Goal: Information Seeking & Learning: Check status

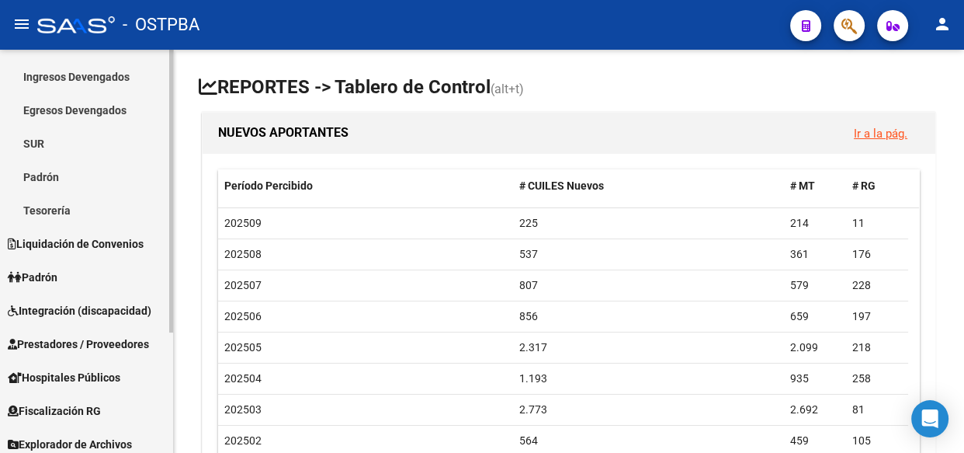
scroll to position [171, 0]
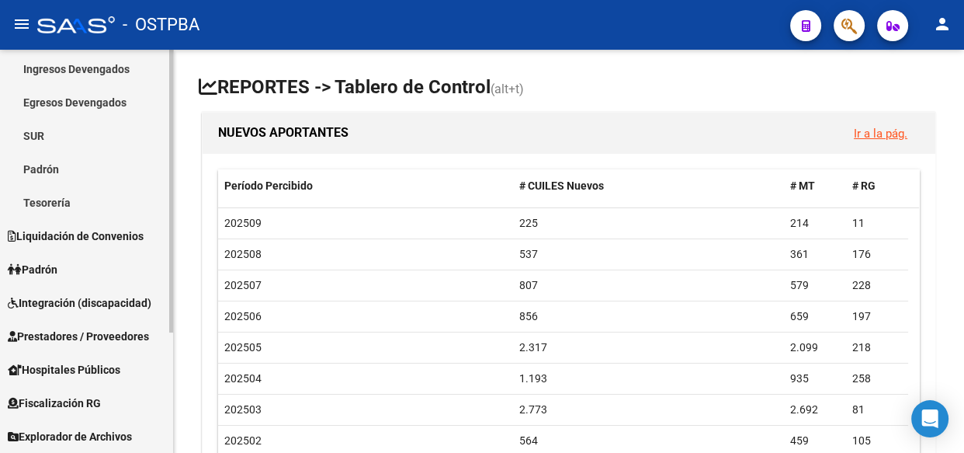
click at [75, 435] on span "Explorador de Archivos" at bounding box center [70, 436] width 124 height 17
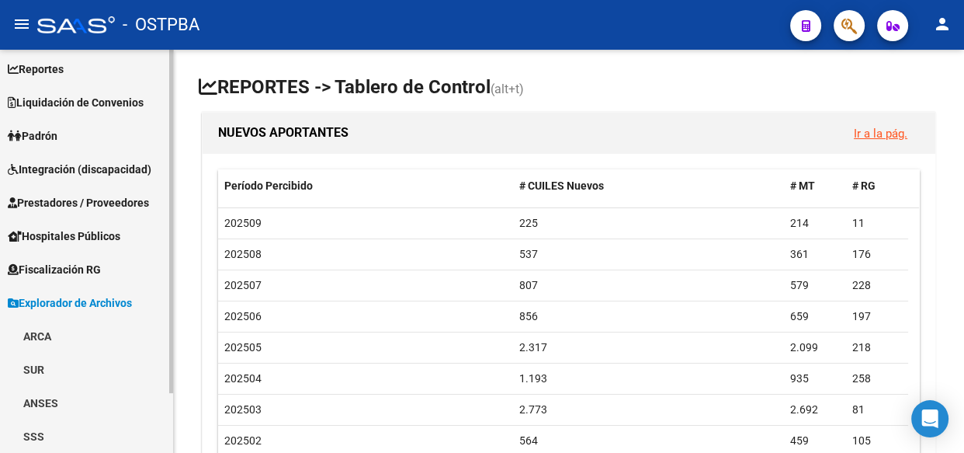
scroll to position [70, 0]
click at [40, 336] on link "ARCA" at bounding box center [86, 336] width 173 height 33
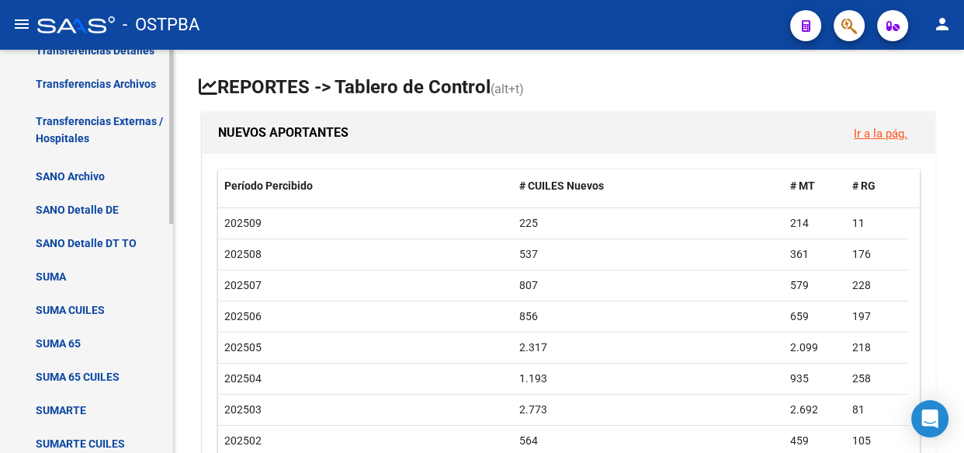
scroll to position [352, 0]
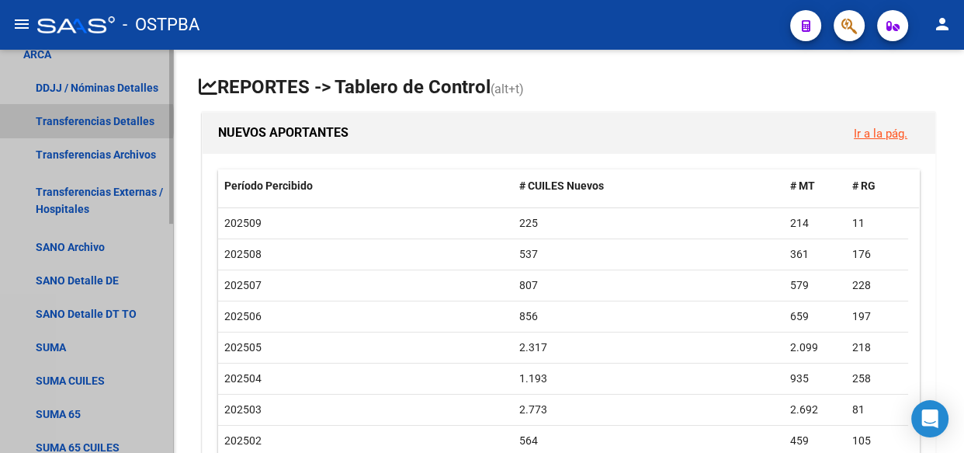
click at [81, 120] on link "Transferencias Detalles" at bounding box center [86, 120] width 173 height 33
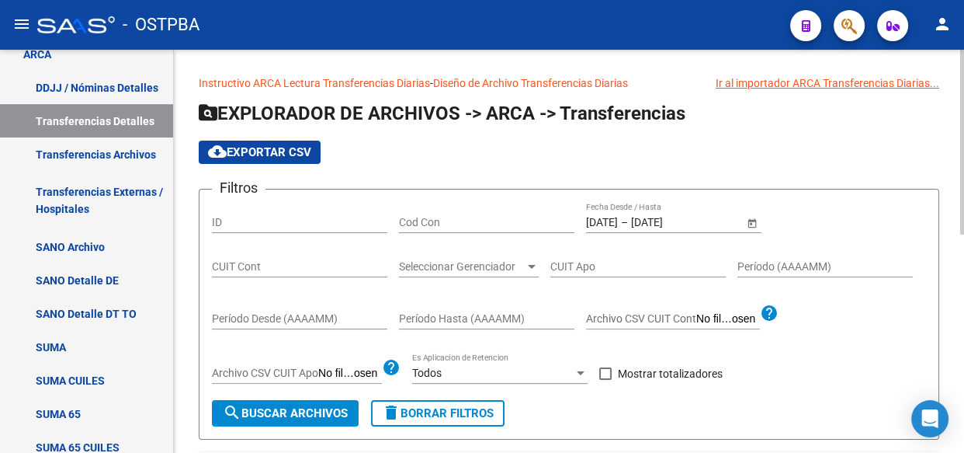
click at [660, 225] on input "[DATE]" at bounding box center [669, 222] width 76 height 13
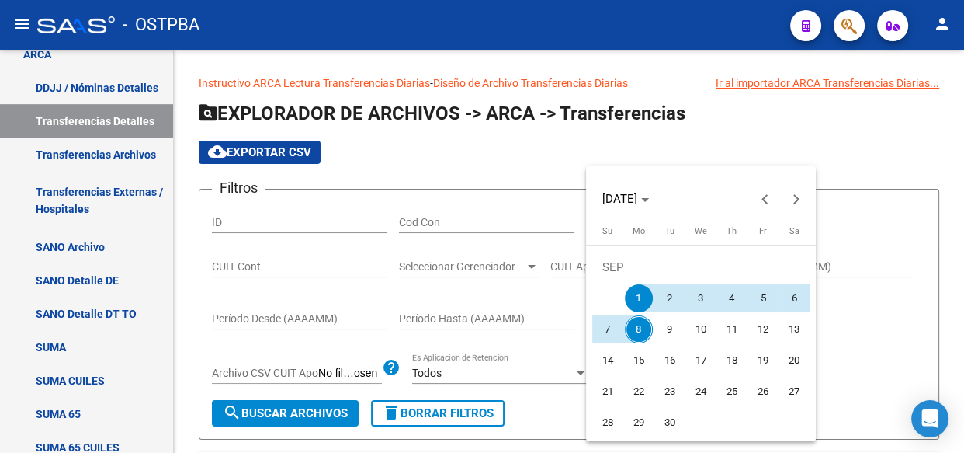
click at [764, 297] on span "5" at bounding box center [763, 298] width 28 height 28
type input "[DATE]"
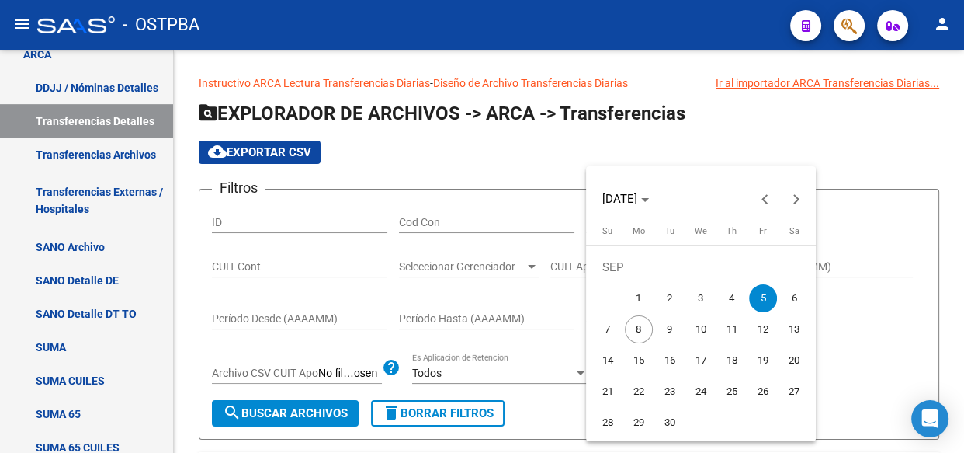
click at [764, 297] on span "5" at bounding box center [763, 298] width 28 height 28
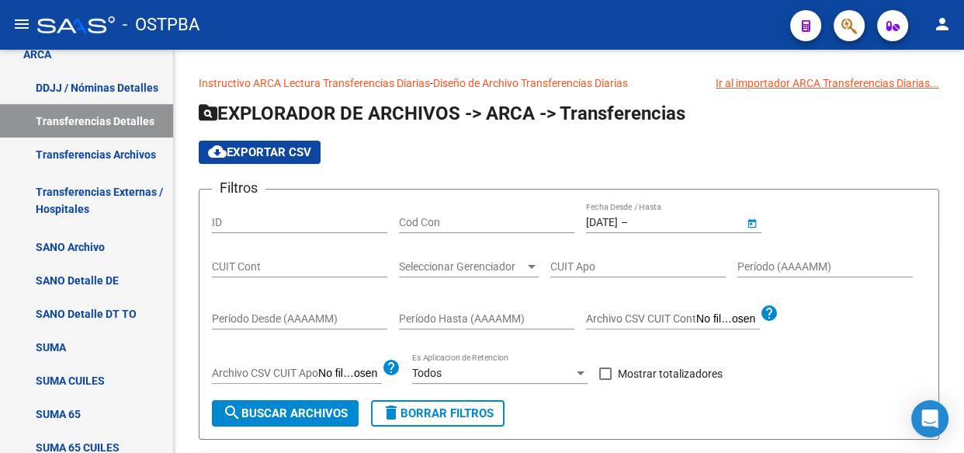
type input "[DATE]"
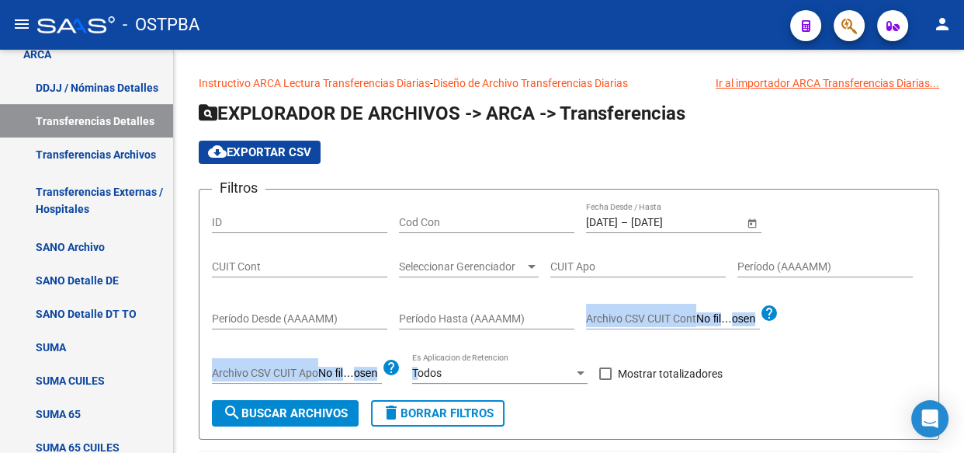
click at [765, 297] on div "Filtros ID Cod Con [DATE] [DATE] – [DATE] [DATE] Fecha Desde / Hasta CUIT Cont …" at bounding box center [569, 301] width 714 height 198
click at [604, 375] on span at bounding box center [605, 373] width 12 height 12
click at [605, 380] on input "Mostrar totalizadores" at bounding box center [605, 380] width 1 height 1
checkbox input "true"
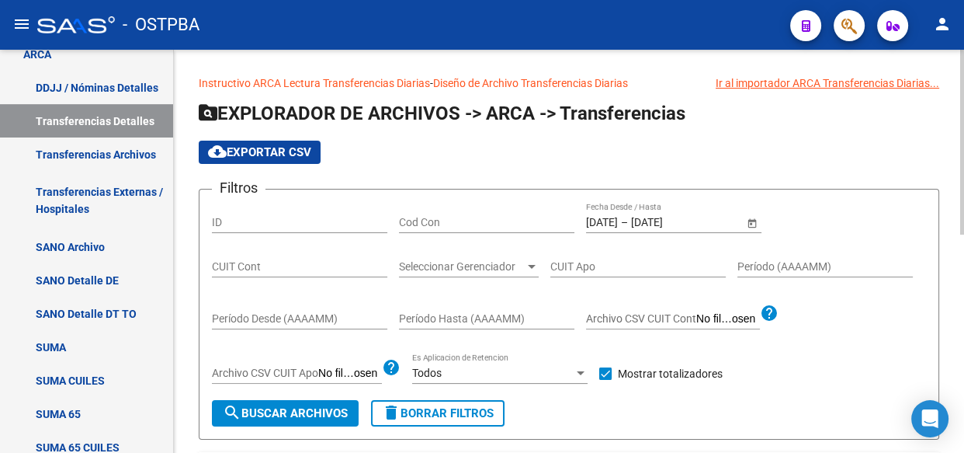
click at [476, 263] on span "Seleccionar Gerenciador" at bounding box center [462, 266] width 126 height 13
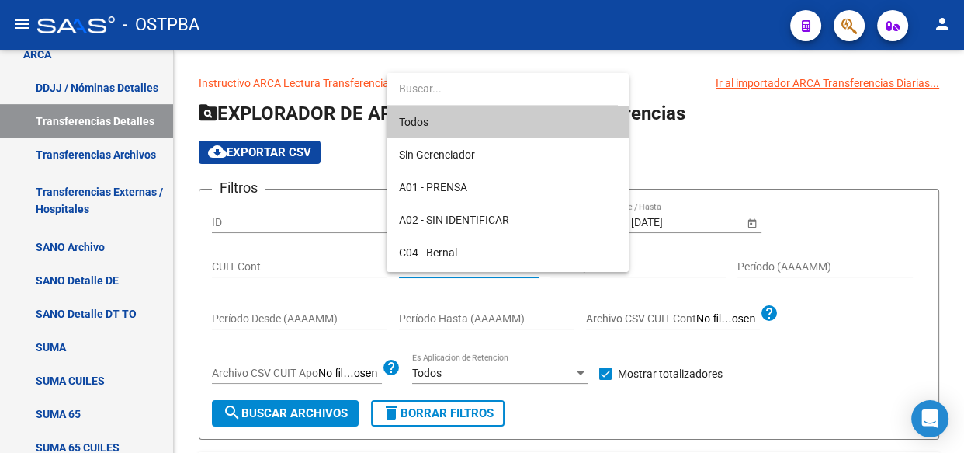
click at [431, 121] on span "Todos" at bounding box center [507, 122] width 217 height 33
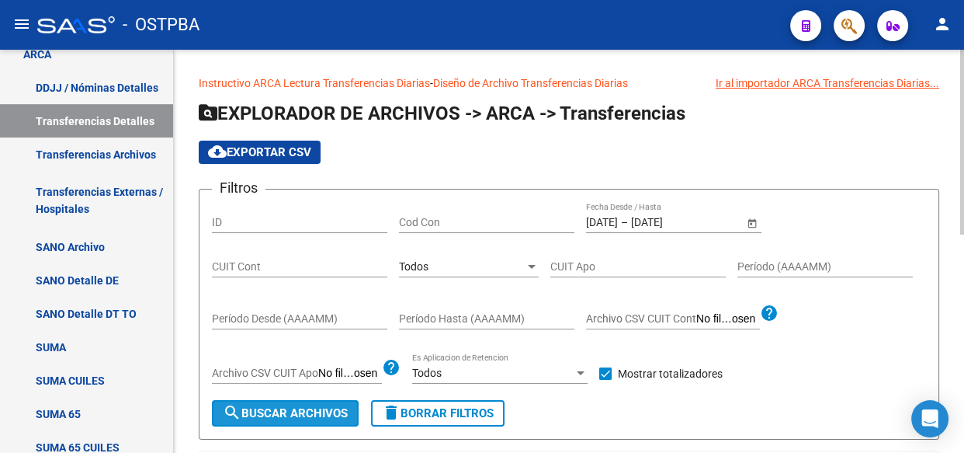
drag, startPoint x: 293, startPoint y: 406, endPoint x: 234, endPoint y: 401, distance: 58.5
click at [293, 413] on span "search Buscar Archivos" at bounding box center [285, 413] width 125 height 14
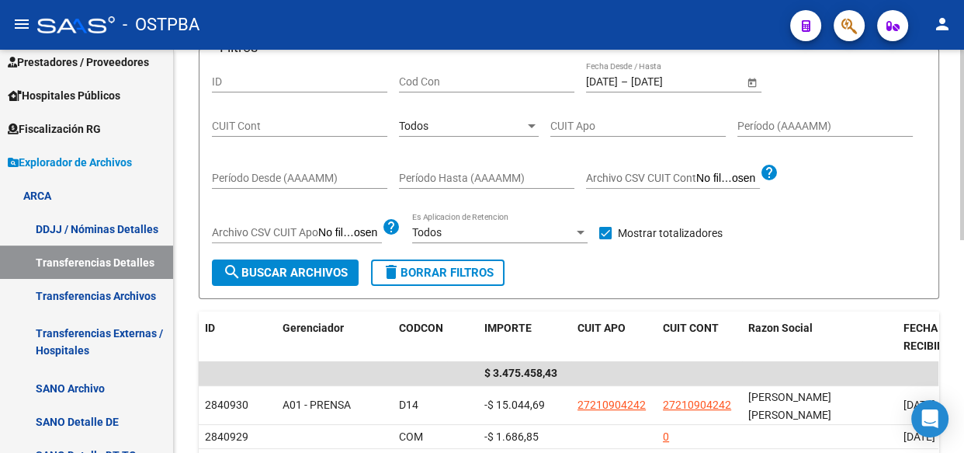
scroll to position [70, 0]
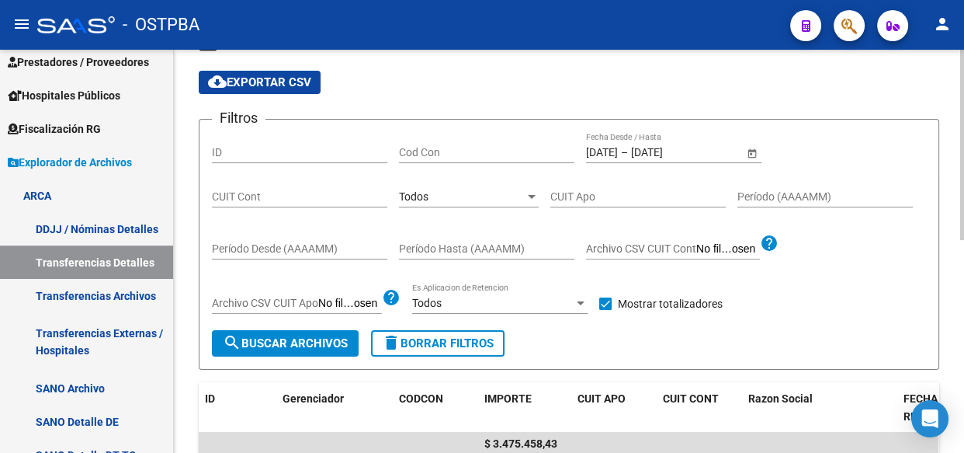
click at [419, 194] on span "Todos" at bounding box center [414, 196] width 30 height 12
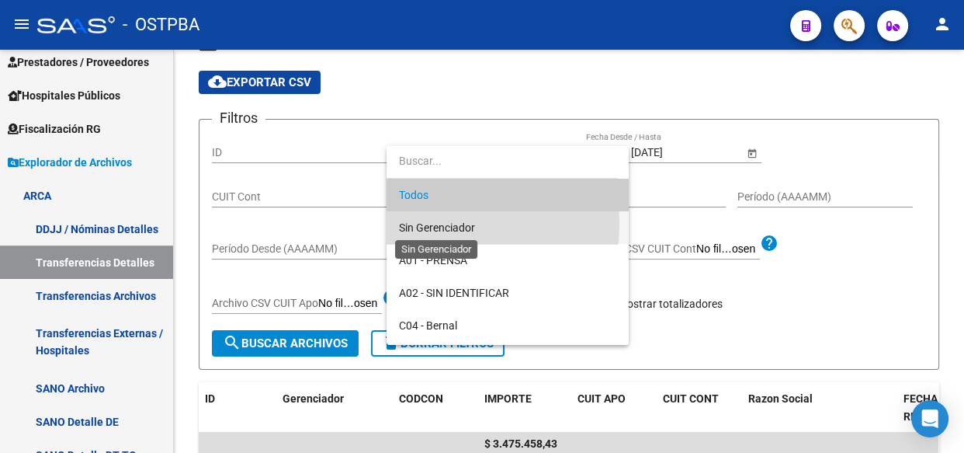
click at [421, 224] on span "Sin Gerenciador" at bounding box center [437, 227] width 76 height 12
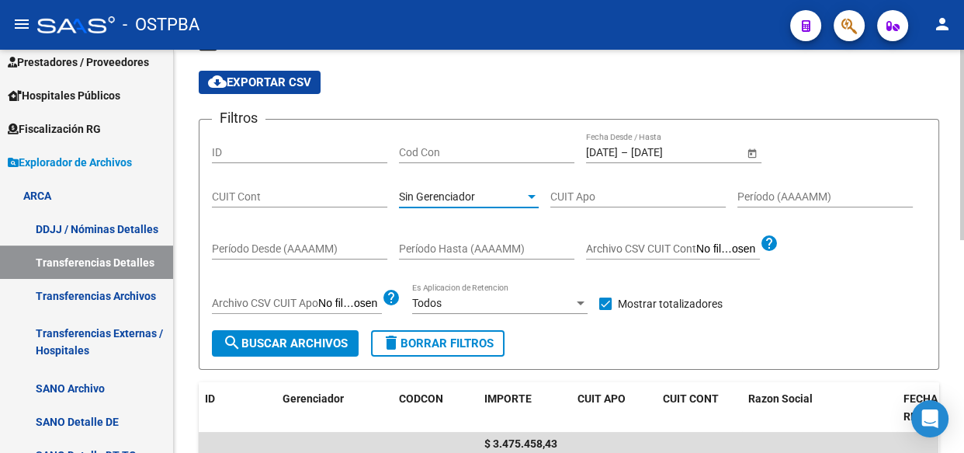
click at [311, 341] on span "search Buscar Archivos" at bounding box center [285, 343] width 125 height 14
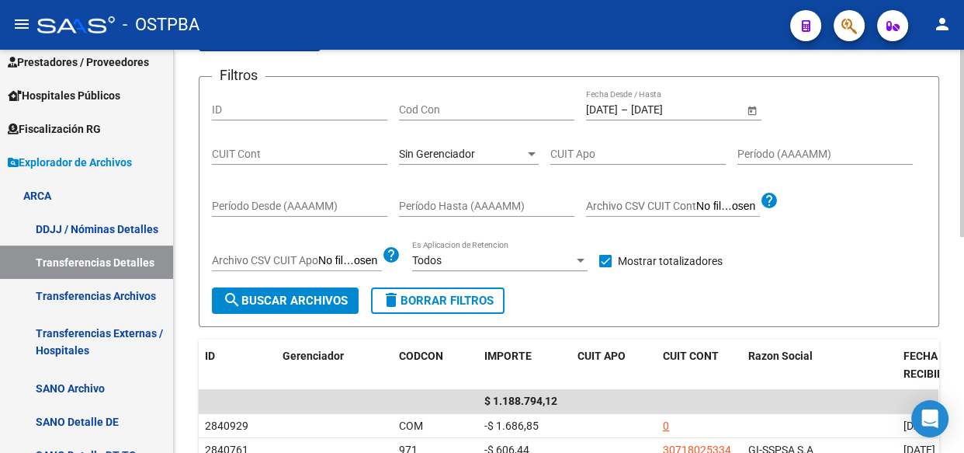
scroll to position [141, 0]
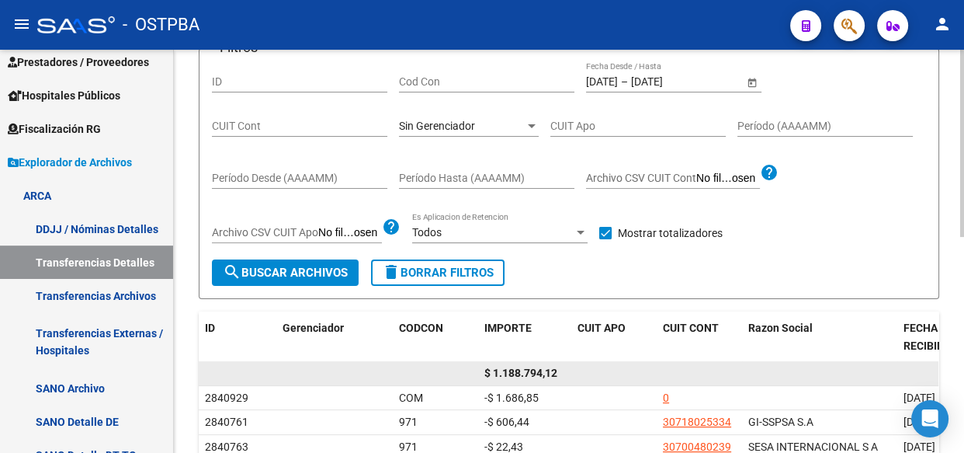
click at [521, 370] on span "$ 1.188.794,12" at bounding box center [520, 372] width 73 height 12
copy span "1.188.794,12"
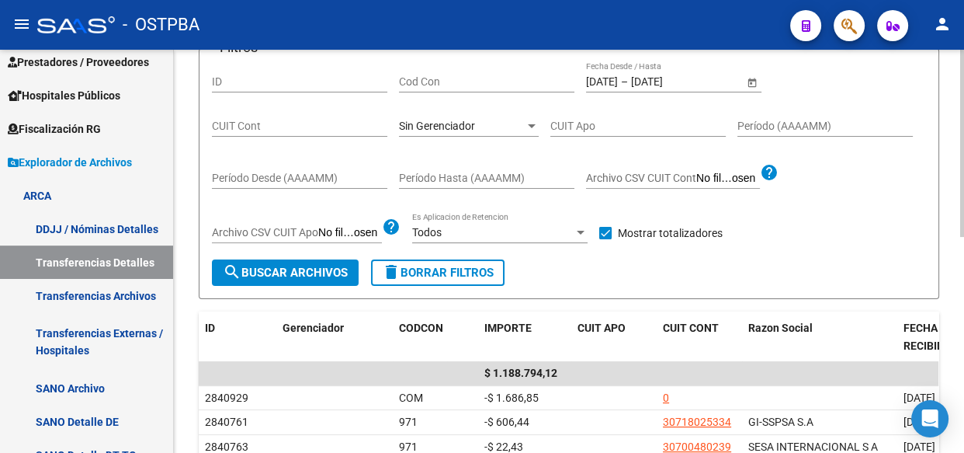
click at [450, 120] on span "Sin Gerenciador" at bounding box center [437, 126] width 76 height 12
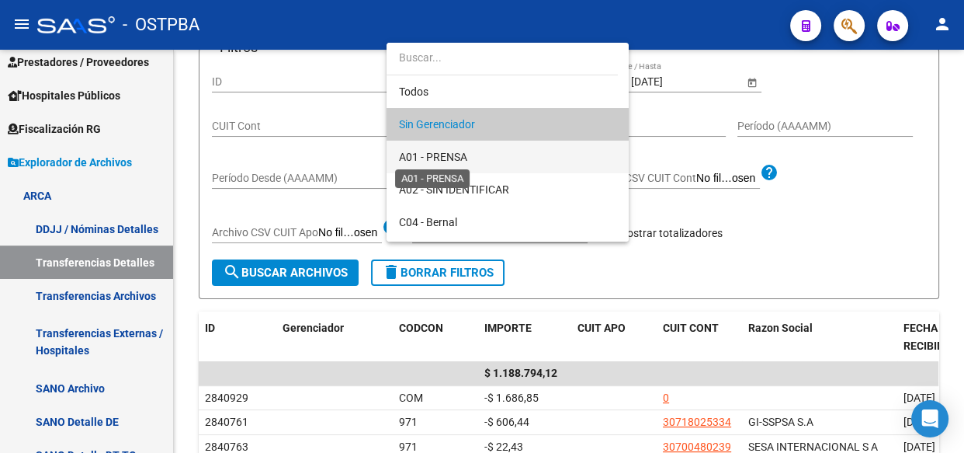
click at [432, 154] on span "A01 - PRENSA" at bounding box center [433, 157] width 68 height 12
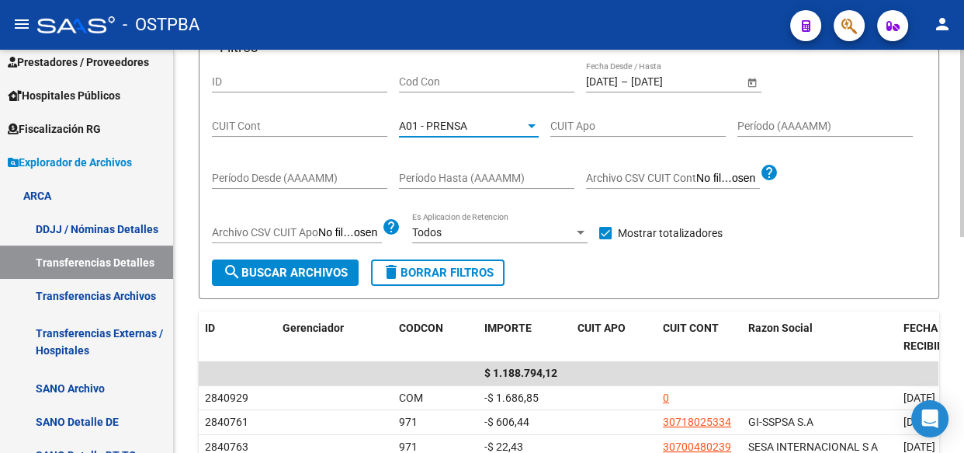
click at [309, 266] on span "search Buscar Archivos" at bounding box center [285, 273] width 125 height 14
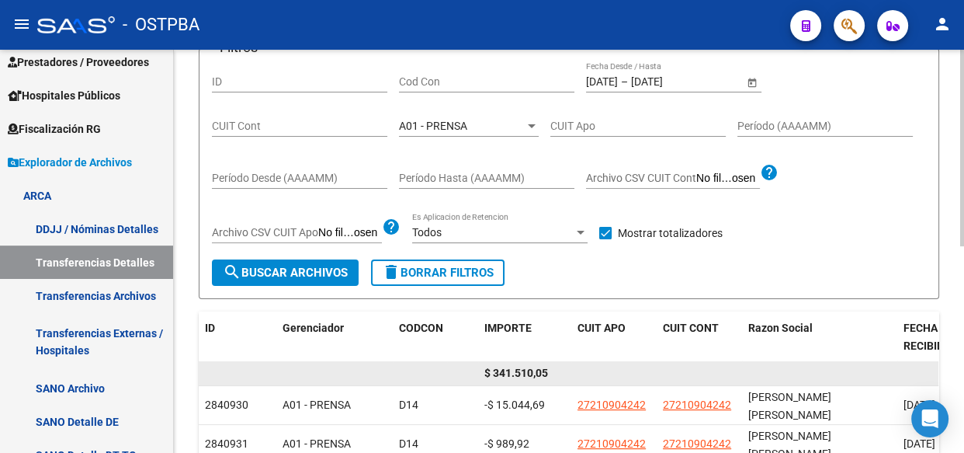
click at [515, 372] on span "$ 341.510,05" at bounding box center [516, 372] width 64 height 12
copy span "341.510,05"
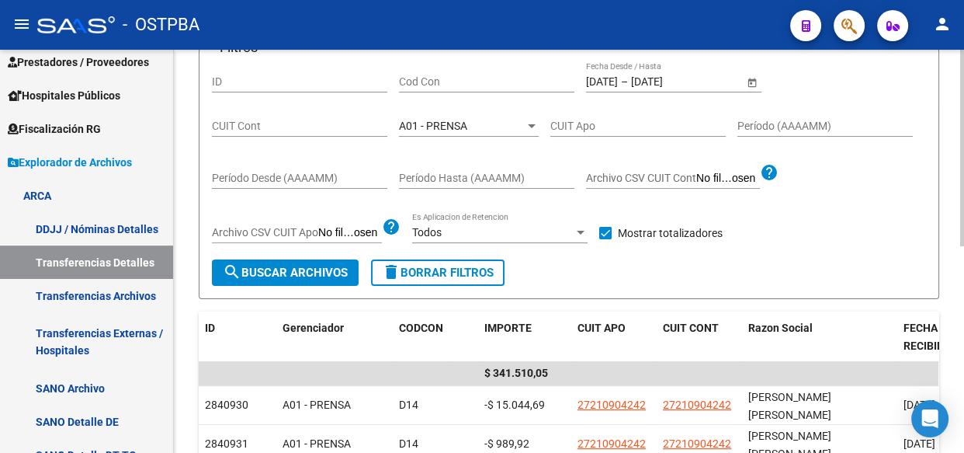
click at [460, 130] on span "A01 - PRENSA" at bounding box center [433, 126] width 68 height 12
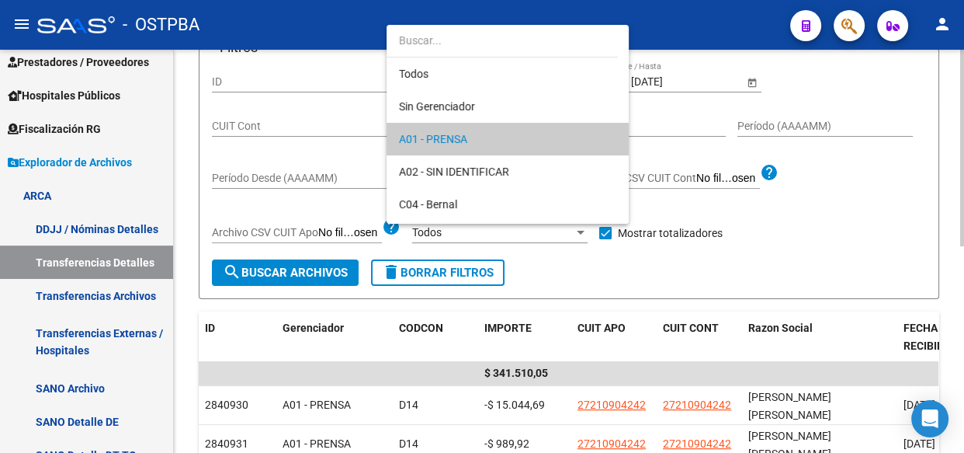
scroll to position [15, 0]
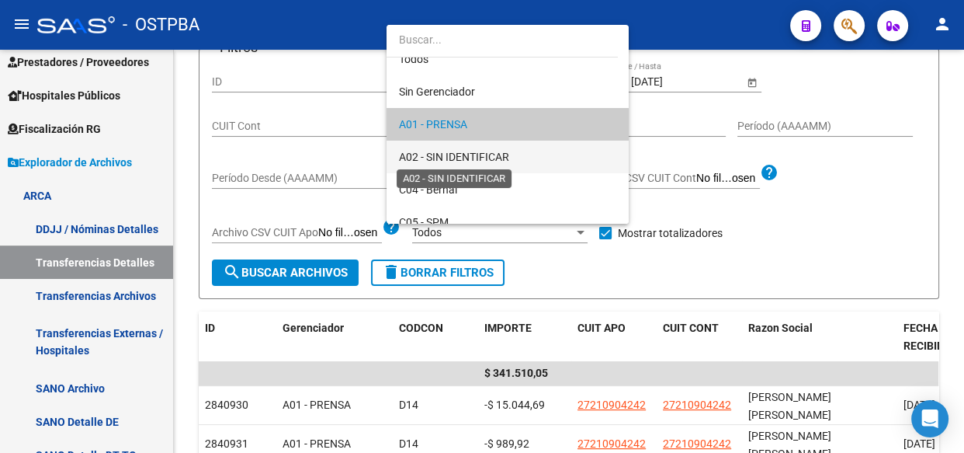
click at [450, 151] on span "A02 - SIN IDENTIFICAR" at bounding box center [454, 157] width 110 height 12
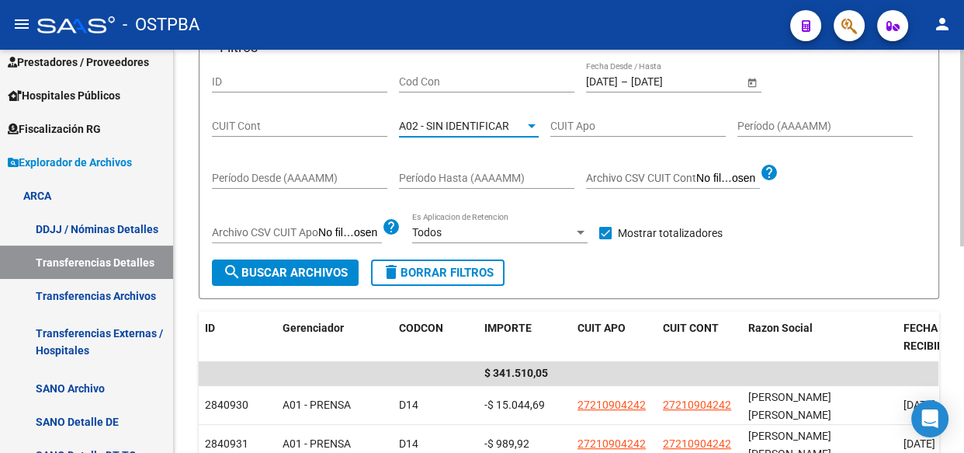
click at [303, 266] on span "search Buscar Archivos" at bounding box center [285, 273] width 125 height 14
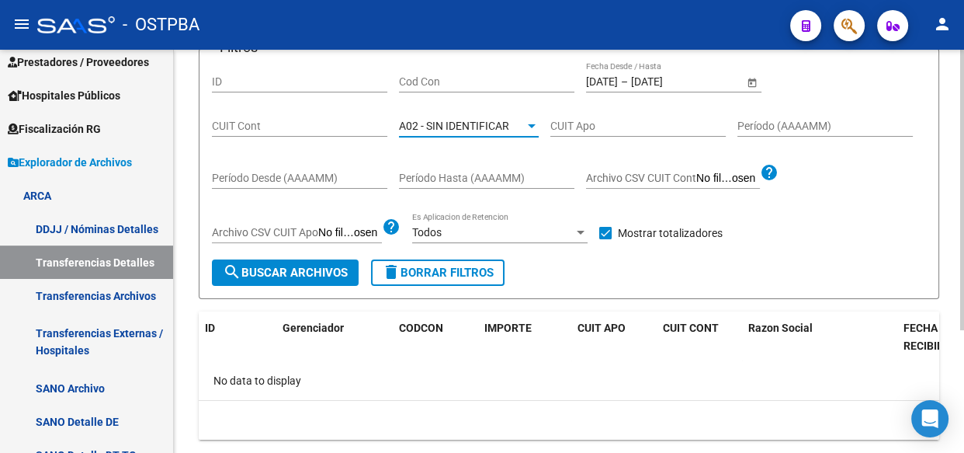
click at [466, 129] on span "A02 - SIN IDENTIFICAR" at bounding box center [454, 126] width 110 height 12
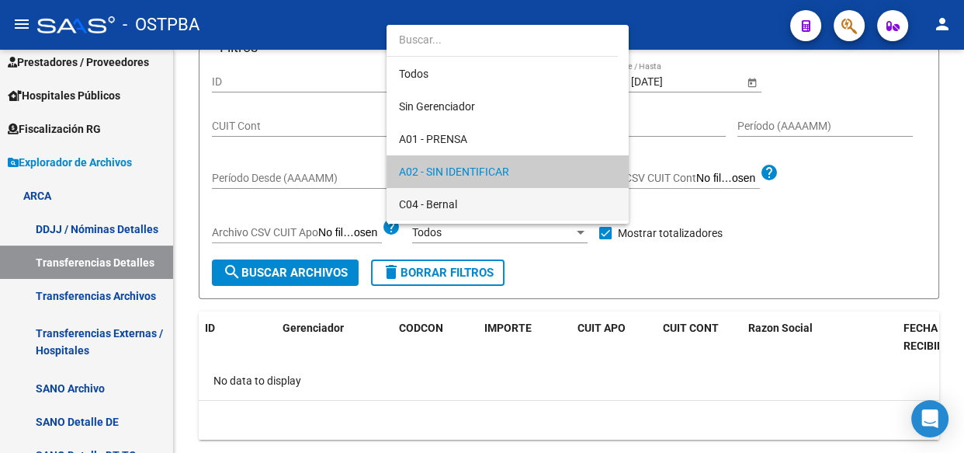
scroll to position [47, 0]
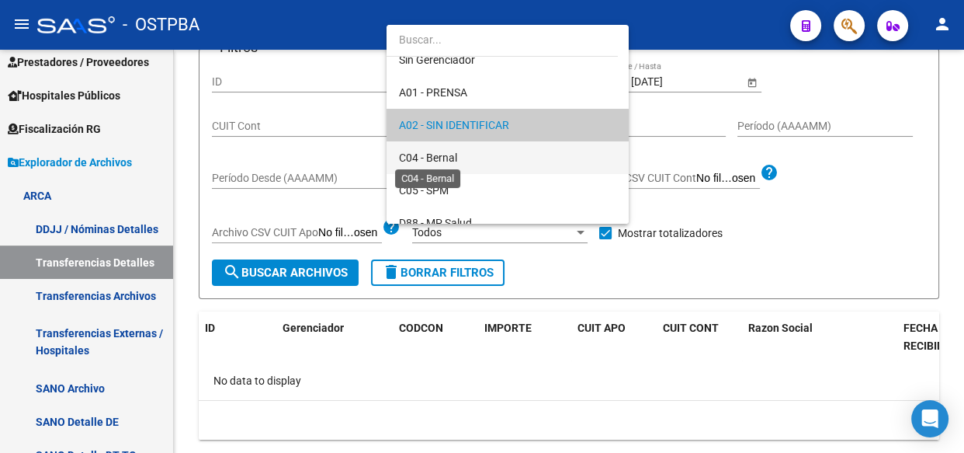
click at [450, 159] on span "C04 - Bernal" at bounding box center [428, 157] width 58 height 12
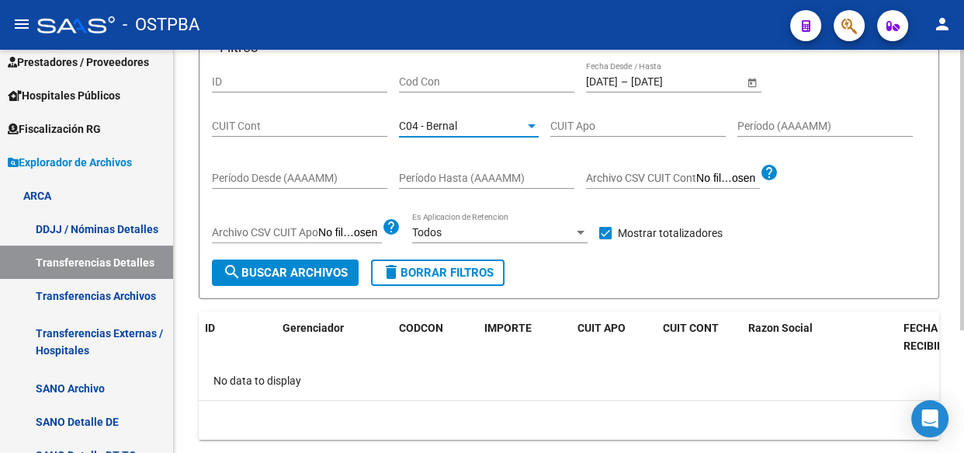
click at [332, 273] on span "search Buscar Archivos" at bounding box center [285, 273] width 125 height 14
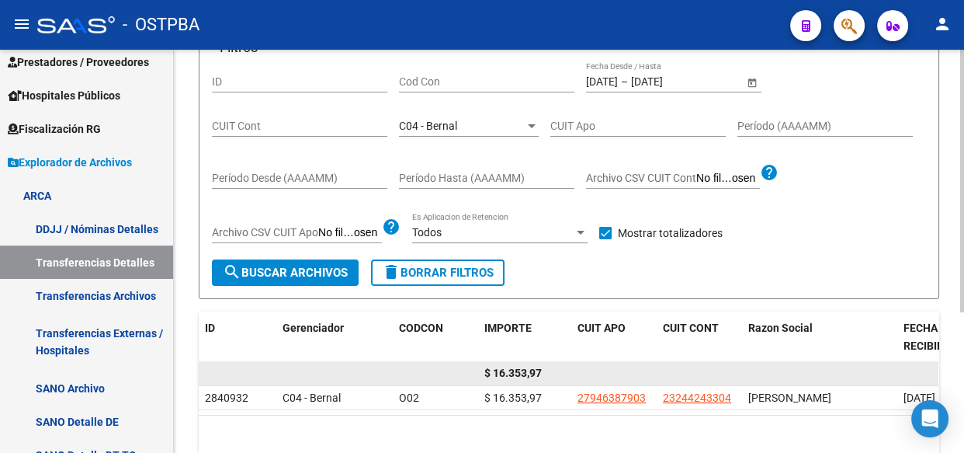
click at [526, 373] on span "$ 16.353,97" at bounding box center [512, 372] width 57 height 12
copy span "16.353,97"
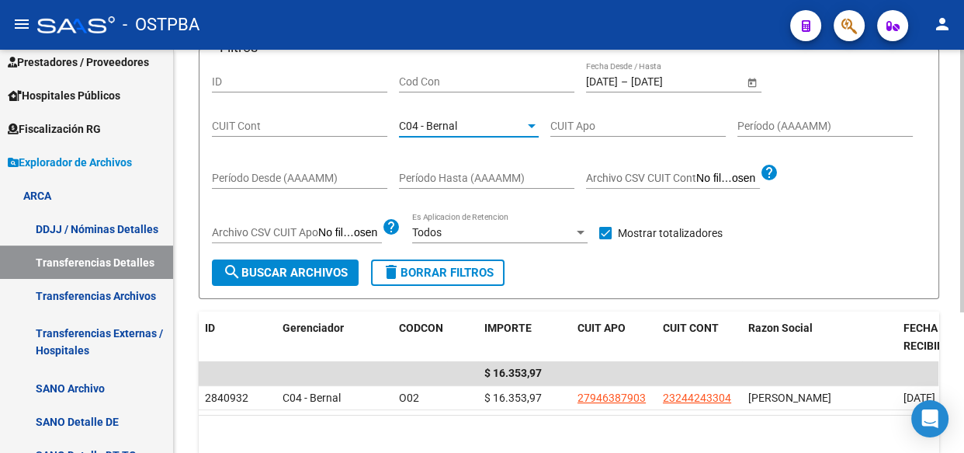
click at [448, 130] on span "C04 - Bernal" at bounding box center [428, 126] width 58 height 12
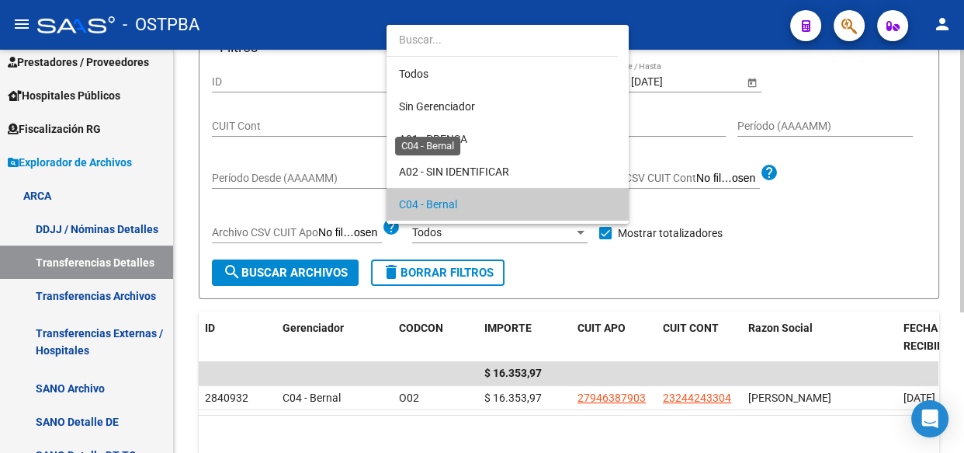
scroll to position [79, 0]
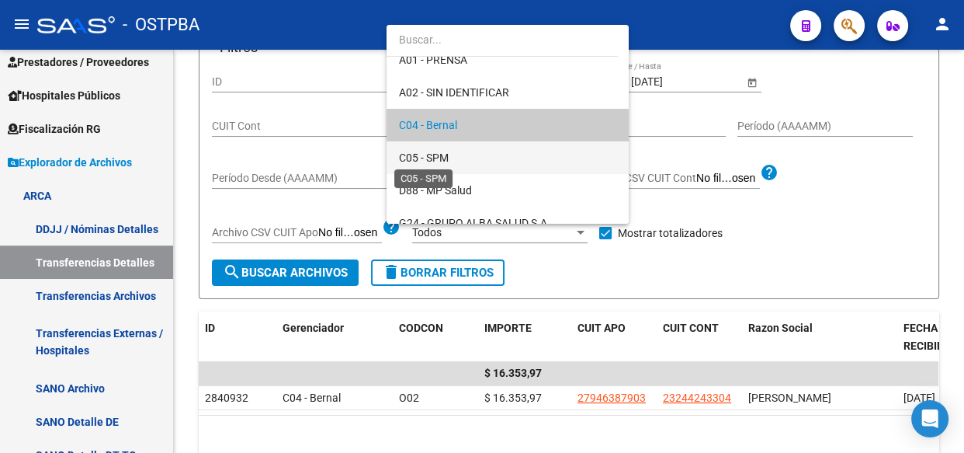
click at [445, 152] on span "C05 - SPM" at bounding box center [424, 157] width 50 height 12
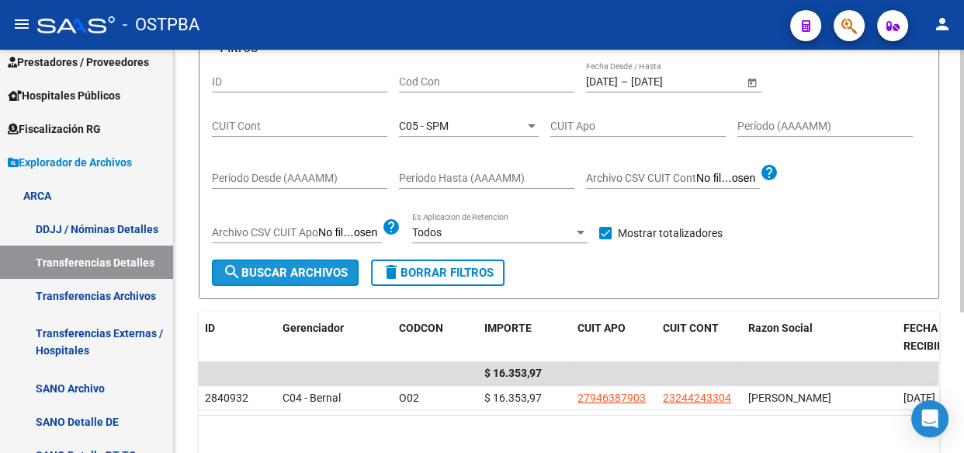
click at [283, 275] on span "search Buscar Archivos" at bounding box center [285, 273] width 125 height 14
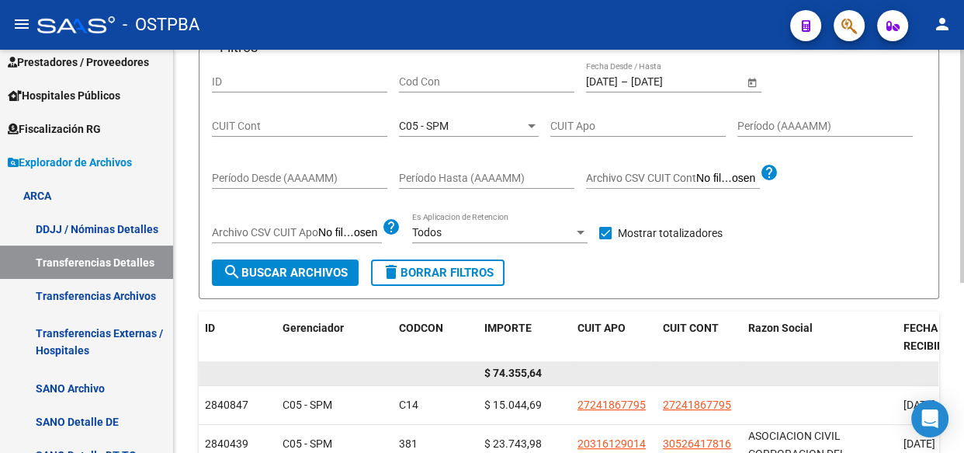
click at [523, 370] on span "$ 74.355,64" at bounding box center [512, 372] width 57 height 12
copy span "74.355,64"
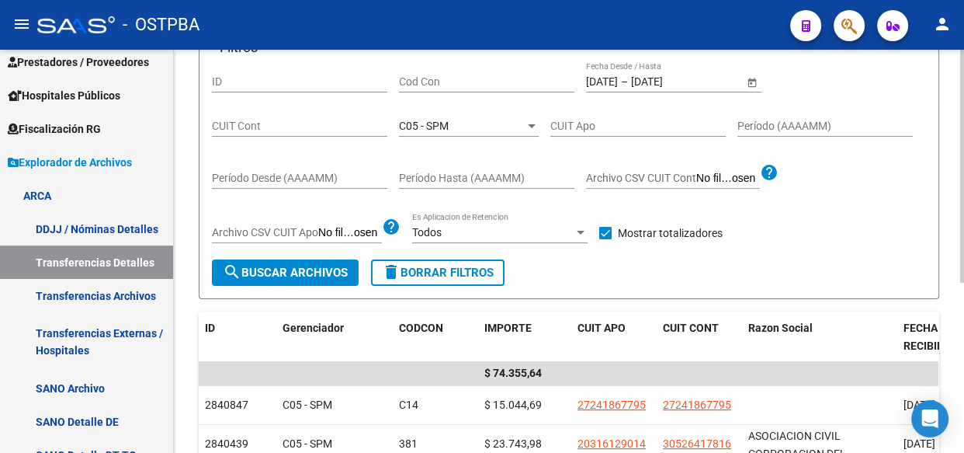
click at [434, 130] on span "C05 - SPM" at bounding box center [424, 126] width 50 height 12
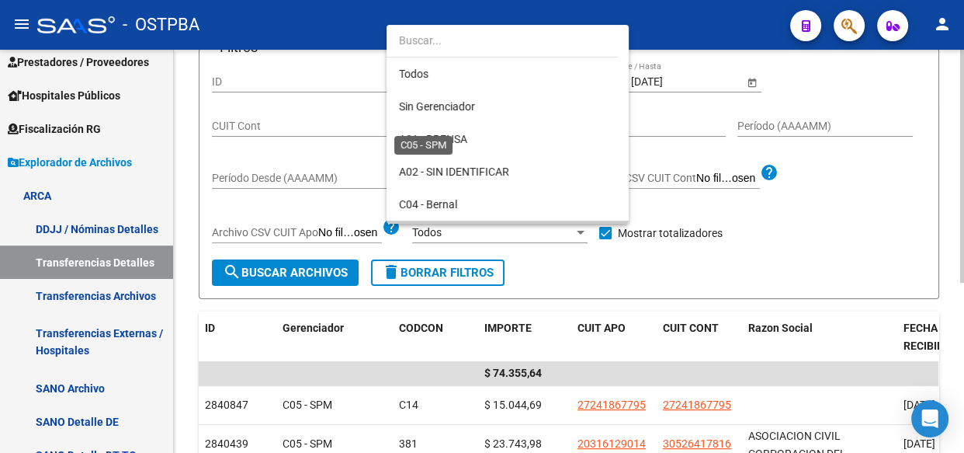
scroll to position [113, 0]
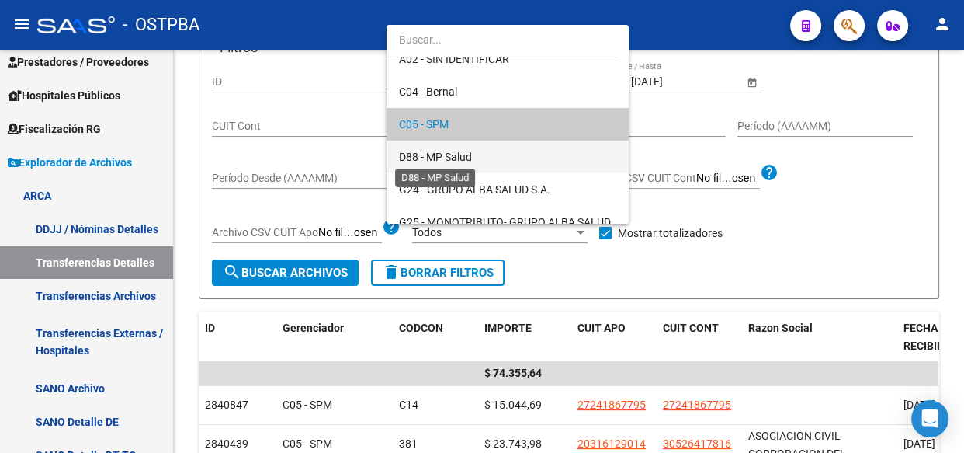
click at [429, 152] on span "D88 - MP Salud" at bounding box center [435, 157] width 73 height 12
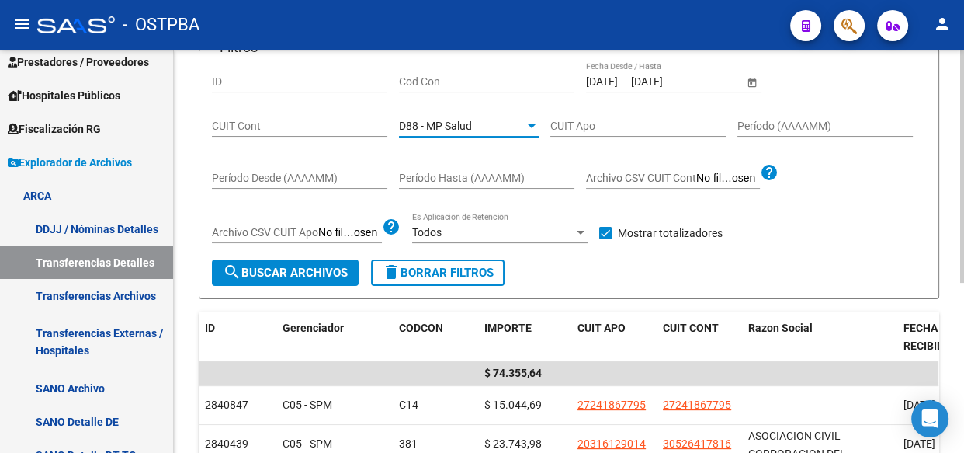
click at [243, 266] on span "search Buscar Archivos" at bounding box center [285, 273] width 125 height 14
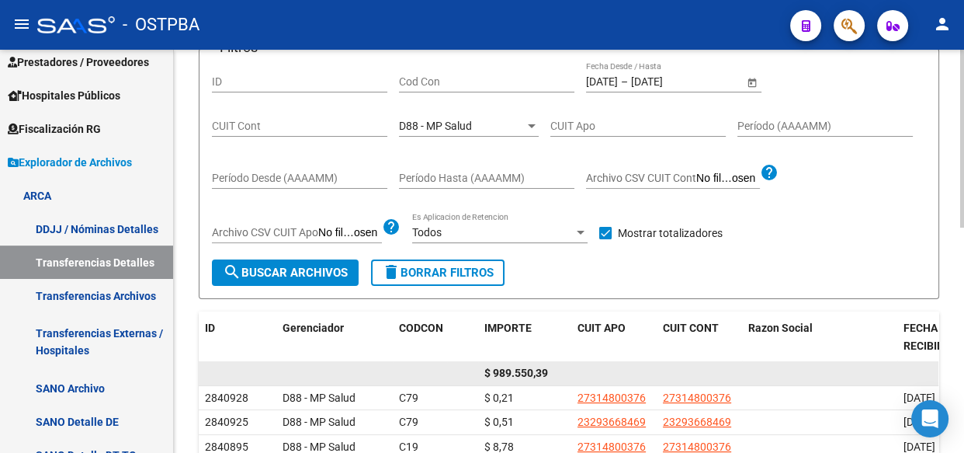
click at [519, 373] on span "$ 989.550,39" at bounding box center [516, 372] width 64 height 12
copy span "989.550,39"
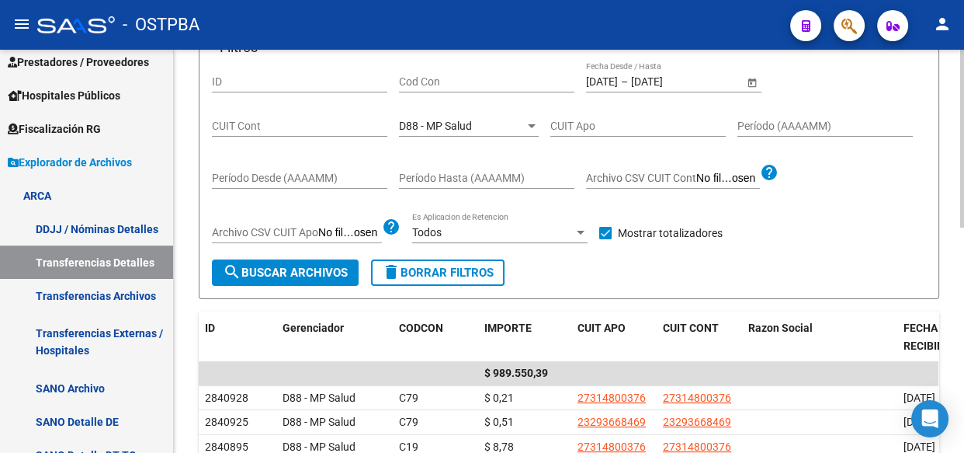
click at [427, 123] on span "D88 - MP Salud" at bounding box center [435, 126] width 73 height 12
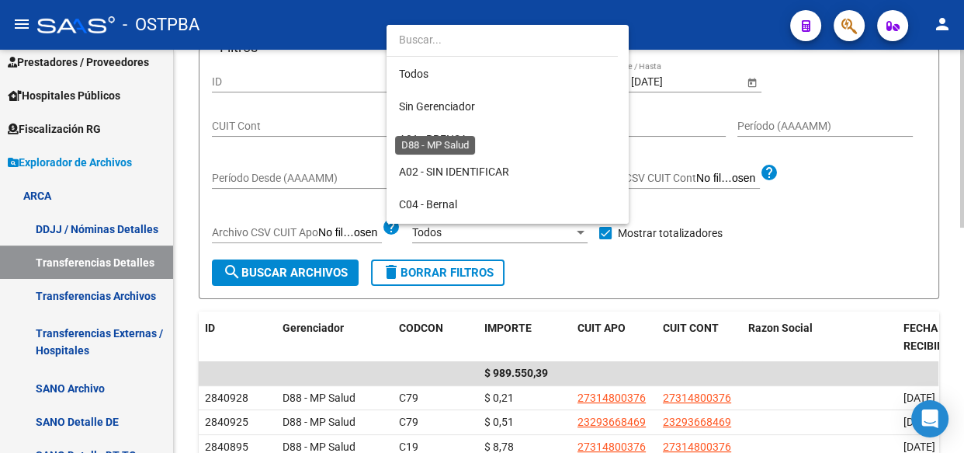
scroll to position [145, 0]
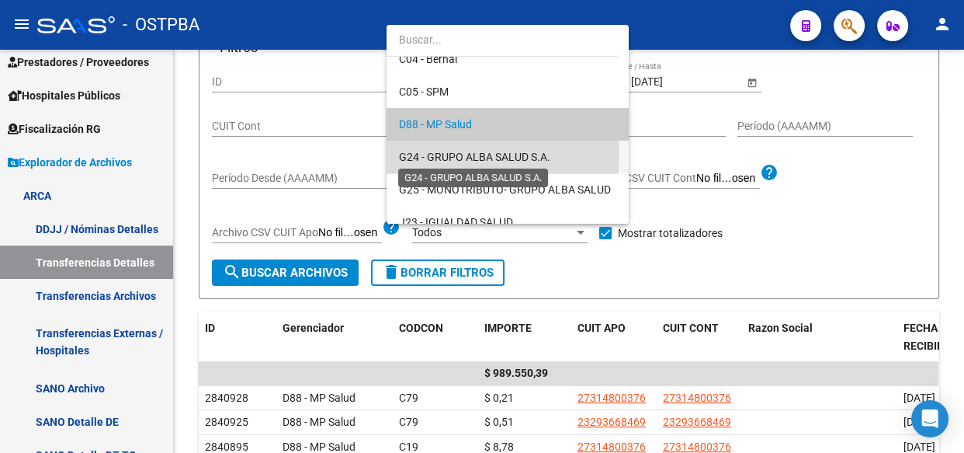
click at [427, 151] on span "G24 - GRUPO ALBA SALUD S.A." at bounding box center [474, 157] width 151 height 12
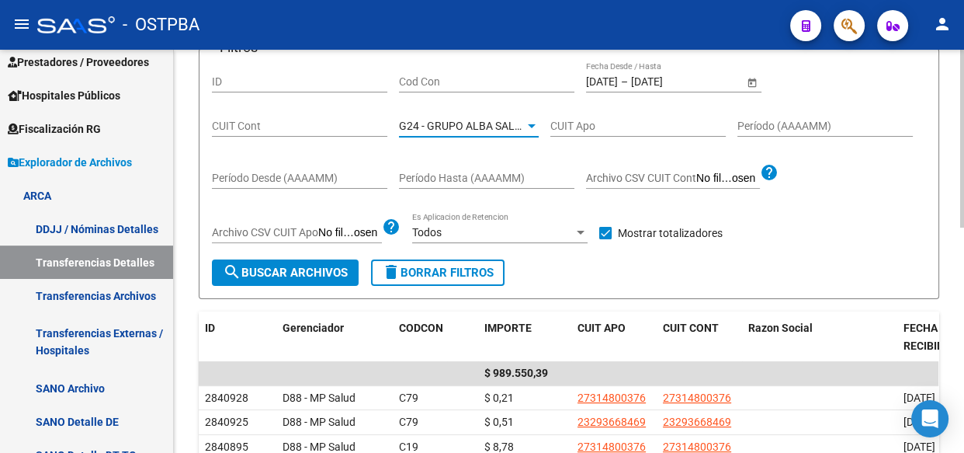
click at [322, 269] on span "search Buscar Archivos" at bounding box center [285, 273] width 125 height 14
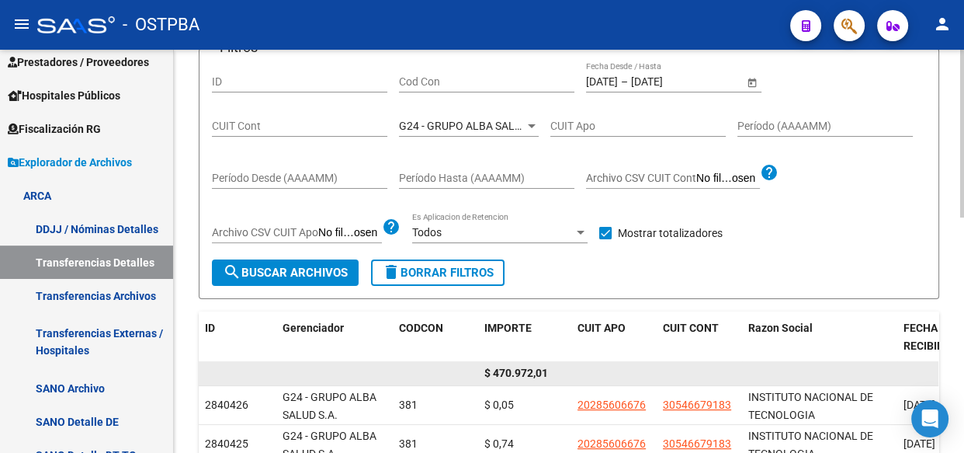
click at [515, 367] on span "$ 470.972,01" at bounding box center [516, 372] width 64 height 12
copy span "470.972,01"
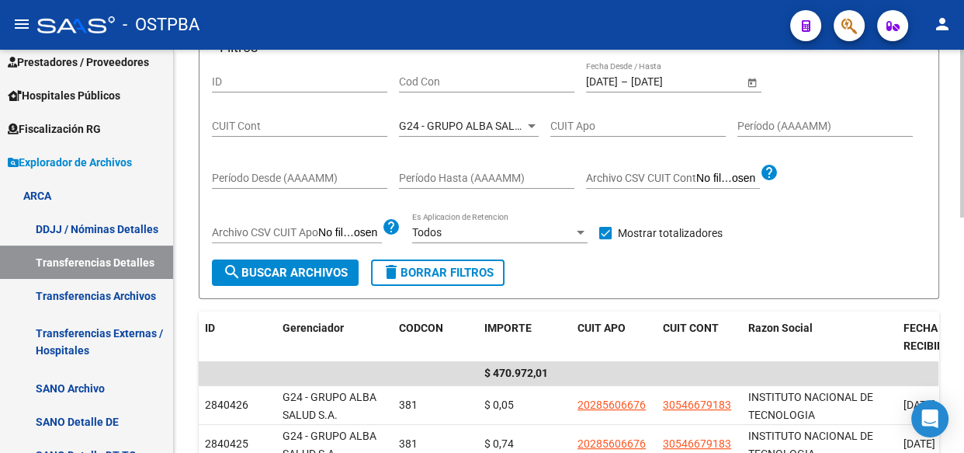
click at [450, 116] on div "G24 - GRUPO ALBA SALUD S.A. Seleccionar Gerenciador" at bounding box center [469, 121] width 140 height 31
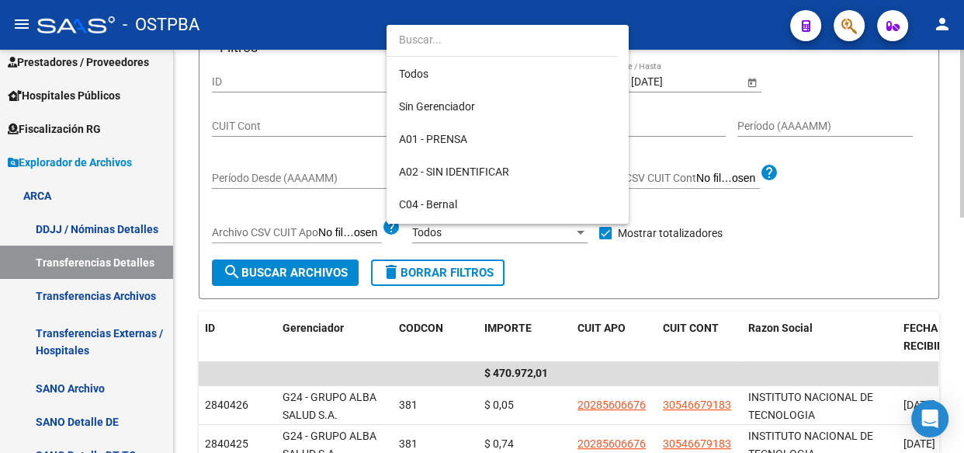
scroll to position [178, 0]
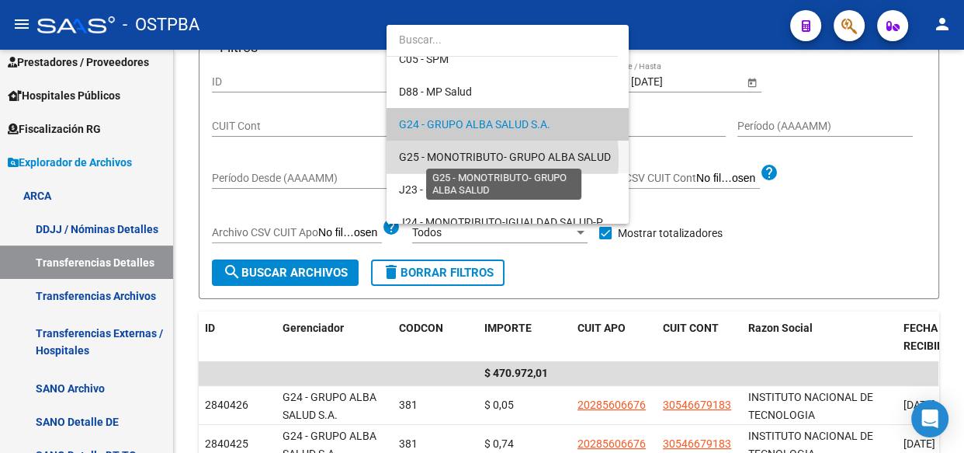
click at [437, 158] on span "G25 - MONOTRIBUTO- GRUPO ALBA SALUD" at bounding box center [505, 157] width 212 height 12
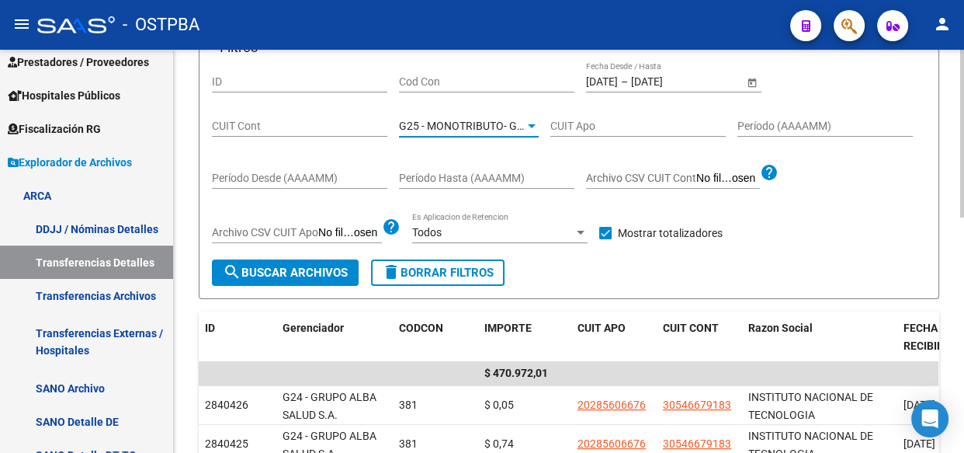
click at [294, 274] on span "search Buscar Archivos" at bounding box center [285, 273] width 125 height 14
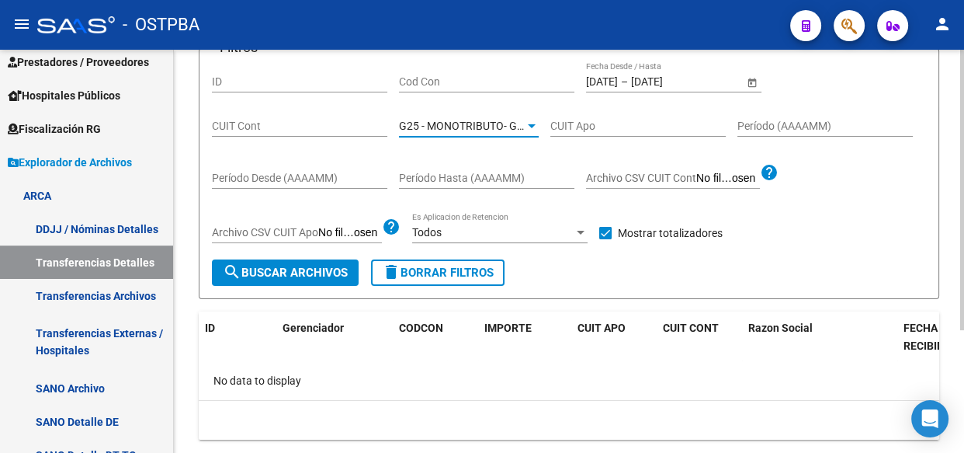
click at [460, 122] on span "G25 - MONOTRIBUTO- GRUPO ALBA SALUD" at bounding box center [505, 126] width 212 height 12
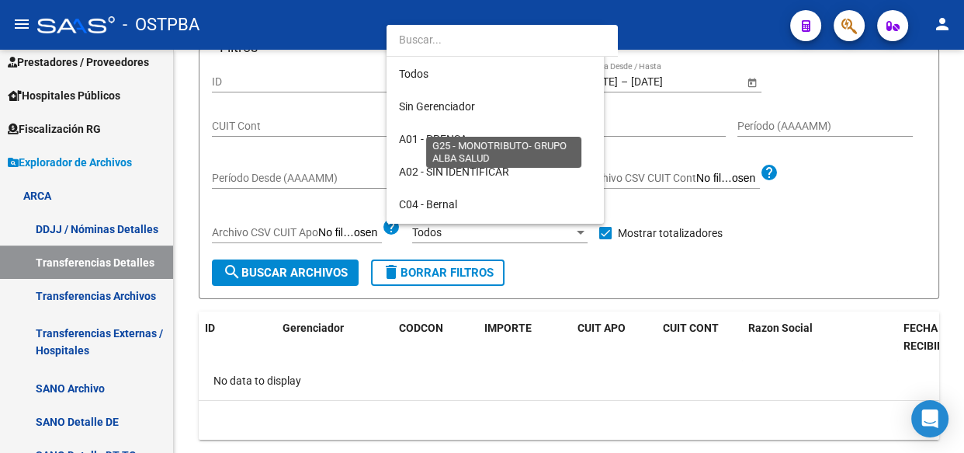
scroll to position [210, 0]
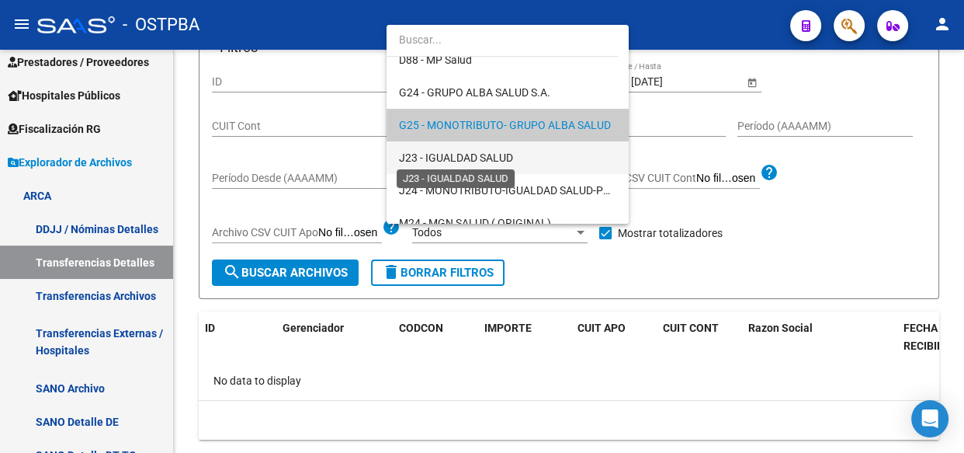
click at [452, 155] on span "J23 - IGUALDAD SALUD" at bounding box center [456, 157] width 114 height 12
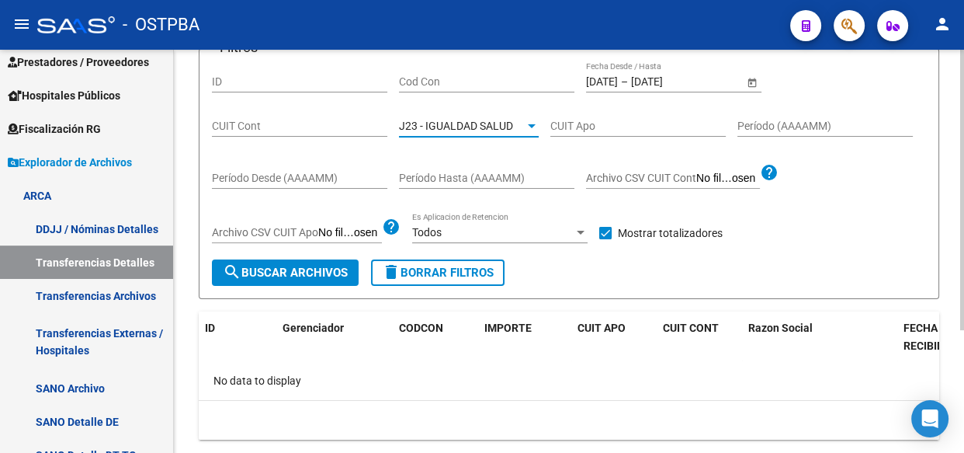
click at [328, 275] on span "search Buscar Archivos" at bounding box center [285, 273] width 125 height 14
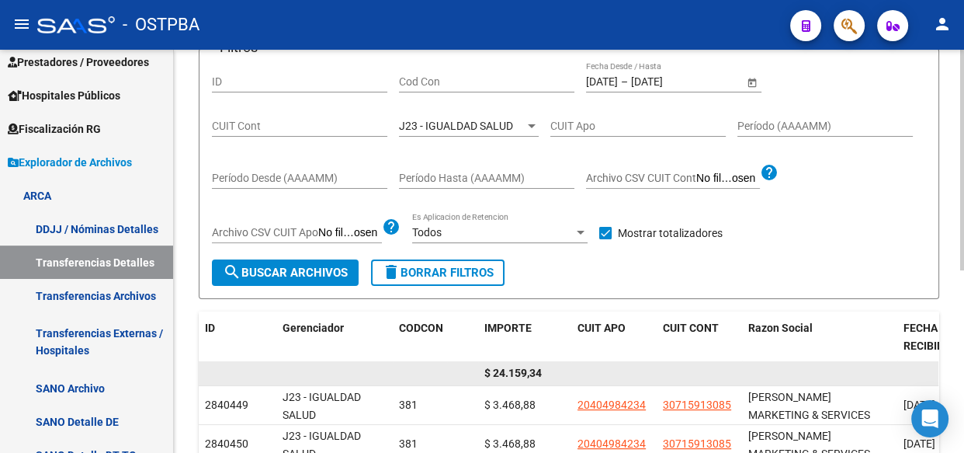
click at [510, 371] on span "$ 24.159,34" at bounding box center [512, 372] width 57 height 12
copy span "24.159,34"
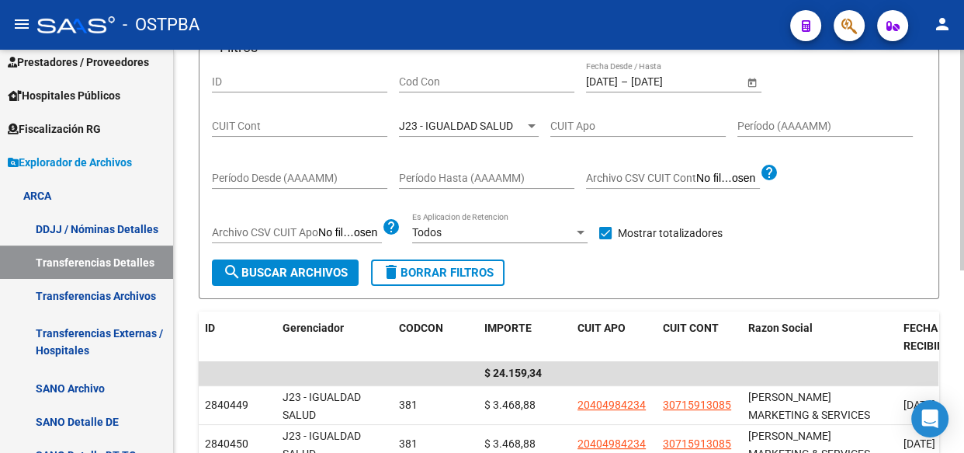
click at [492, 120] on span "J23 - IGUALDAD SALUD" at bounding box center [456, 126] width 114 height 12
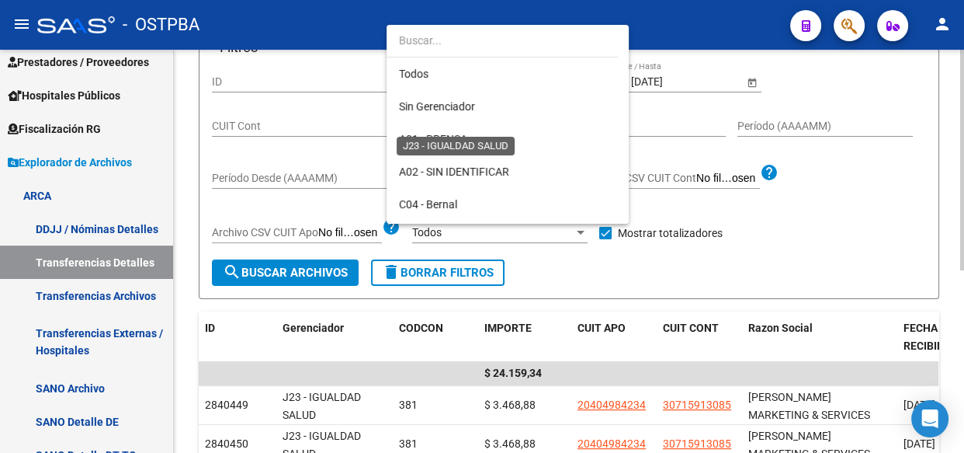
scroll to position [242, 0]
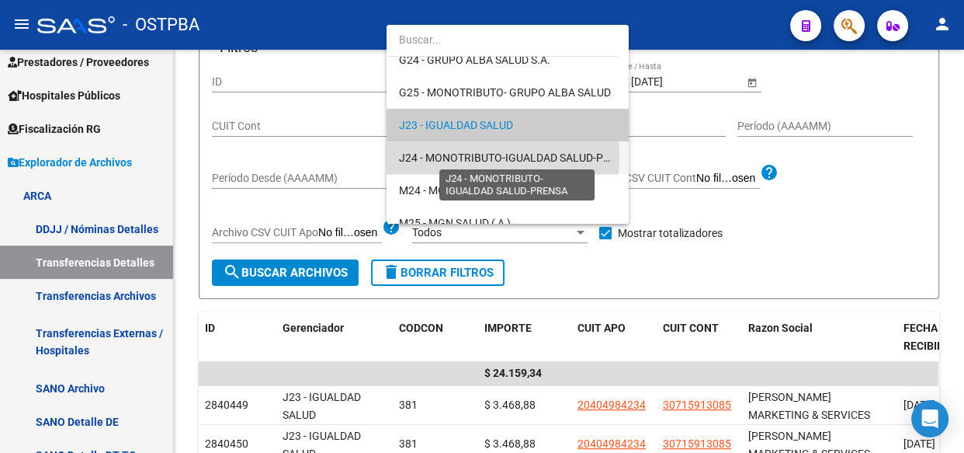
click at [460, 154] on span "J24 - MONOTRIBUTO-IGUALDAD SALUD-PRENSA" at bounding box center [518, 157] width 238 height 12
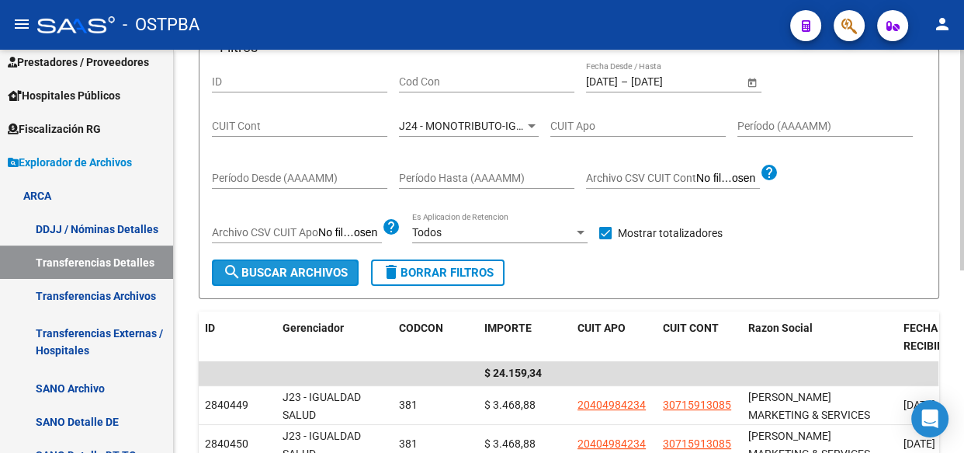
click at [285, 276] on span "search Buscar Archivos" at bounding box center [285, 273] width 125 height 14
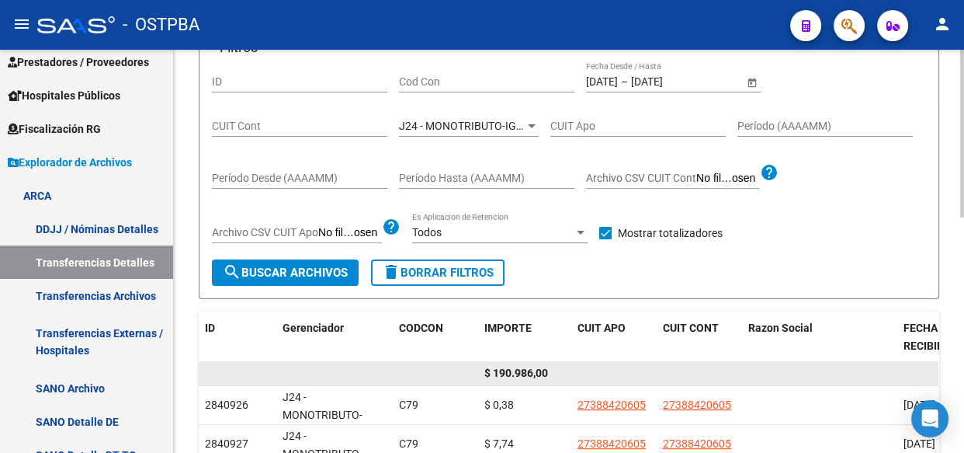
click at [526, 370] on span "$ 190.986,00" at bounding box center [516, 372] width 64 height 12
copy span "190.986,00"
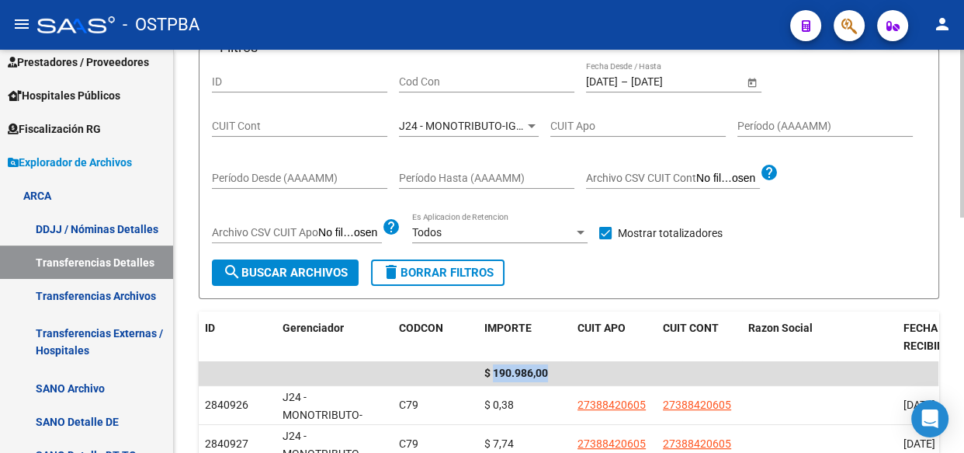
click at [469, 120] on span "J24 - MONOTRIBUTO-IGUALDAD SALUD-PRENSA" at bounding box center [518, 126] width 238 height 12
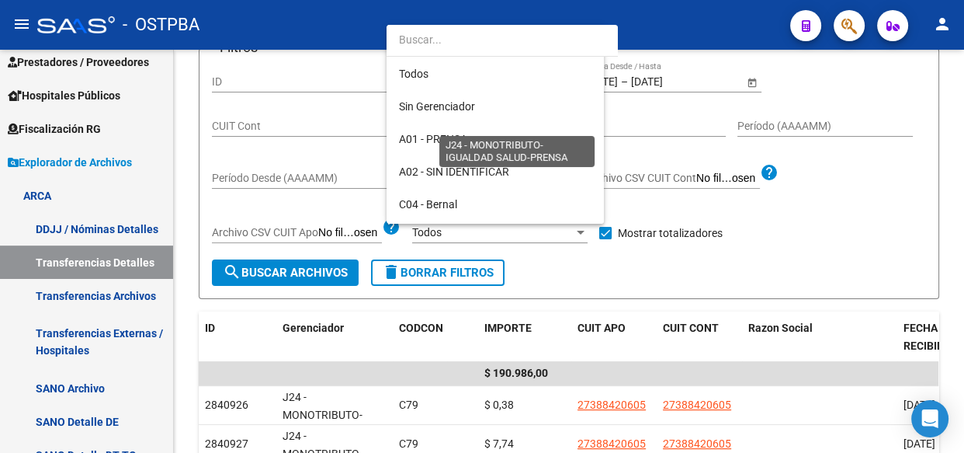
scroll to position [276, 0]
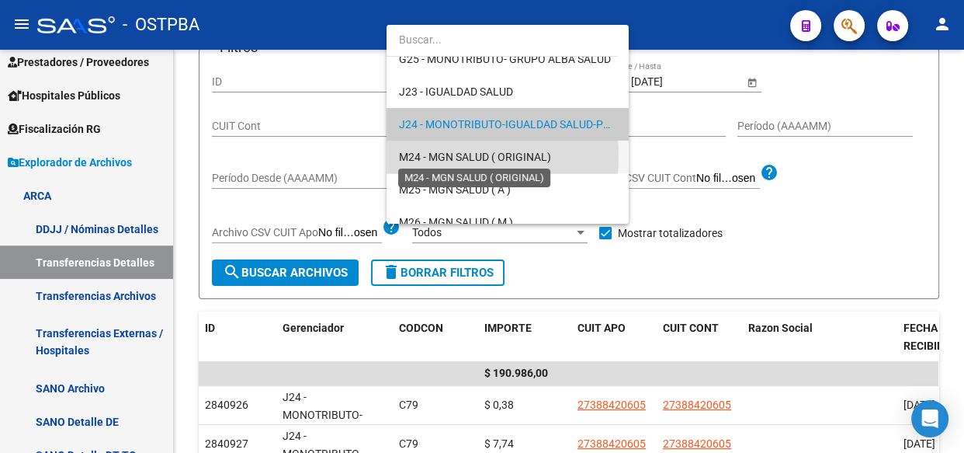
click at [438, 157] on span "M24 - MGN SALUD ( ORIGINAL)" at bounding box center [475, 157] width 152 height 12
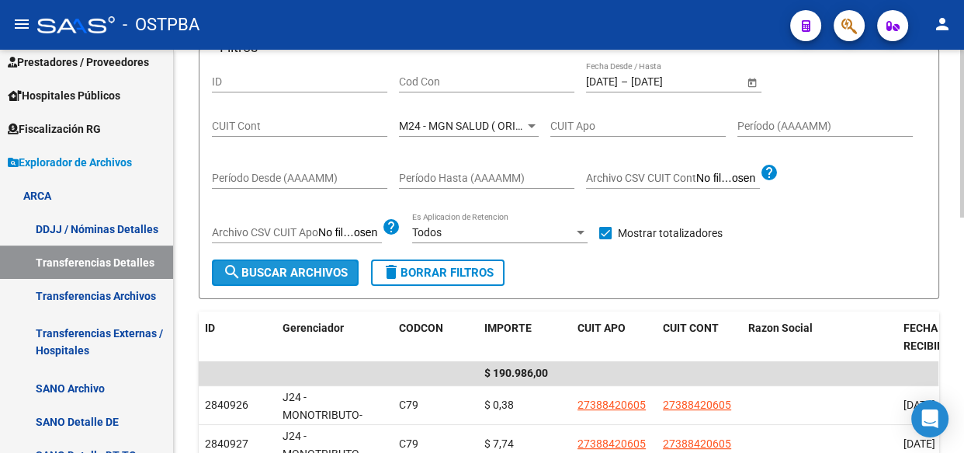
click at [311, 279] on button "search Buscar Archivos" at bounding box center [285, 272] width 147 height 26
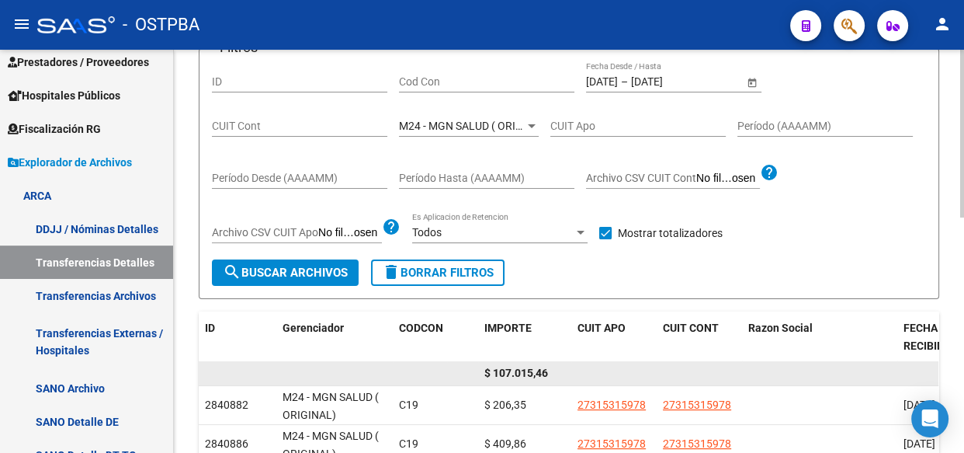
click at [532, 368] on span "$ 107.015,46" at bounding box center [516, 372] width 64 height 12
copy span "107.015,46"
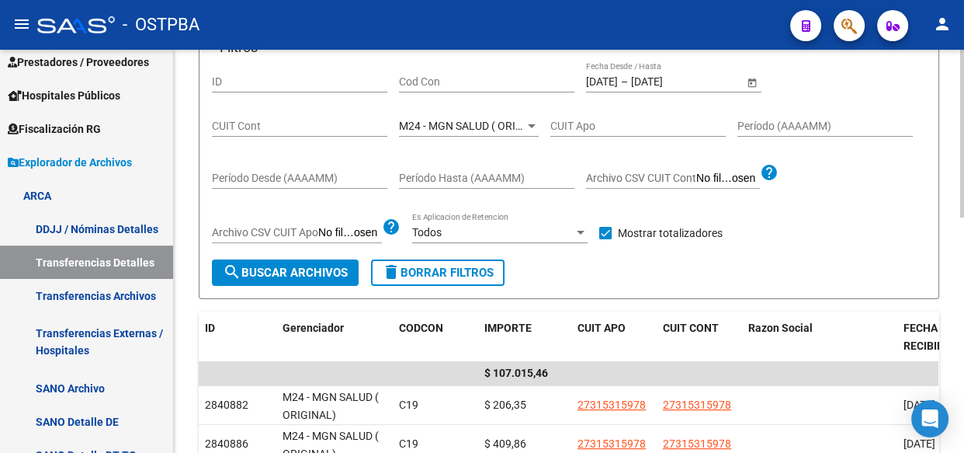
click at [473, 120] on span "M24 - MGN SALUD ( ORIGINAL)" at bounding box center [475, 126] width 152 height 12
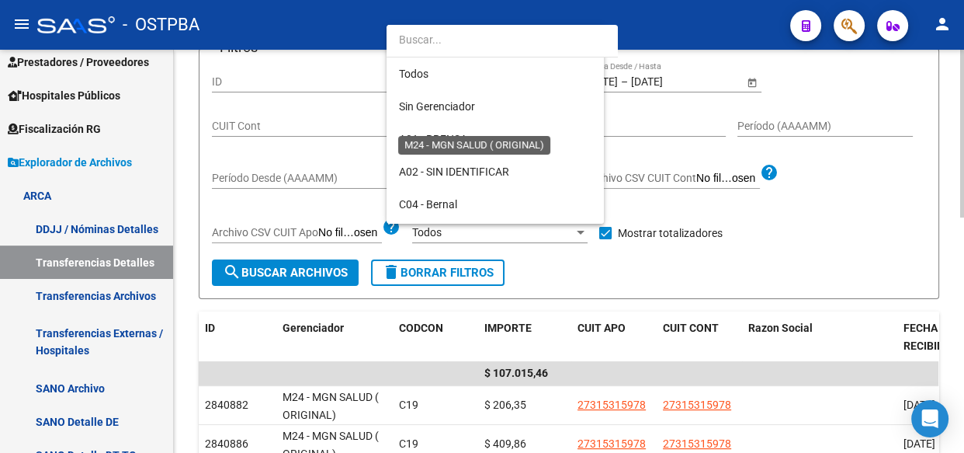
scroll to position [308, 0]
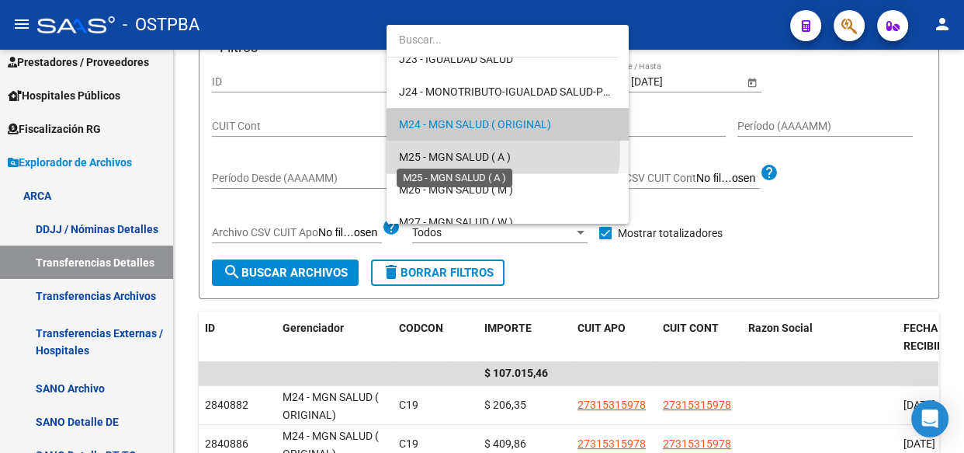
click at [466, 151] on span "M25 - MGN SALUD ( A )" at bounding box center [455, 157] width 112 height 12
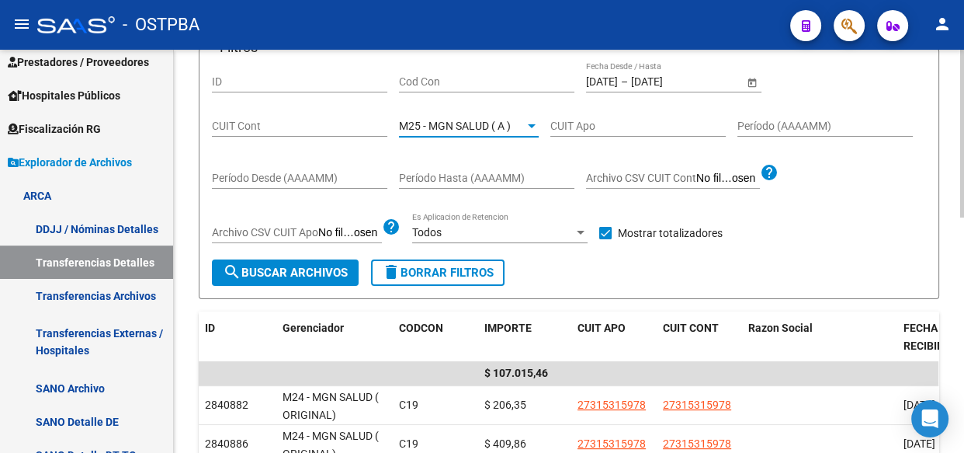
click at [290, 266] on span "search Buscar Archivos" at bounding box center [285, 273] width 125 height 14
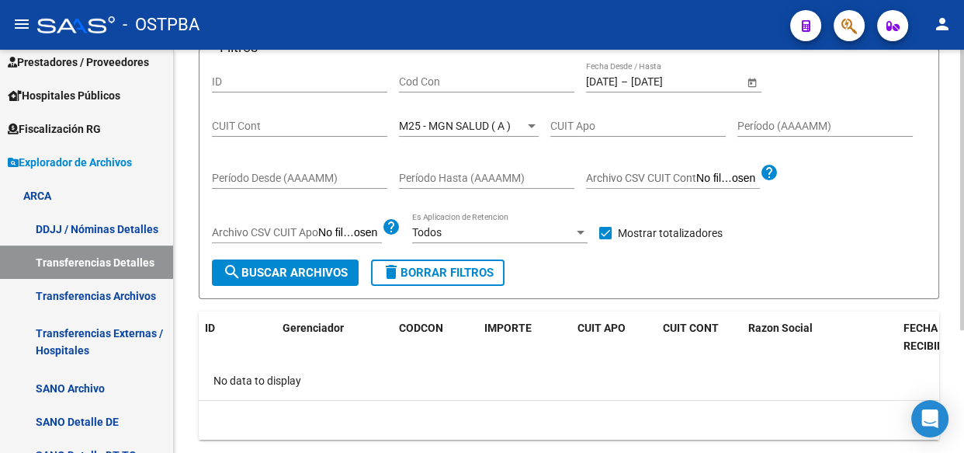
click at [442, 121] on span "M25 - MGN SALUD ( A )" at bounding box center [455, 126] width 112 height 12
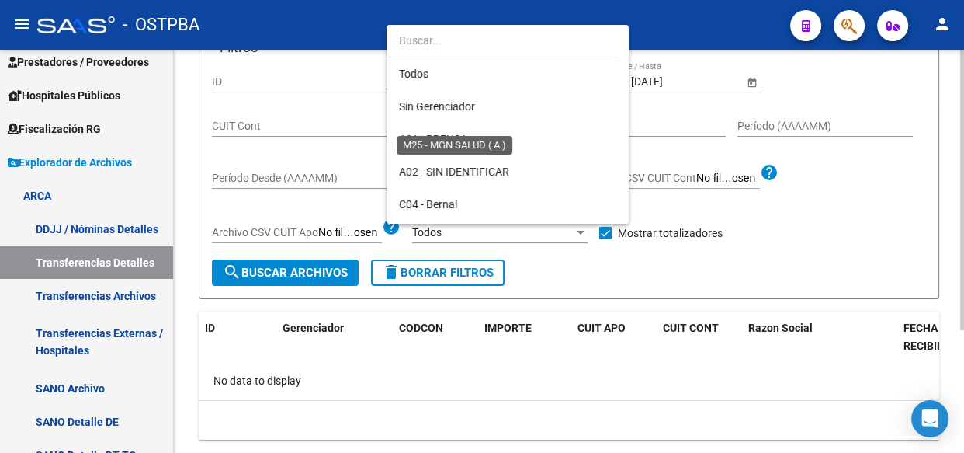
scroll to position [341, 0]
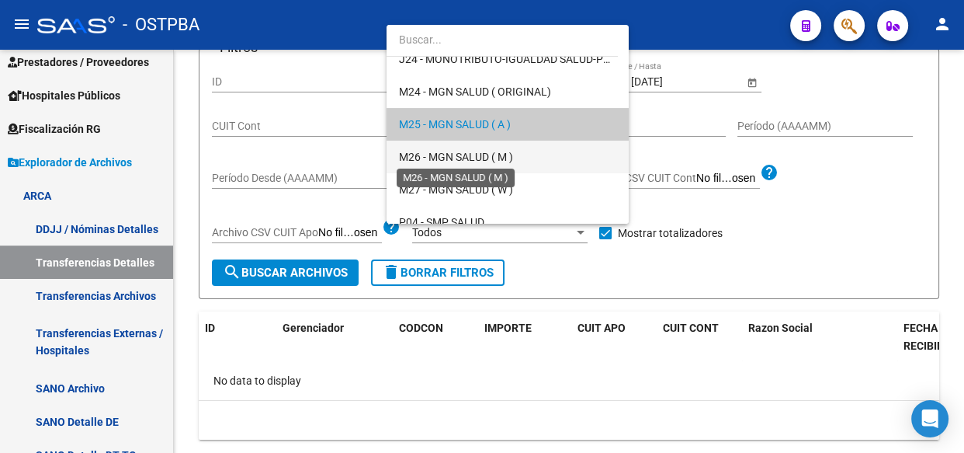
click at [429, 159] on span "M26 - MGN SALUD ( M )" at bounding box center [456, 157] width 114 height 12
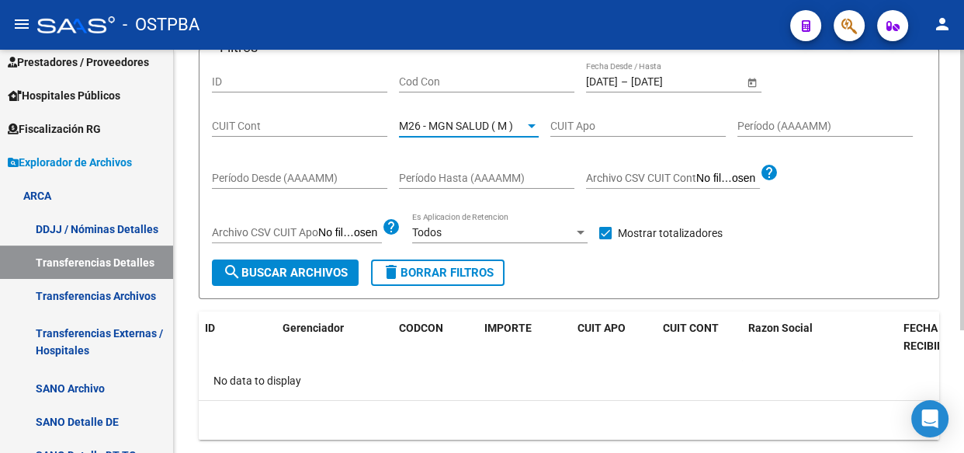
click at [256, 275] on span "search Buscar Archivos" at bounding box center [285, 273] width 125 height 14
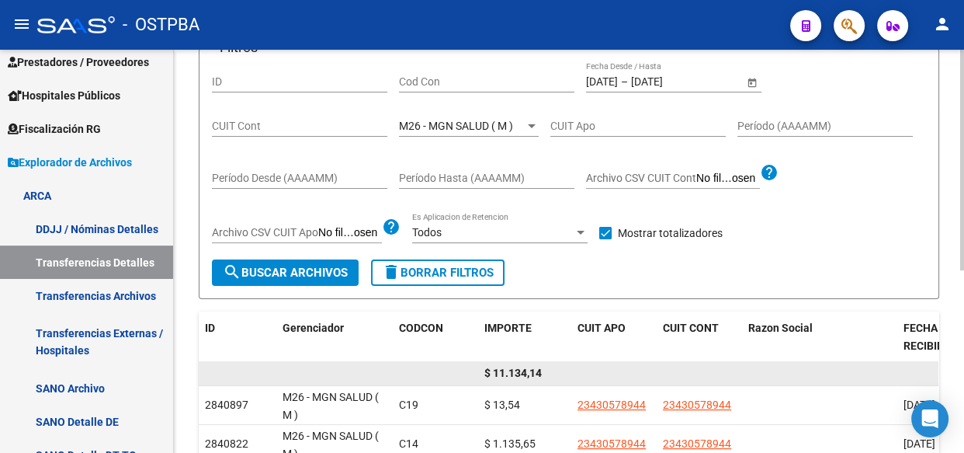
click at [528, 373] on span "$ 11.134,14" at bounding box center [512, 372] width 57 height 12
copy span "11.134,14"
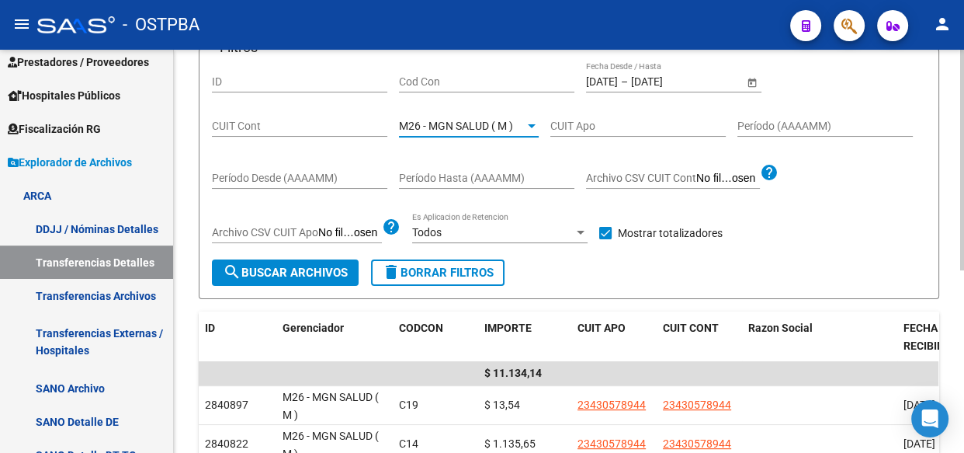
click at [469, 123] on span "M26 - MGN SALUD ( M )" at bounding box center [456, 126] width 114 height 12
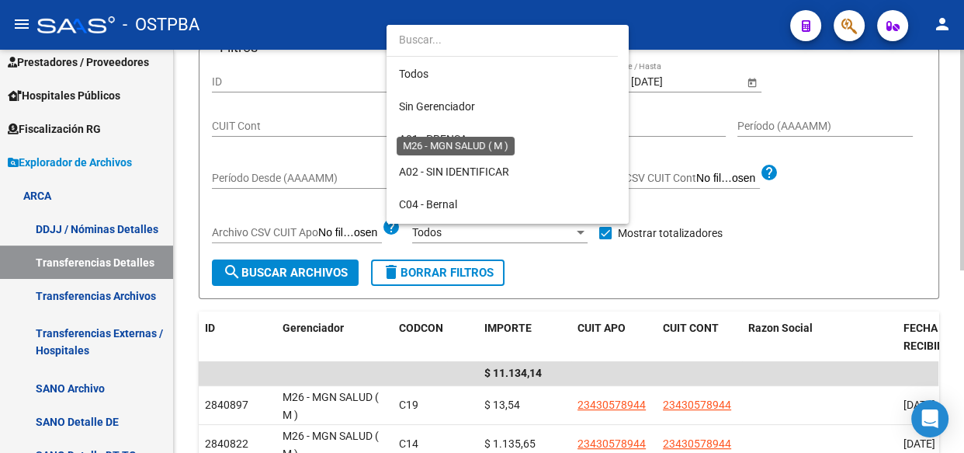
scroll to position [373, 0]
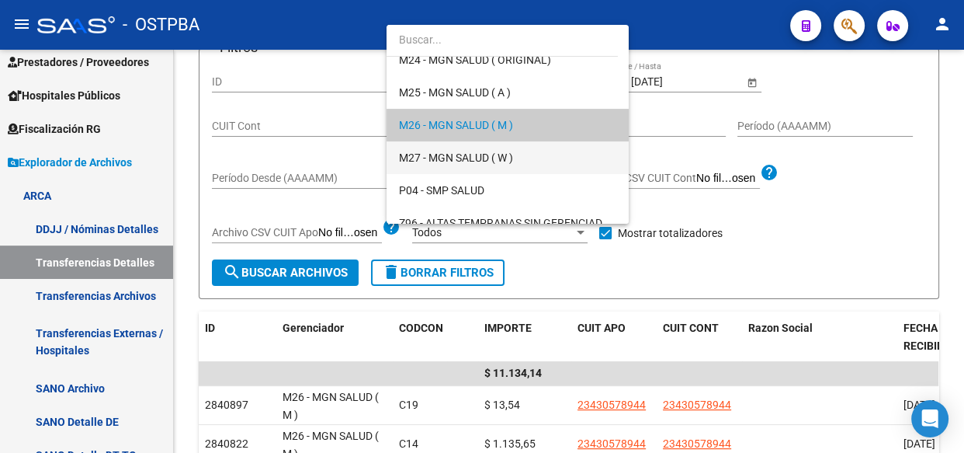
click at [447, 148] on span "M27 - MGN SALUD ( W )" at bounding box center [507, 157] width 217 height 33
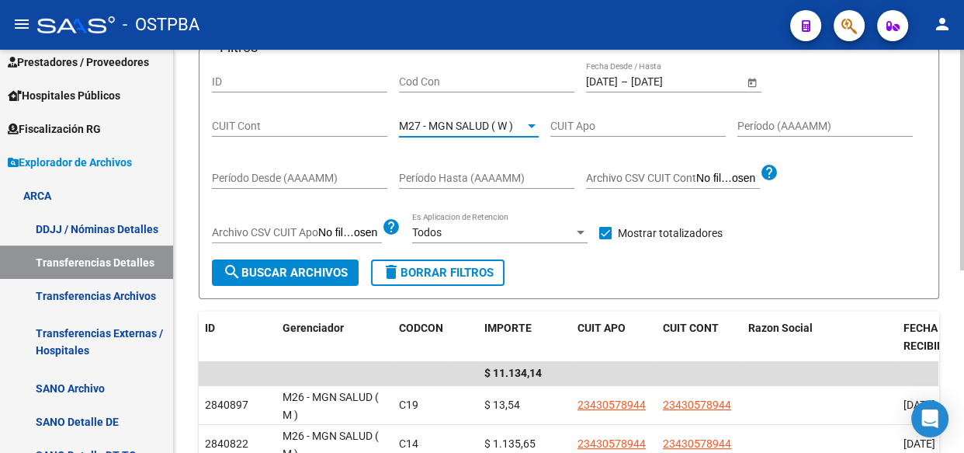
click at [304, 270] on span "search Buscar Archivos" at bounding box center [285, 273] width 125 height 14
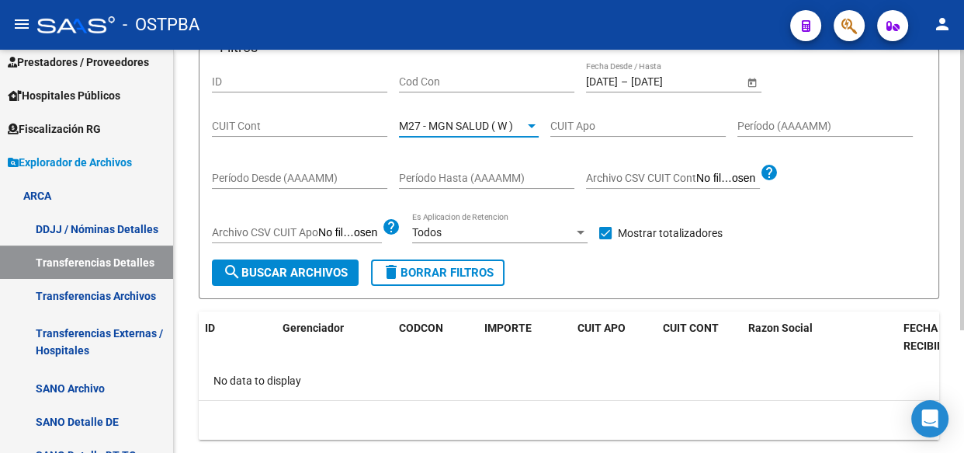
click at [444, 127] on span "M27 - MGN SALUD ( W )" at bounding box center [456, 126] width 114 height 12
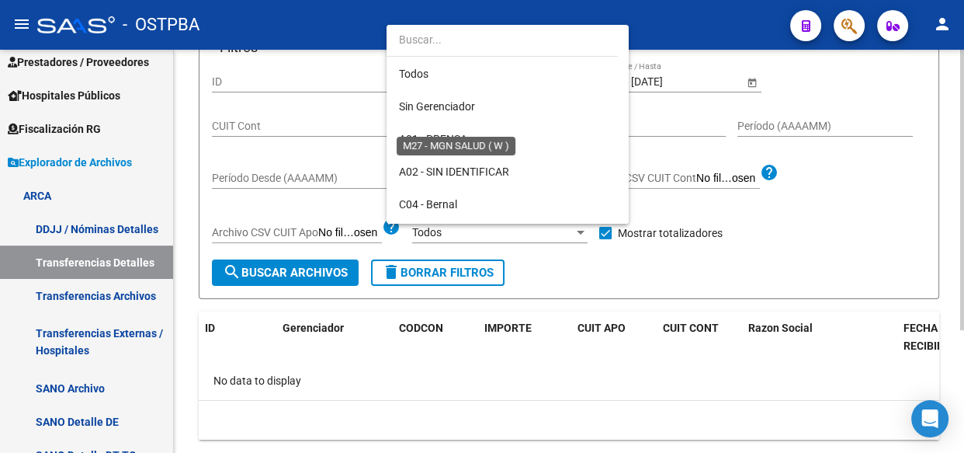
scroll to position [405, 0]
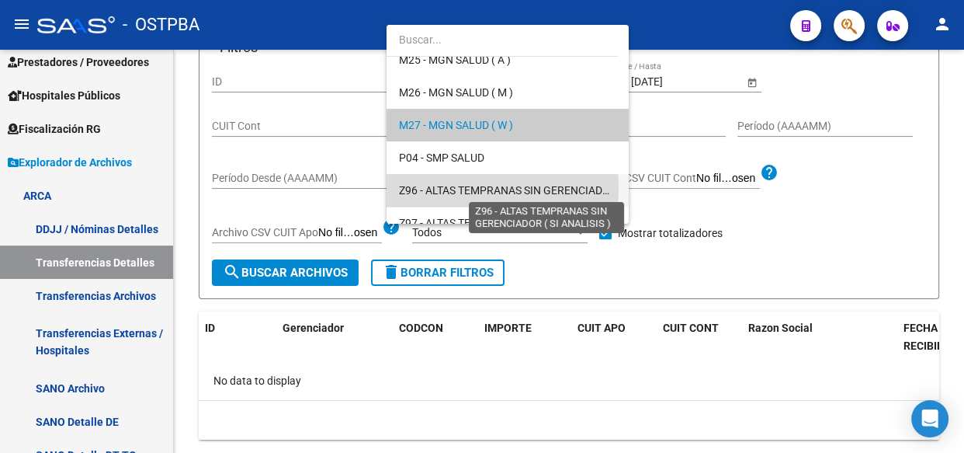
click at [440, 187] on span "Z96 - ALTAS TEMPRANAS SIN GERENCIADOR ( SI ANALISIS )" at bounding box center [544, 190] width 291 height 12
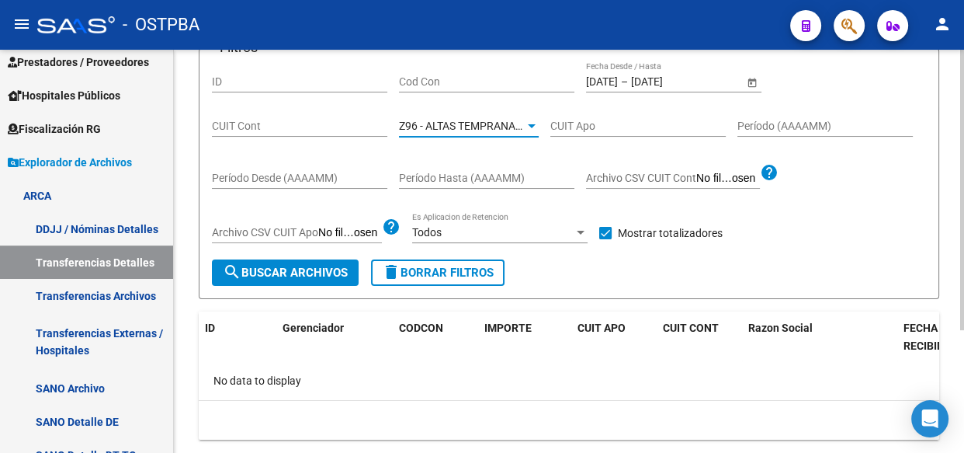
click at [278, 271] on span "search Buscar Archivos" at bounding box center [285, 273] width 125 height 14
click at [442, 122] on span "Z96 - ALTAS TEMPRANAS SIN GERENCIADOR ( SI ANALISIS )" at bounding box center [544, 126] width 291 height 12
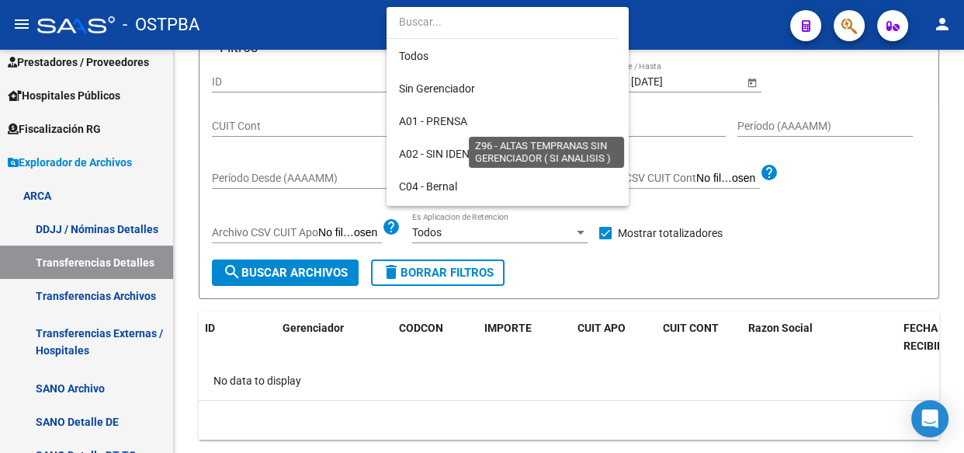
scroll to position [453, 0]
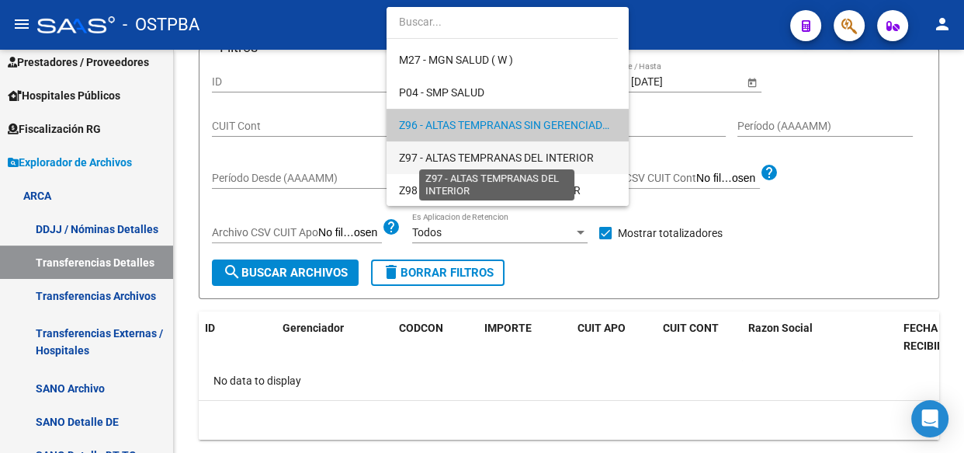
click at [456, 158] on span "Z97 - ALTAS TEMPRANAS DEL INTERIOR" at bounding box center [496, 157] width 195 height 12
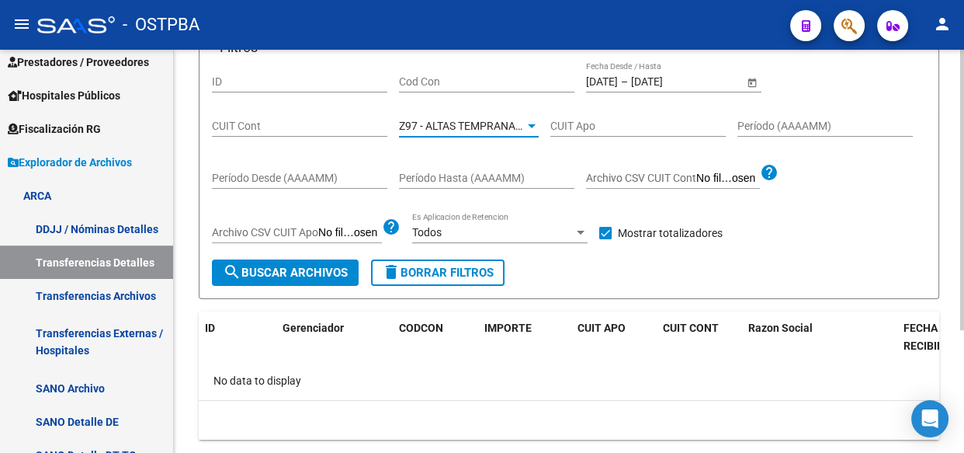
click at [314, 272] on span "search Buscar Archivos" at bounding box center [285, 273] width 125 height 14
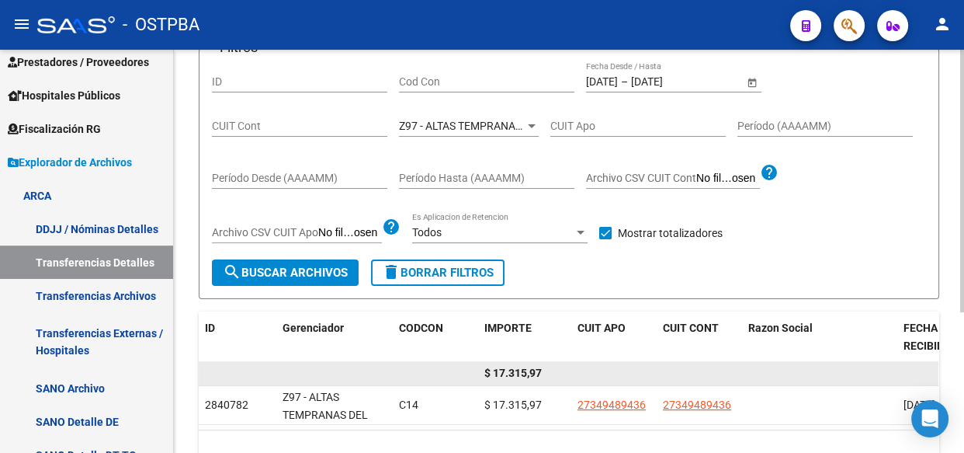
click at [502, 364] on div "$ 17.315,97" at bounding box center [524, 373] width 81 height 18
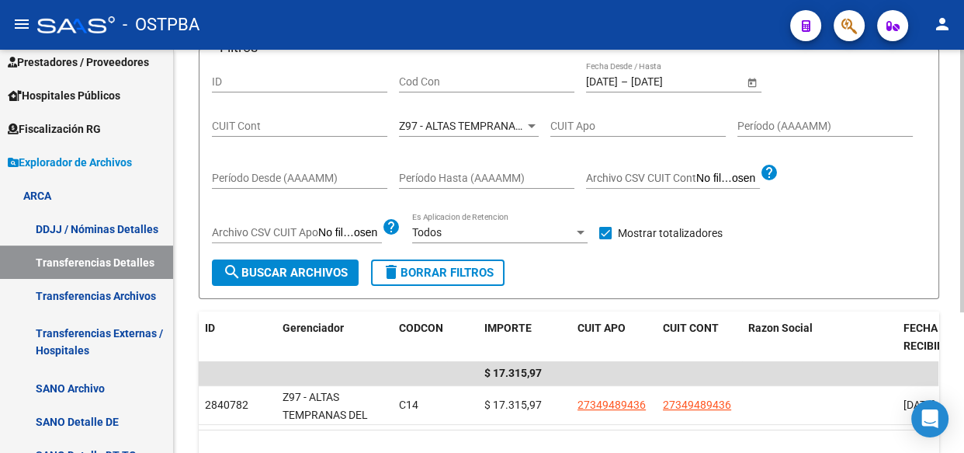
click at [460, 120] on span "Z97 - ALTAS TEMPRANAS DEL INTERIOR" at bounding box center [496, 126] width 195 height 12
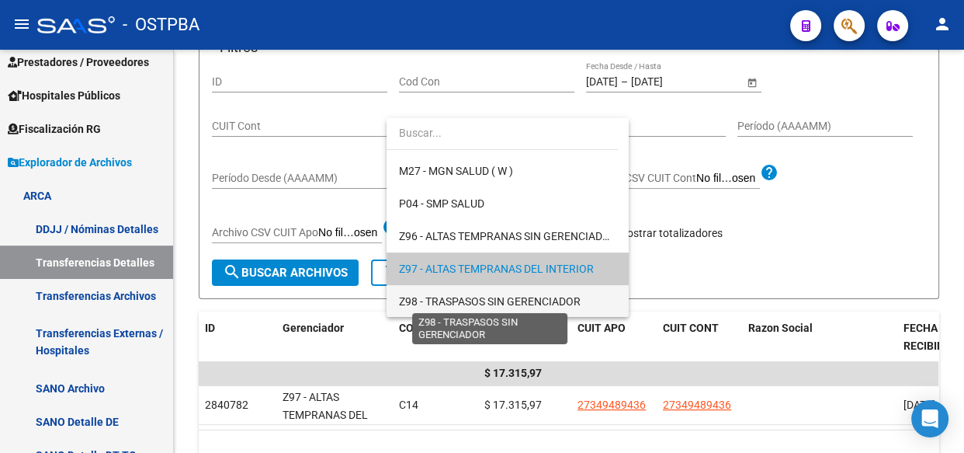
click at [460, 299] on span "Z98 - TRASPASOS SIN GERENCIADOR" at bounding box center [490, 301] width 182 height 12
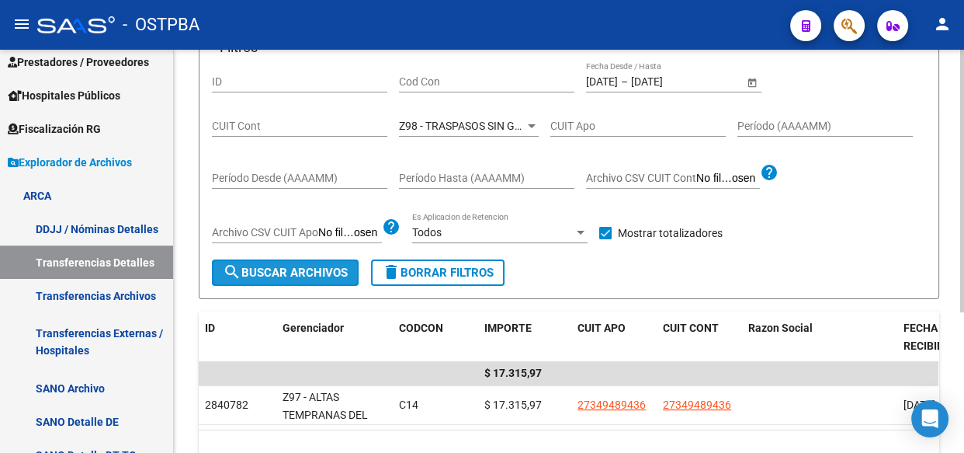
click at [288, 266] on span "search Buscar Archivos" at bounding box center [285, 273] width 125 height 14
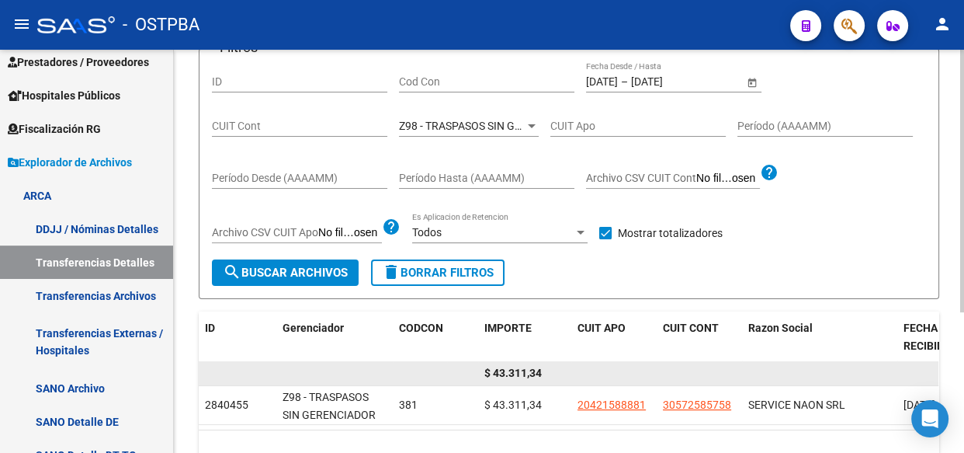
click at [520, 370] on span "$ 43.311,34" at bounding box center [512, 372] width 57 height 12
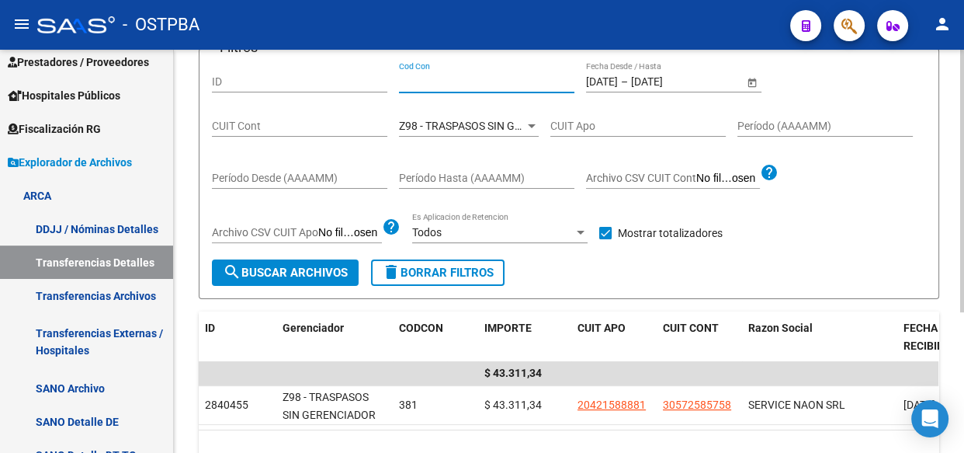
click at [411, 84] on input "Cod Con" at bounding box center [486, 81] width 175 height 13
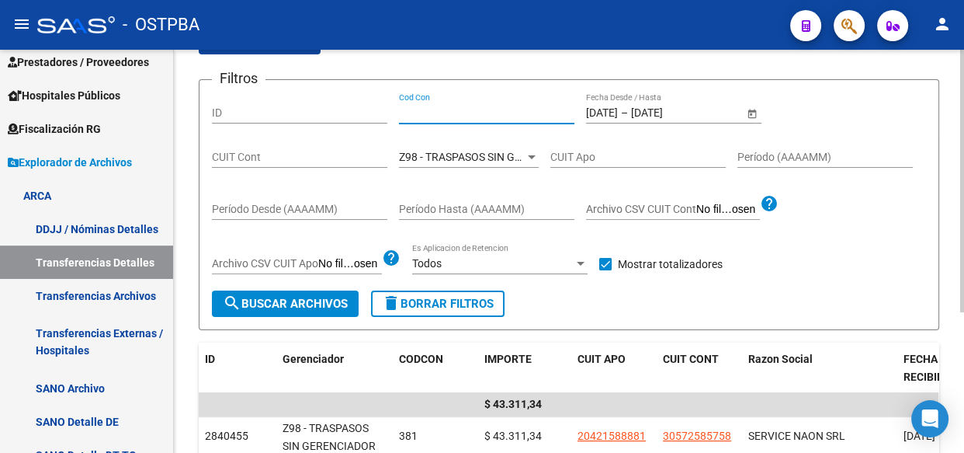
scroll to position [141, 0]
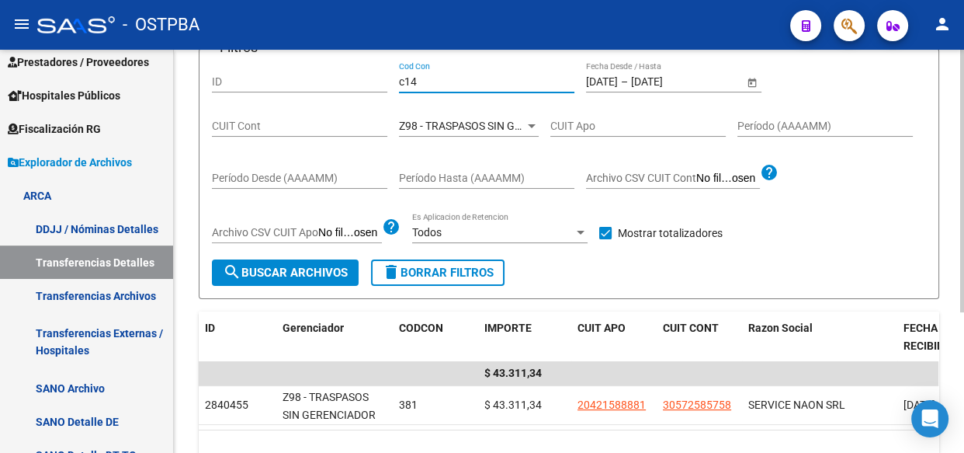
type input "c14"
click at [484, 127] on span "Z98 - TRASPASOS SIN GERENCIADOR" at bounding box center [490, 126] width 182 height 12
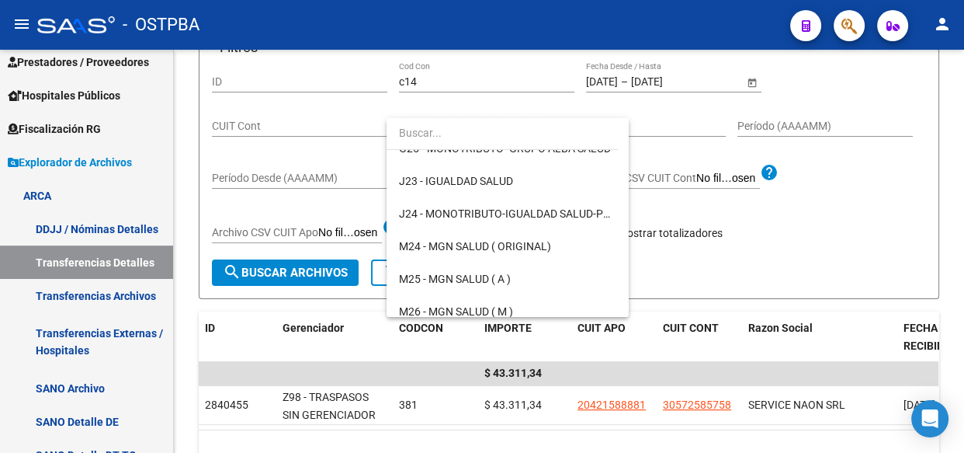
scroll to position [0, 0]
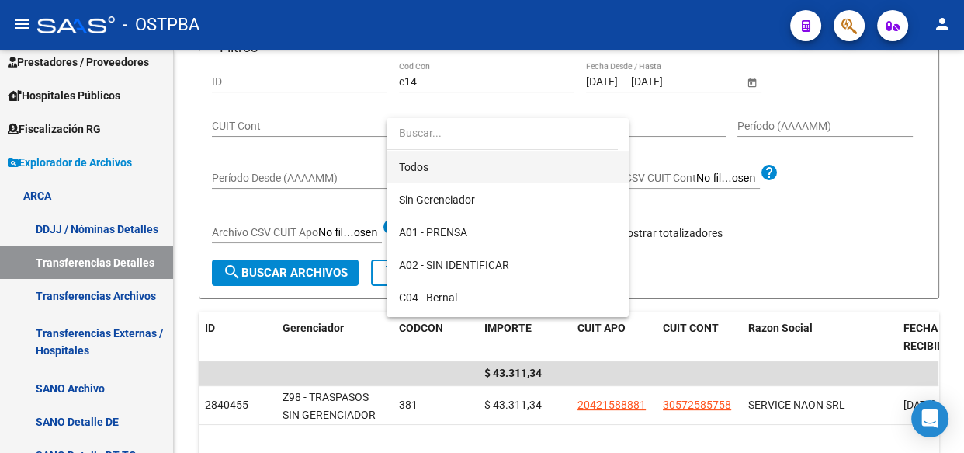
click at [416, 168] on span "Todos" at bounding box center [507, 167] width 217 height 33
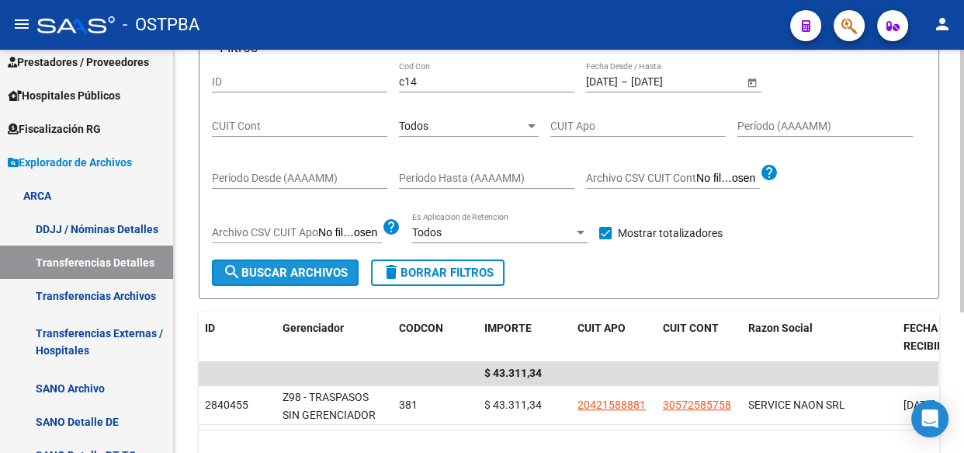
click at [290, 277] on span "search Buscar Archivos" at bounding box center [285, 273] width 125 height 14
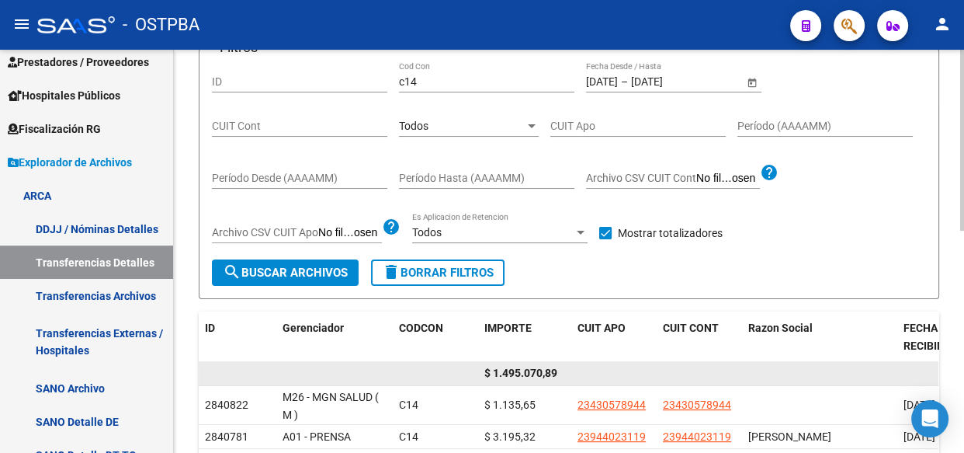
click at [520, 371] on span "$ 1.495.070,89" at bounding box center [520, 372] width 73 height 12
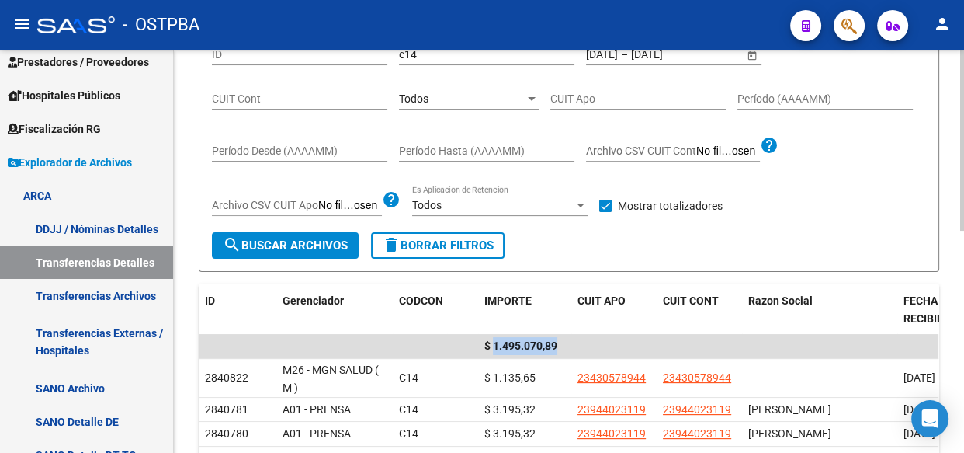
scroll to position [141, 0]
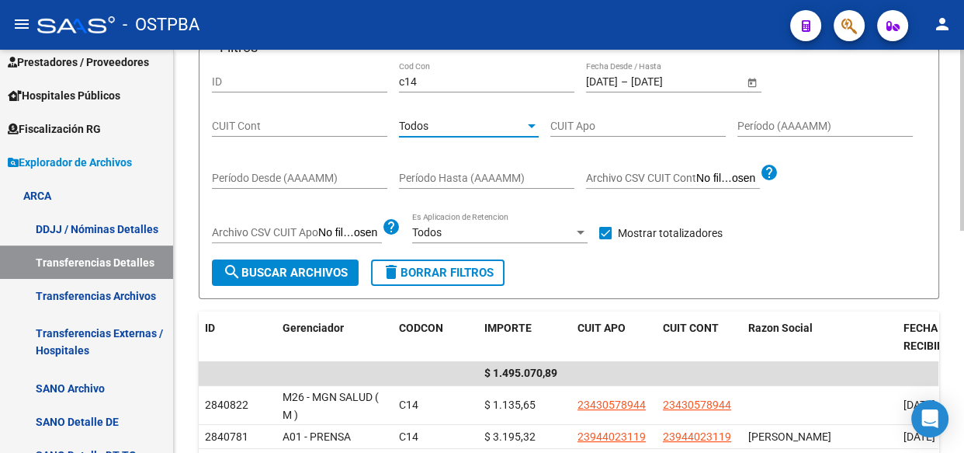
click at [422, 129] on span "Todos" at bounding box center [414, 126] width 30 height 12
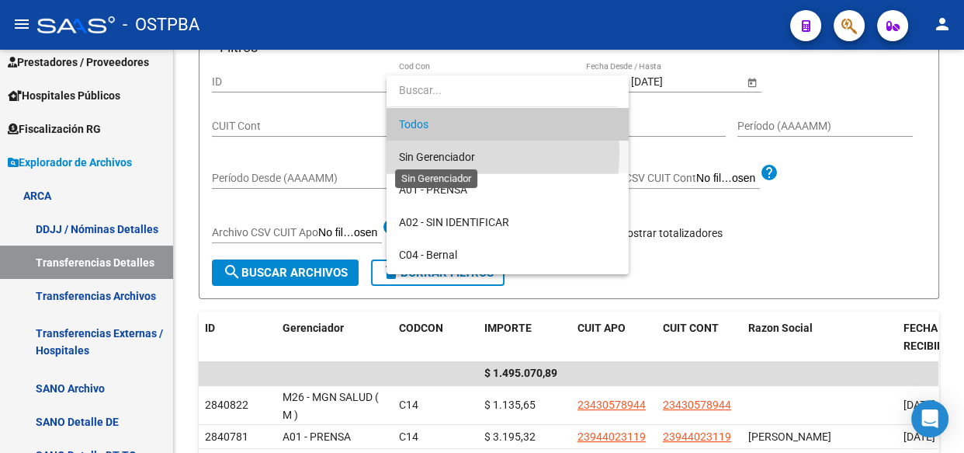
click at [422, 151] on span "Sin Gerenciador" at bounding box center [437, 157] width 76 height 12
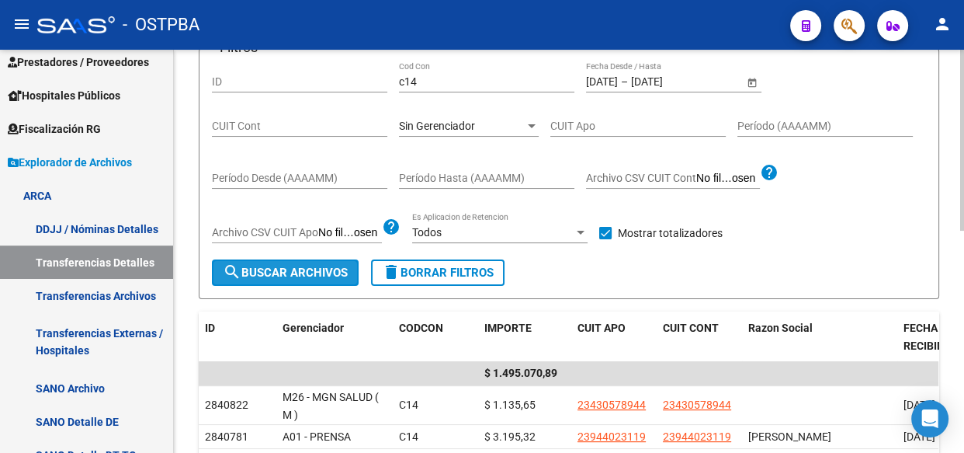
click at [270, 278] on button "search Buscar Archivos" at bounding box center [285, 272] width 147 height 26
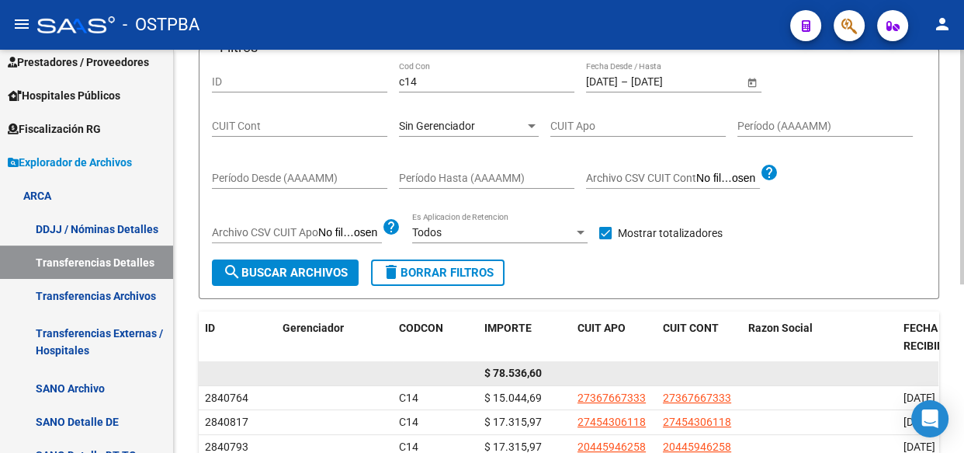
click at [512, 371] on span "$ 78.536,60" at bounding box center [512, 372] width 57 height 12
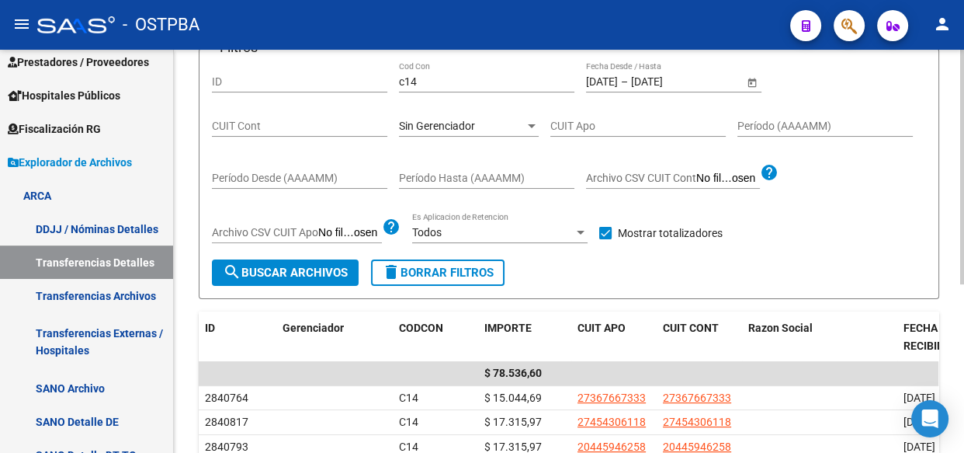
click at [436, 123] on span "Sin Gerenciador" at bounding box center [437, 126] width 76 height 12
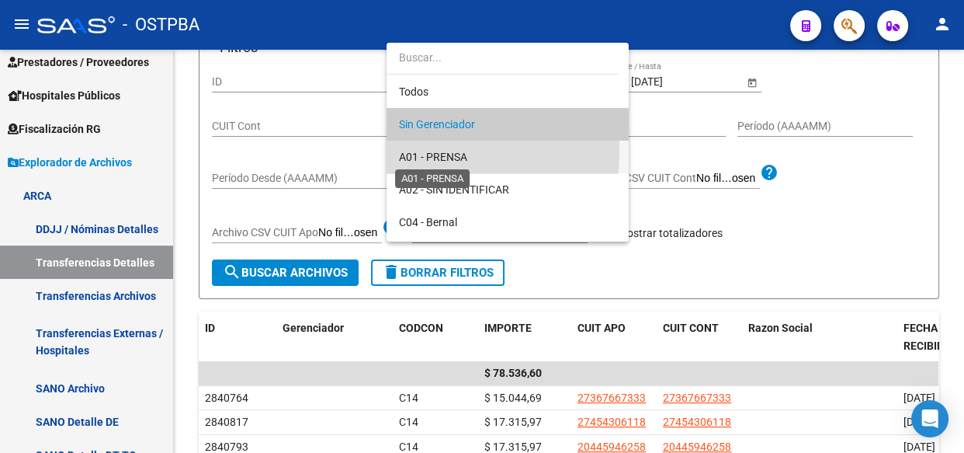
click at [432, 151] on span "A01 - PRENSA" at bounding box center [433, 157] width 68 height 12
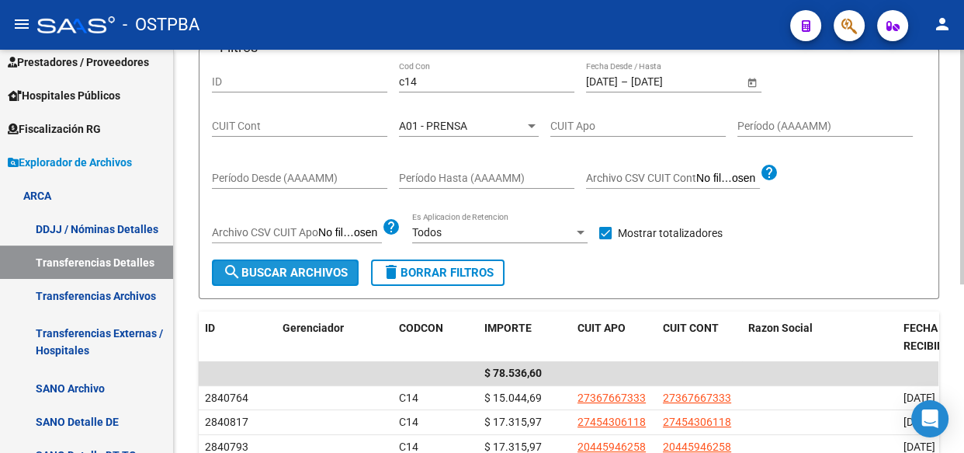
click at [304, 273] on span "search Buscar Archivos" at bounding box center [285, 273] width 125 height 14
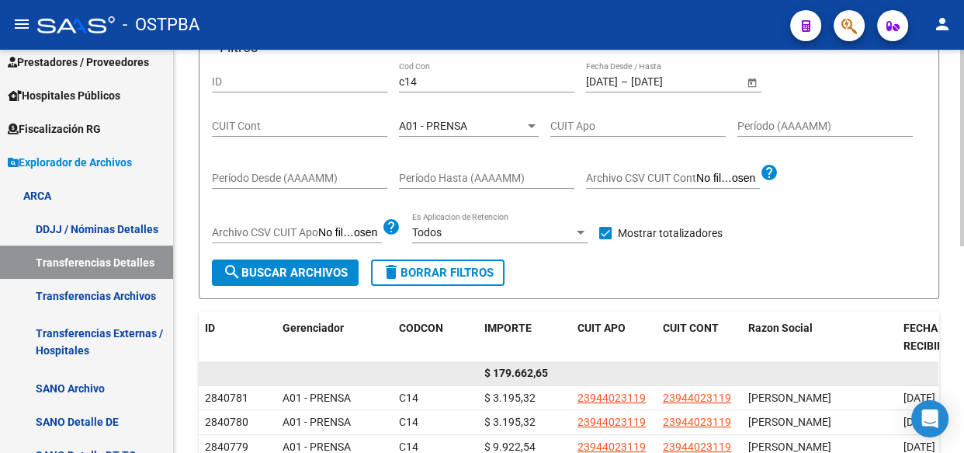
click at [512, 375] on span "$ 179.662,65" at bounding box center [516, 372] width 64 height 12
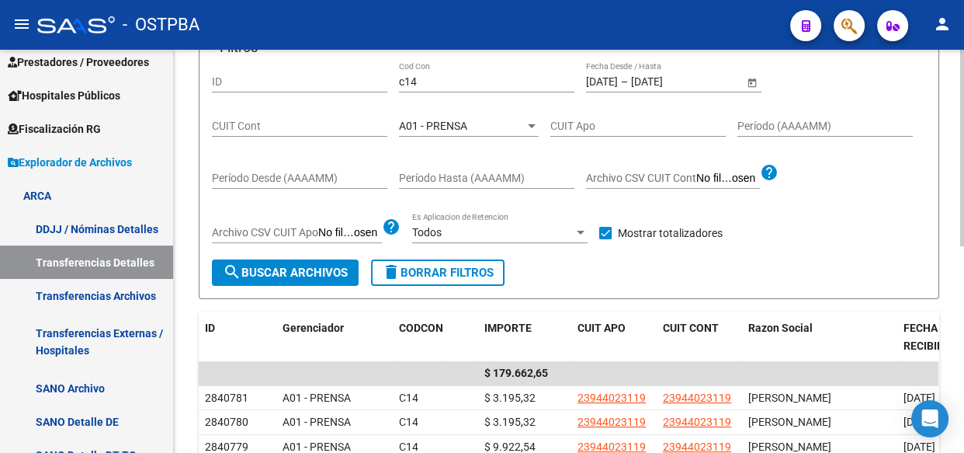
click at [424, 130] on span "A01 - PRENSA" at bounding box center [433, 126] width 68 height 12
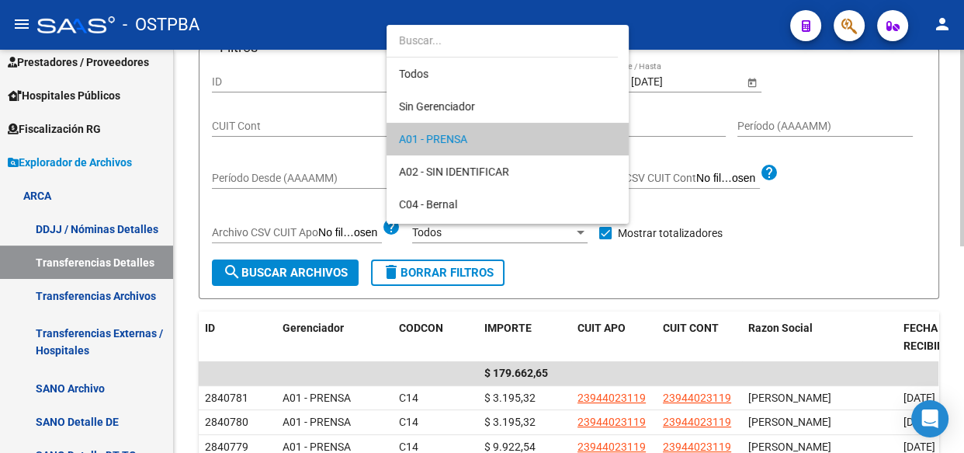
scroll to position [15, 0]
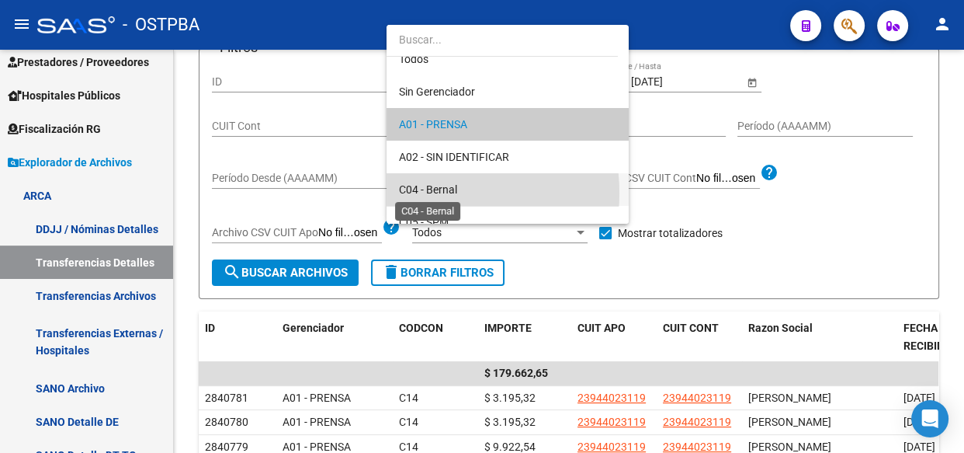
click at [426, 193] on span "C04 - Bernal" at bounding box center [428, 189] width 58 height 12
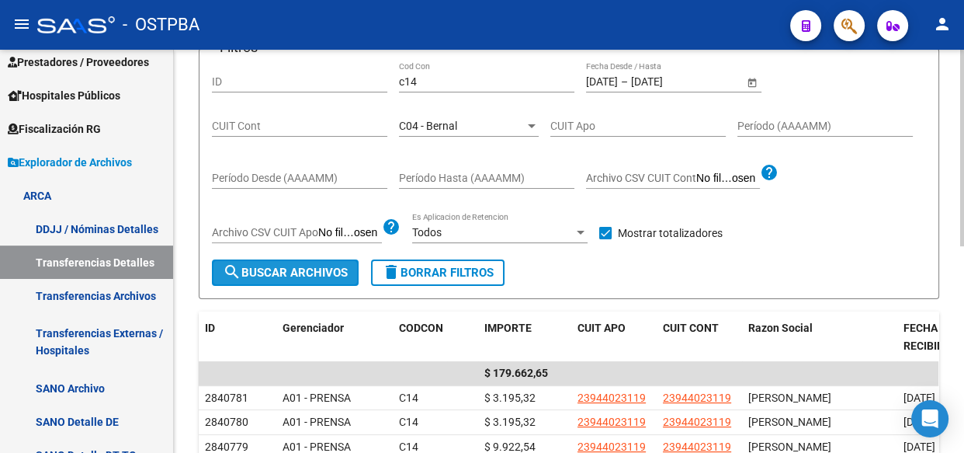
click at [286, 271] on span "search Buscar Archivos" at bounding box center [285, 273] width 125 height 14
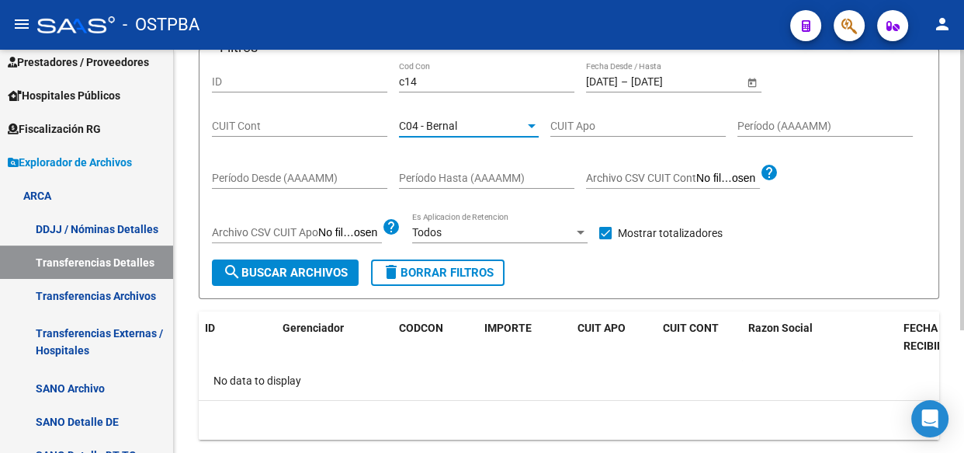
click at [448, 126] on span "C04 - Bernal" at bounding box center [428, 126] width 58 height 12
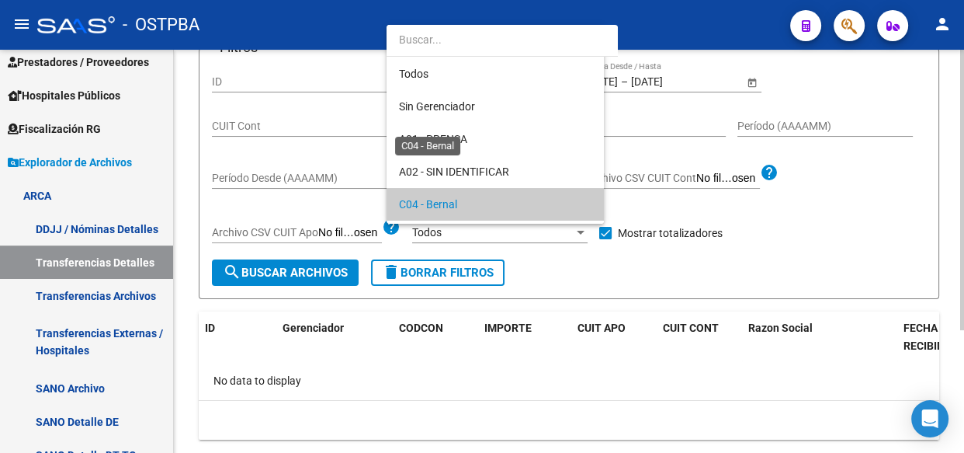
scroll to position [79, 0]
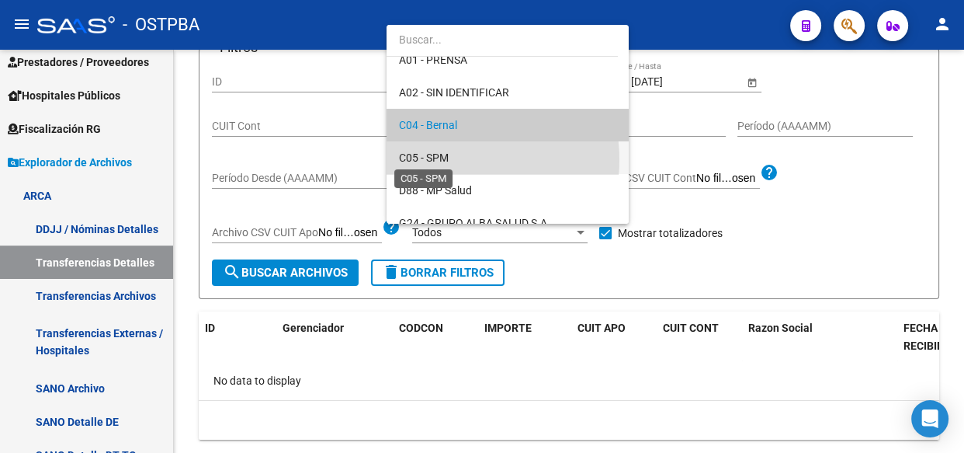
click at [445, 159] on span "C05 - SPM" at bounding box center [424, 157] width 50 height 12
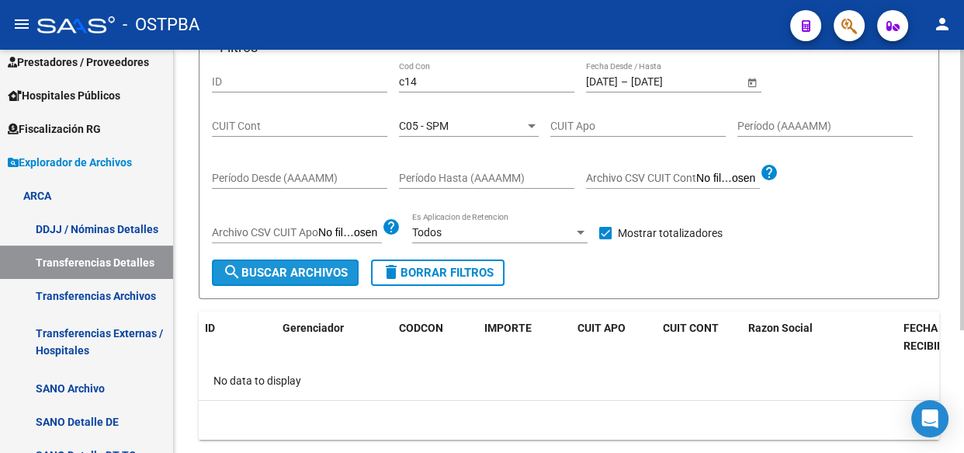
click at [321, 271] on span "search Buscar Archivos" at bounding box center [285, 273] width 125 height 14
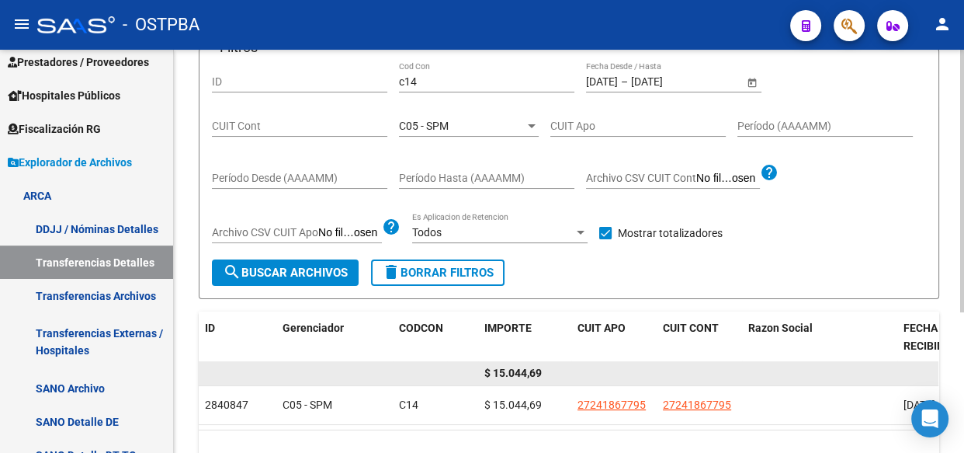
click at [507, 373] on span "$ 15.044,69" at bounding box center [512, 372] width 57 height 12
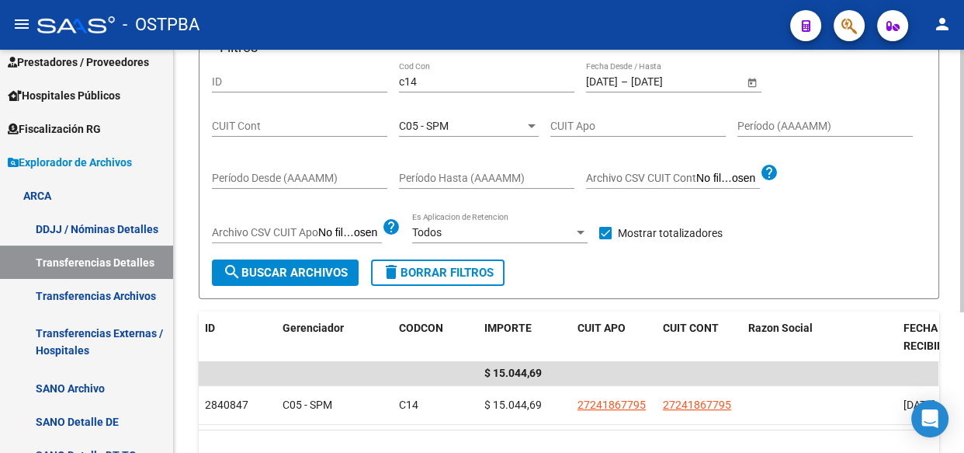
click at [412, 124] on span "C05 - SPM" at bounding box center [424, 126] width 50 height 12
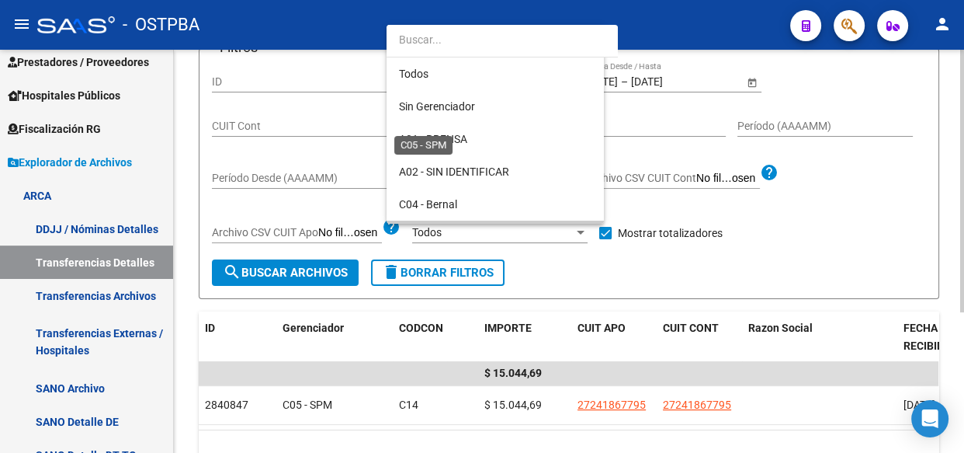
scroll to position [113, 0]
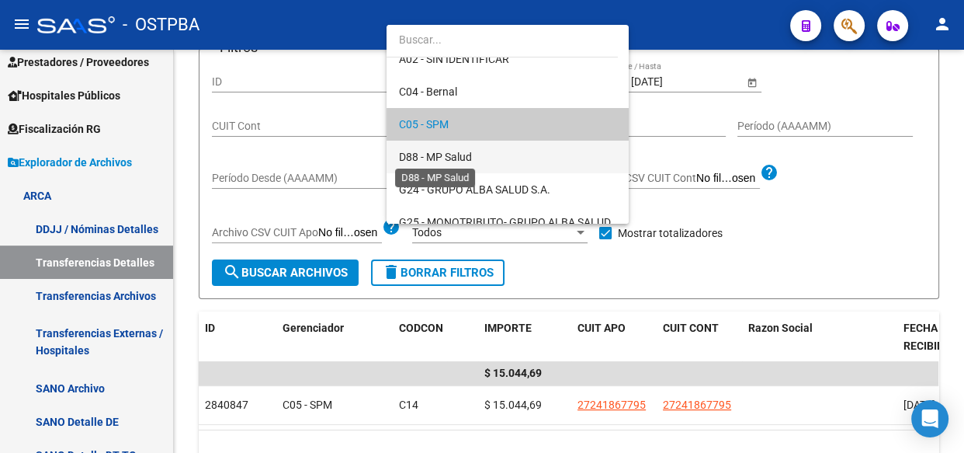
click at [420, 155] on span "D88 - MP Salud" at bounding box center [435, 157] width 73 height 12
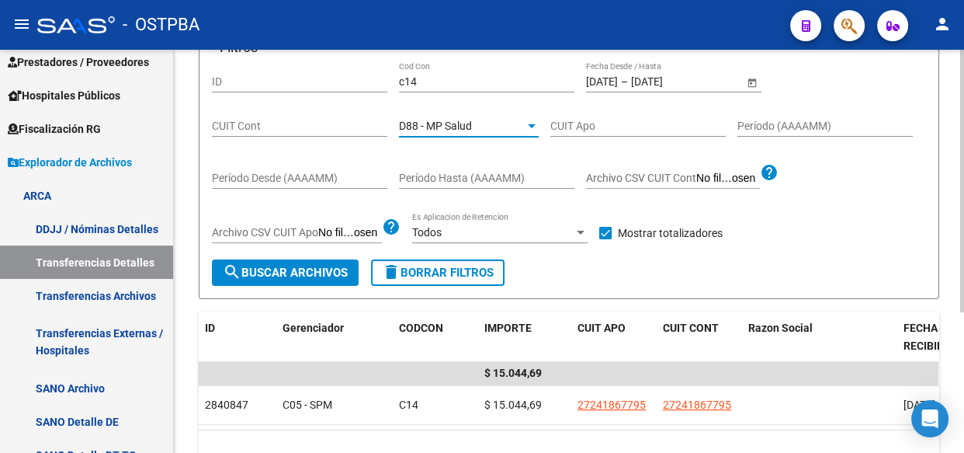
click at [287, 277] on span "search Buscar Archivos" at bounding box center [285, 273] width 125 height 14
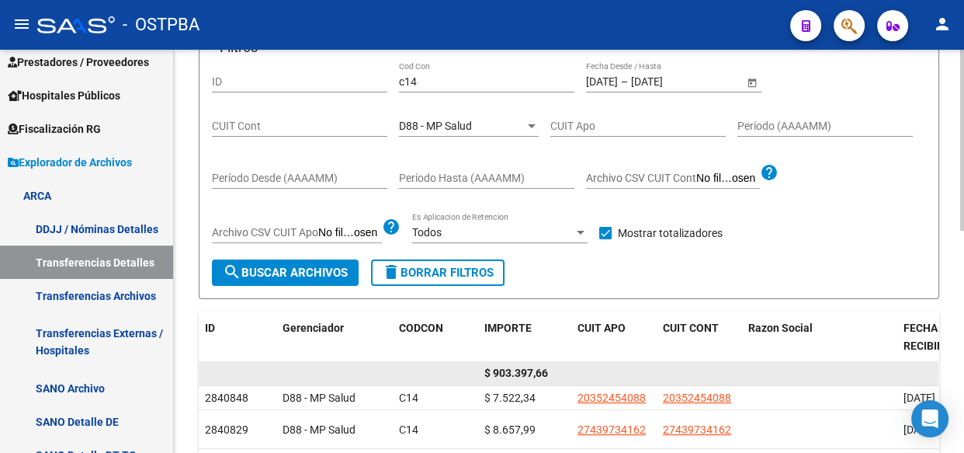
click at [523, 366] on span "$ 903.397,66" at bounding box center [516, 372] width 64 height 12
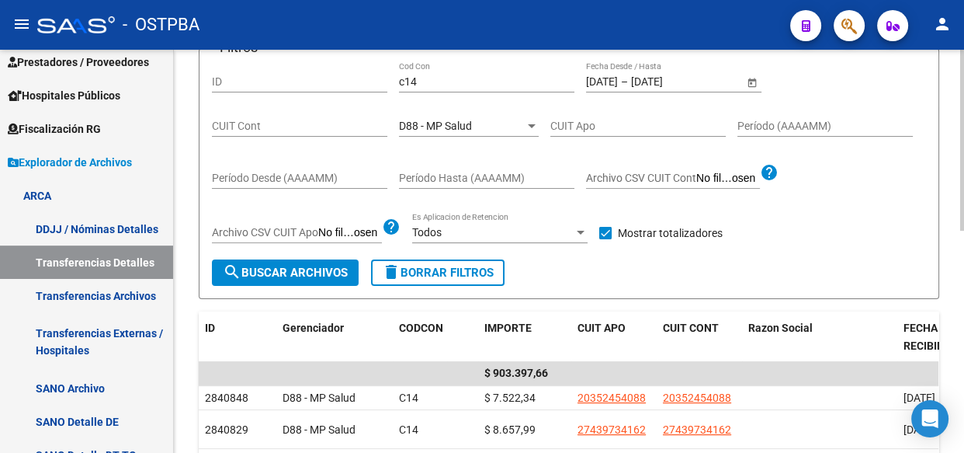
click at [437, 124] on span "D88 - MP Salud" at bounding box center [435, 126] width 73 height 12
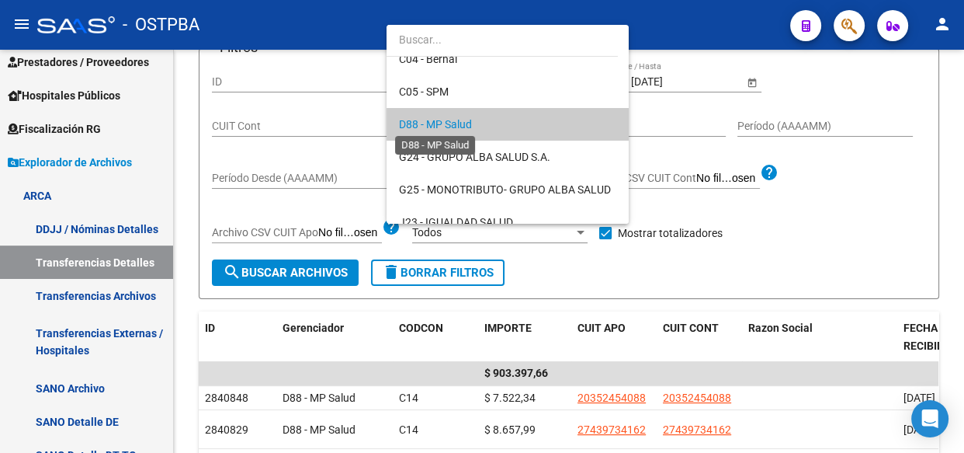
scroll to position [216, 0]
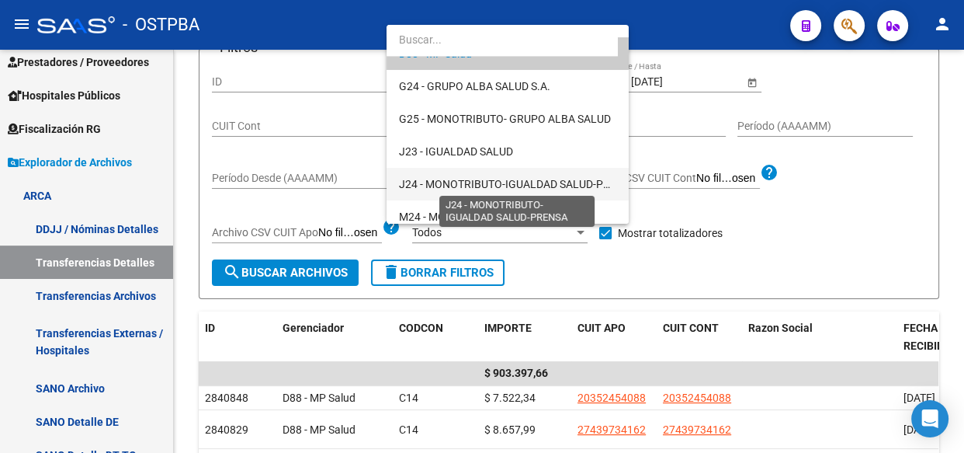
click at [447, 189] on span "J24 - MONOTRIBUTO-IGUALDAD SALUD-PRENSA" at bounding box center [518, 184] width 238 height 12
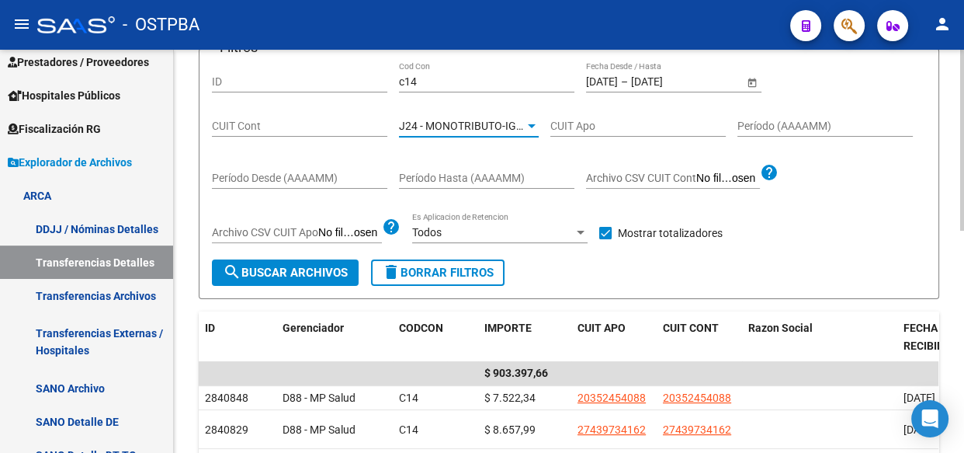
click at [315, 272] on span "search Buscar Archivos" at bounding box center [285, 273] width 125 height 14
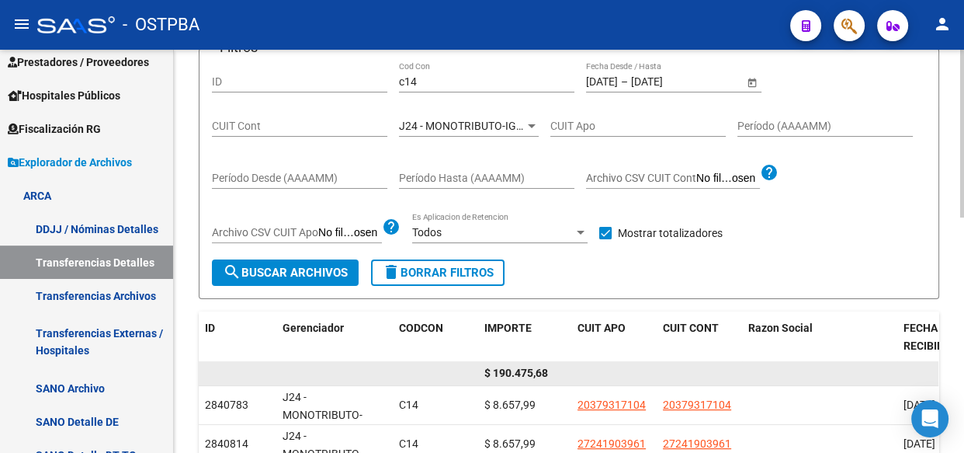
click at [521, 377] on span "$ 190.475,68" at bounding box center [516, 372] width 64 height 12
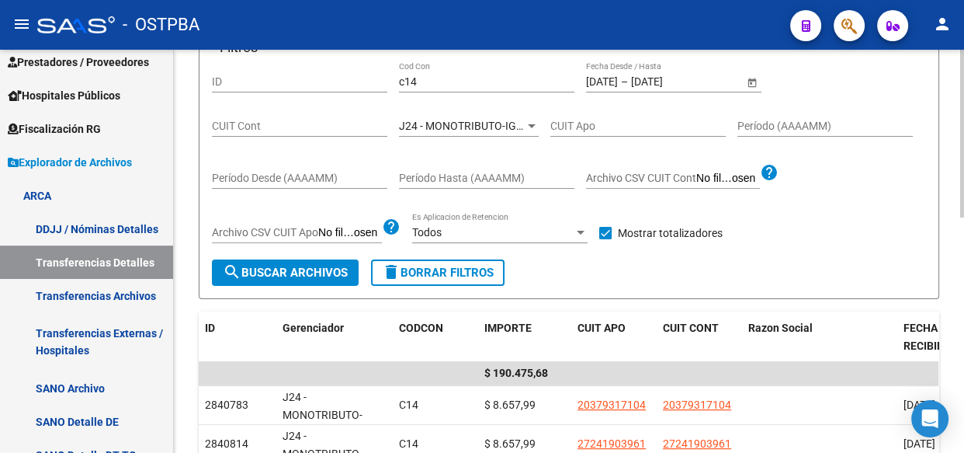
click at [458, 130] on span "J24 - MONOTRIBUTO-IGUALDAD SALUD-PRENSA" at bounding box center [518, 126] width 238 height 12
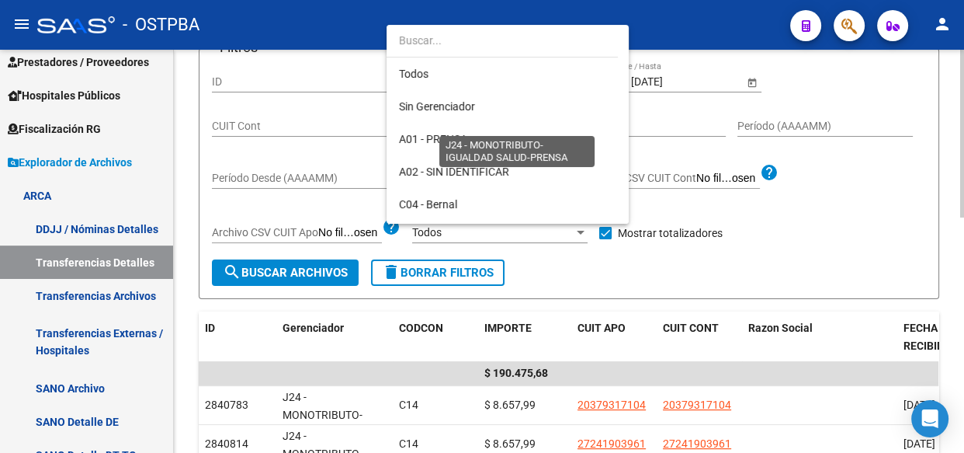
scroll to position [276, 0]
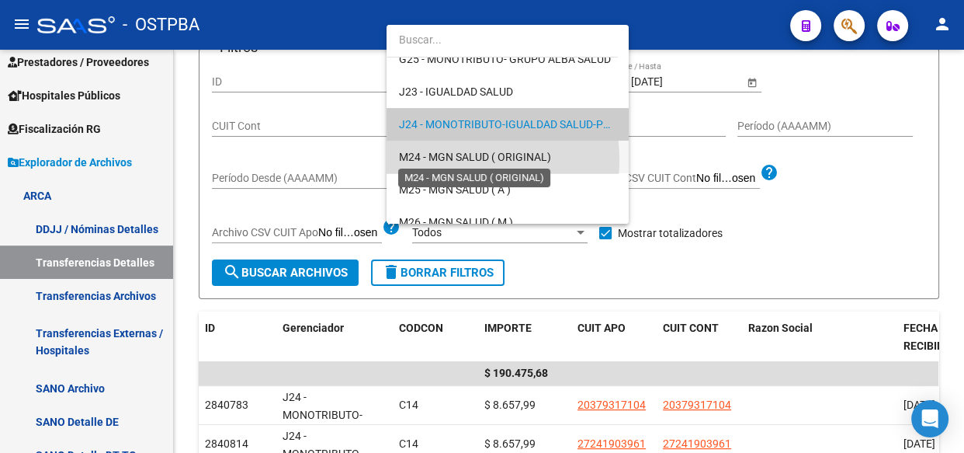
click at [444, 159] on span "M24 - MGN SALUD ( ORIGINAL)" at bounding box center [475, 157] width 152 height 12
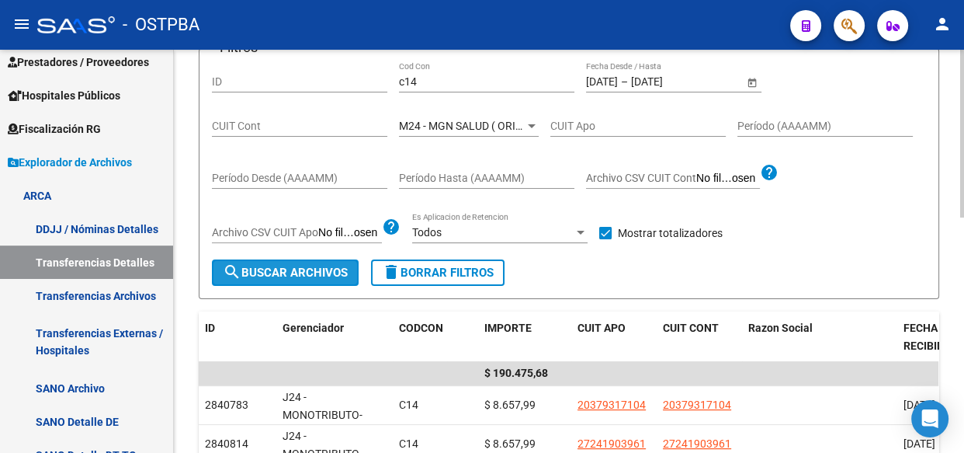
click at [307, 271] on span "search Buscar Archivos" at bounding box center [285, 273] width 125 height 14
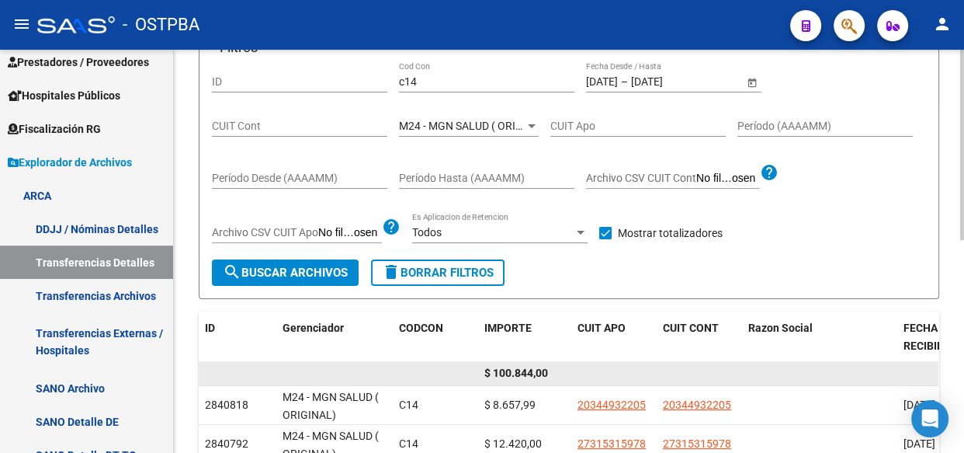
click at [512, 373] on span "$ 100.844,00" at bounding box center [516, 372] width 64 height 12
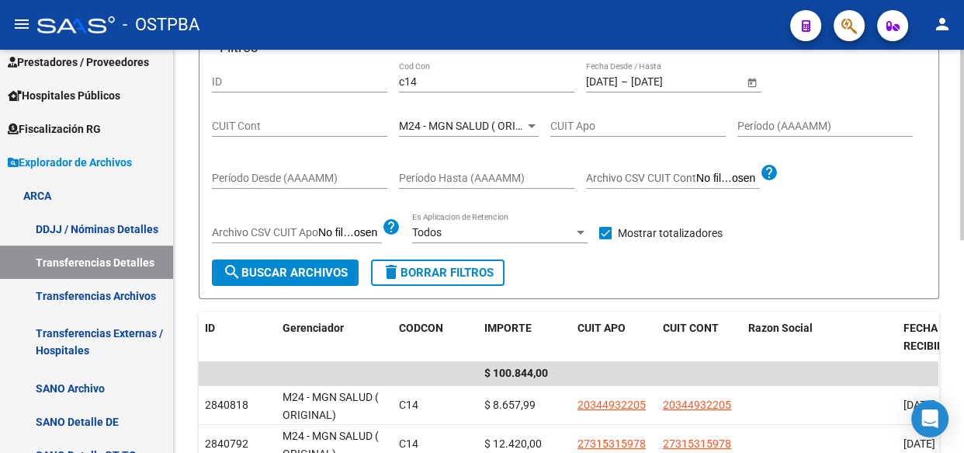
click at [451, 130] on div "M24 - MGN SALUD ( ORIGINAL) Seleccionar Gerenciador" at bounding box center [469, 121] width 140 height 31
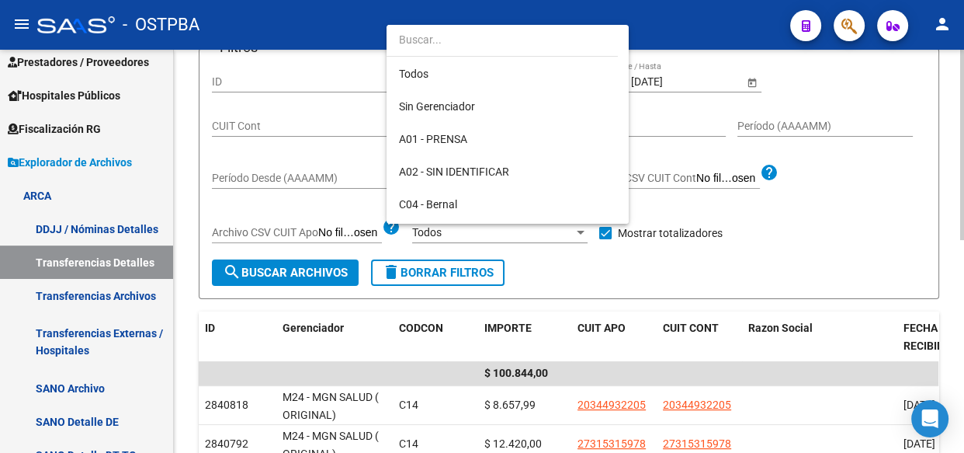
scroll to position [308, 0]
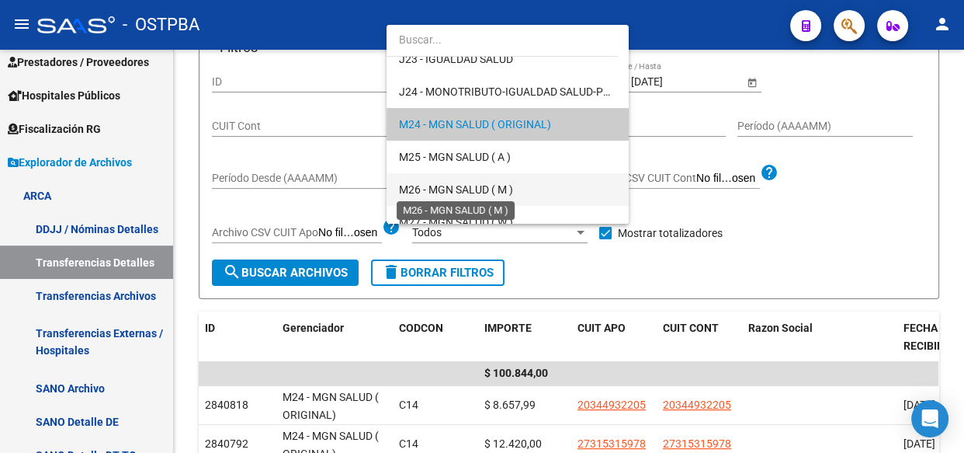
click at [443, 186] on span "M26 - MGN SALUD ( M )" at bounding box center [456, 189] width 114 height 12
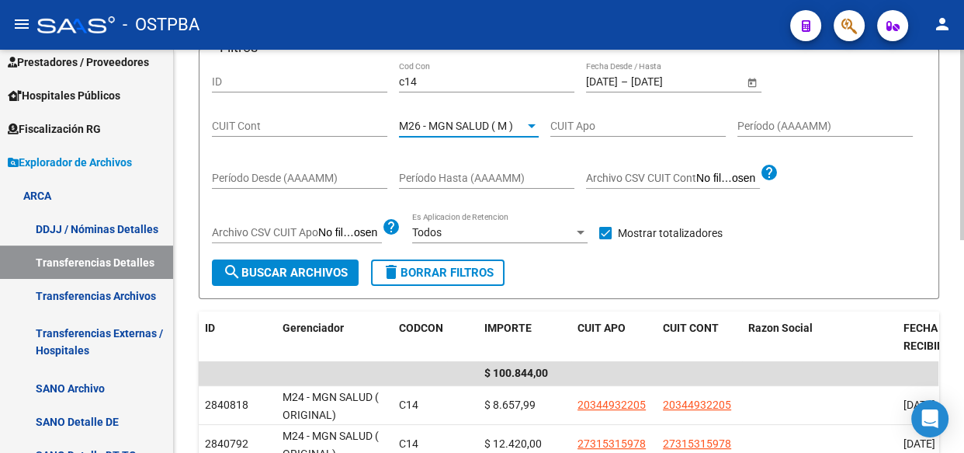
click at [314, 273] on span "search Buscar Archivos" at bounding box center [285, 273] width 125 height 14
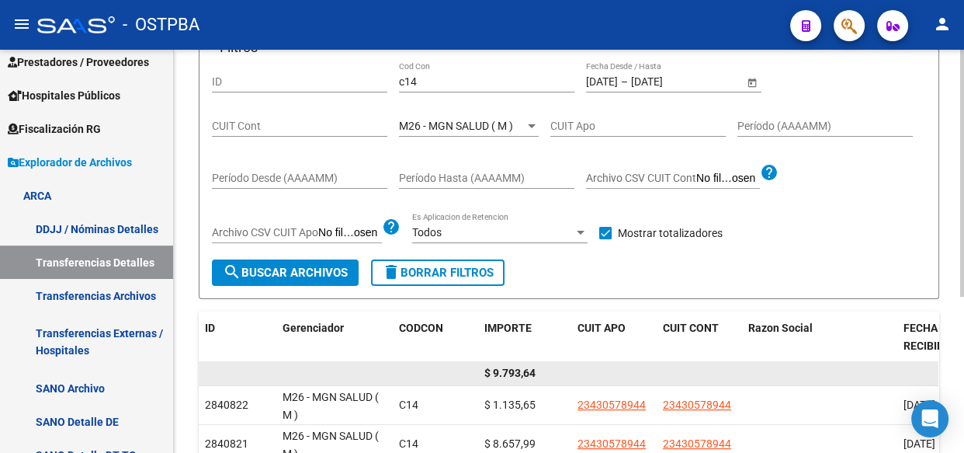
click at [518, 376] on span "$ 9.793,64" at bounding box center [509, 372] width 51 height 12
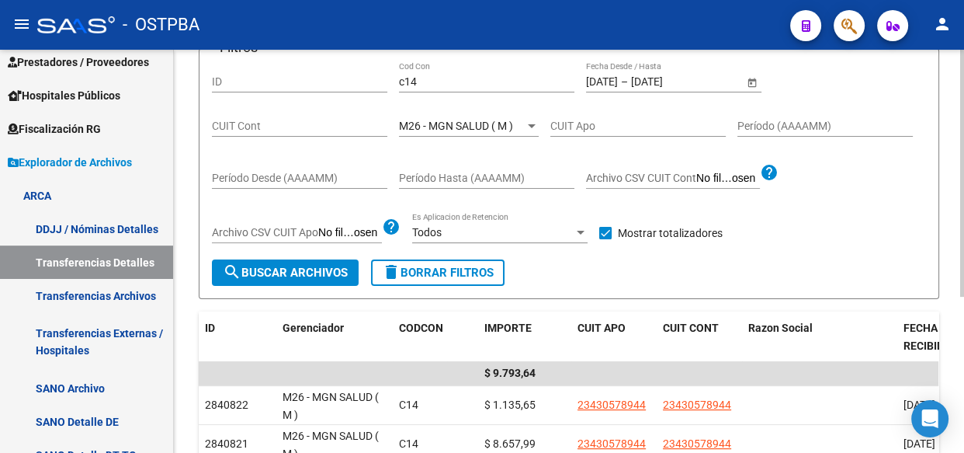
click at [433, 126] on span "M26 - MGN SALUD ( M )" at bounding box center [456, 126] width 114 height 12
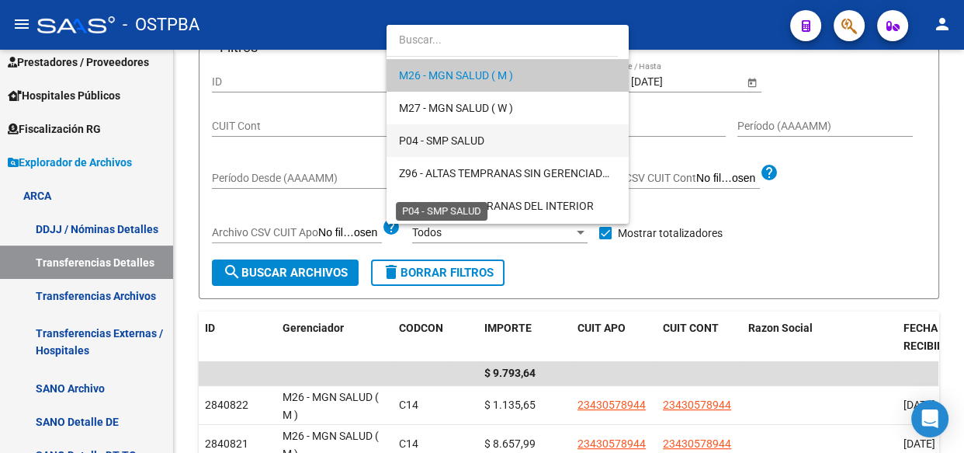
scroll to position [443, 0]
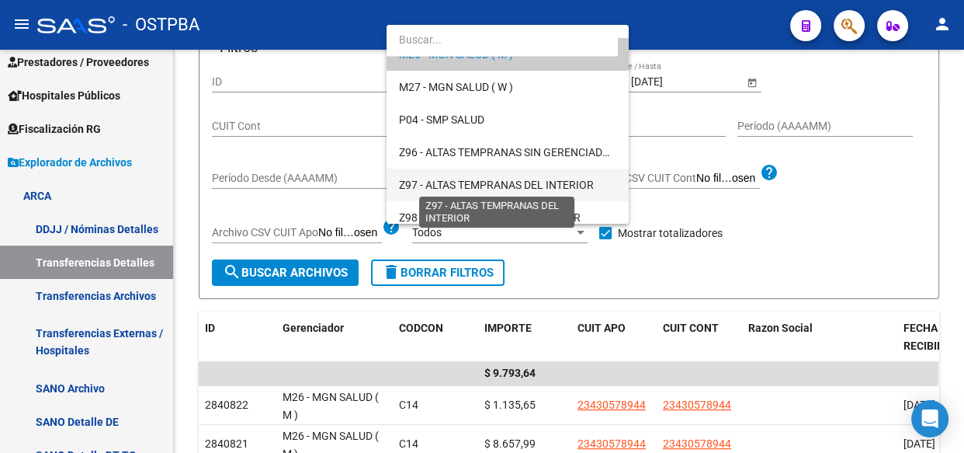
click at [447, 179] on span "Z97 - ALTAS TEMPRANAS DEL INTERIOR" at bounding box center [496, 185] width 195 height 12
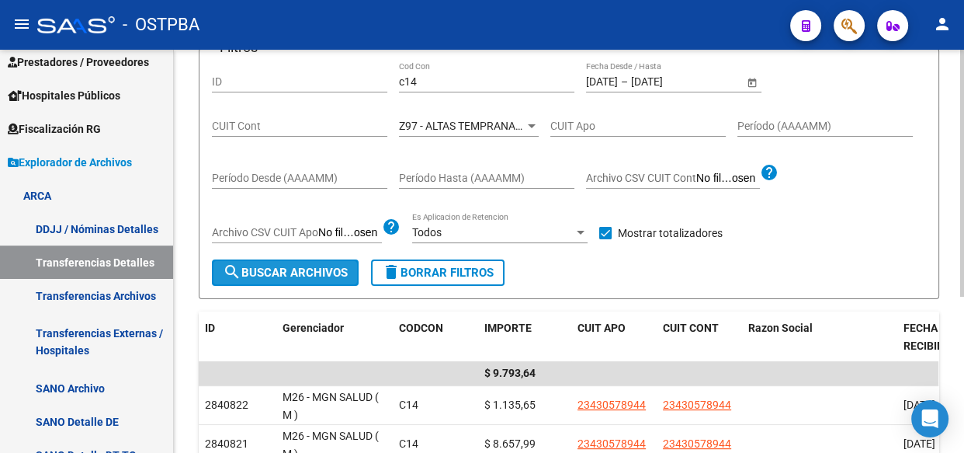
click at [281, 266] on span "search Buscar Archivos" at bounding box center [285, 273] width 125 height 14
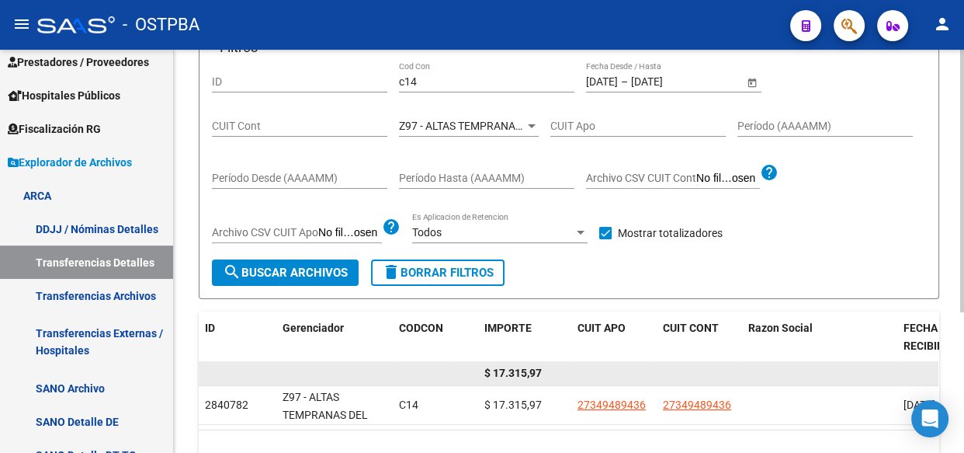
click at [518, 366] on span "$ 17.315,97" at bounding box center [512, 372] width 57 height 12
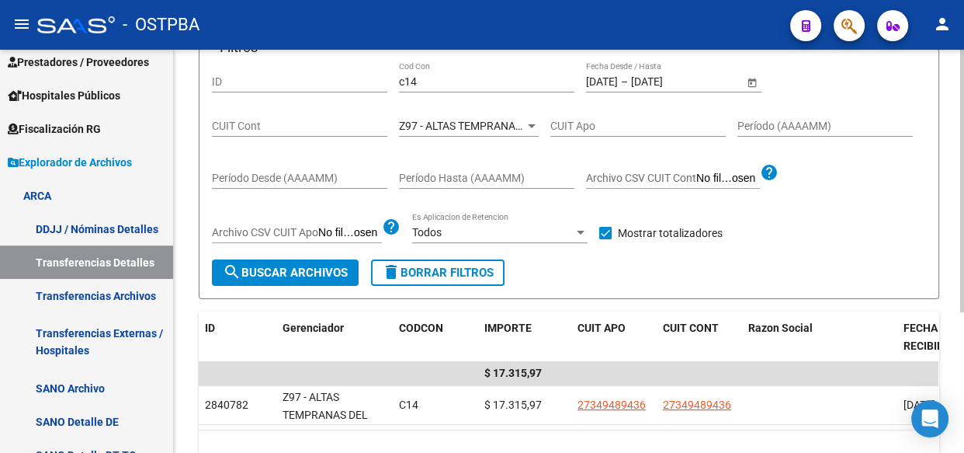
click at [439, 113] on div "Z97 - ALTAS TEMPRANAS DEL INTERIOR Seleccionar Gerenciador" at bounding box center [469, 121] width 140 height 31
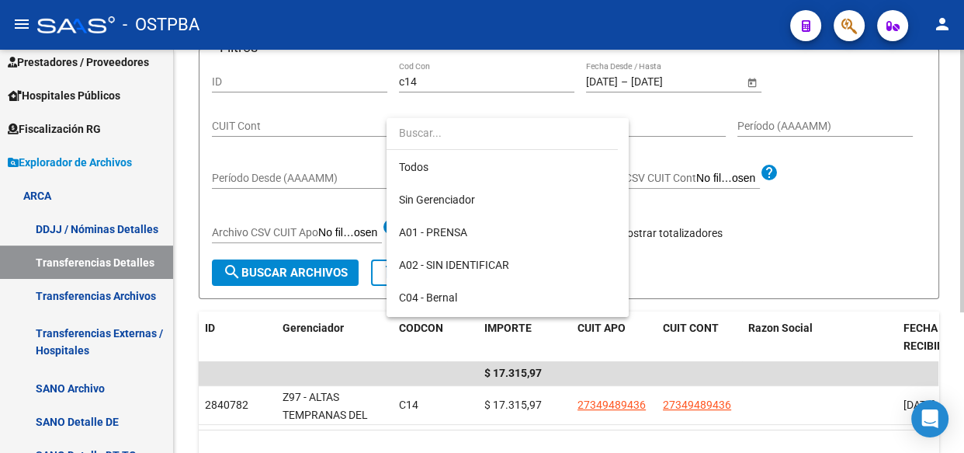
scroll to position [453, 0]
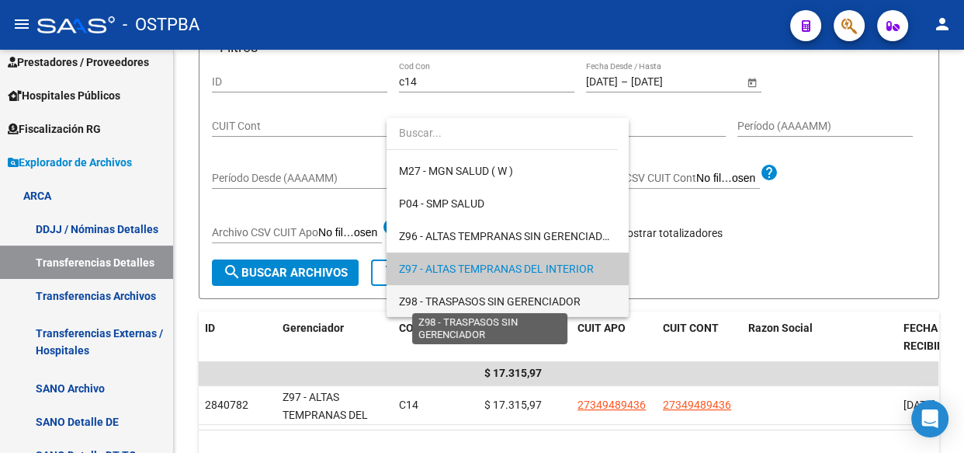
click at [457, 296] on span "Z98 - TRASPASOS SIN GERENCIADOR" at bounding box center [490, 301] width 182 height 12
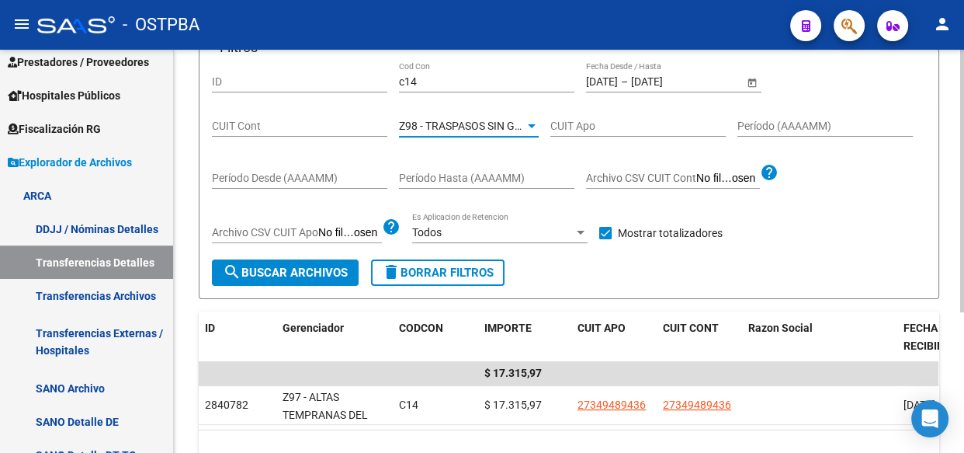
click at [303, 269] on span "search Buscar Archivos" at bounding box center [285, 273] width 125 height 14
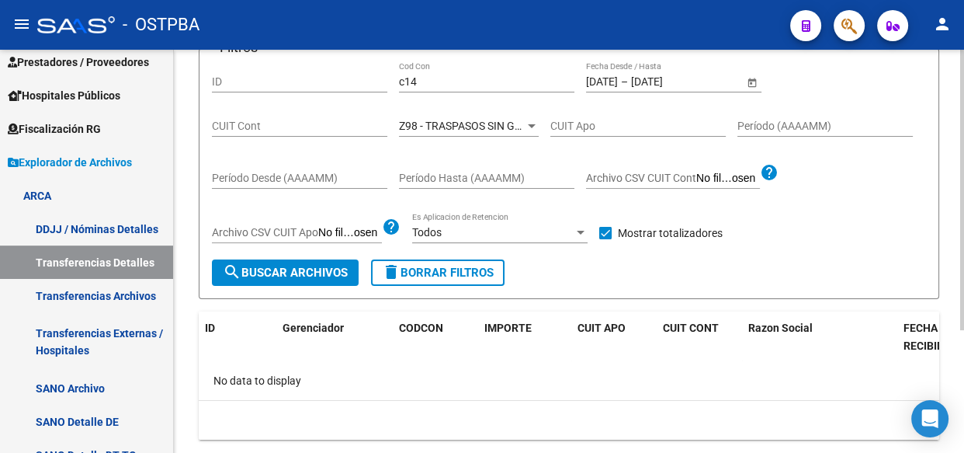
click at [443, 77] on input "c14" at bounding box center [486, 81] width 175 height 13
click at [618, 82] on input "[DATE]" at bounding box center [602, 81] width 32 height 13
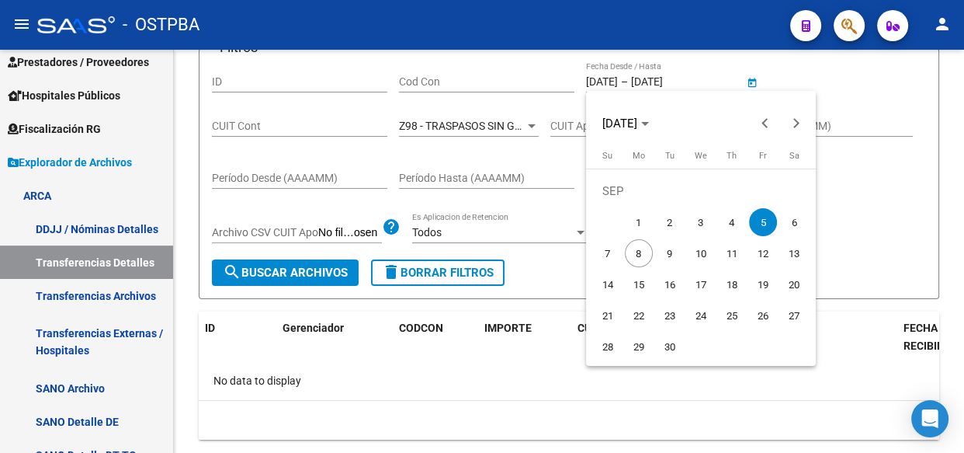
click at [637, 258] on span "8" at bounding box center [639, 253] width 28 height 28
type input "[DATE]"
click at [637, 258] on span "8" at bounding box center [639, 253] width 28 height 28
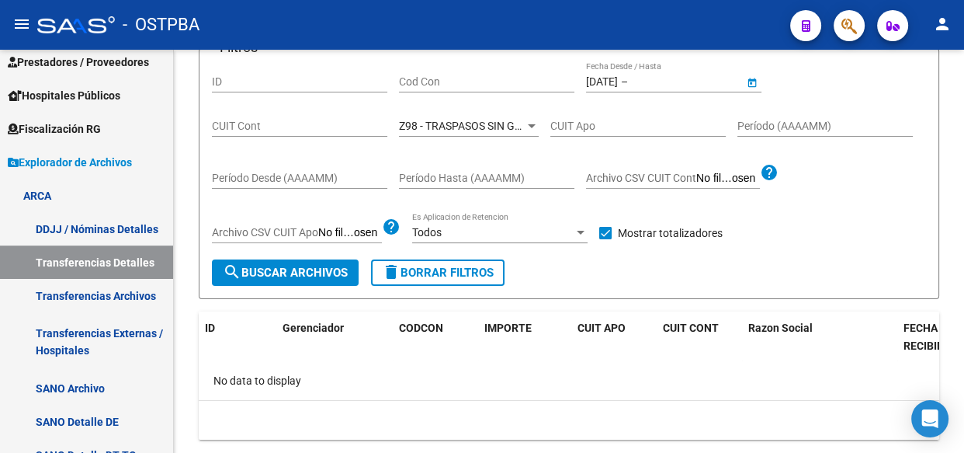
type input "[DATE]"
click at [531, 124] on div at bounding box center [532, 126] width 8 height 4
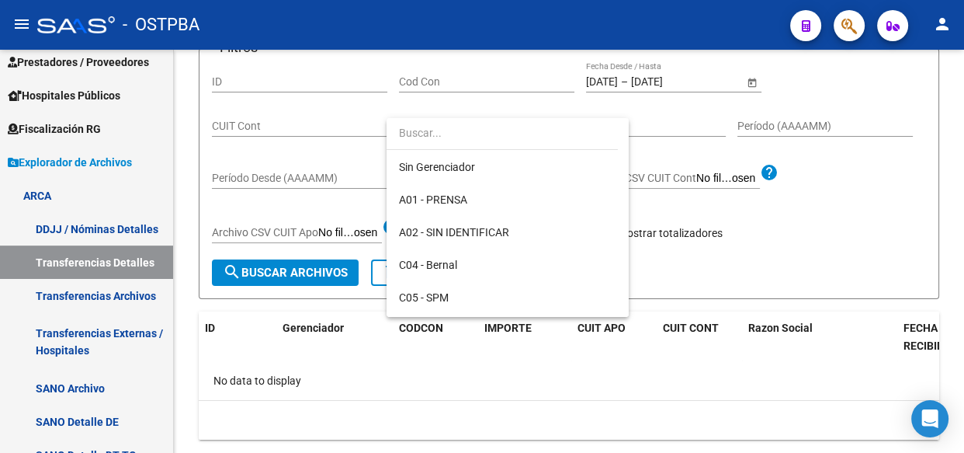
scroll to position [0, 0]
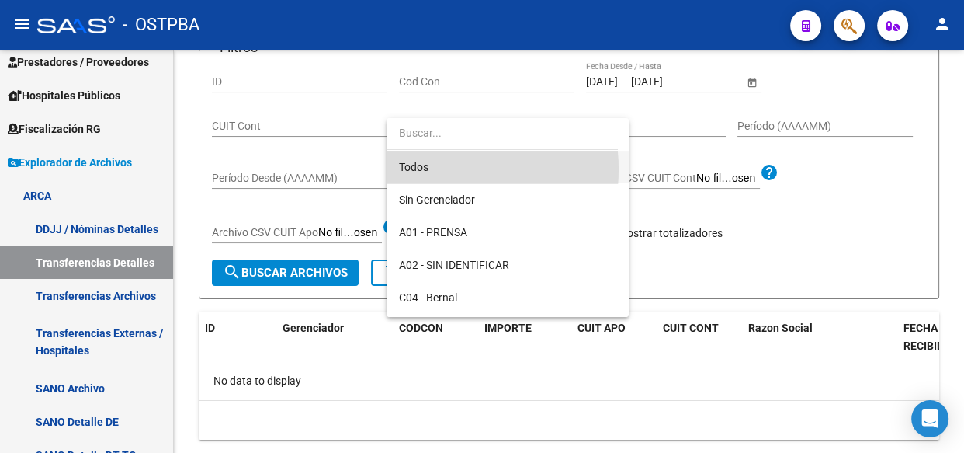
click at [422, 169] on span "Todos" at bounding box center [507, 167] width 217 height 33
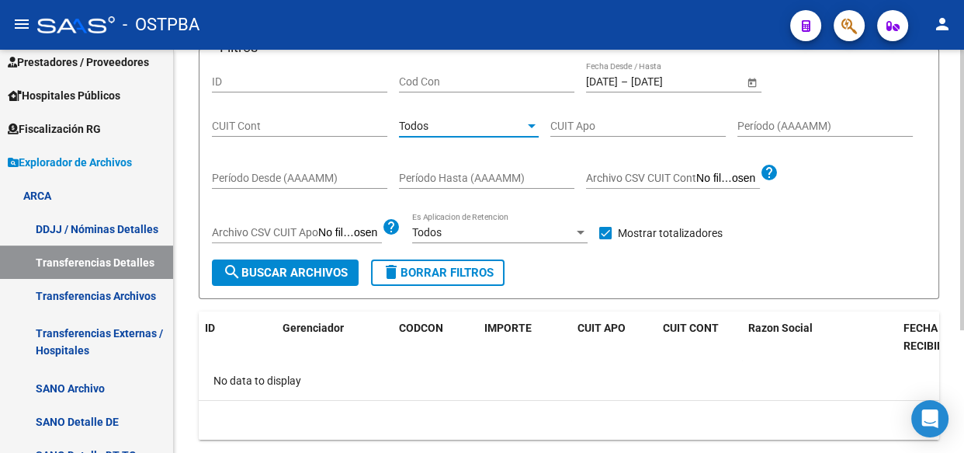
click at [266, 280] on button "search Buscar Archivos" at bounding box center [285, 272] width 147 height 26
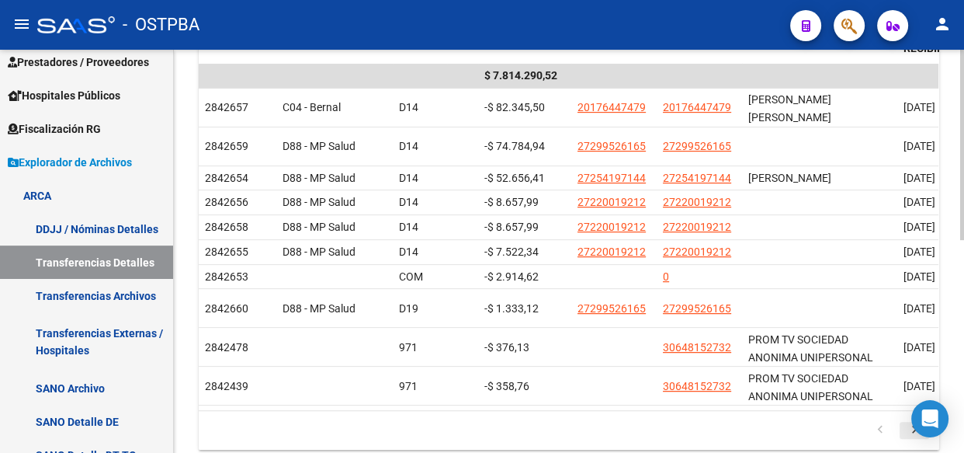
scroll to position [451, 0]
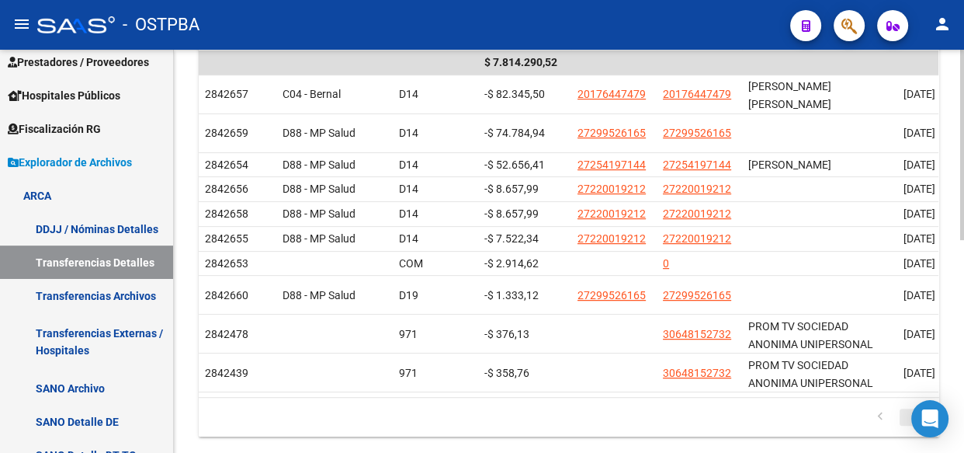
click at [915, 409] on icon "go to next page" at bounding box center [914, 418] width 20 height 19
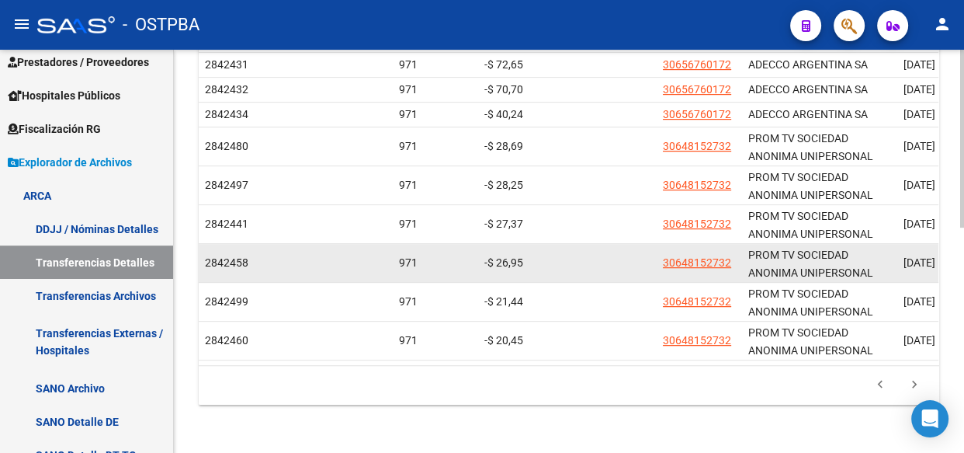
scroll to position [509, 0]
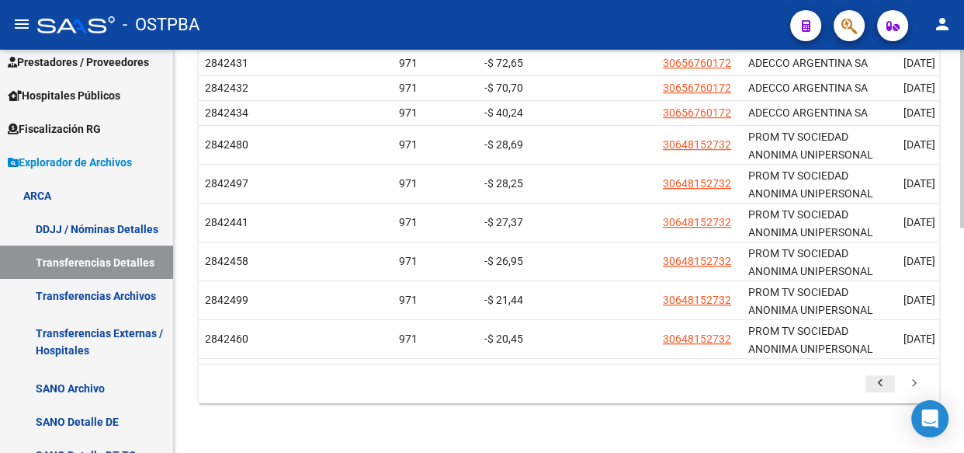
click at [880, 378] on icon "go to previous page" at bounding box center [880, 385] width 20 height 19
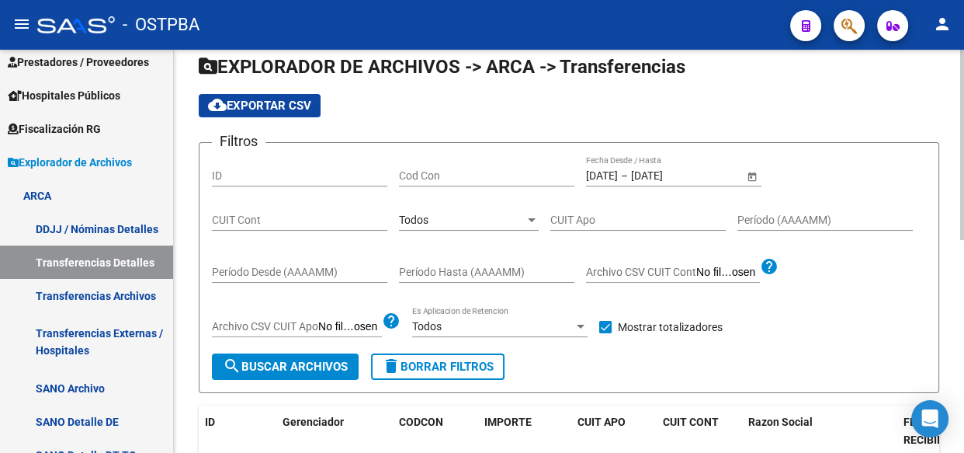
scroll to position [99, 0]
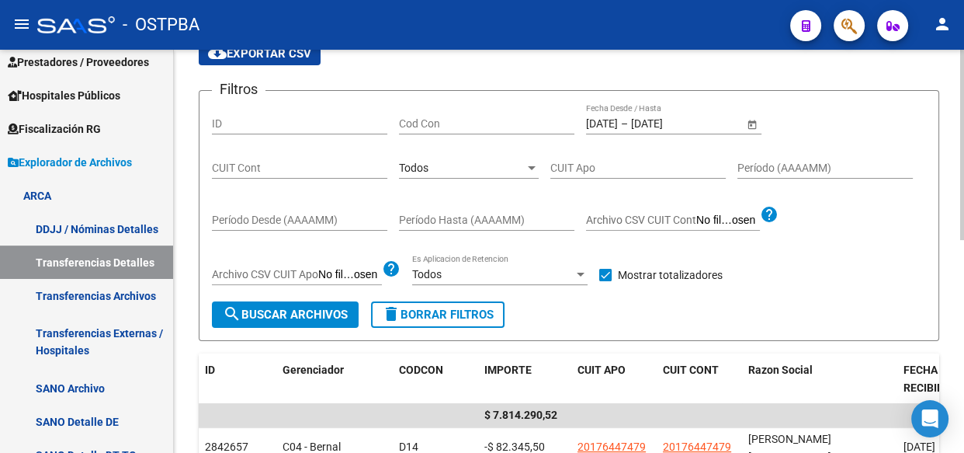
click at [427, 168] on span "Todos" at bounding box center [414, 167] width 30 height 12
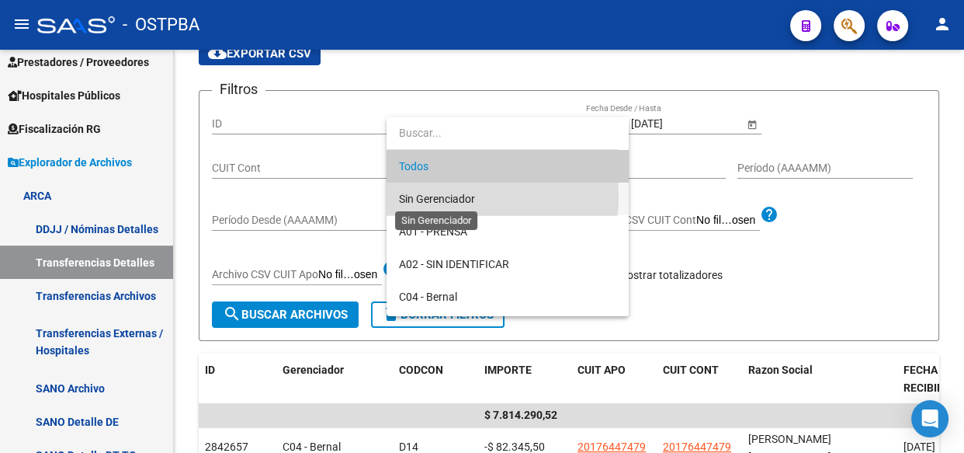
click at [430, 196] on span "Sin Gerenciador" at bounding box center [437, 199] width 76 height 12
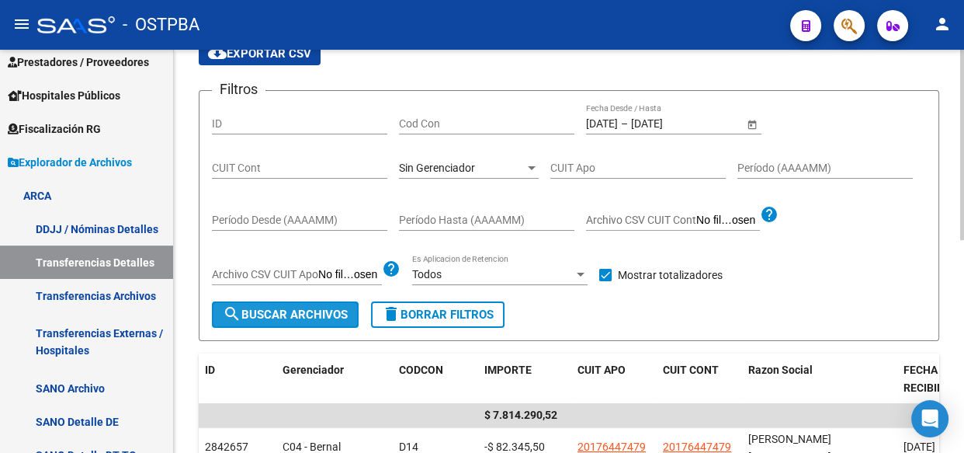
click at [334, 307] on span "search Buscar Archivos" at bounding box center [285, 314] width 125 height 14
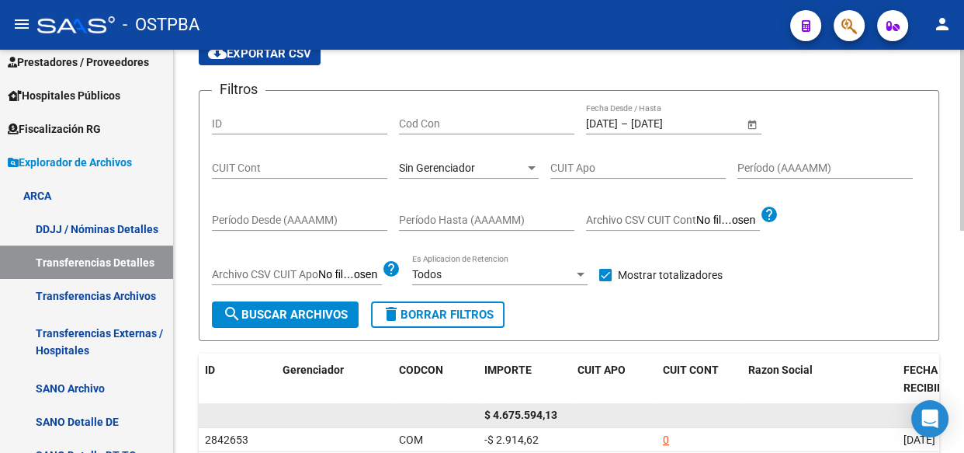
click at [533, 412] on span "$ 4.675.594,13" at bounding box center [520, 414] width 73 height 12
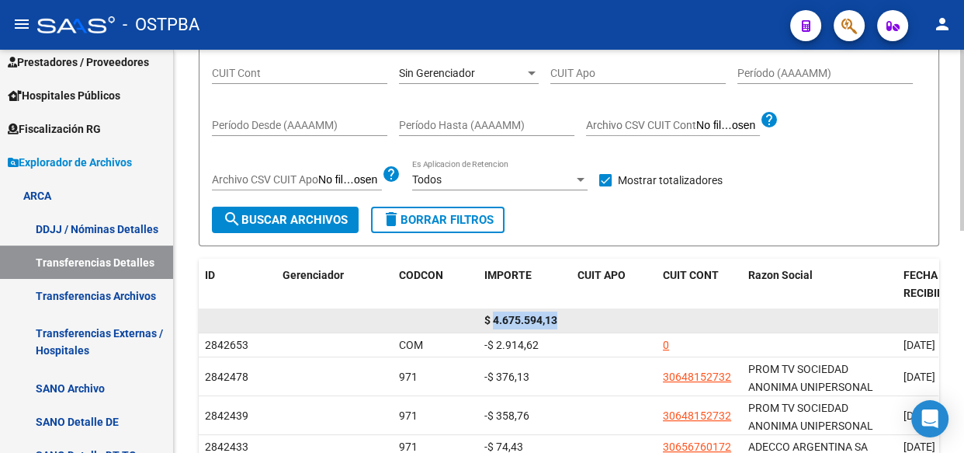
scroll to position [240, 0]
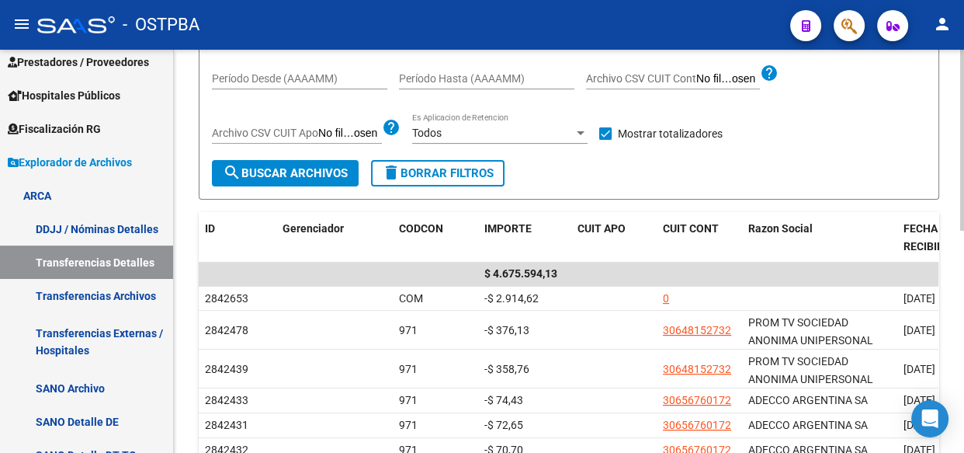
click at [458, 133] on div "Todos" at bounding box center [492, 133] width 161 height 13
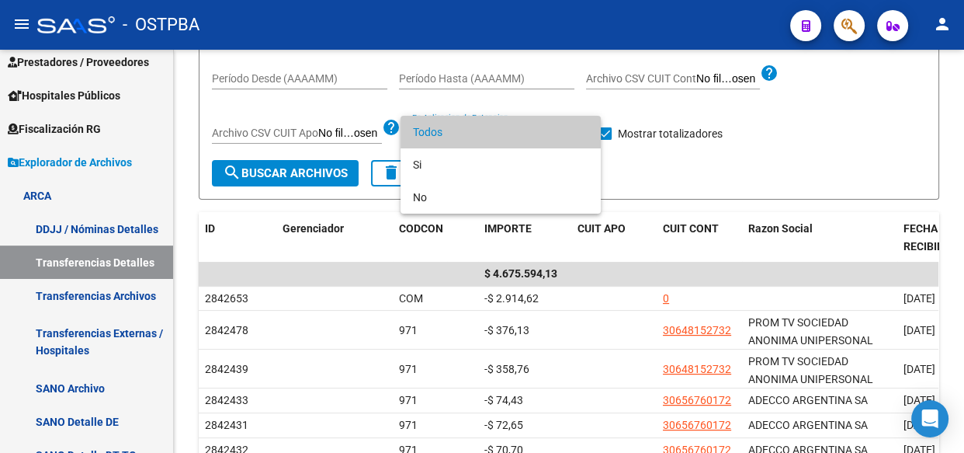
click at [568, 90] on div at bounding box center [482, 226] width 964 height 453
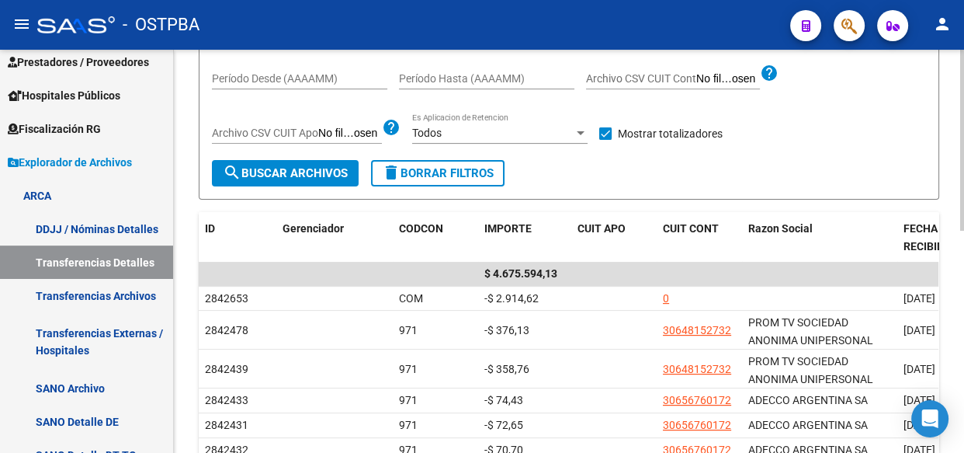
scroll to position [169, 0]
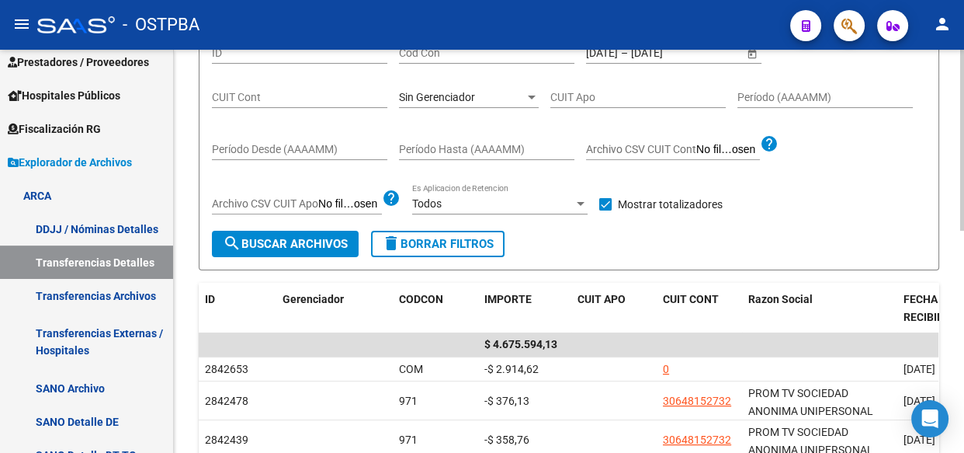
click at [463, 106] on div "Sin Gerenciador Seleccionar Gerenciador" at bounding box center [469, 99] width 140 height 44
click at [440, 99] on span "Sin Gerenciador" at bounding box center [437, 97] width 76 height 12
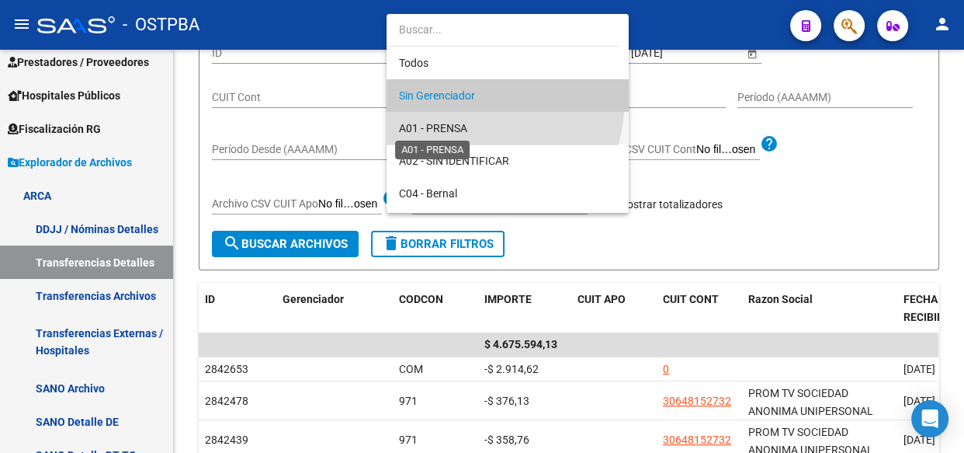
click at [438, 124] on span "A01 - PRENSA" at bounding box center [433, 128] width 68 height 12
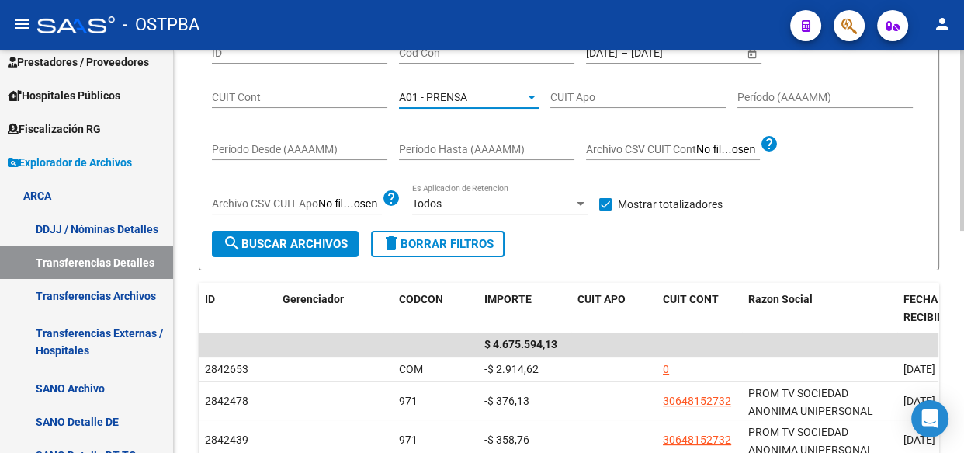
click at [318, 248] on span "search Buscar Archivos" at bounding box center [285, 244] width 125 height 14
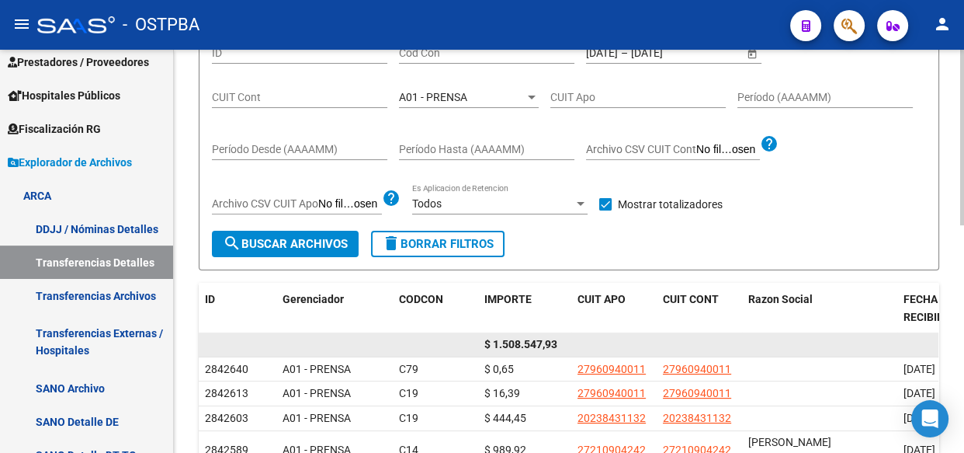
click at [521, 340] on span "$ 1.508.547,93" at bounding box center [520, 344] width 73 height 12
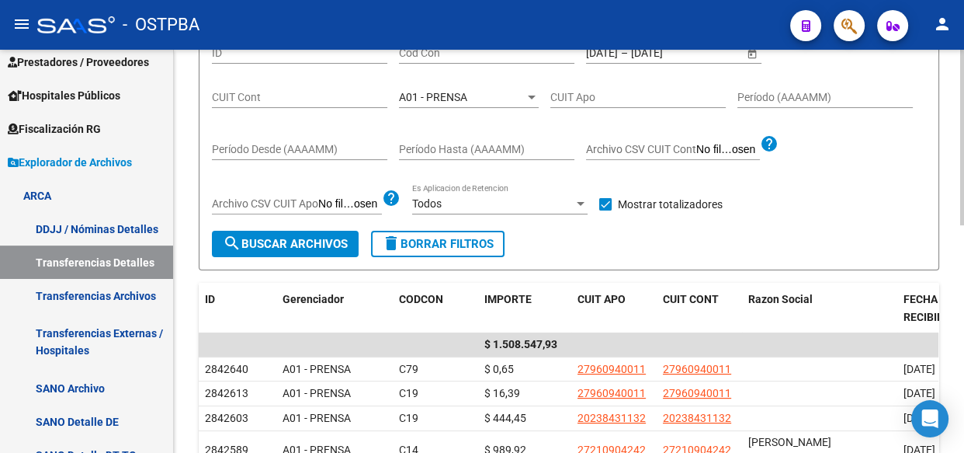
click at [448, 97] on span "A01 - PRENSA" at bounding box center [433, 97] width 68 height 12
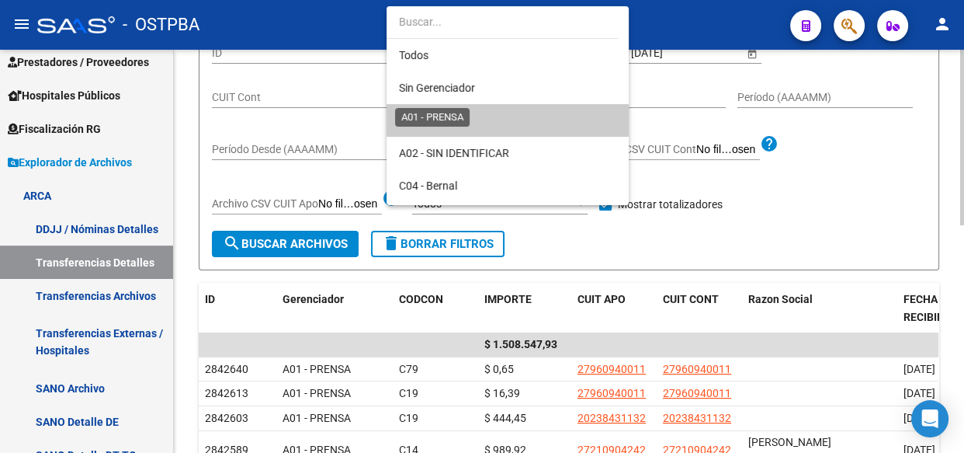
scroll to position [24, 0]
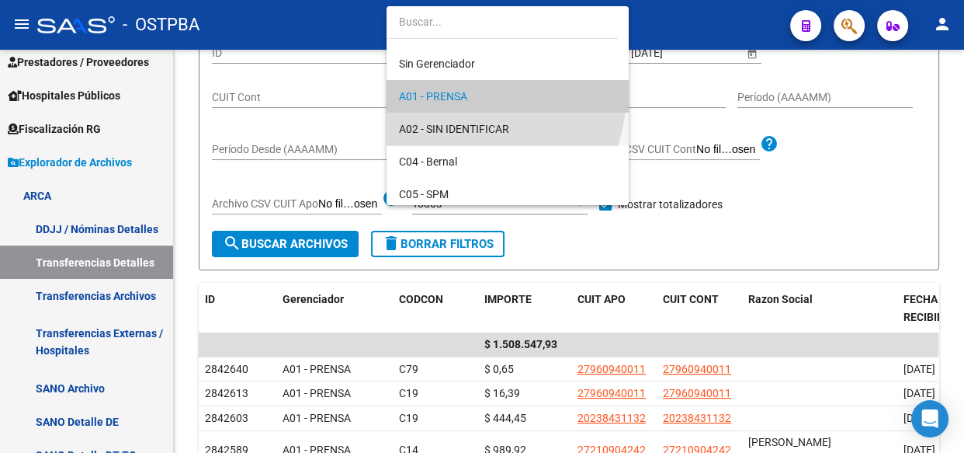
click at [443, 118] on span "A02 - SIN IDENTIFICAR" at bounding box center [507, 129] width 217 height 33
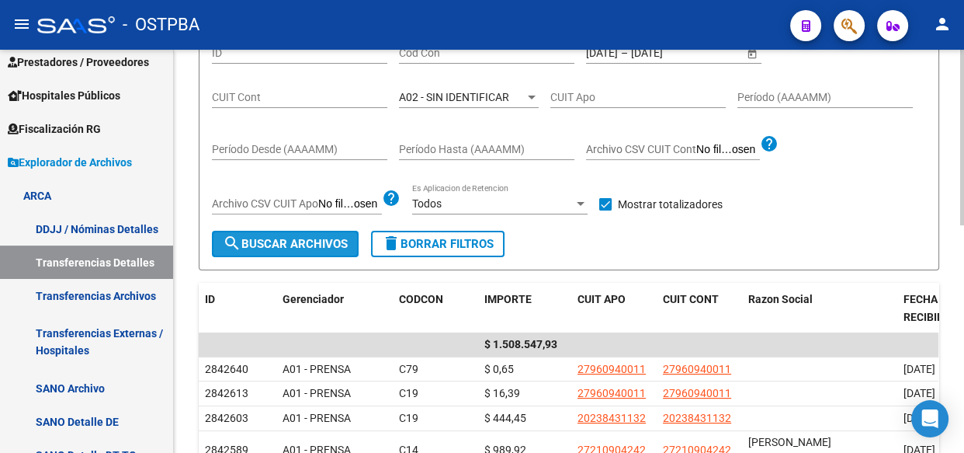
click at [295, 242] on span "search Buscar Archivos" at bounding box center [285, 244] width 125 height 14
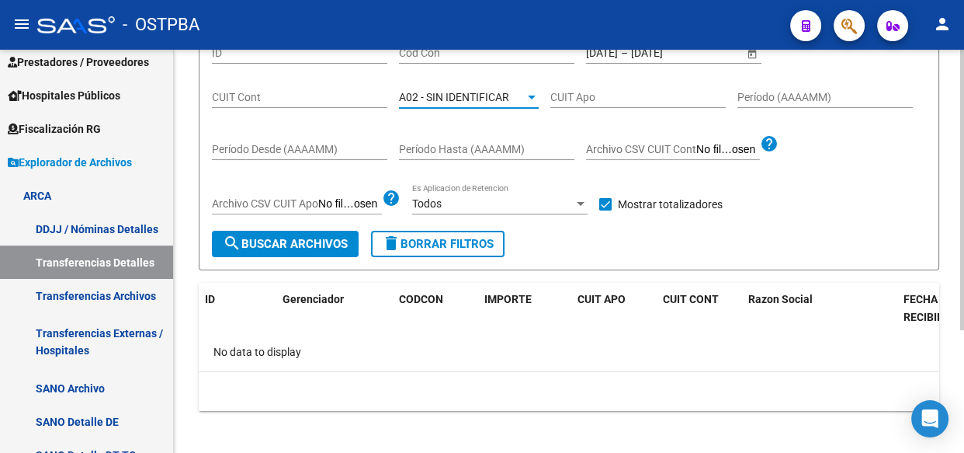
click at [460, 93] on span "A02 - SIN IDENTIFICAR" at bounding box center [454, 97] width 110 height 12
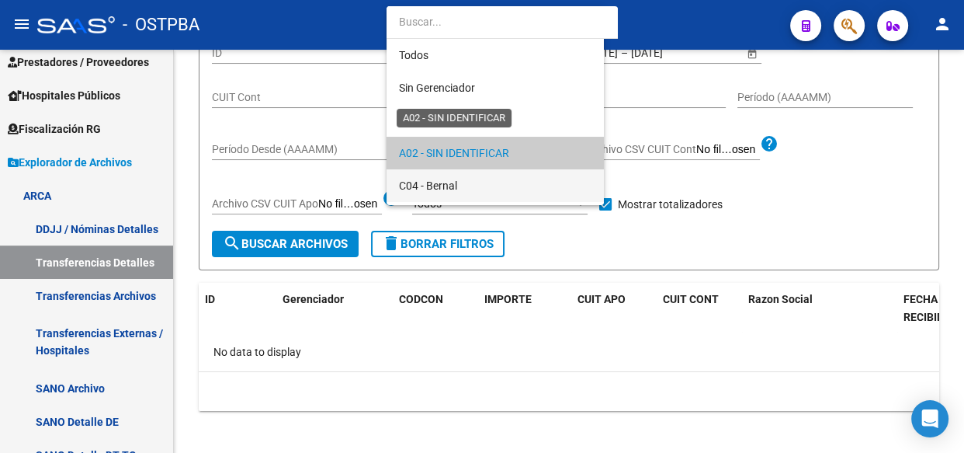
scroll to position [57, 0]
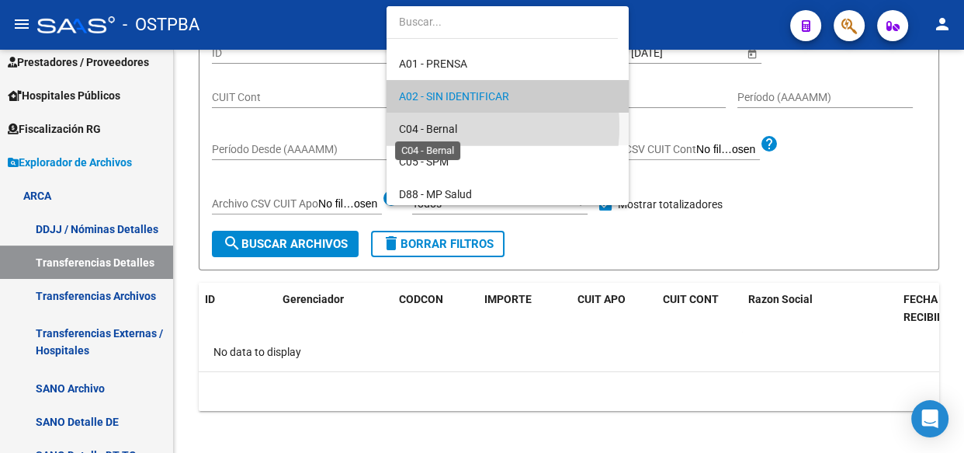
click at [439, 126] on span "C04 - Bernal" at bounding box center [428, 129] width 58 height 12
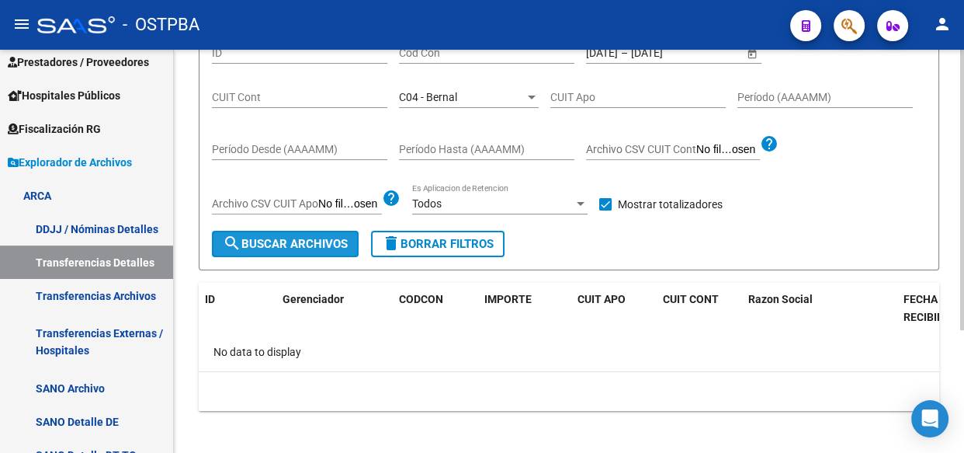
click at [321, 238] on span "search Buscar Archivos" at bounding box center [285, 244] width 125 height 14
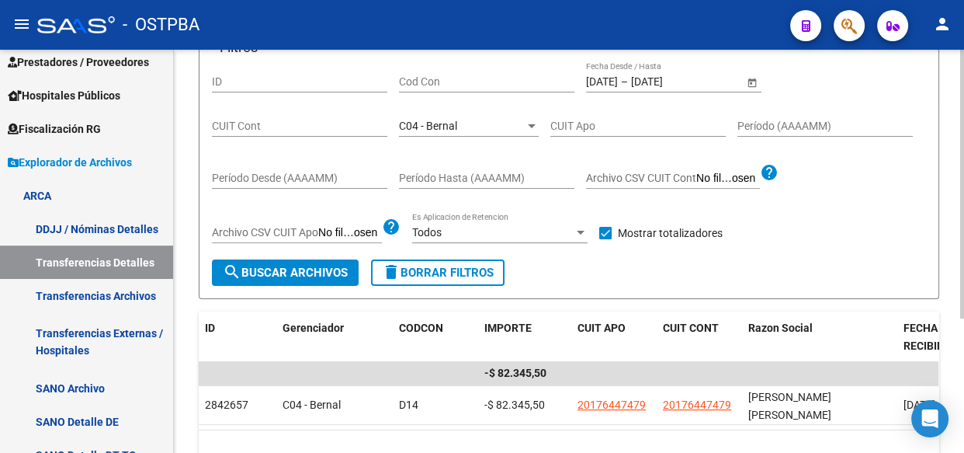
scroll to position [169, 0]
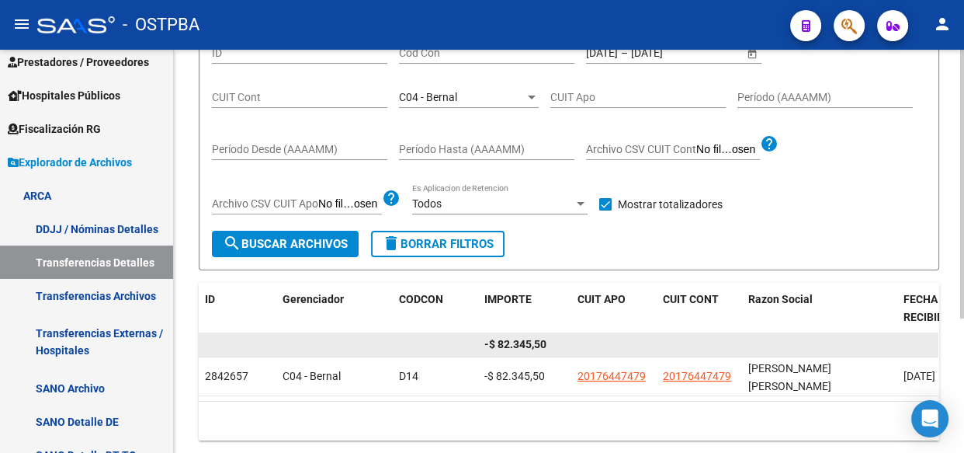
click at [509, 344] on span "-$ 82.345,50" at bounding box center [515, 344] width 62 height 12
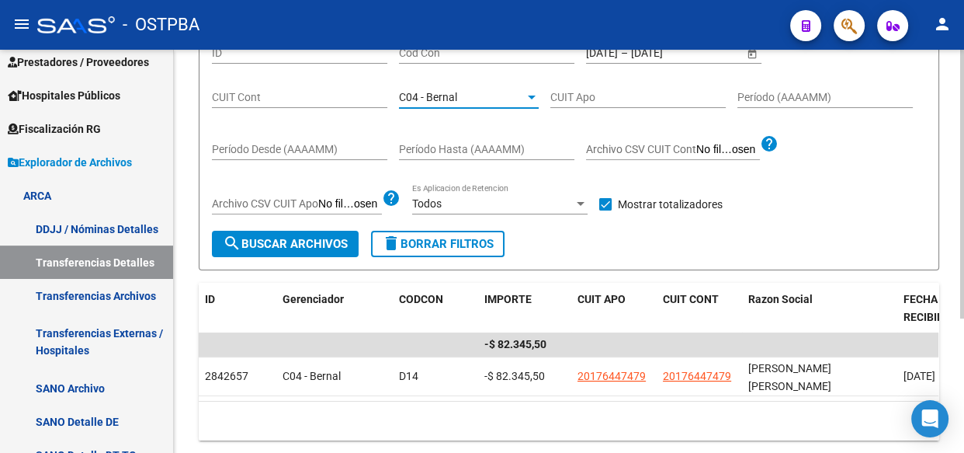
click at [440, 101] on span "C04 - Bernal" at bounding box center [428, 97] width 58 height 12
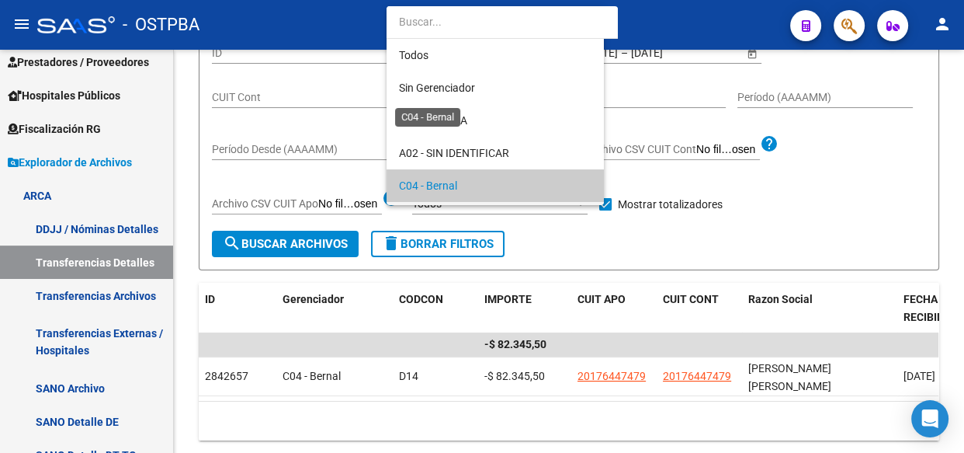
scroll to position [90, 0]
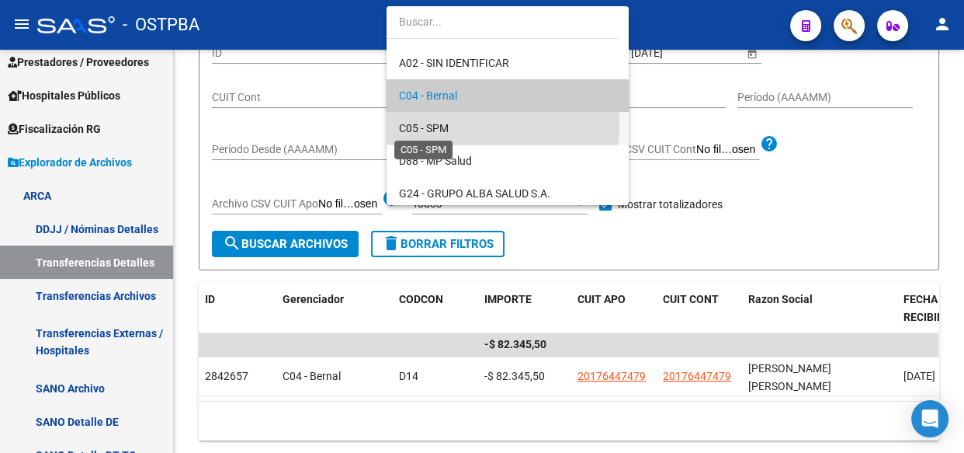
click at [440, 123] on span "C05 - SPM" at bounding box center [424, 128] width 50 height 12
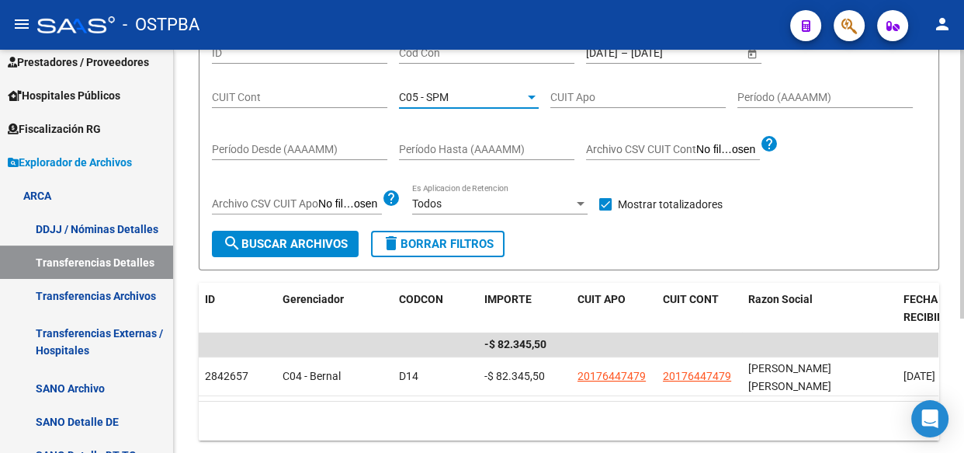
click at [303, 247] on span "search Buscar Archivos" at bounding box center [285, 244] width 125 height 14
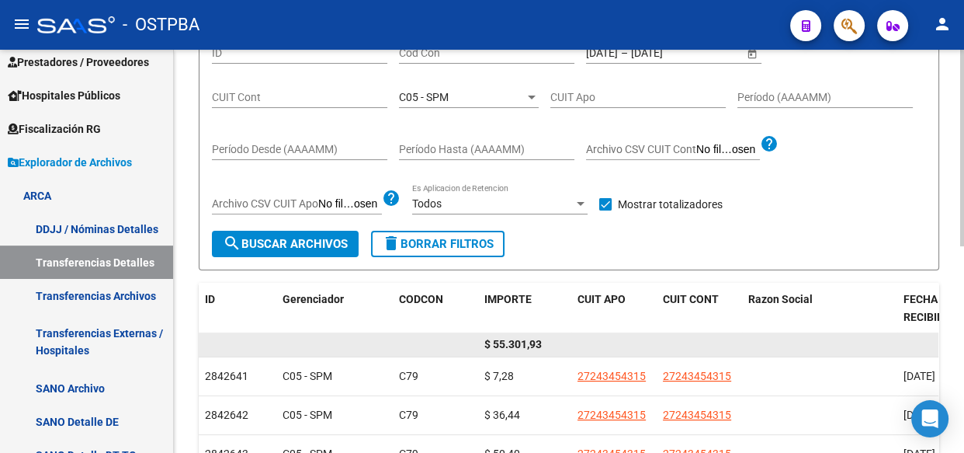
click at [522, 341] on span "$ 55.301,93" at bounding box center [512, 344] width 57 height 12
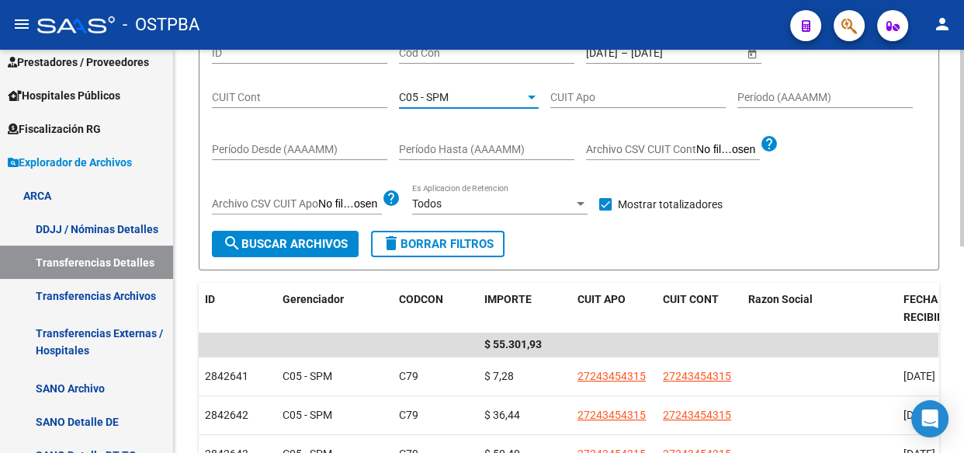
click at [435, 99] on span "C05 - SPM" at bounding box center [424, 97] width 50 height 12
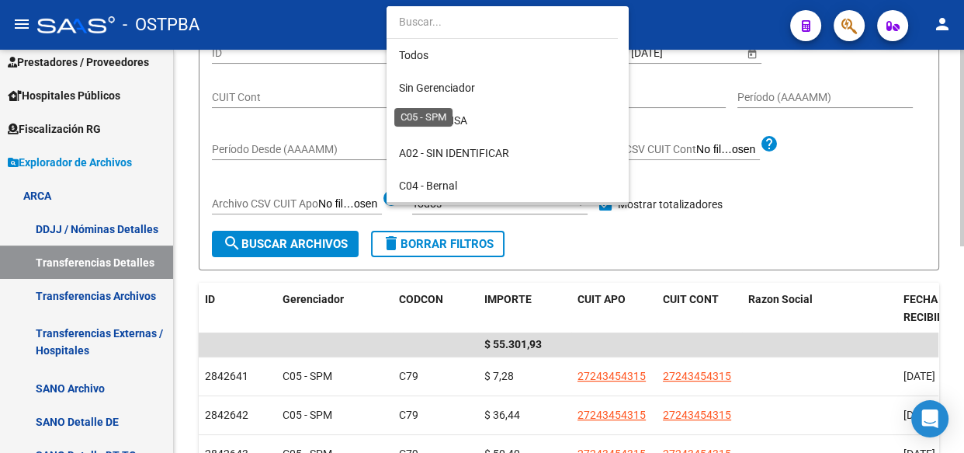
scroll to position [123, 0]
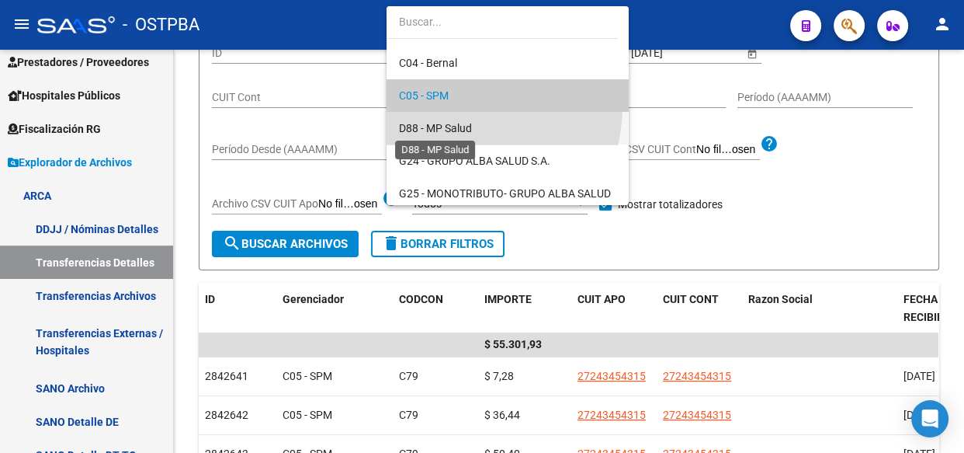
click at [436, 132] on span "D88 - MP Salud" at bounding box center [435, 128] width 73 height 12
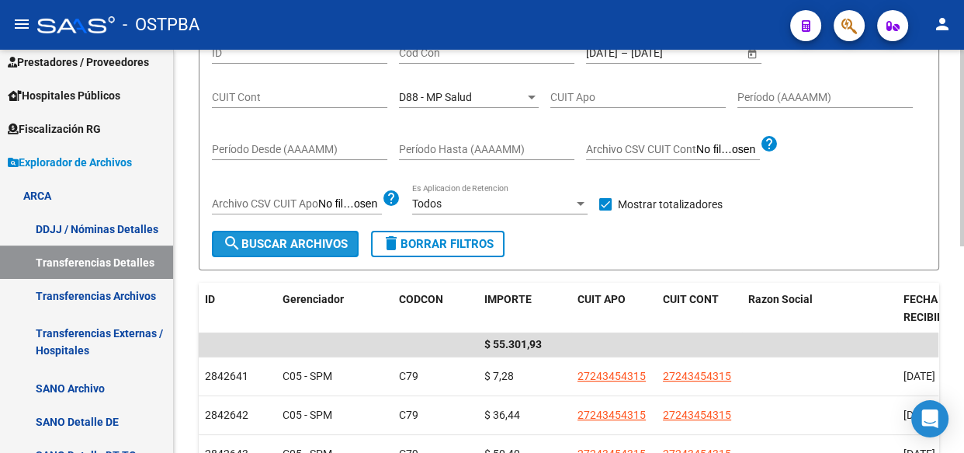
click at [300, 251] on button "search Buscar Archivos" at bounding box center [285, 244] width 147 height 26
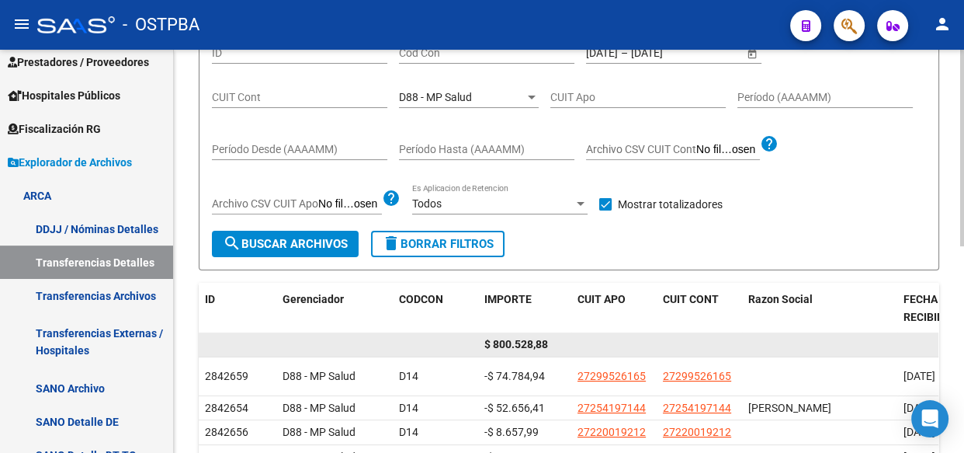
click at [534, 342] on span "$ 800.528,88" at bounding box center [516, 344] width 64 height 12
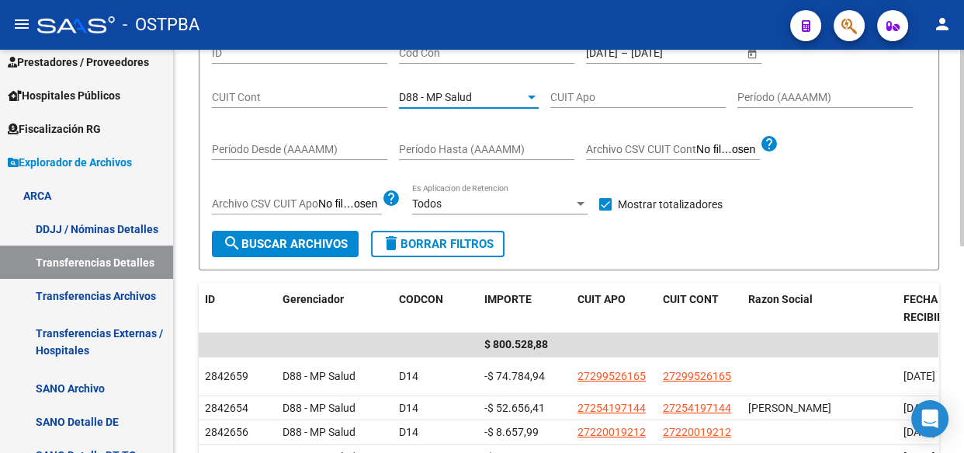
click at [447, 92] on span "D88 - MP Salud" at bounding box center [435, 97] width 73 height 12
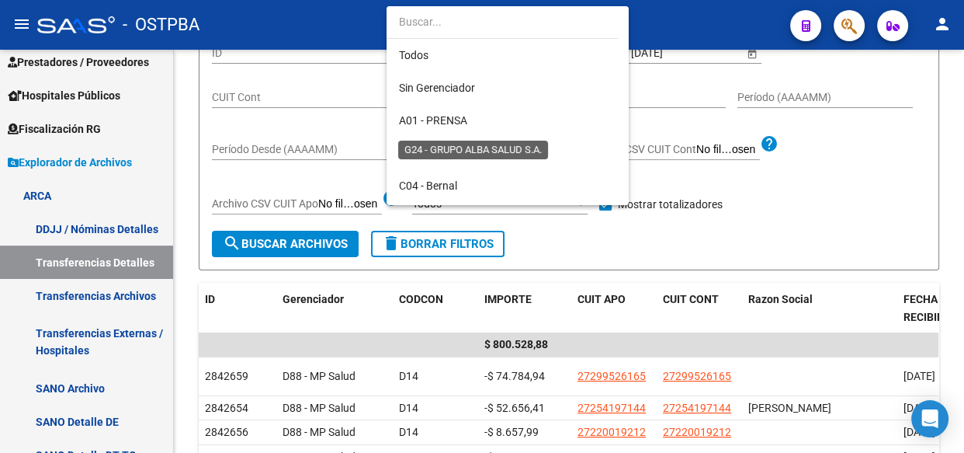
scroll to position [155, 0]
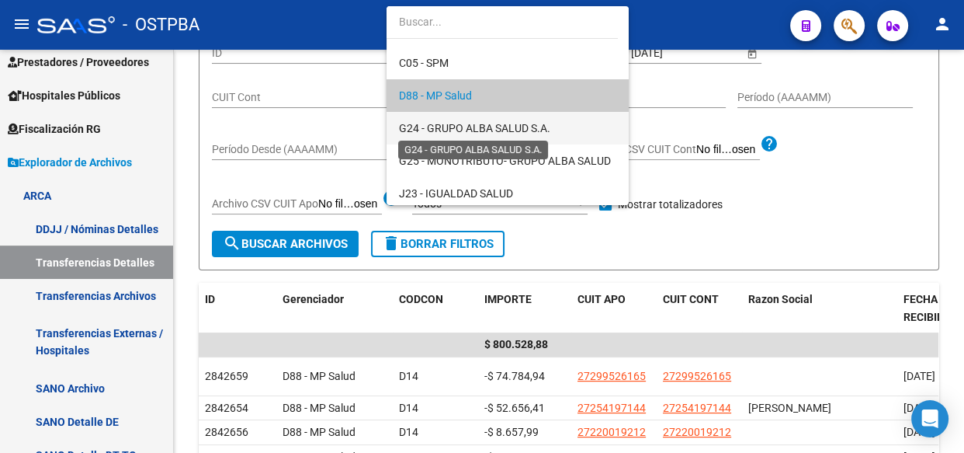
click at [446, 134] on span "G24 - GRUPO ALBA SALUD S.A." at bounding box center [474, 128] width 151 height 12
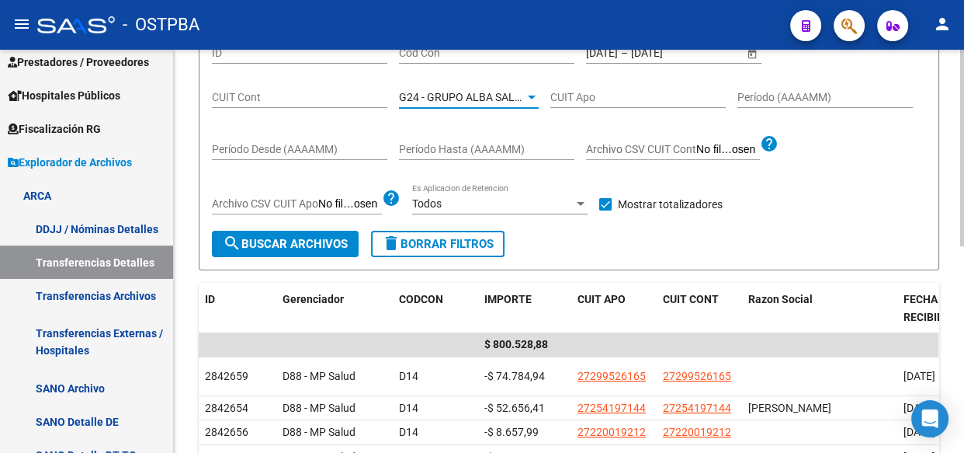
click at [285, 251] on button "search Buscar Archivos" at bounding box center [285, 244] width 147 height 26
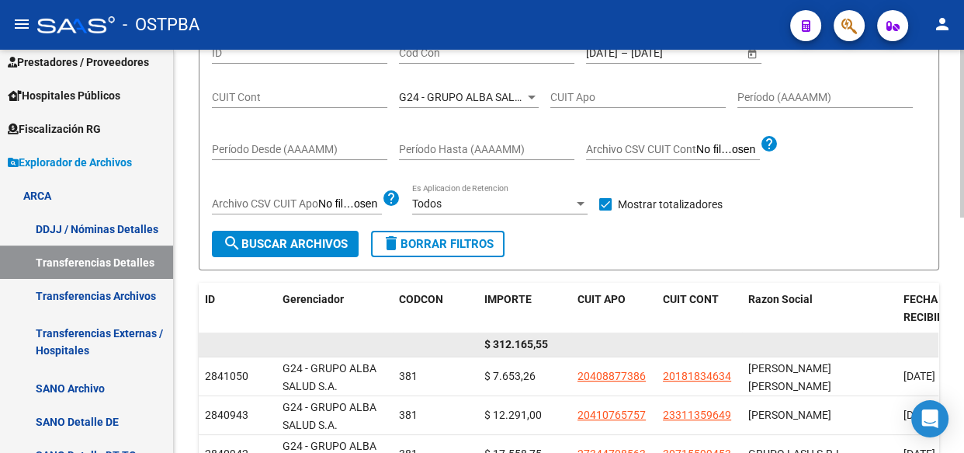
click at [522, 341] on span "$ 312.165,55" at bounding box center [516, 344] width 64 height 12
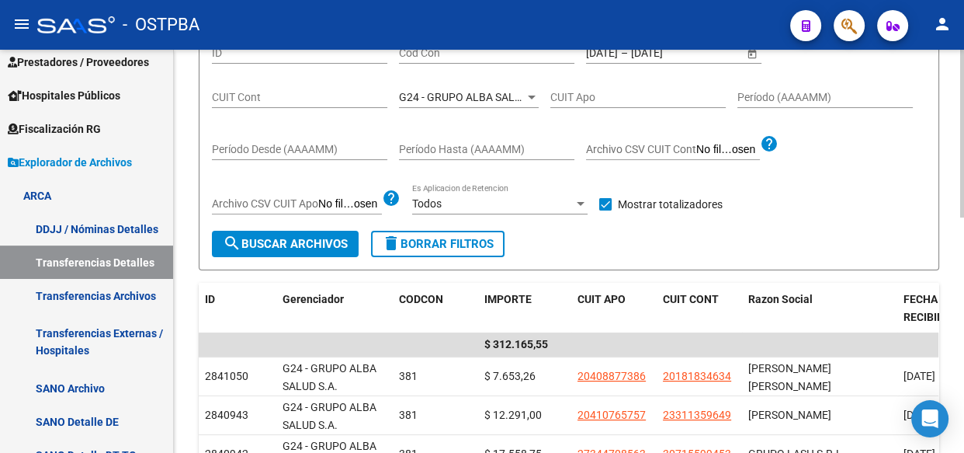
click at [438, 102] on div "G24 - GRUPO ALBA SALUD S.A. Seleccionar Gerenciador" at bounding box center [469, 92] width 140 height 31
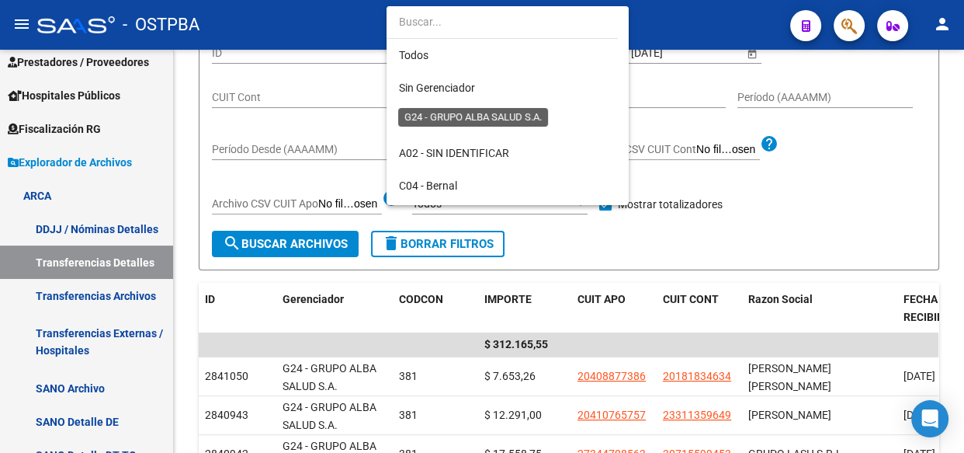
scroll to position [187, 0]
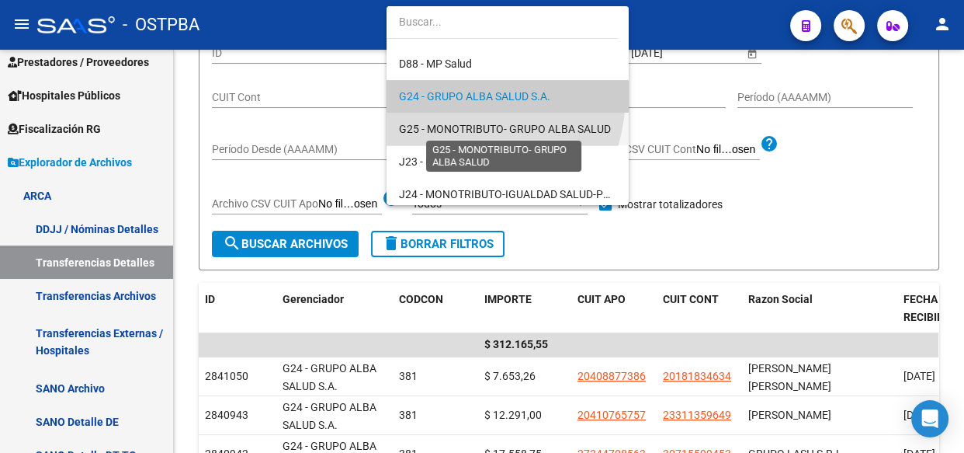
click at [438, 123] on span "G25 - MONOTRIBUTO- GRUPO ALBA SALUD" at bounding box center [505, 129] width 212 height 12
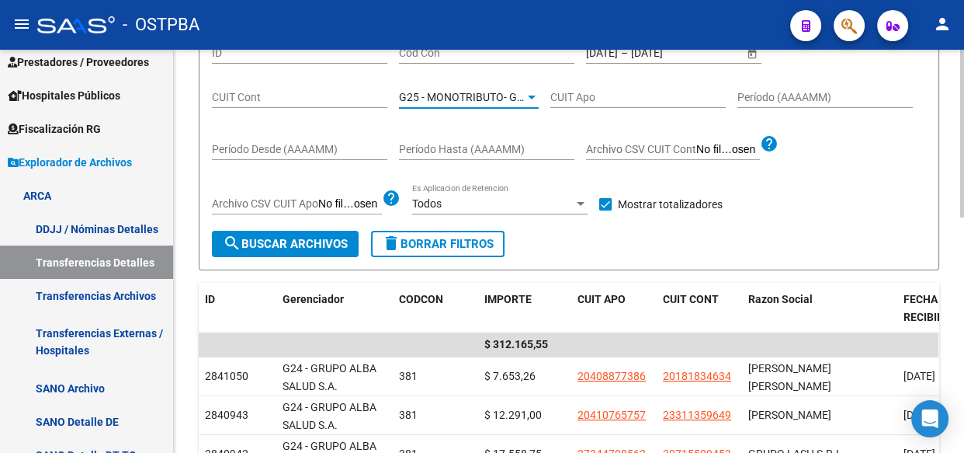
click at [279, 249] on button "search Buscar Archivos" at bounding box center [285, 244] width 147 height 26
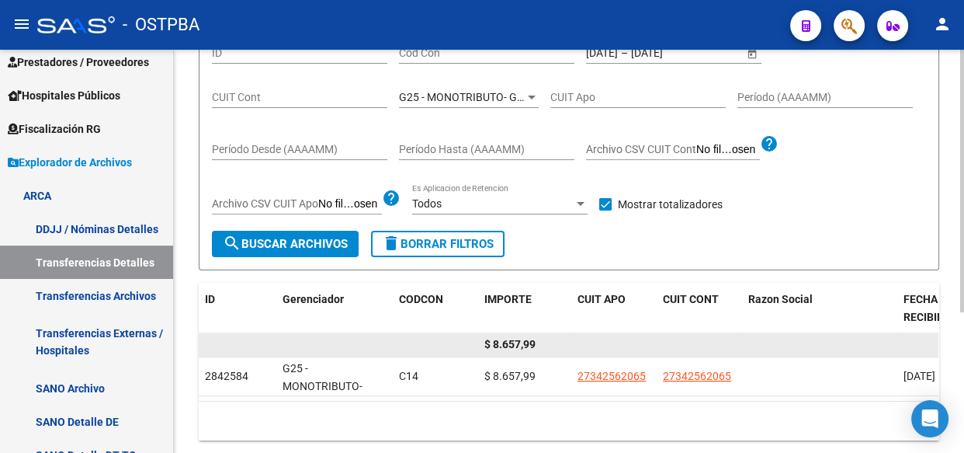
click at [504, 338] on span "$ 8.657,99" at bounding box center [509, 344] width 51 height 12
click at [505, 338] on span "$ 8.657,99" at bounding box center [509, 344] width 51 height 12
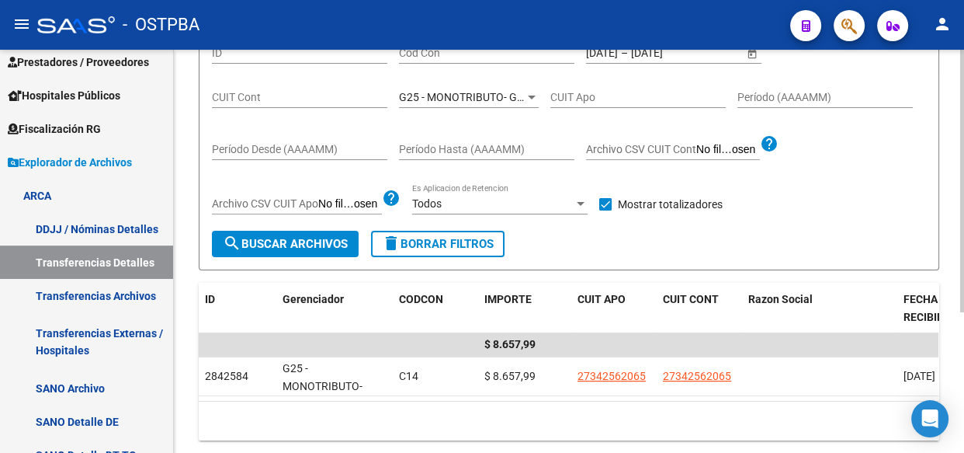
click at [466, 87] on div "G25 - MONOTRIBUTO- GRUPO ALBA SALUD Seleccionar Gerenciador" at bounding box center [469, 92] width 140 height 31
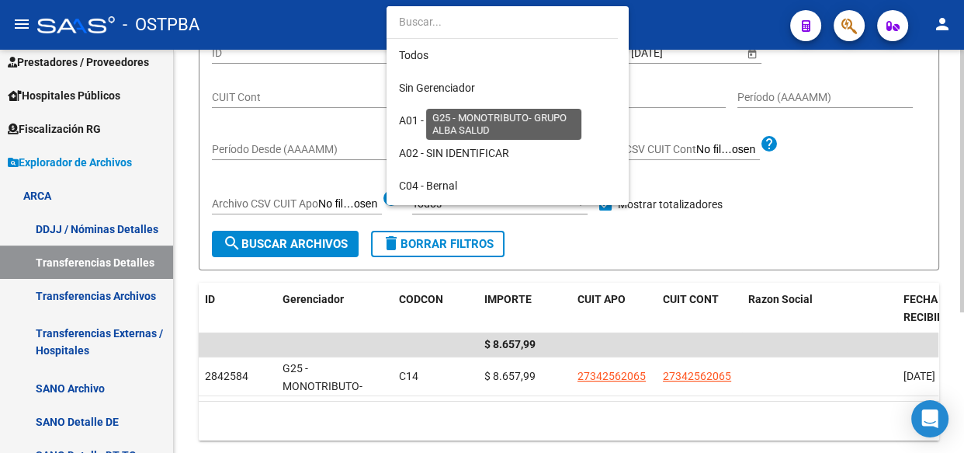
scroll to position [220, 0]
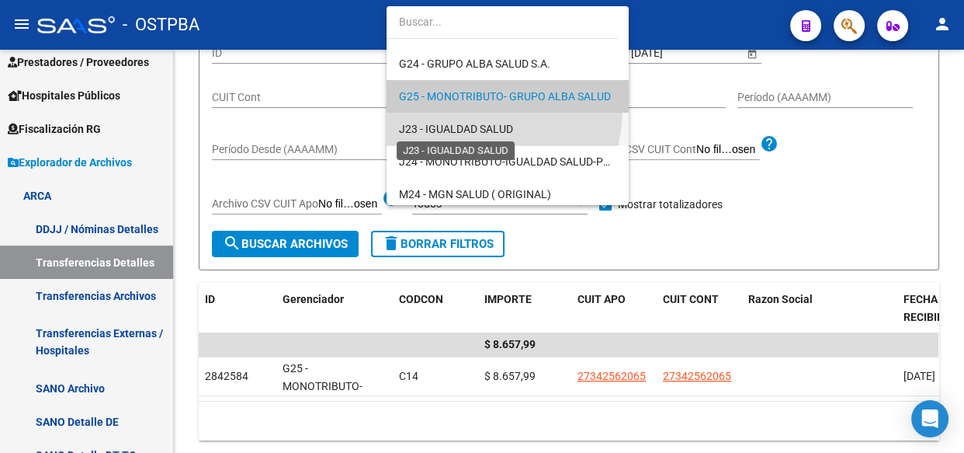
click at [446, 134] on span "J23 - IGUALDAD SALUD" at bounding box center [456, 129] width 114 height 12
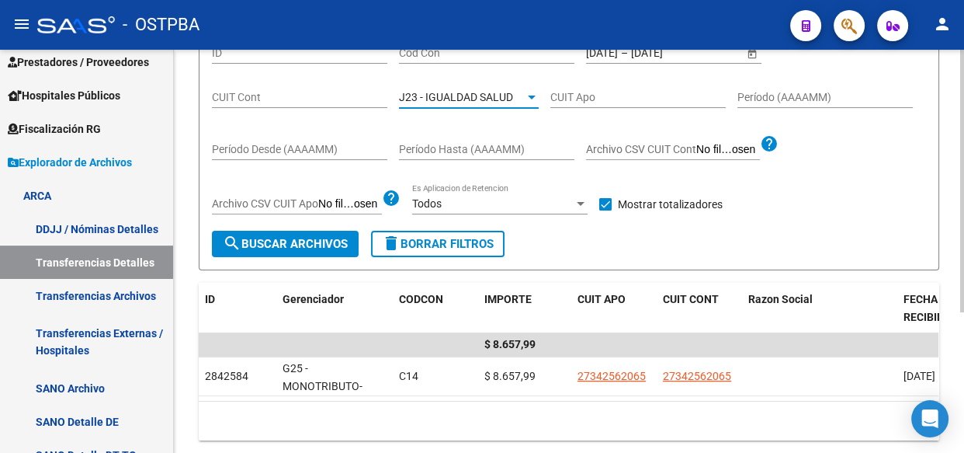
click at [276, 250] on button "search Buscar Archivos" at bounding box center [285, 244] width 147 height 26
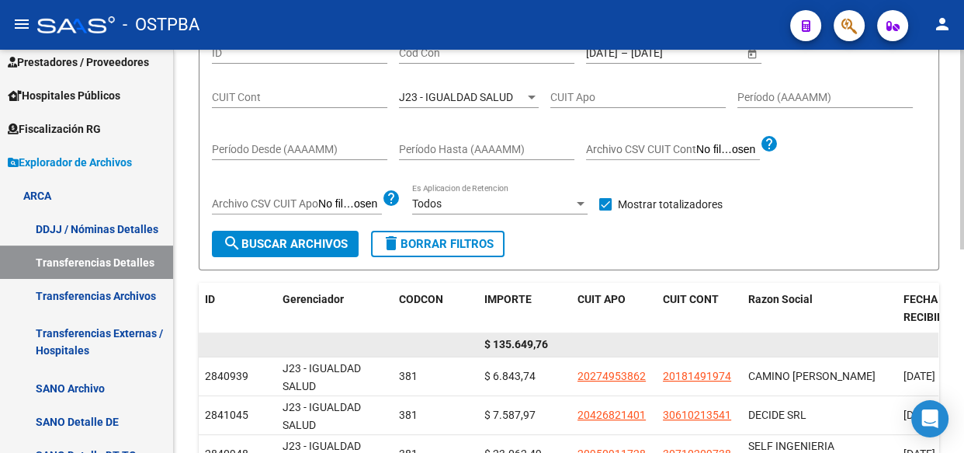
click at [518, 341] on span "$ 135.649,76" at bounding box center [516, 344] width 64 height 12
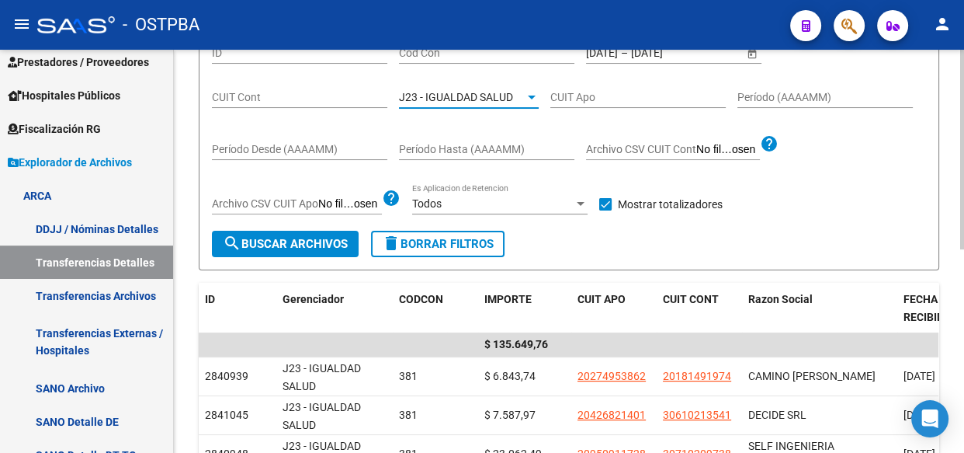
click at [457, 92] on span "J23 - IGUALDAD SALUD" at bounding box center [456, 97] width 114 height 12
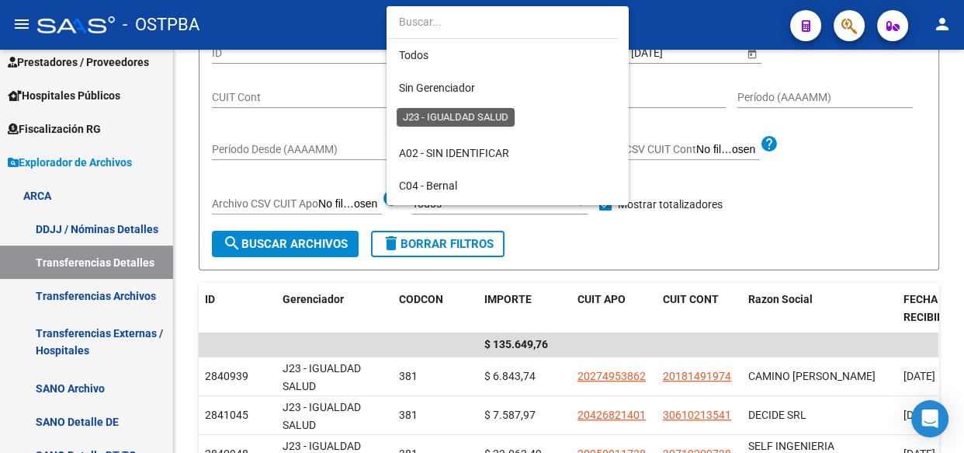
scroll to position [253, 0]
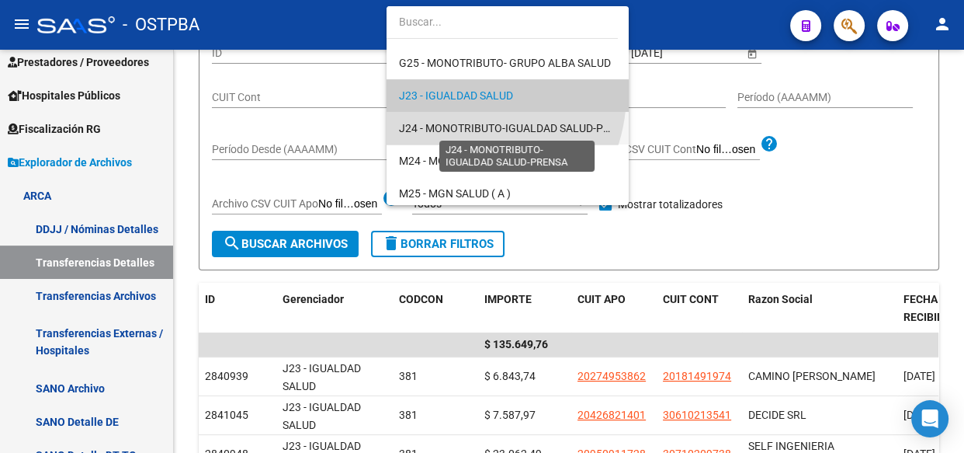
click at [459, 122] on span "J24 - MONOTRIBUTO-IGUALDAD SALUD-PRENSA" at bounding box center [518, 128] width 238 height 12
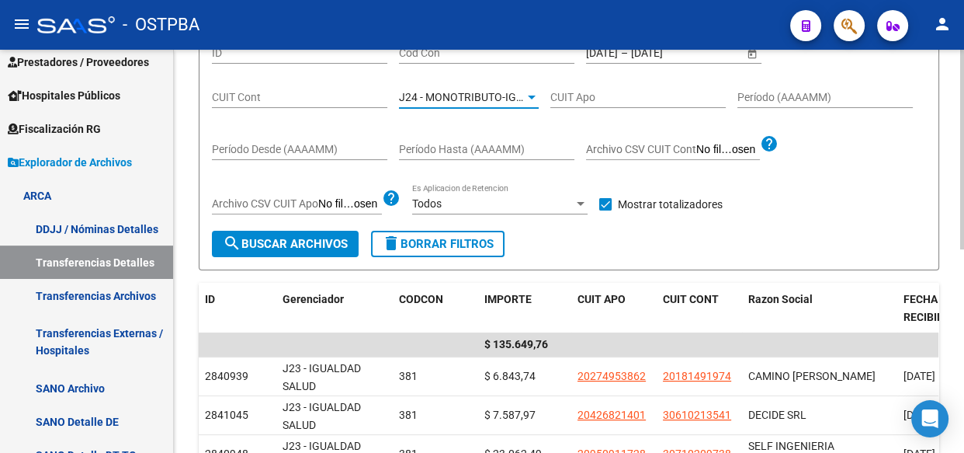
click at [279, 238] on span "search Buscar Archivos" at bounding box center [285, 244] width 125 height 14
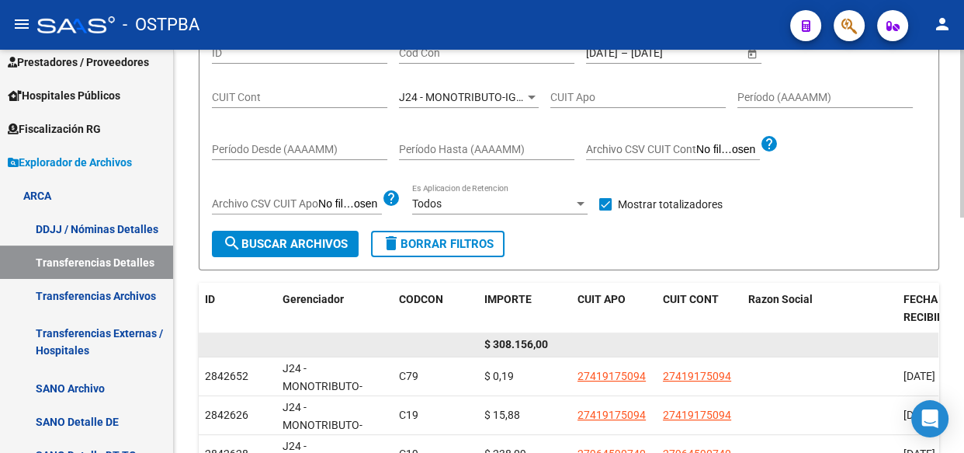
click at [528, 343] on span "$ 308.156,00" at bounding box center [516, 344] width 64 height 12
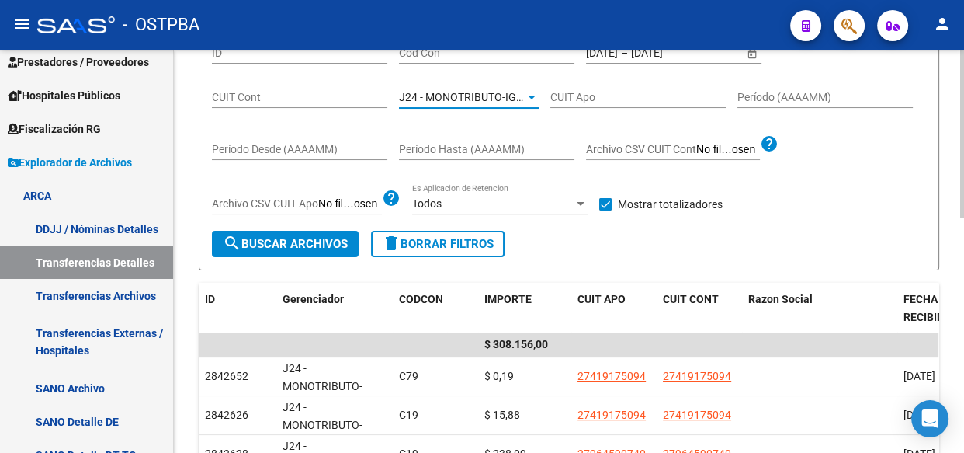
click at [450, 95] on span "J24 - MONOTRIBUTO-IGUALDAD SALUD-PRENSA" at bounding box center [518, 97] width 238 height 12
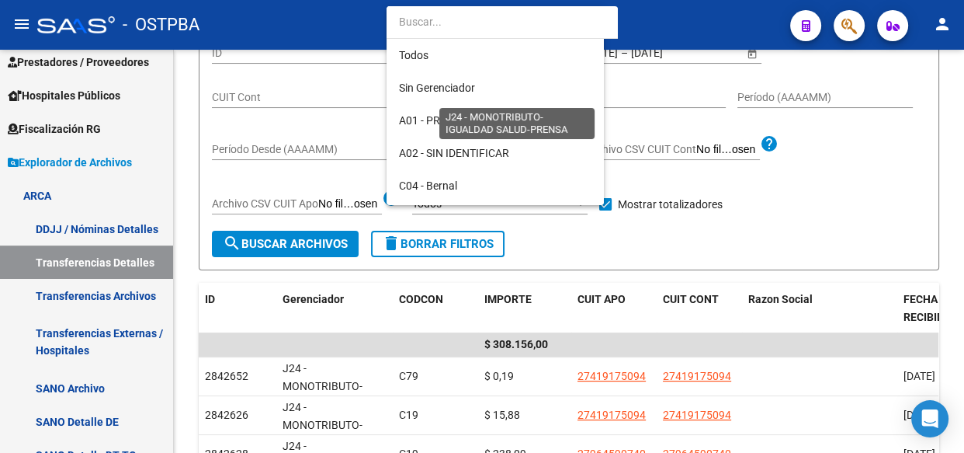
scroll to position [286, 0]
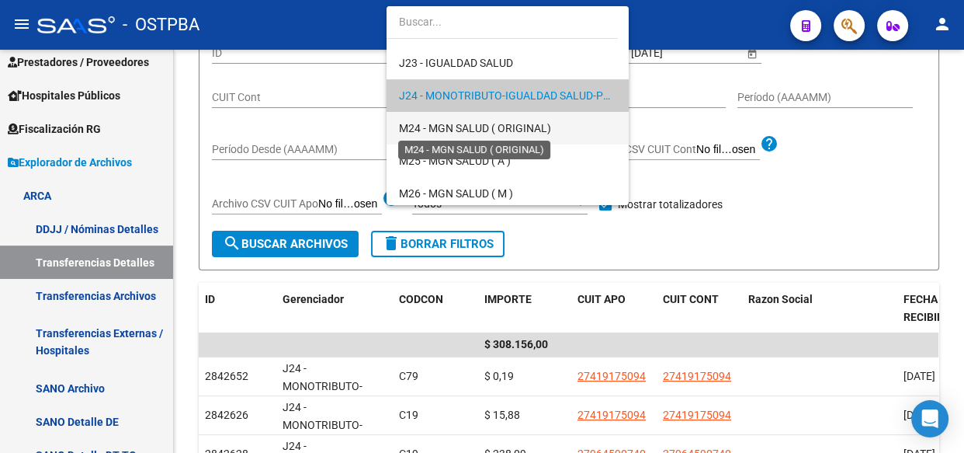
click at [453, 123] on span "M24 - MGN SALUD ( ORIGINAL)" at bounding box center [475, 128] width 152 height 12
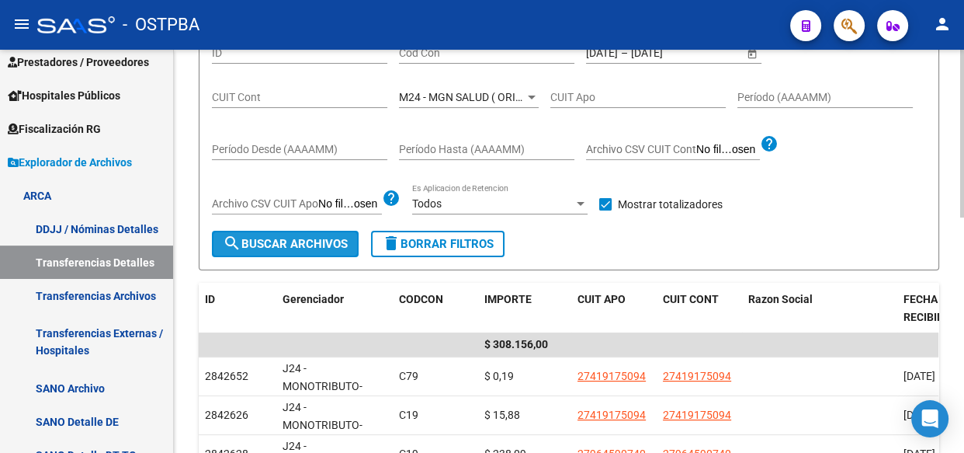
click at [338, 244] on span "search Buscar Archivos" at bounding box center [285, 244] width 125 height 14
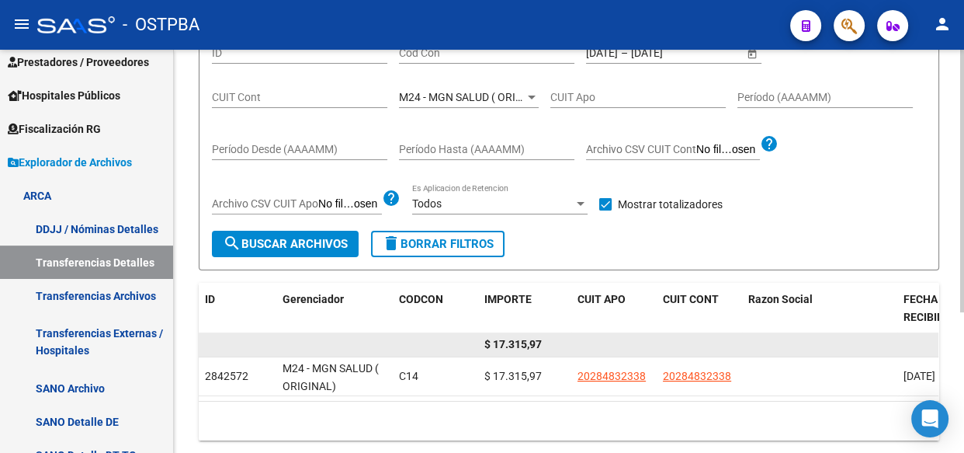
click at [525, 345] on span "$ 17.315,97" at bounding box center [512, 344] width 57 height 12
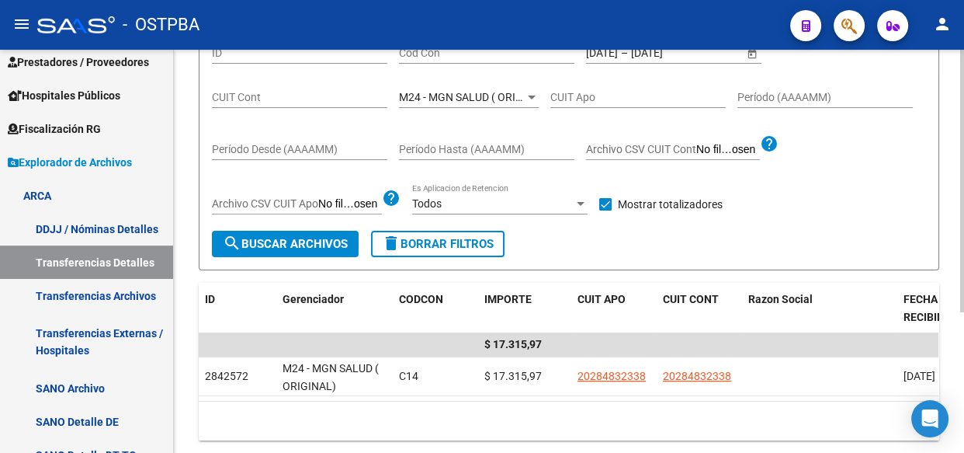
click at [466, 100] on span "M24 - MGN SALUD ( ORIGINAL)" at bounding box center [475, 97] width 152 height 12
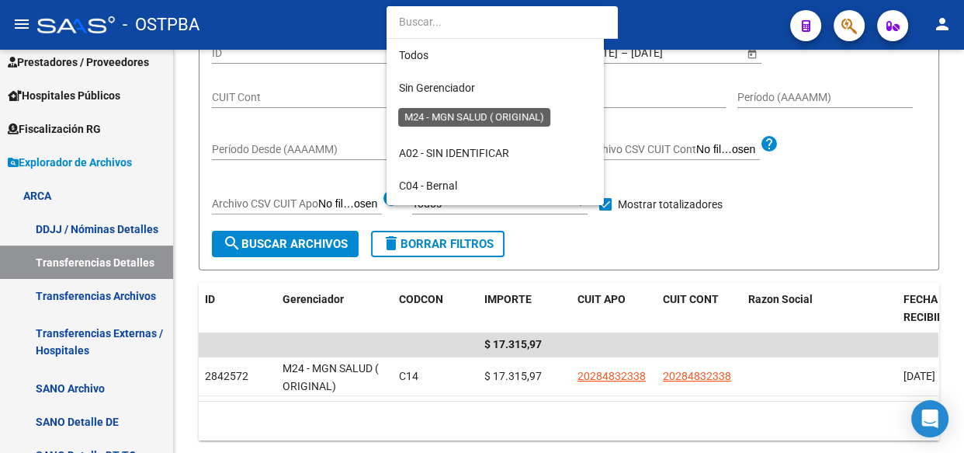
scroll to position [318, 0]
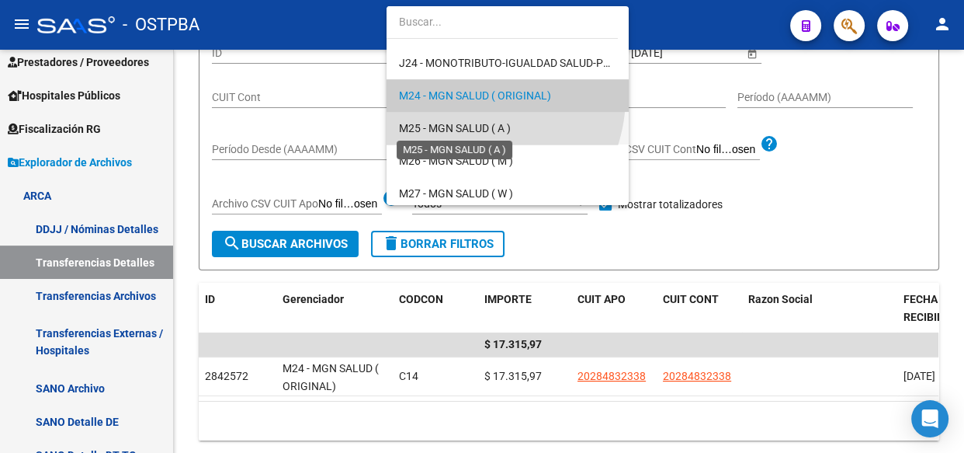
click at [466, 124] on span "M25 - MGN SALUD ( A )" at bounding box center [455, 128] width 112 height 12
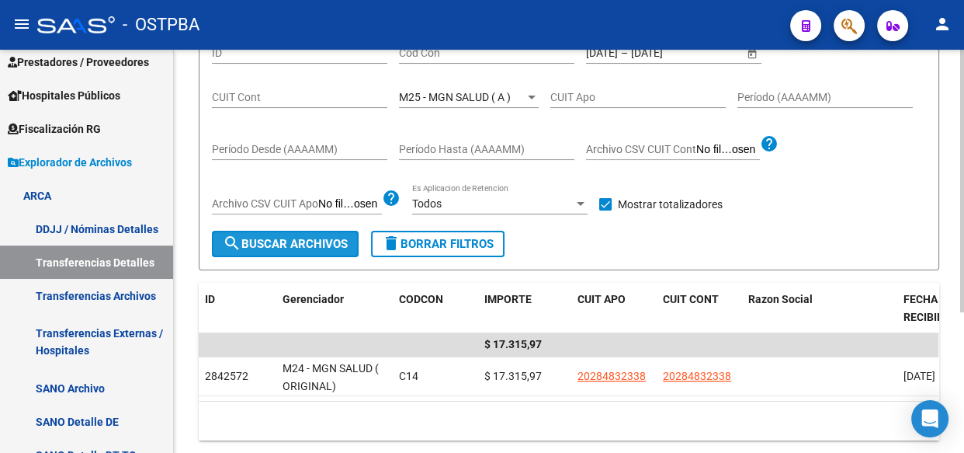
click at [269, 242] on span "search Buscar Archivos" at bounding box center [285, 244] width 125 height 14
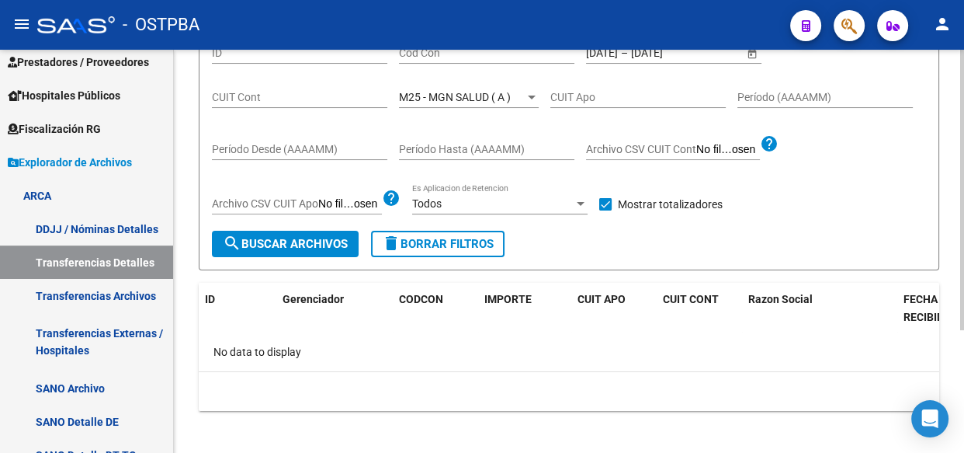
click at [463, 86] on div "M25 - MGN SALUD ( A ) Seleccionar Gerenciador" at bounding box center [469, 92] width 140 height 31
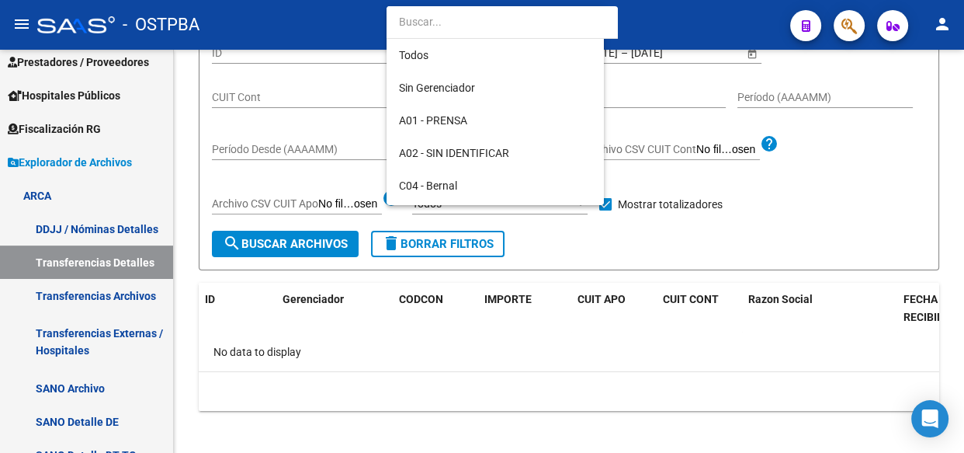
scroll to position [350, 0]
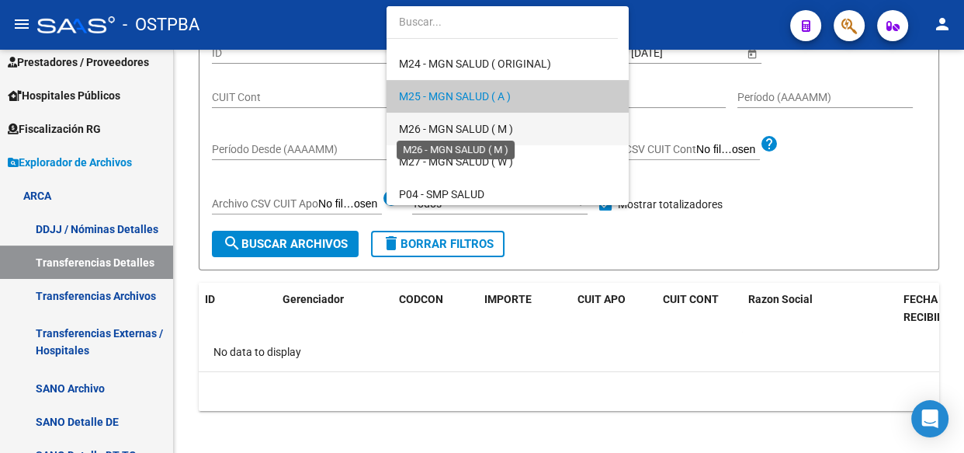
click at [459, 125] on span "M26 - MGN SALUD ( M )" at bounding box center [456, 129] width 114 height 12
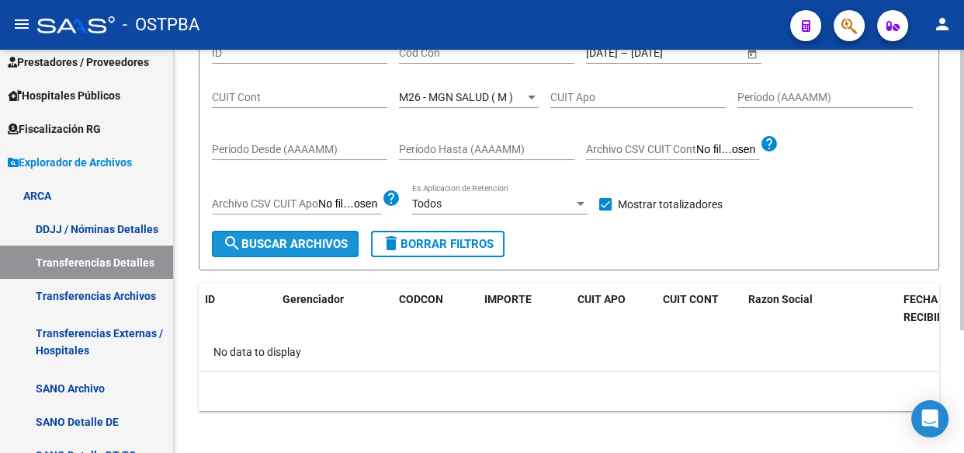
click at [281, 245] on span "search Buscar Archivos" at bounding box center [285, 244] width 125 height 14
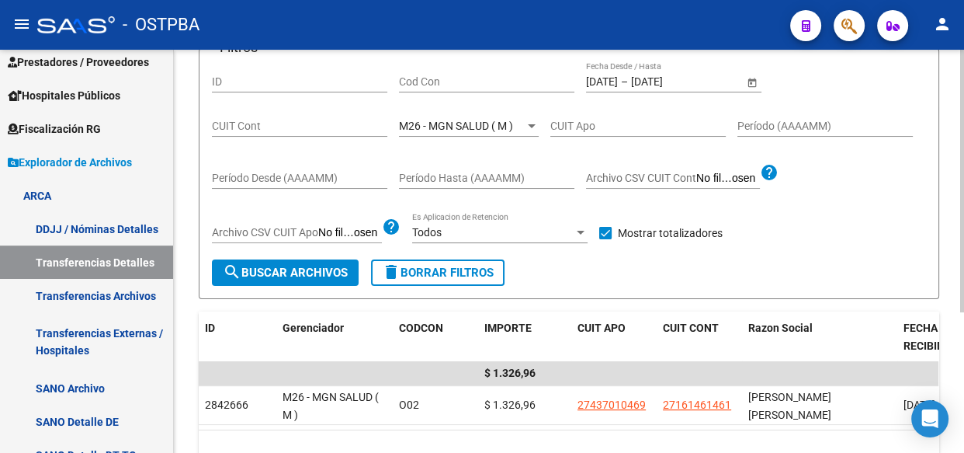
scroll to position [169, 0]
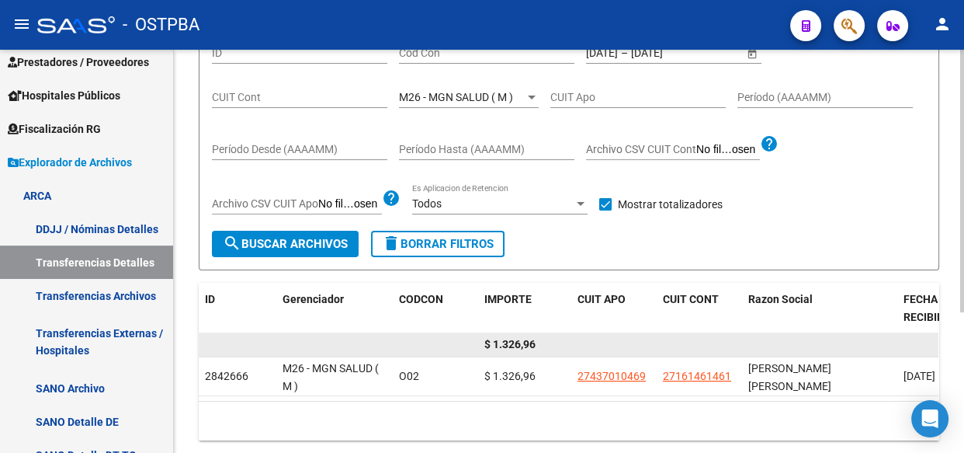
click at [517, 346] on span "$ 1.326,96" at bounding box center [509, 344] width 51 height 12
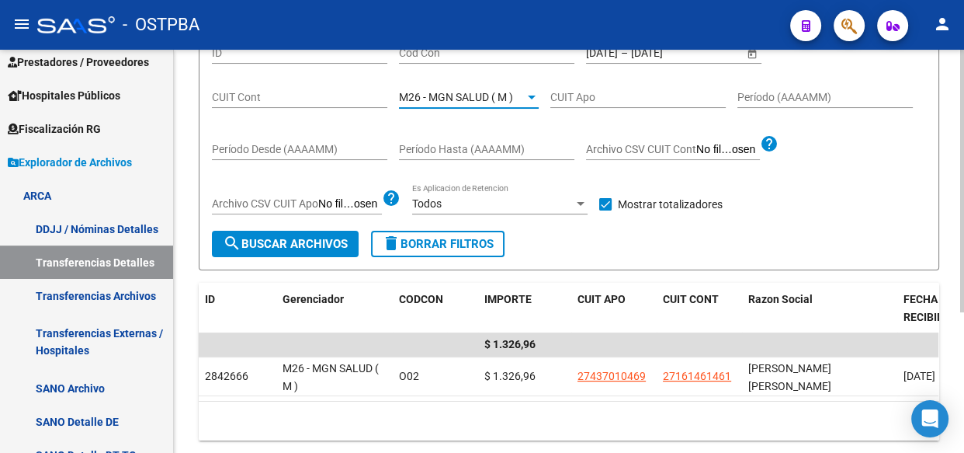
click at [462, 101] on span "M26 - MGN SALUD ( M )" at bounding box center [456, 97] width 114 height 12
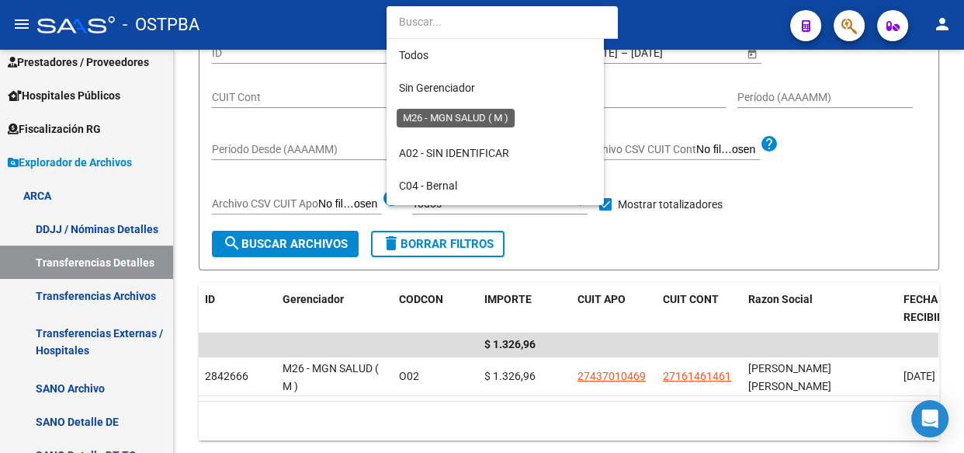
scroll to position [383, 0]
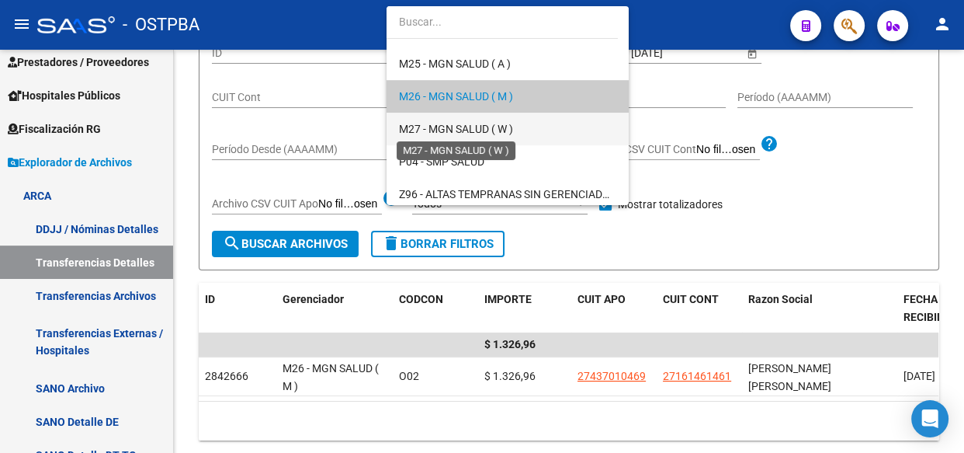
click at [460, 130] on span "M27 - MGN SALUD ( W )" at bounding box center [456, 129] width 114 height 12
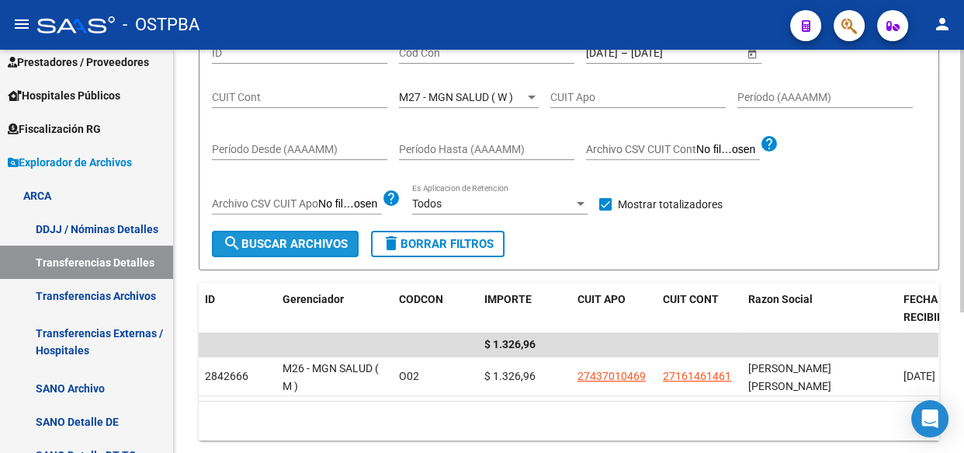
click at [291, 248] on span "search Buscar Archivos" at bounding box center [285, 244] width 125 height 14
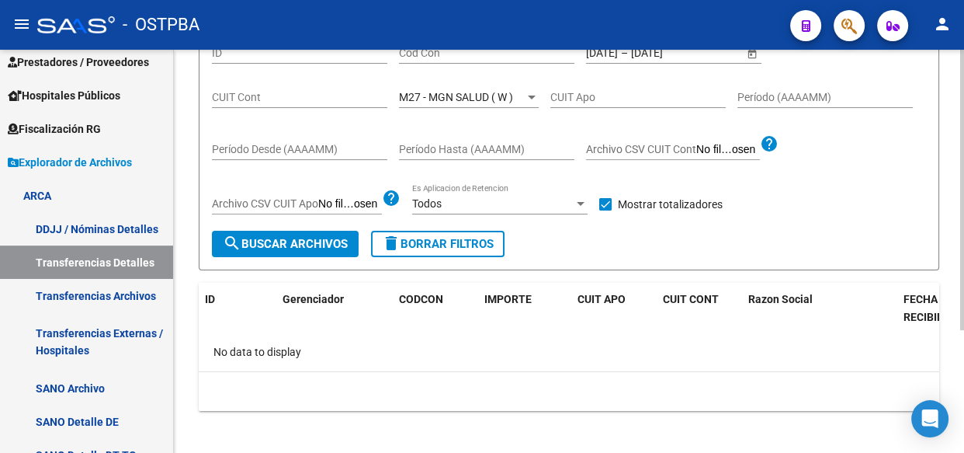
click at [495, 96] on span "M27 - MGN SALUD ( W )" at bounding box center [456, 97] width 114 height 12
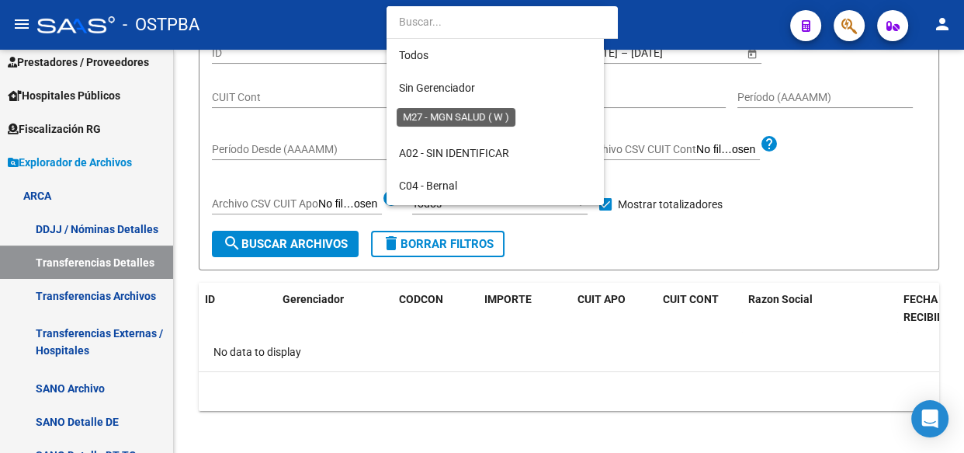
scroll to position [416, 0]
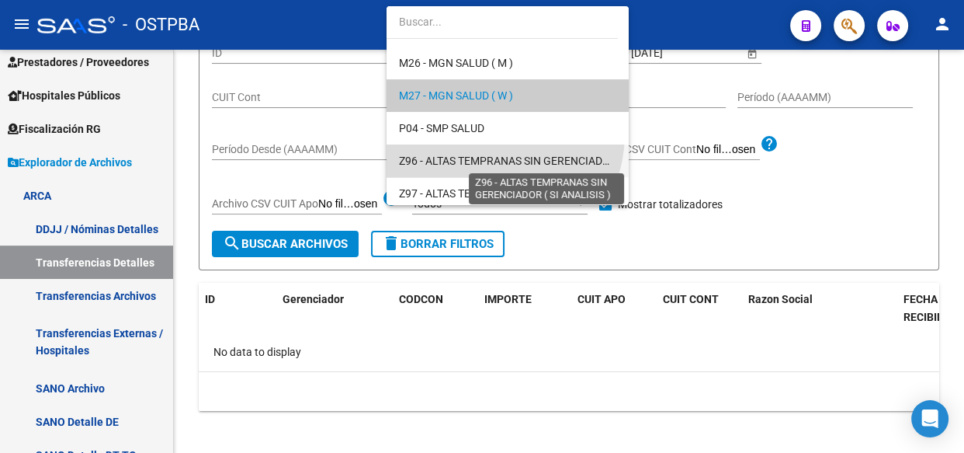
click at [485, 161] on span "Z96 - ALTAS TEMPRANAS SIN GERENCIADOR ( SI ANALISIS )" at bounding box center [544, 160] width 291 height 12
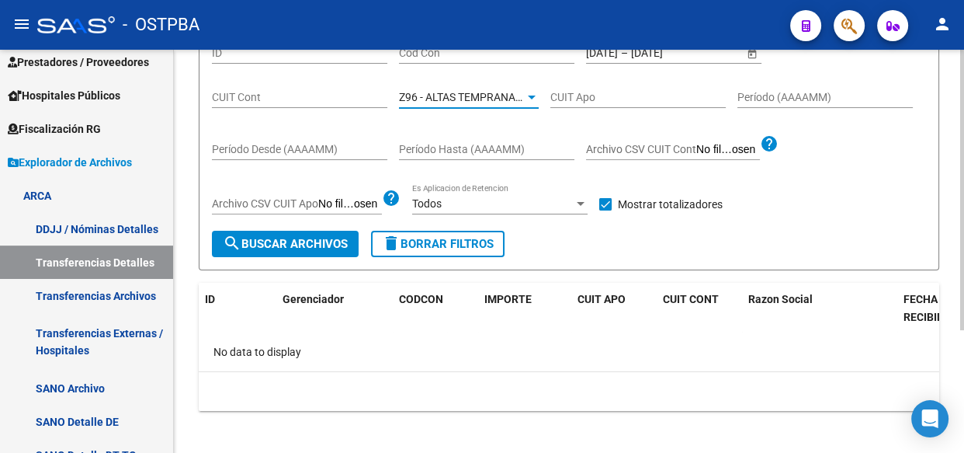
click at [318, 241] on span "search Buscar Archivos" at bounding box center [285, 244] width 125 height 14
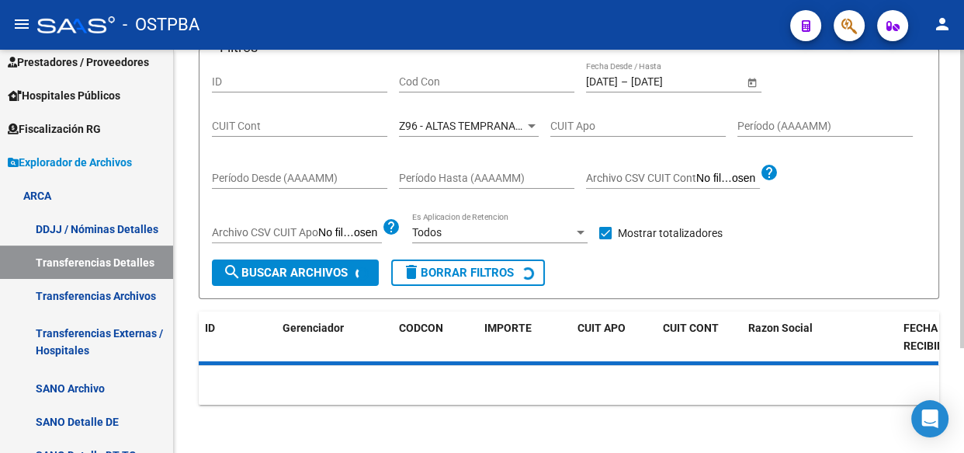
scroll to position [169, 0]
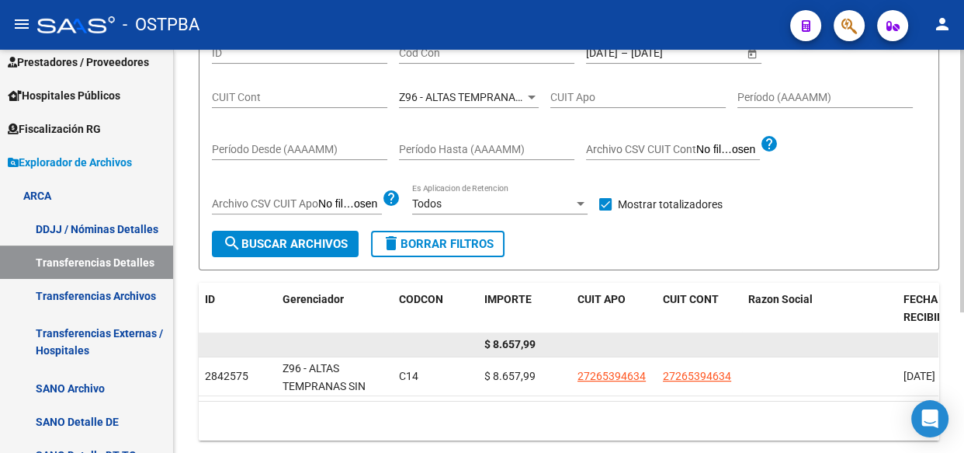
click at [512, 349] on span "$ 8.657,99" at bounding box center [509, 344] width 51 height 12
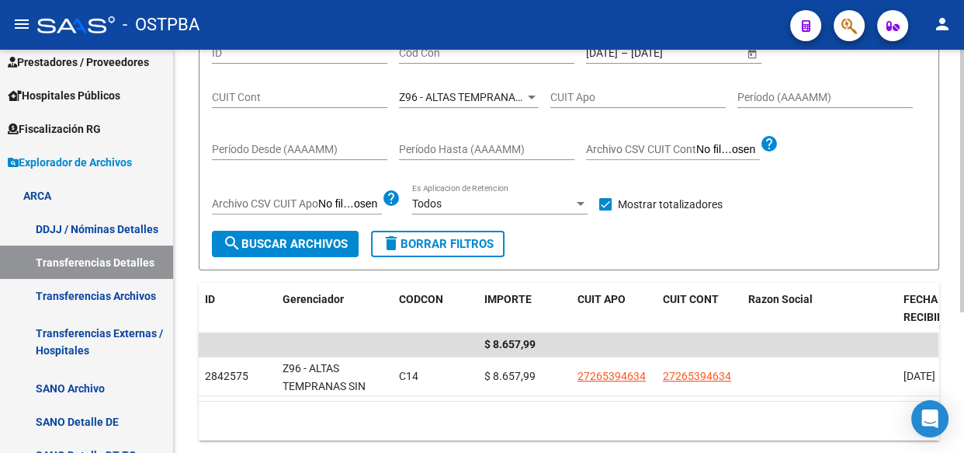
click at [479, 101] on span "Z96 - ALTAS TEMPRANAS SIN GERENCIADOR ( SI ANALISIS )" at bounding box center [544, 97] width 291 height 12
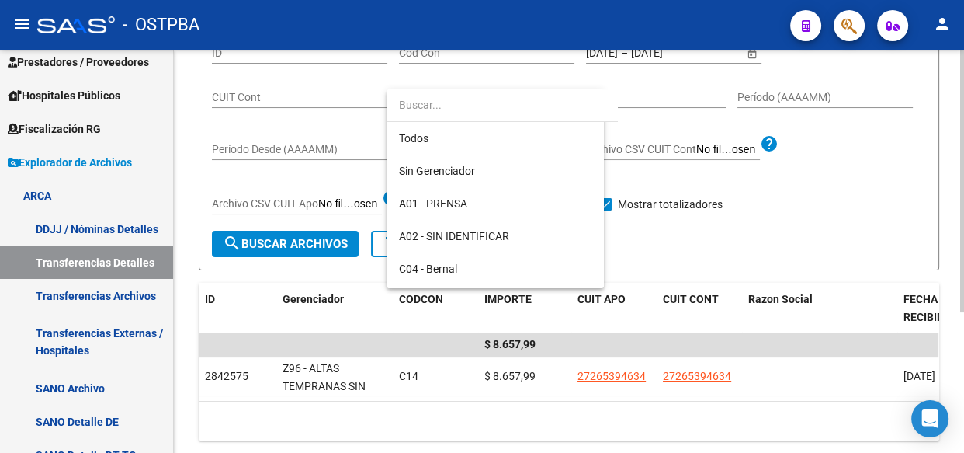
scroll to position [453, 0]
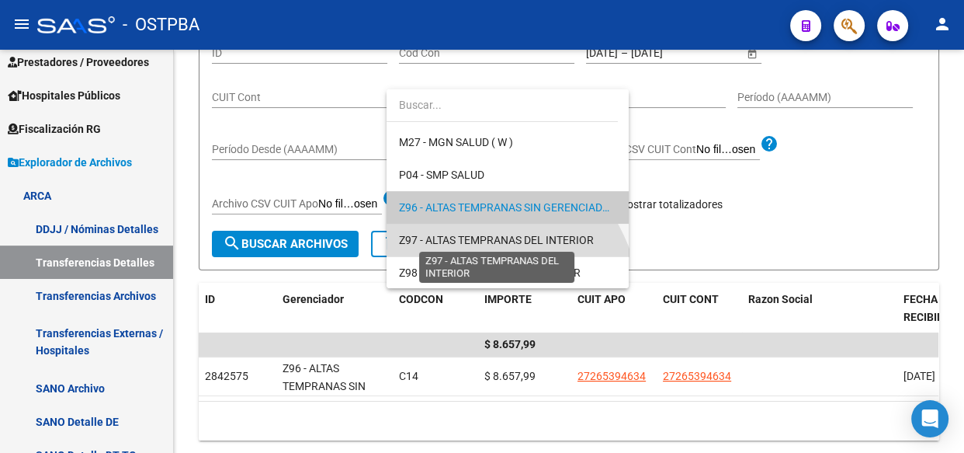
click at [439, 239] on span "Z97 - ALTAS TEMPRANAS DEL INTERIOR" at bounding box center [496, 240] width 195 height 12
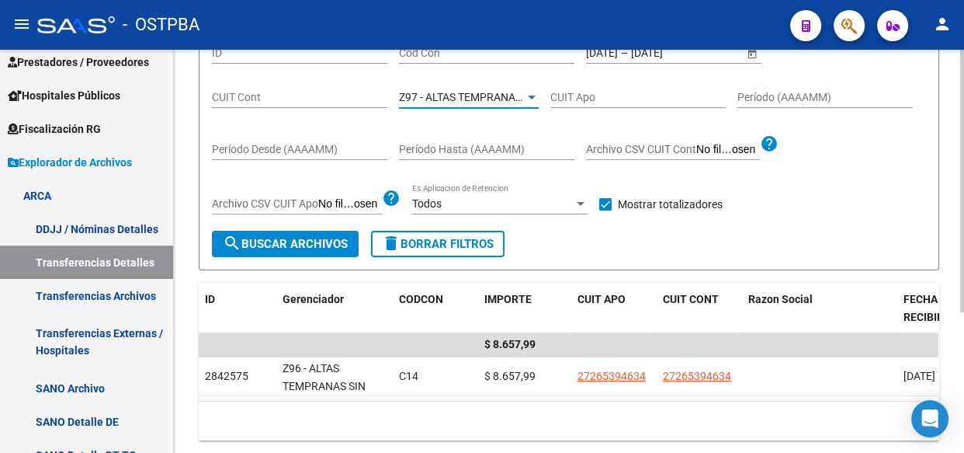
click at [279, 245] on span "search Buscar Archivos" at bounding box center [285, 244] width 125 height 14
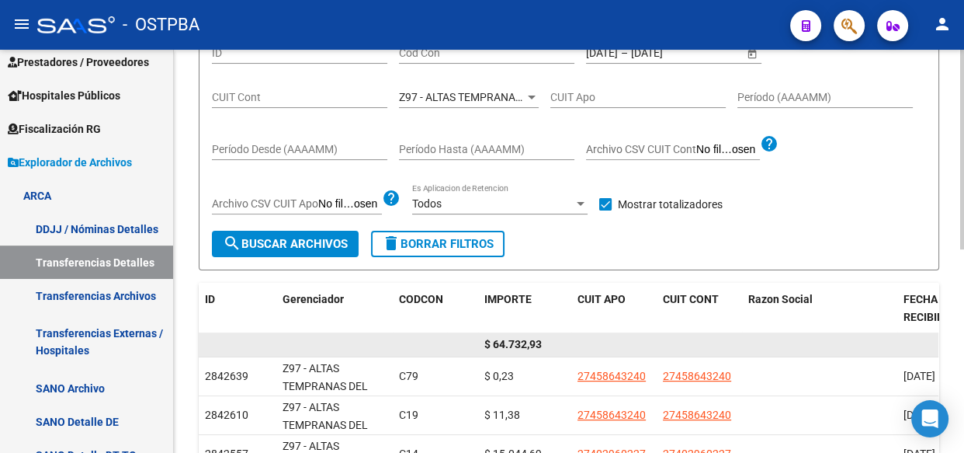
click at [515, 342] on span "$ 64.732,93" at bounding box center [512, 344] width 57 height 12
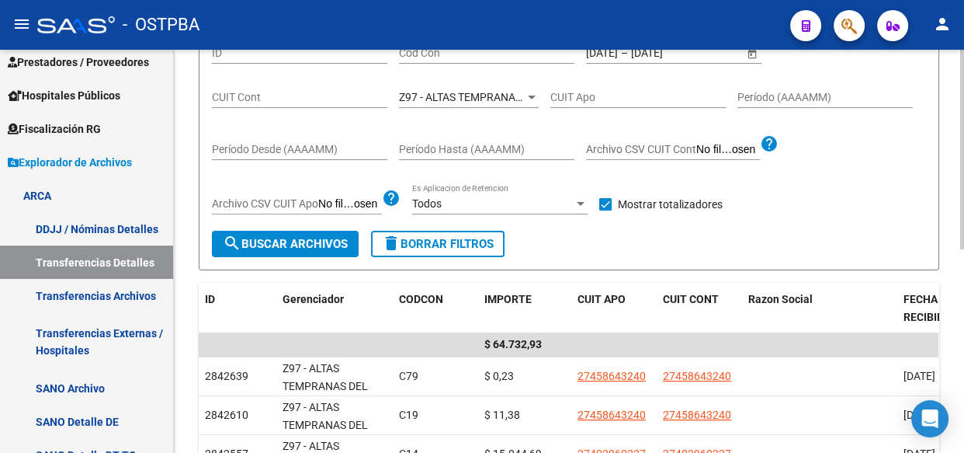
click at [478, 100] on span "Z97 - ALTAS TEMPRANAS DEL INTERIOR" at bounding box center [496, 97] width 195 height 12
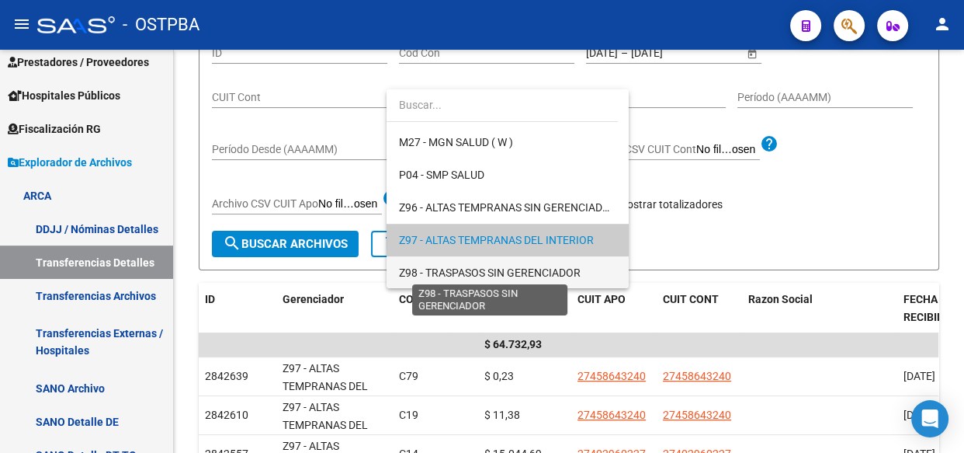
click at [454, 266] on span "Z98 - TRASPASOS SIN GERENCIADOR" at bounding box center [490, 272] width 182 height 12
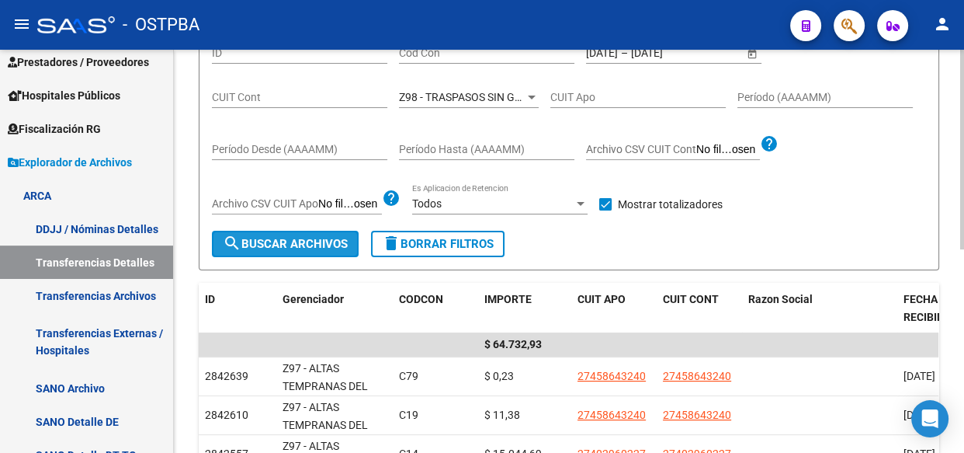
click at [293, 245] on span "search Buscar Archivos" at bounding box center [285, 244] width 125 height 14
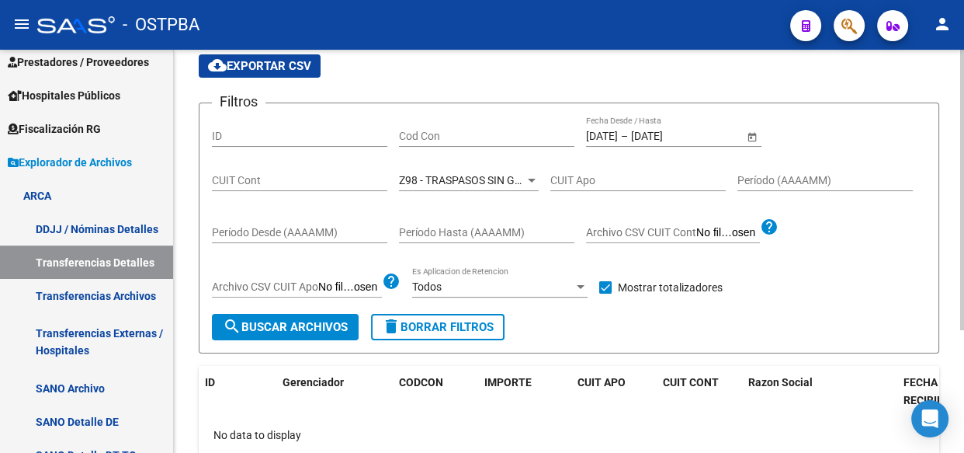
scroll to position [28, 0]
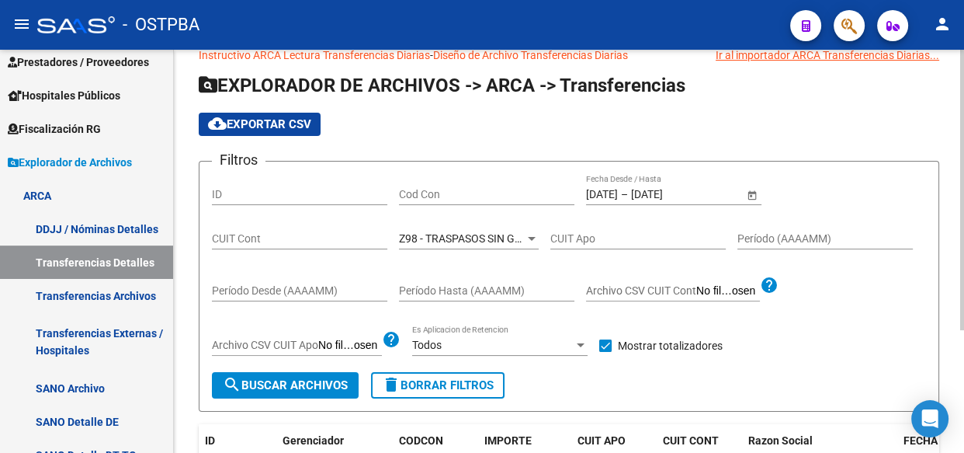
click at [408, 192] on input "Cod Con" at bounding box center [486, 194] width 175 height 13
type input "c14"
click at [471, 238] on span "Z98 - TRASPASOS SIN GERENCIADOR" at bounding box center [490, 238] width 182 height 12
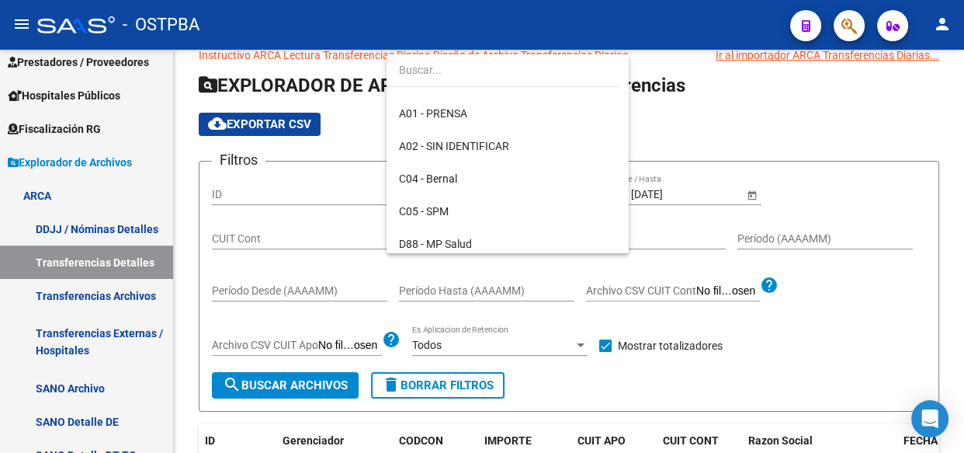
scroll to position [0, 0]
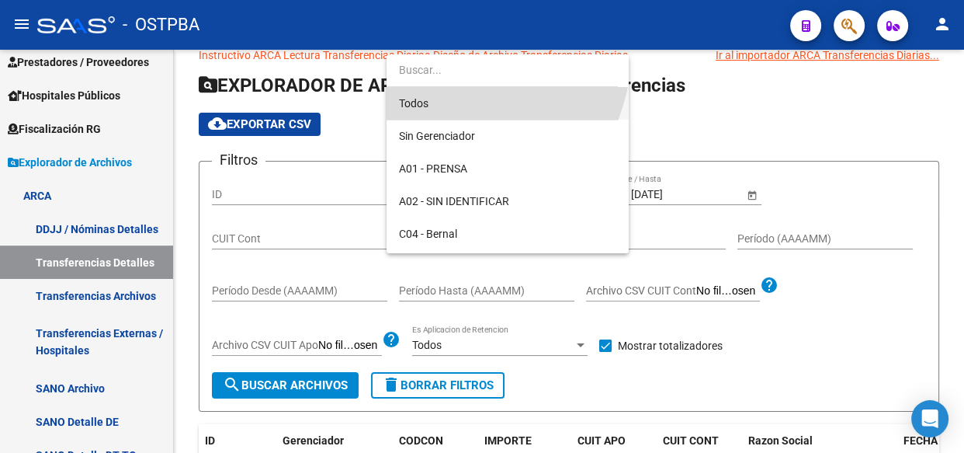
click at [413, 105] on span "Todos" at bounding box center [507, 103] width 217 height 33
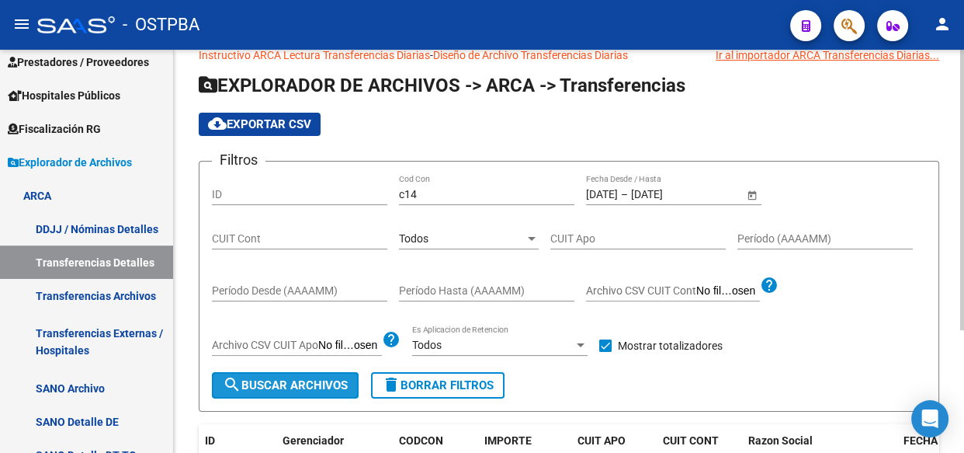
click at [297, 375] on button "search Buscar Archivos" at bounding box center [285, 385] width 147 height 26
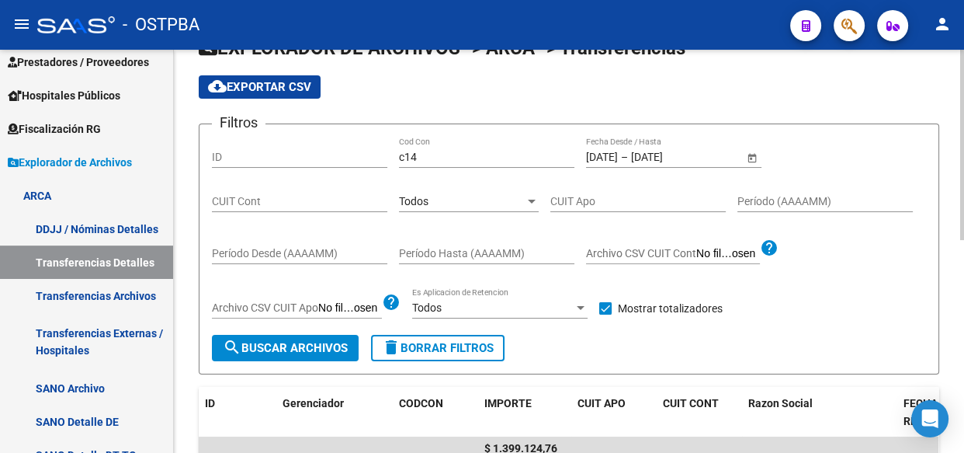
scroll to position [99, 0]
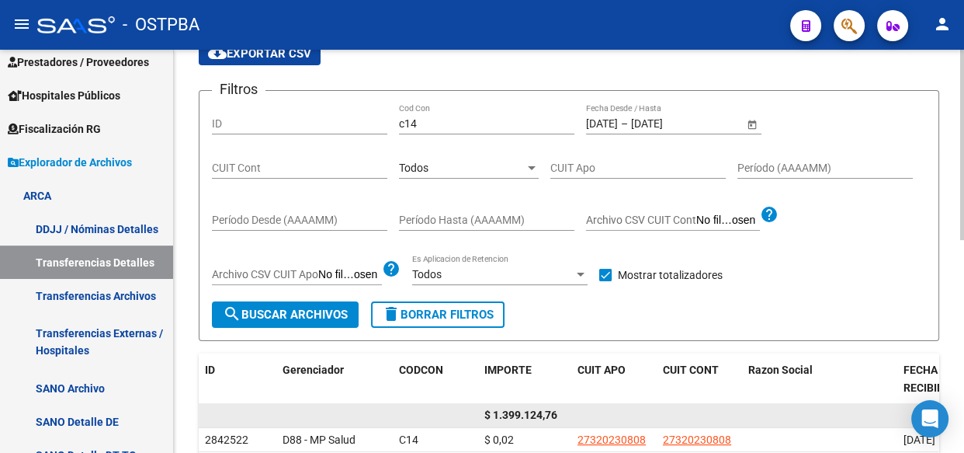
click at [516, 416] on span "$ 1.399.124,76" at bounding box center [520, 414] width 73 height 12
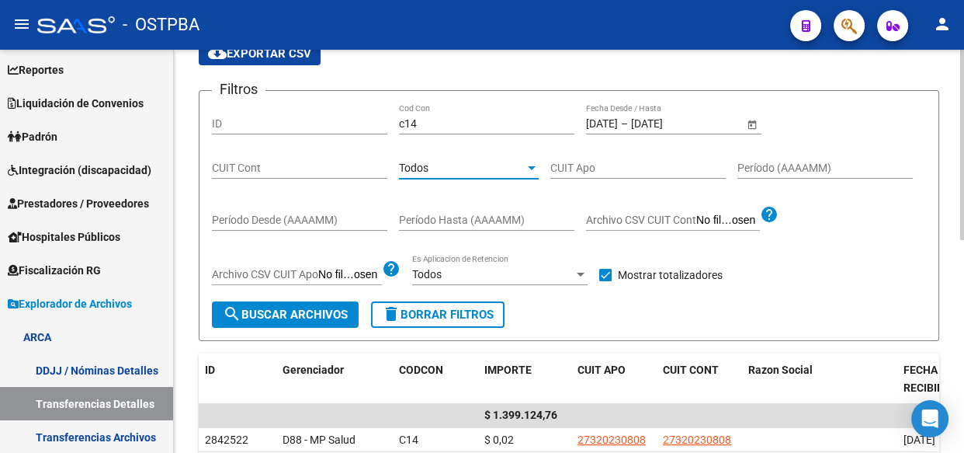
click at [428, 170] on span "Todos" at bounding box center [414, 167] width 30 height 12
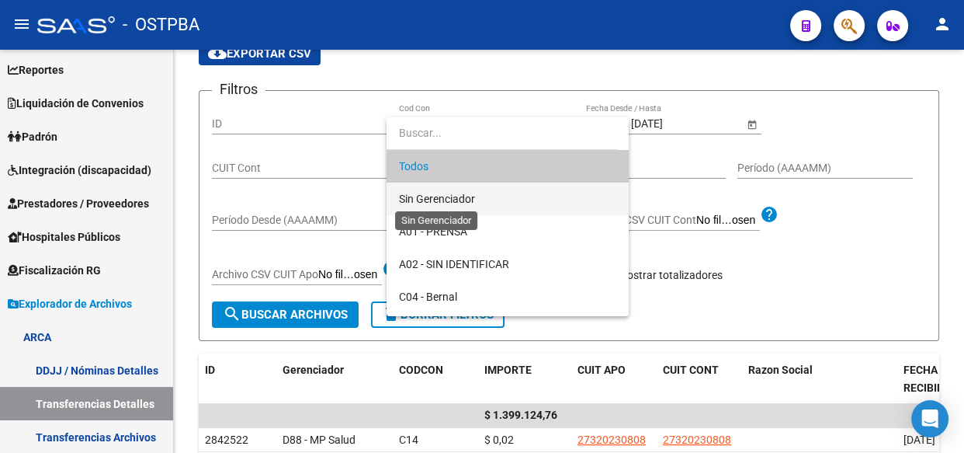
click at [436, 204] on span "Sin Gerenciador" at bounding box center [437, 199] width 76 height 12
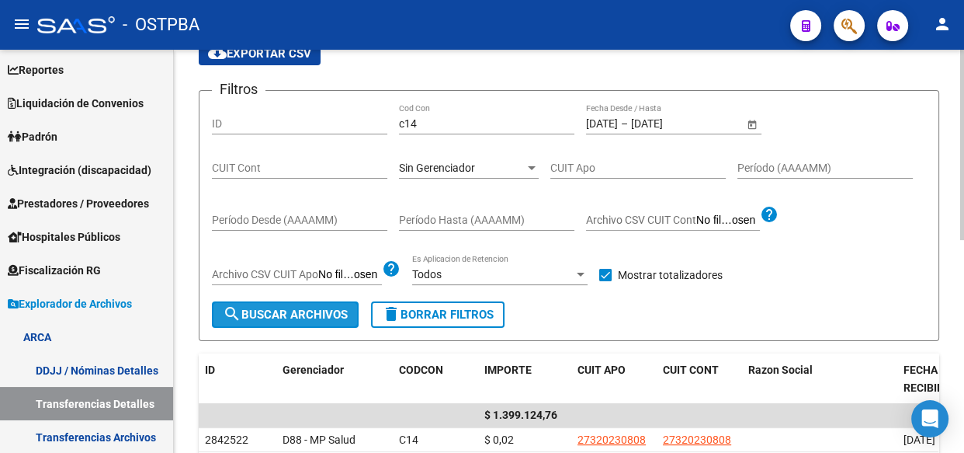
click at [272, 311] on span "search Buscar Archivos" at bounding box center [285, 314] width 125 height 14
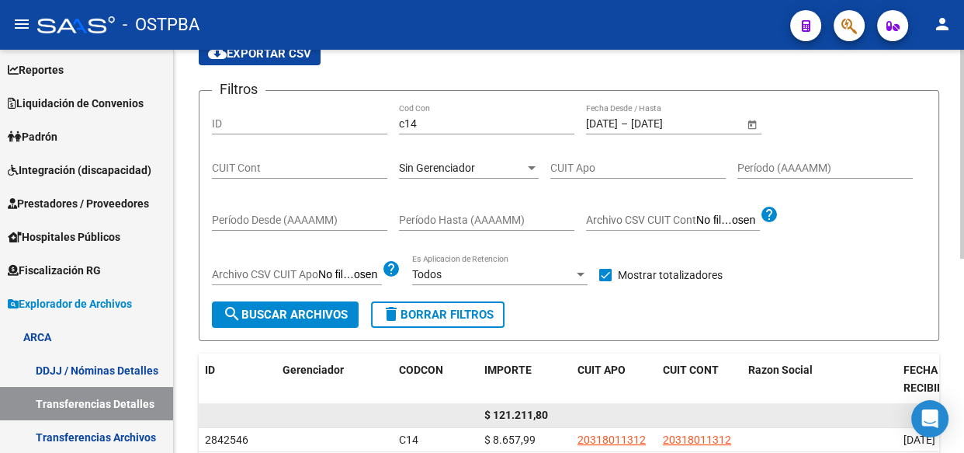
click at [520, 417] on span "$ 121.211,80" at bounding box center [516, 414] width 64 height 12
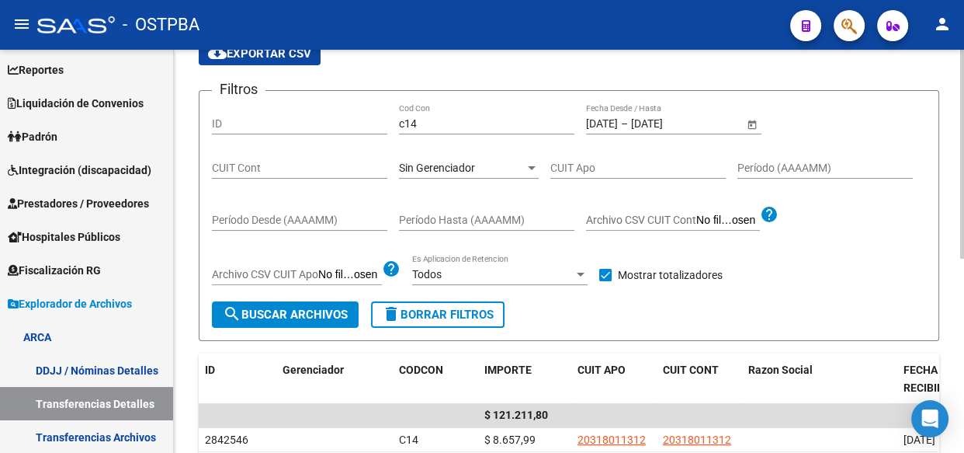
click at [427, 169] on span "Sin Gerenciador" at bounding box center [437, 167] width 76 height 12
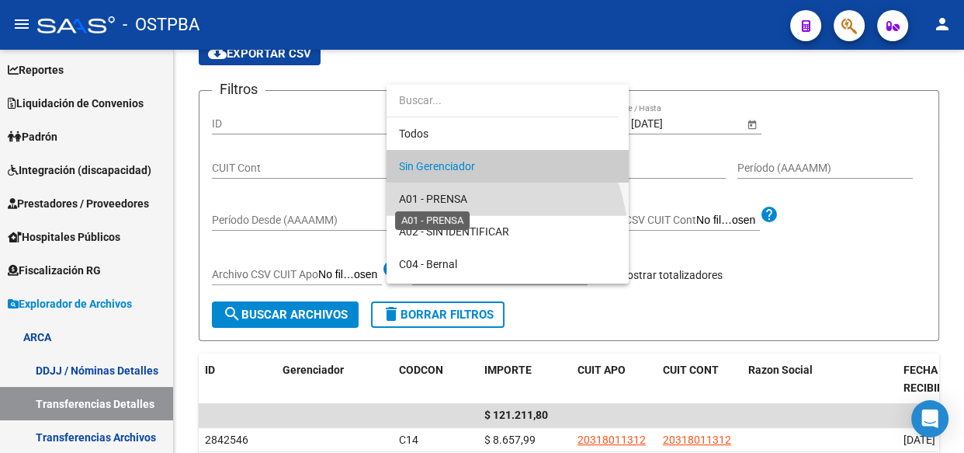
click at [431, 203] on span "A01 - PRENSA" at bounding box center [433, 199] width 68 height 12
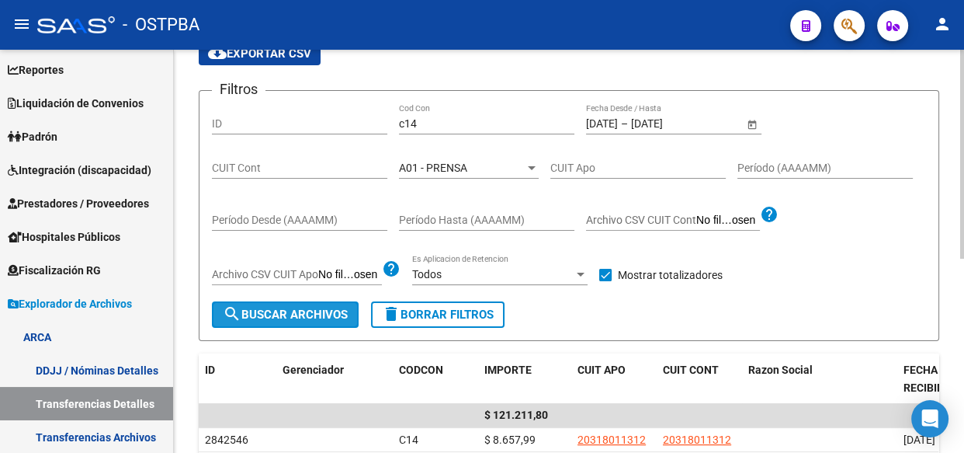
click at [248, 318] on span "search Buscar Archivos" at bounding box center [285, 314] width 125 height 14
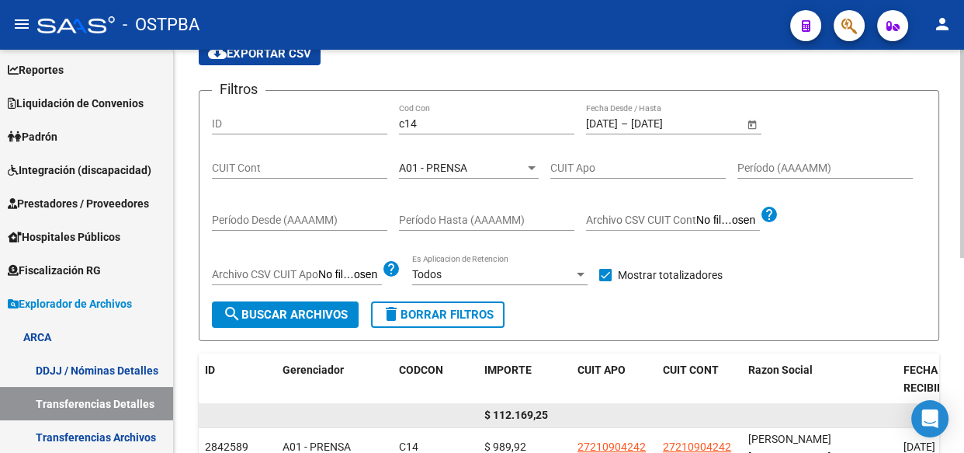
click at [521, 412] on span "$ 112.169,25" at bounding box center [516, 414] width 64 height 12
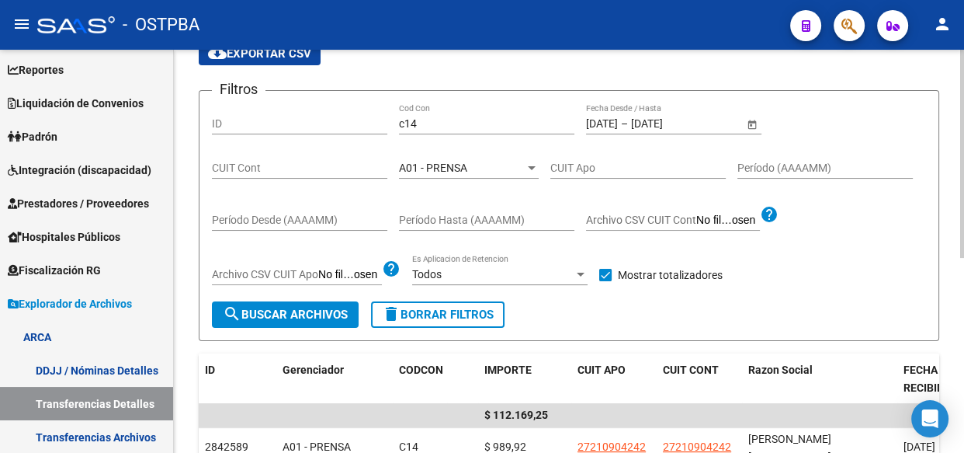
click at [433, 164] on span "A01 - PRENSA" at bounding box center [433, 167] width 68 height 12
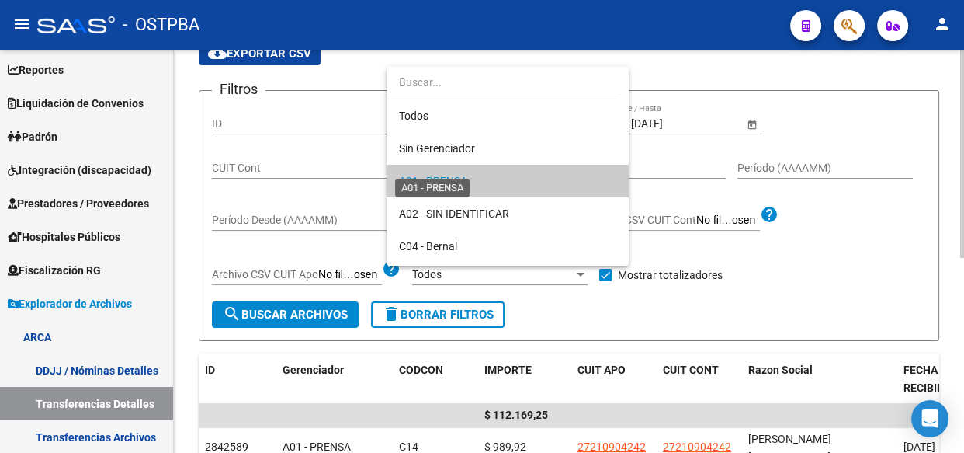
scroll to position [15, 0]
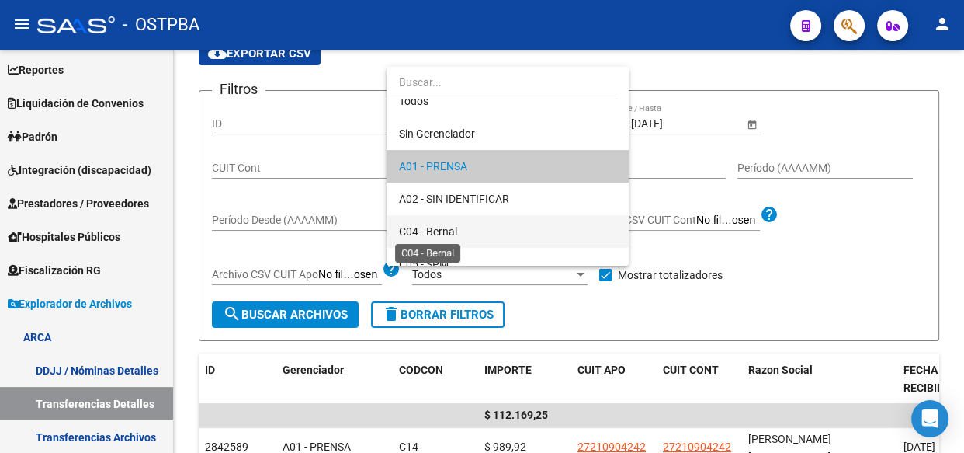
click at [450, 235] on span "C04 - Bernal" at bounding box center [428, 231] width 58 height 12
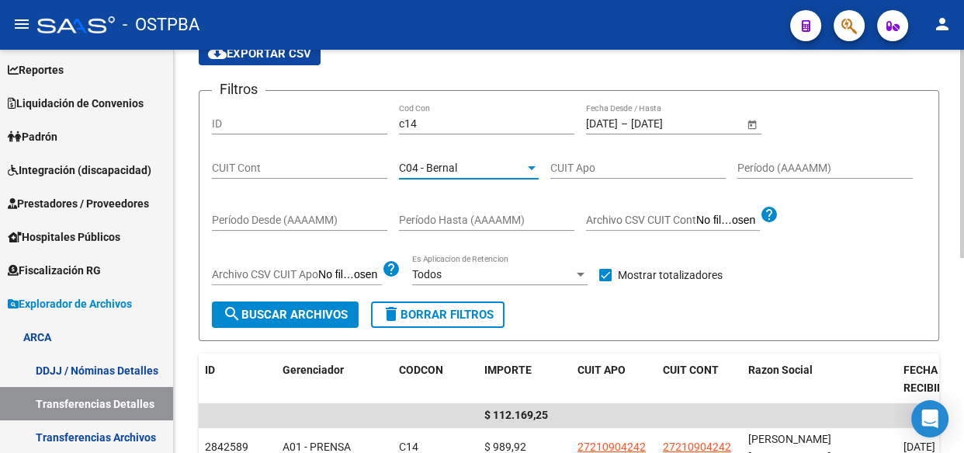
click at [286, 315] on span "search Buscar Archivos" at bounding box center [285, 314] width 125 height 14
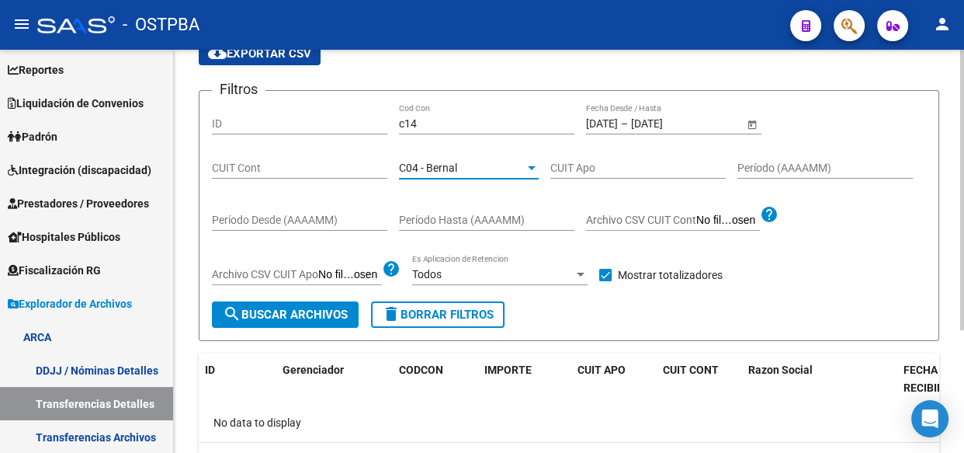
click at [446, 161] on span "C04 - Bernal" at bounding box center [428, 167] width 58 height 12
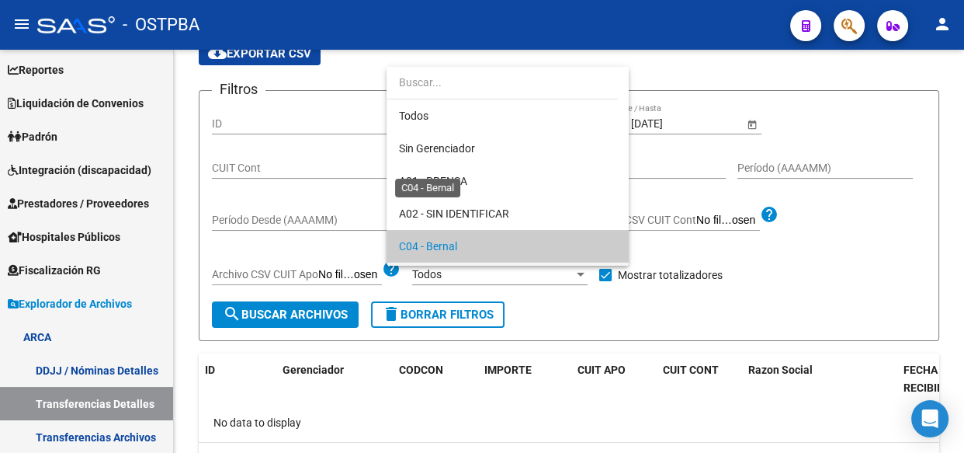
scroll to position [79, 0]
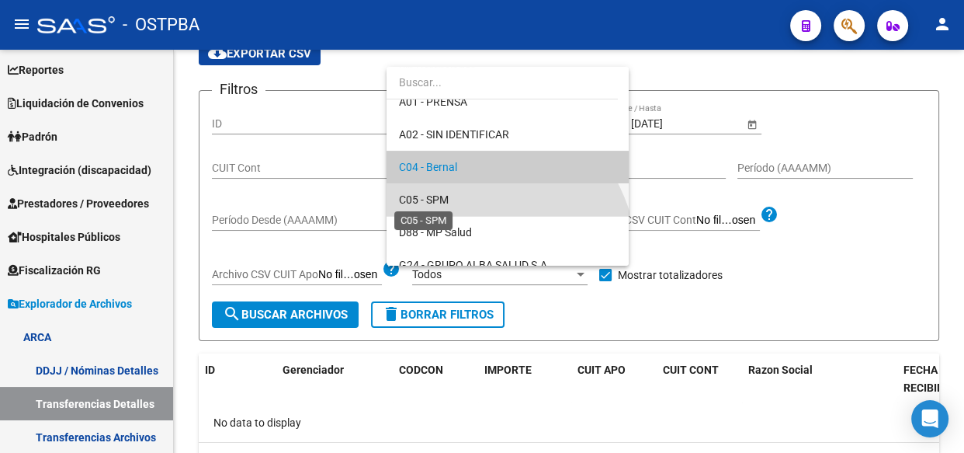
click at [446, 199] on span "C05 - SPM" at bounding box center [424, 199] width 50 height 12
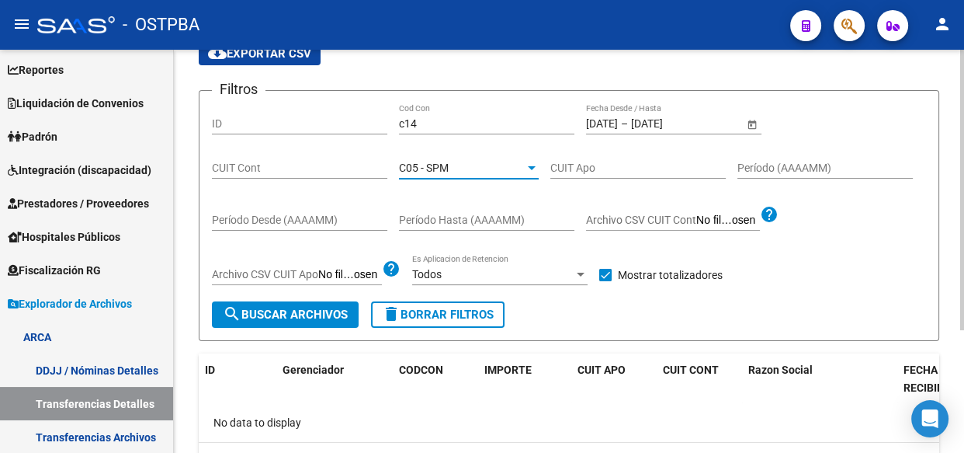
click at [279, 316] on span "search Buscar Archivos" at bounding box center [285, 314] width 125 height 14
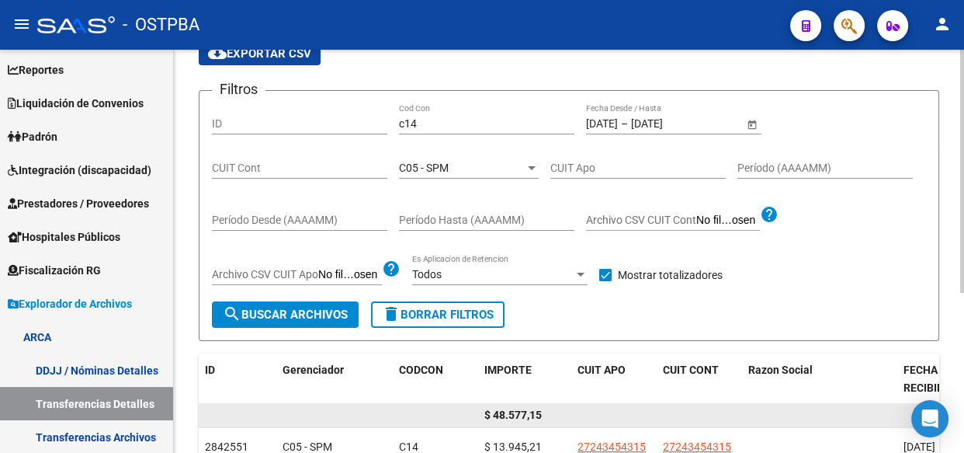
click at [519, 411] on span "$ 48.577,15" at bounding box center [512, 414] width 57 height 12
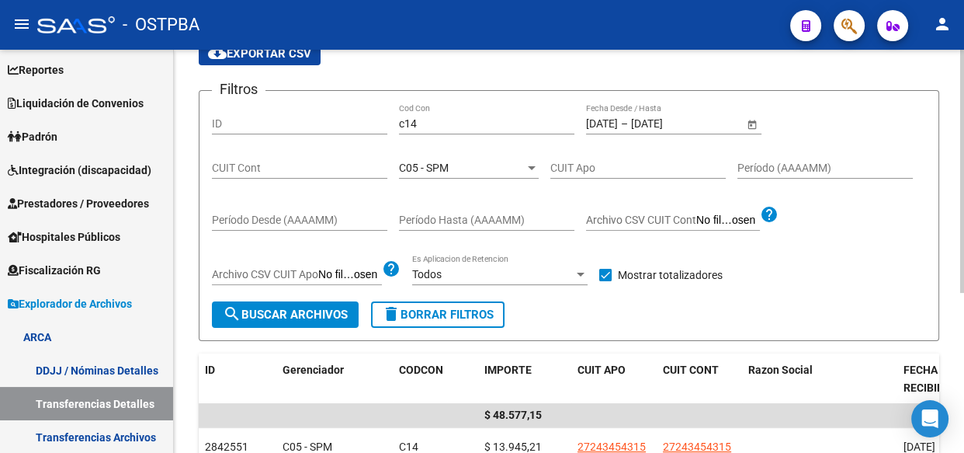
click at [424, 168] on span "C05 - SPM" at bounding box center [424, 167] width 50 height 12
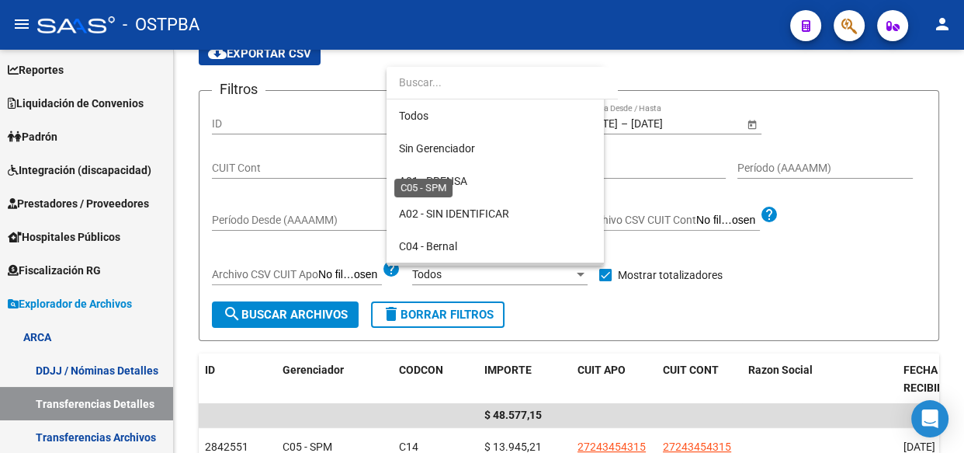
scroll to position [113, 0]
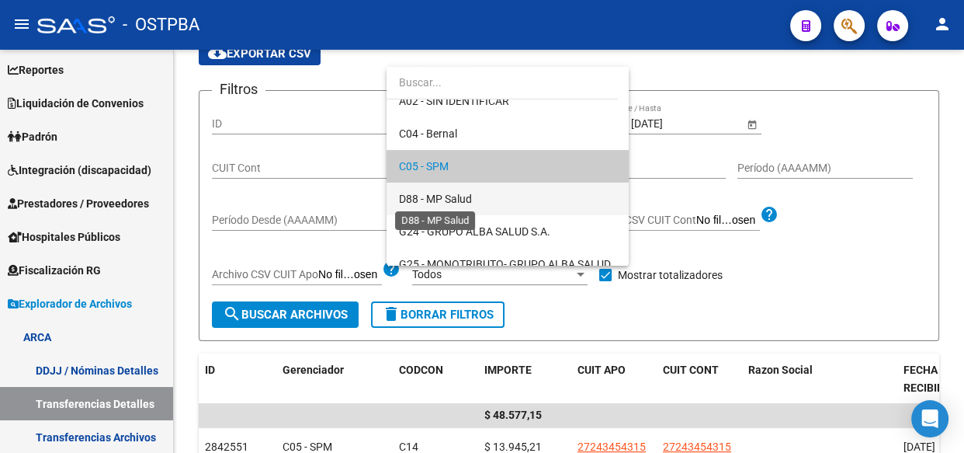
click at [421, 200] on span "D88 - MP Salud" at bounding box center [435, 199] width 73 height 12
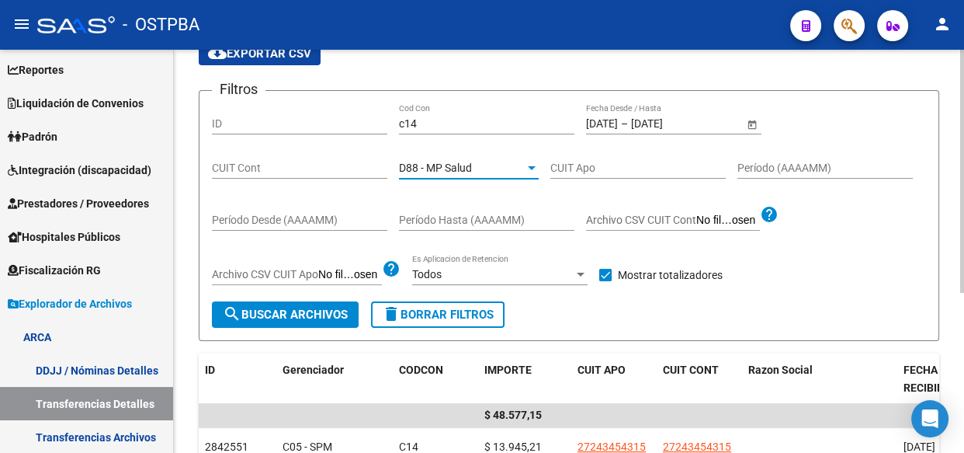
click at [276, 314] on span "search Buscar Archivos" at bounding box center [285, 314] width 125 height 14
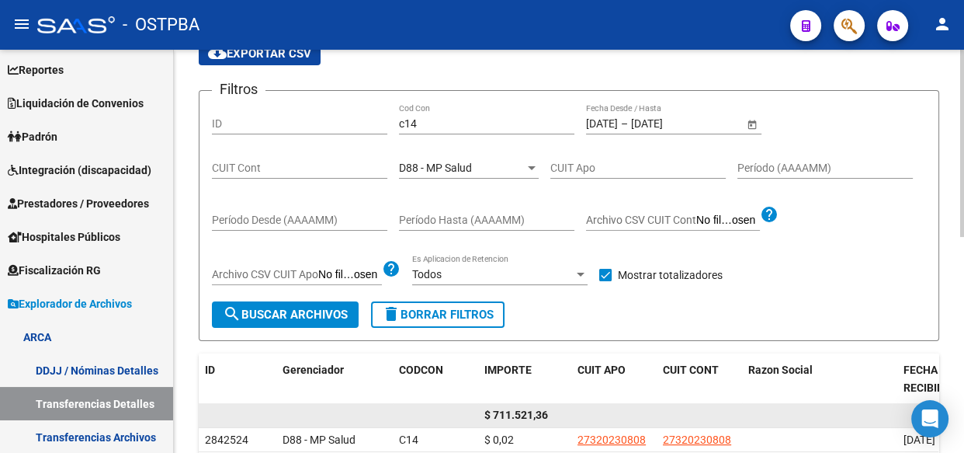
click at [526, 414] on span "$ 711.521,36" at bounding box center [516, 414] width 64 height 12
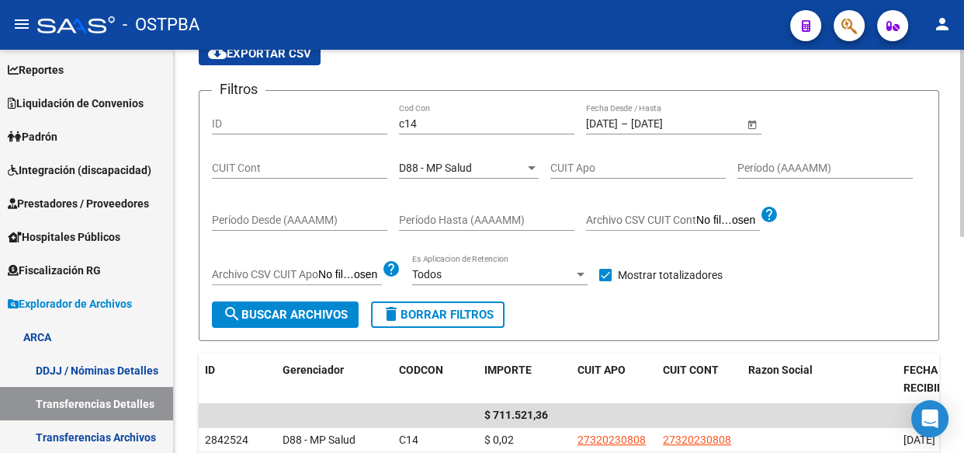
click at [474, 171] on div "D88 - MP Salud" at bounding box center [462, 167] width 126 height 13
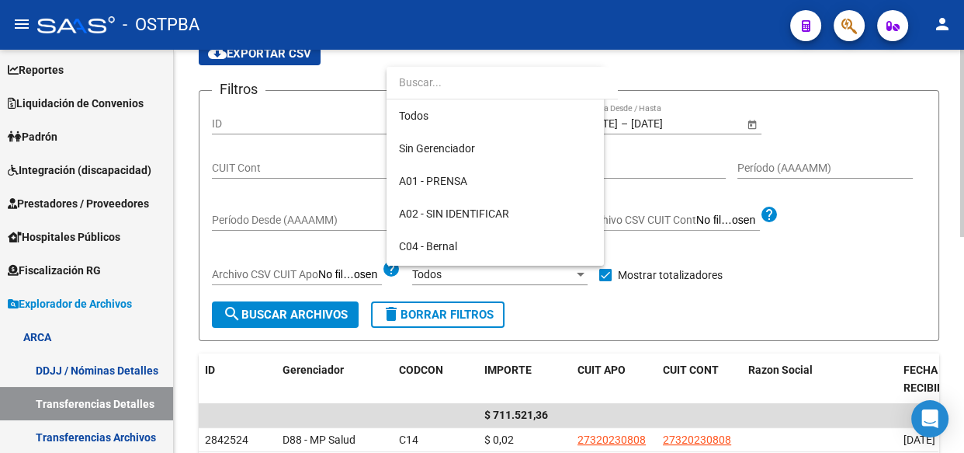
scroll to position [145, 0]
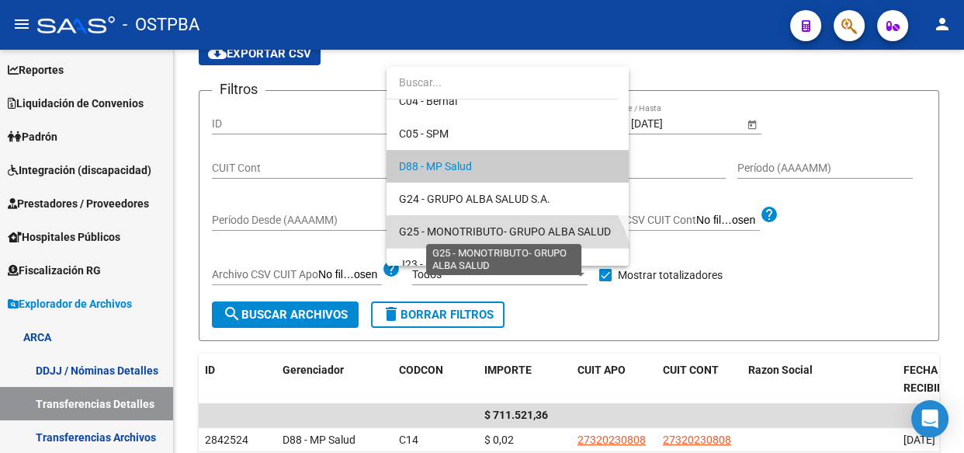
click at [458, 225] on span "G25 - MONOTRIBUTO- GRUPO ALBA SALUD" at bounding box center [505, 231] width 212 height 12
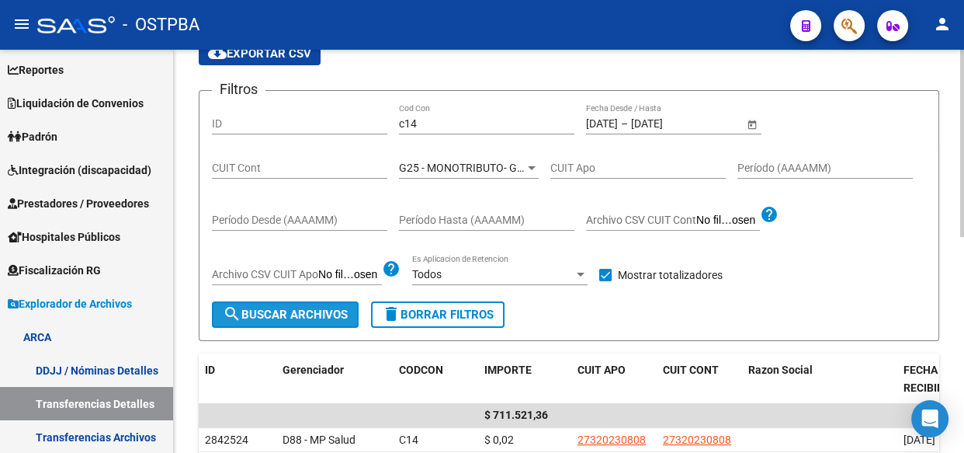
click at [298, 307] on span "search Buscar Archivos" at bounding box center [285, 314] width 125 height 14
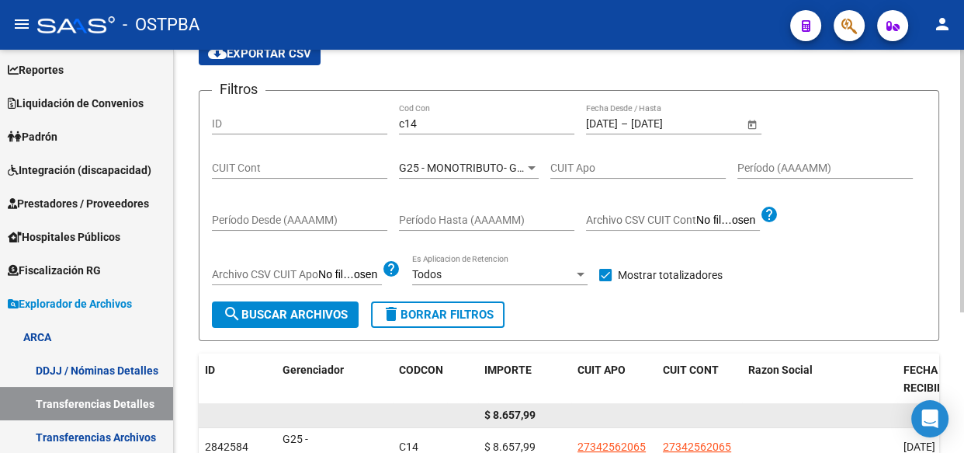
click at [516, 418] on span "$ 8.657,99" at bounding box center [509, 414] width 51 height 12
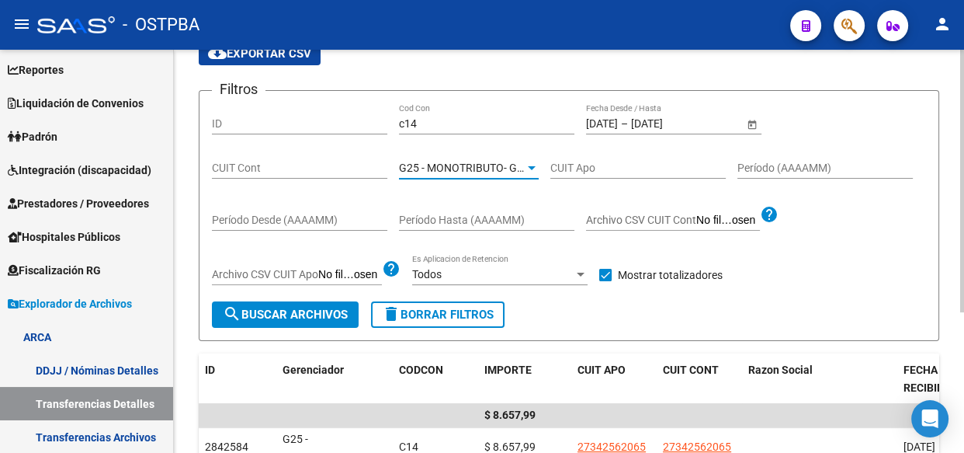
click at [448, 165] on span "G25 - MONOTRIBUTO- GRUPO ALBA SALUD" at bounding box center [505, 167] width 212 height 12
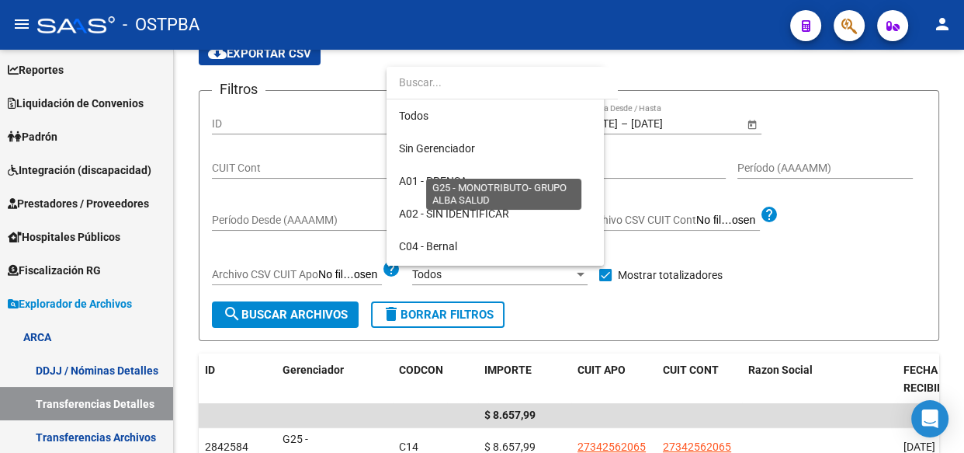
scroll to position [210, 0]
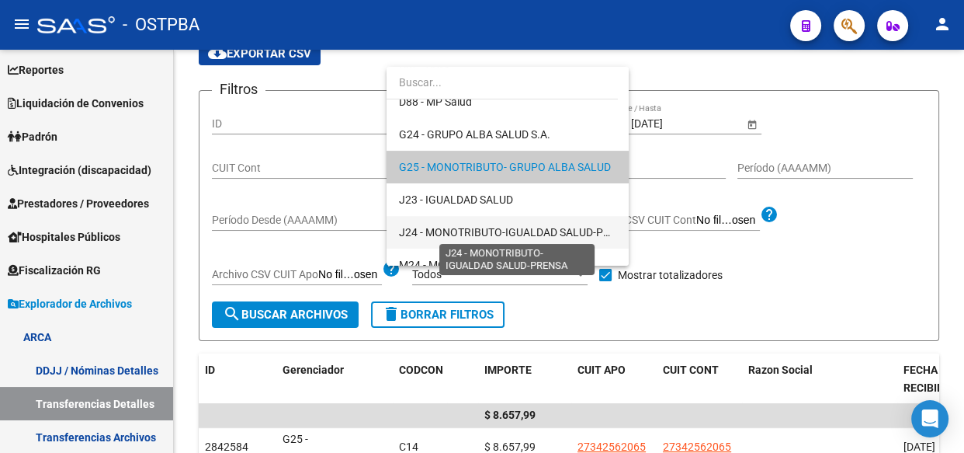
click at [453, 235] on span "J24 - MONOTRIBUTO-IGUALDAD SALUD-PRENSA" at bounding box center [518, 232] width 238 height 12
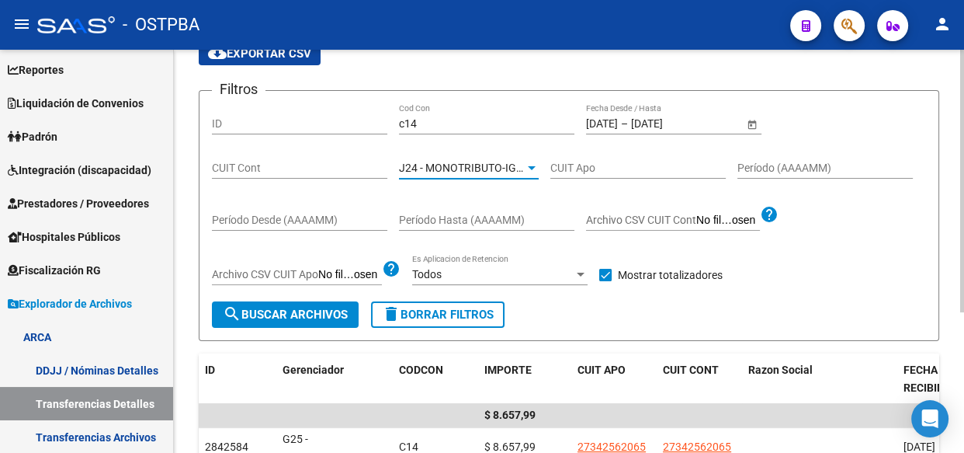
click at [325, 309] on span "search Buscar Archivos" at bounding box center [285, 314] width 125 height 14
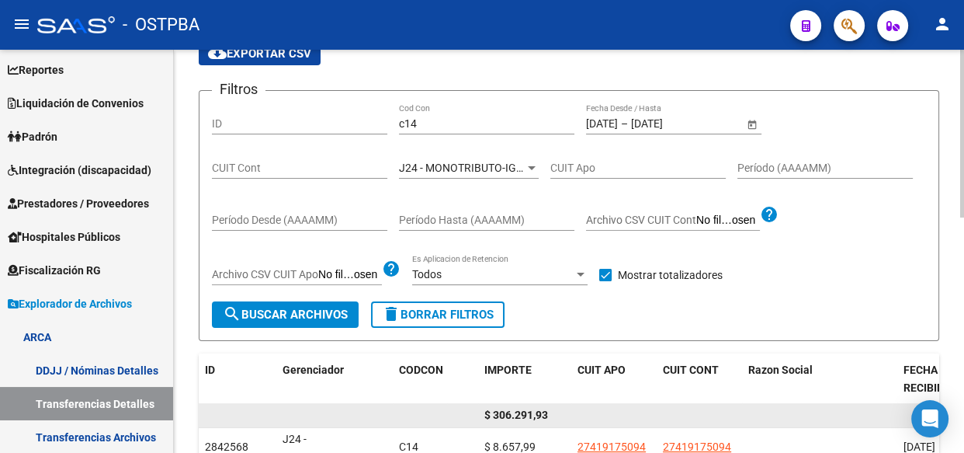
click at [509, 411] on span "$ 306.291,93" at bounding box center [516, 414] width 64 height 12
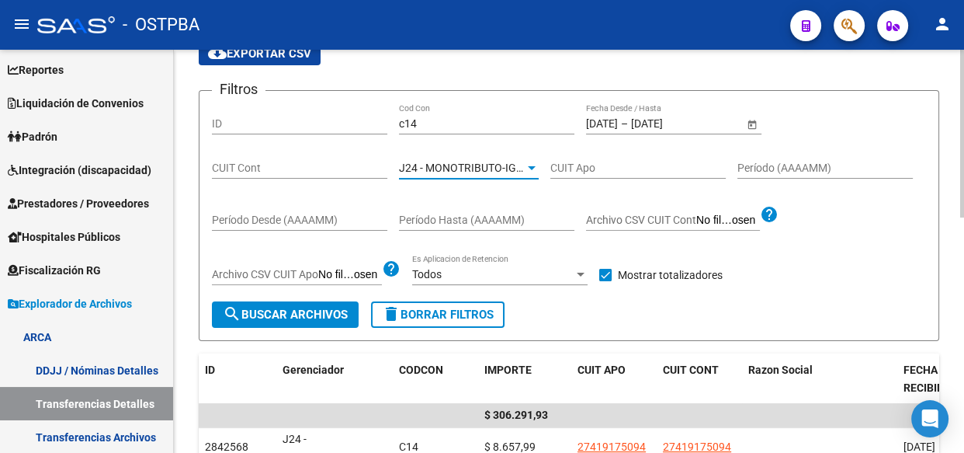
click at [467, 169] on span "J24 - MONOTRIBUTO-IGUALDAD SALUD-PRENSA" at bounding box center [518, 167] width 238 height 12
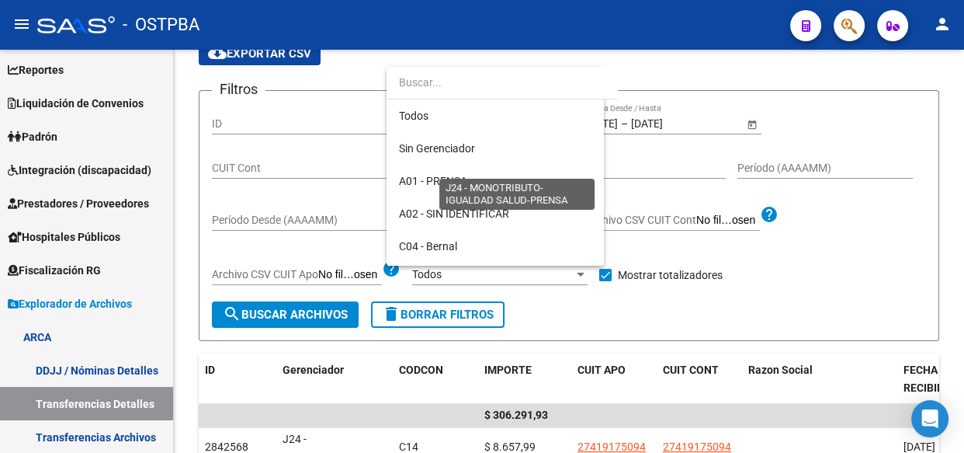
scroll to position [276, 0]
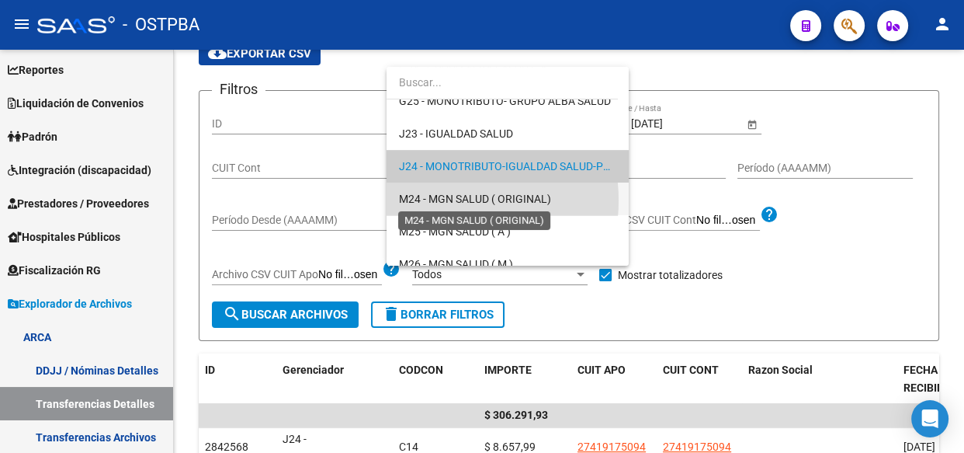
click at [443, 200] on span "M24 - MGN SALUD ( ORIGINAL)" at bounding box center [475, 199] width 152 height 12
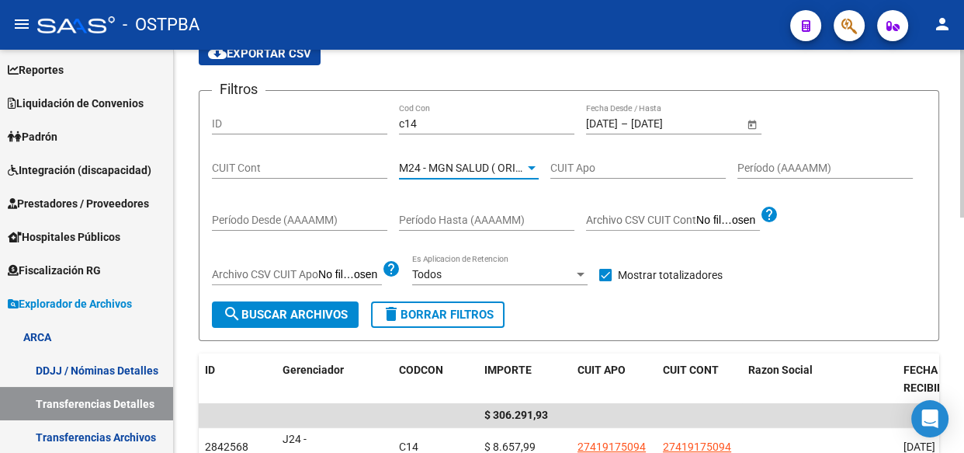
click at [309, 316] on span "search Buscar Archivos" at bounding box center [285, 314] width 125 height 14
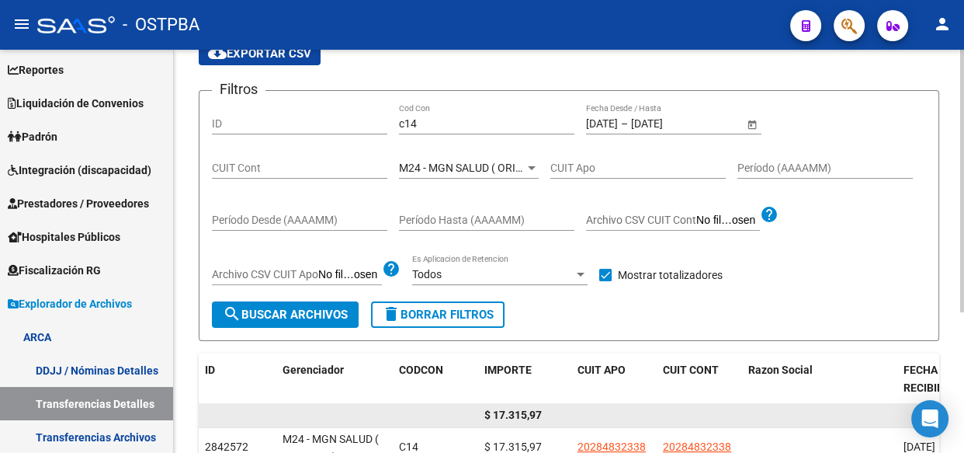
click at [511, 411] on span "$ 17.315,97" at bounding box center [512, 414] width 57 height 12
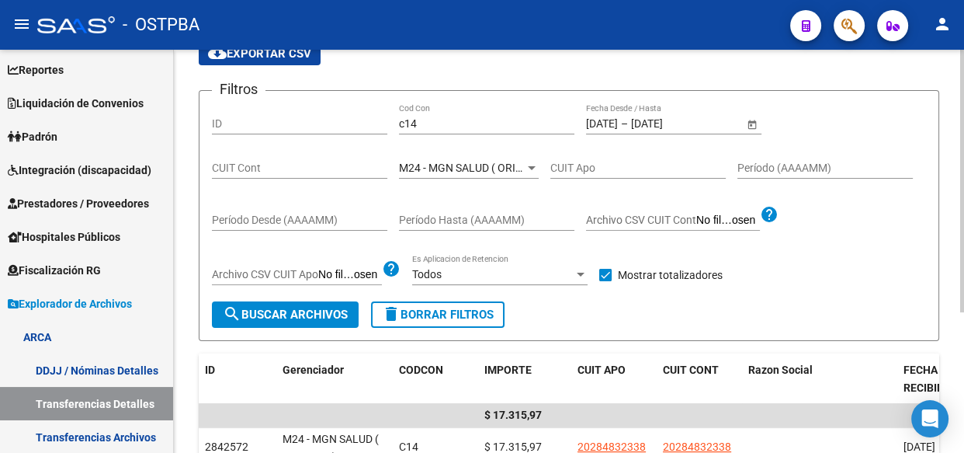
click at [464, 170] on span "M24 - MGN SALUD ( ORIGINAL)" at bounding box center [475, 167] width 152 height 12
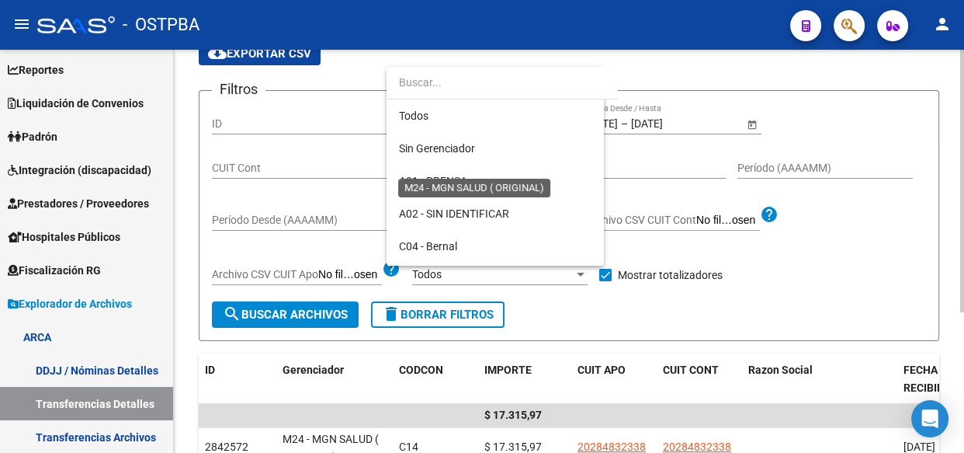
scroll to position [308, 0]
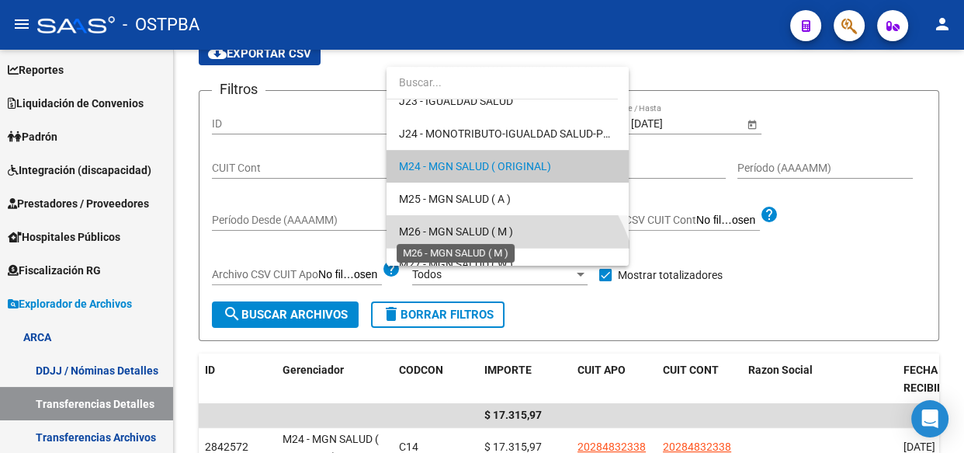
click at [460, 225] on span "M26 - MGN SALUD ( M )" at bounding box center [456, 231] width 114 height 12
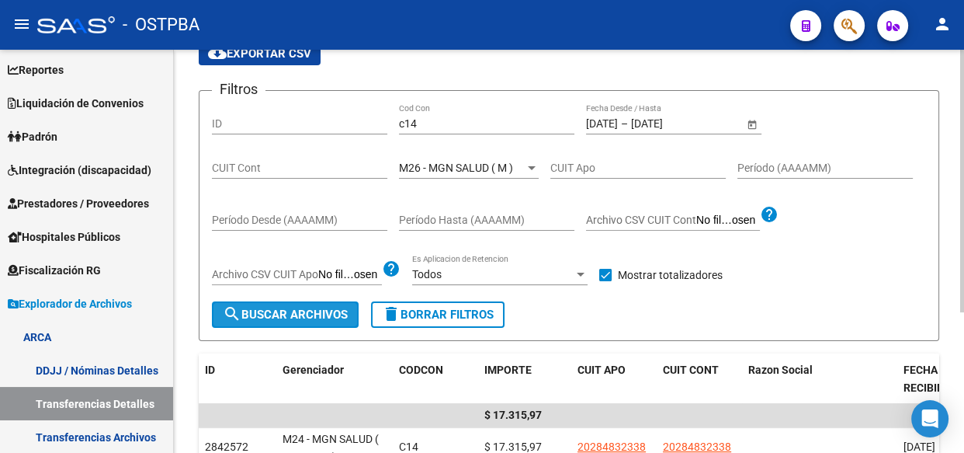
click at [281, 311] on span "search Buscar Archivos" at bounding box center [285, 314] width 125 height 14
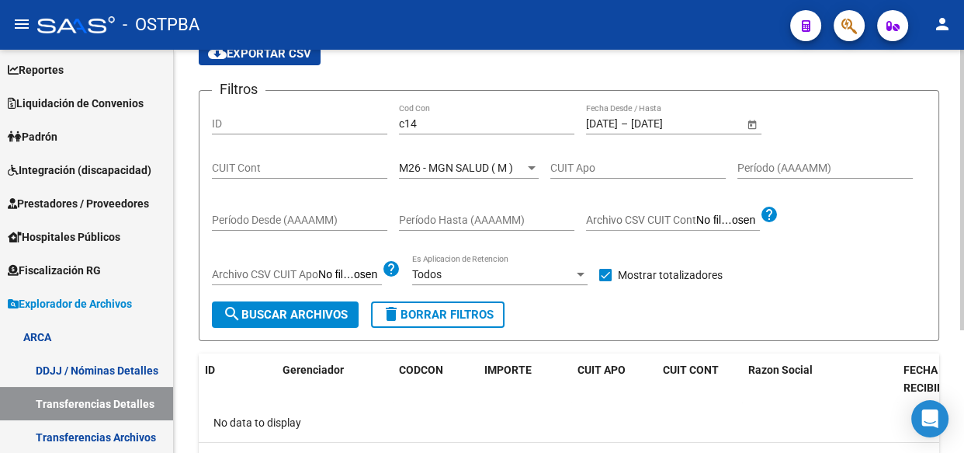
click at [476, 162] on span "M26 - MGN SALUD ( M )" at bounding box center [456, 167] width 114 height 12
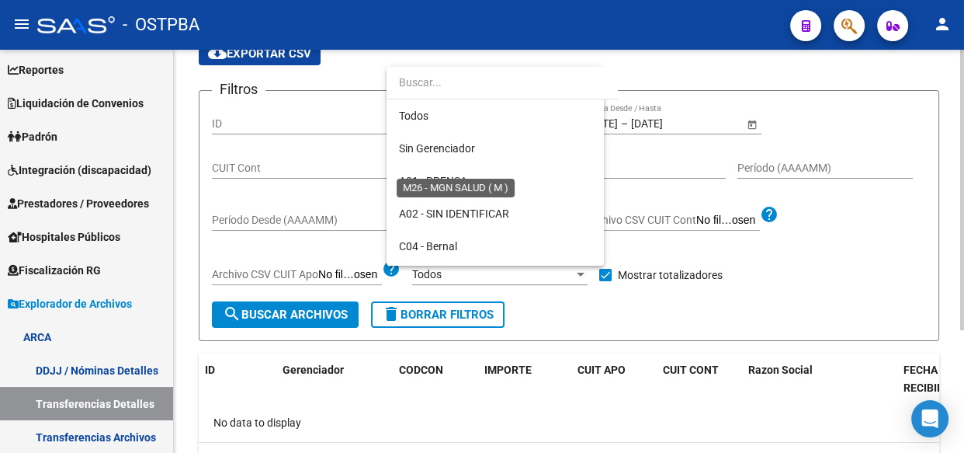
scroll to position [373, 0]
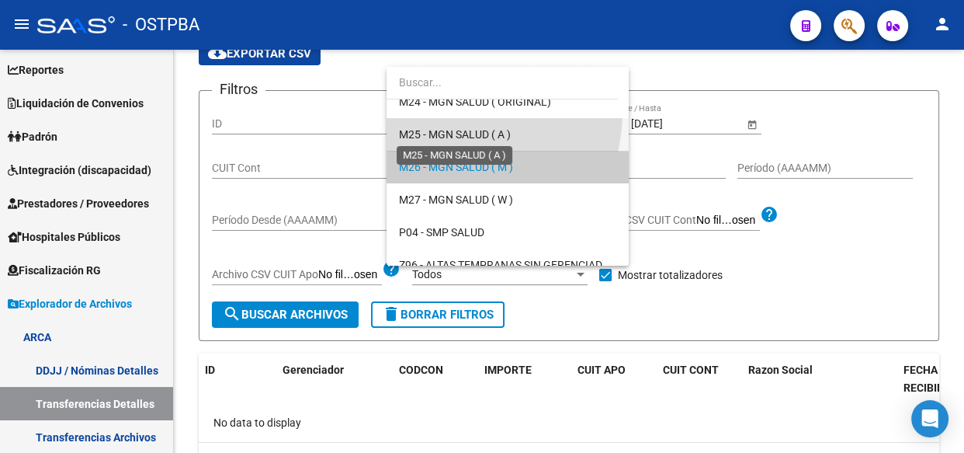
click at [443, 133] on span "M25 - MGN SALUD ( A )" at bounding box center [455, 134] width 112 height 12
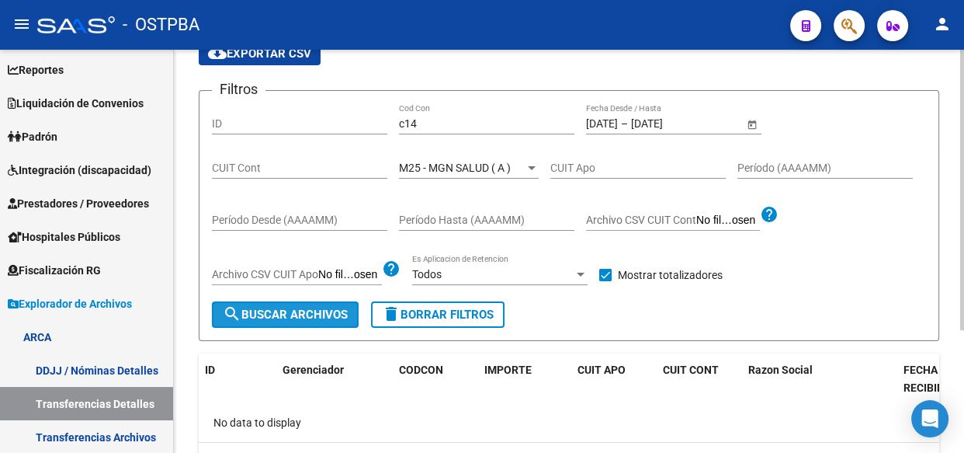
click at [288, 311] on span "search Buscar Archivos" at bounding box center [285, 314] width 125 height 14
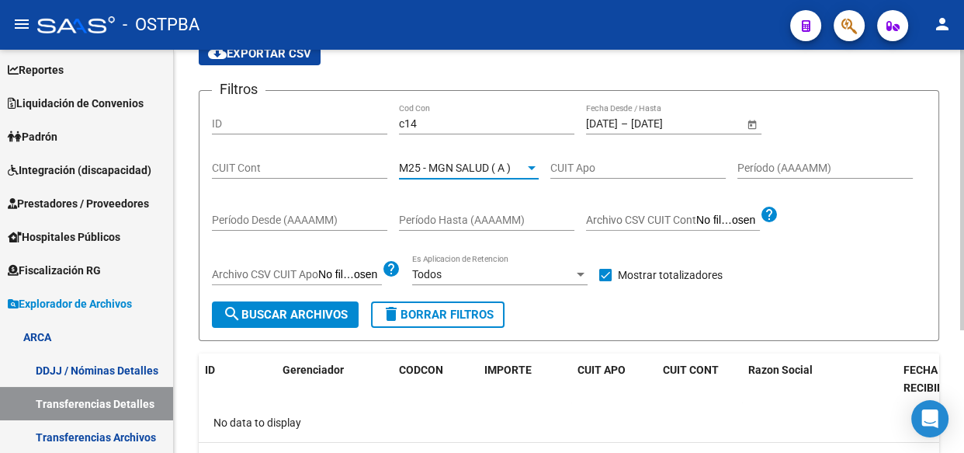
click at [459, 162] on span "M25 - MGN SALUD ( A )" at bounding box center [455, 167] width 112 height 12
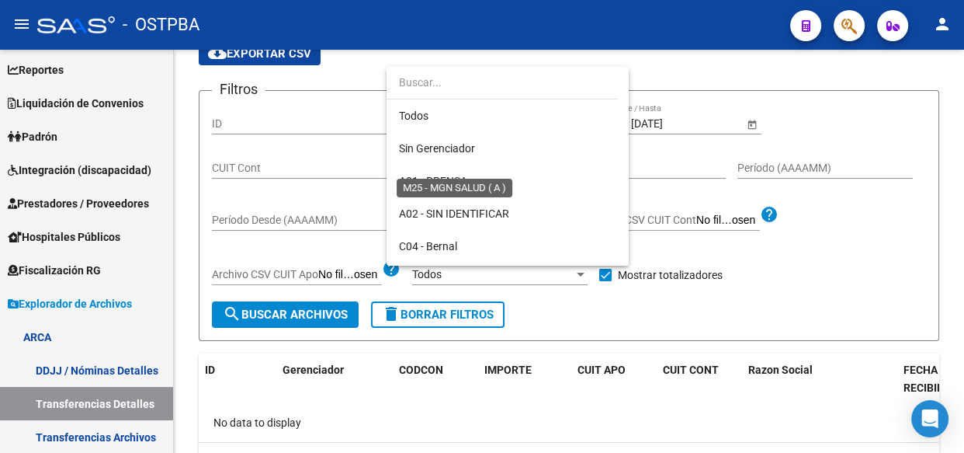
scroll to position [341, 0]
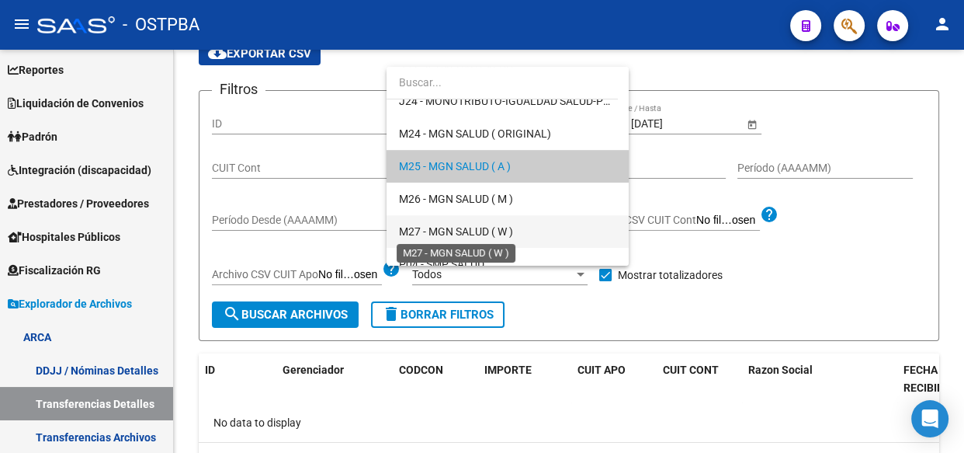
click at [461, 228] on span "M27 - MGN SALUD ( W )" at bounding box center [456, 231] width 114 height 12
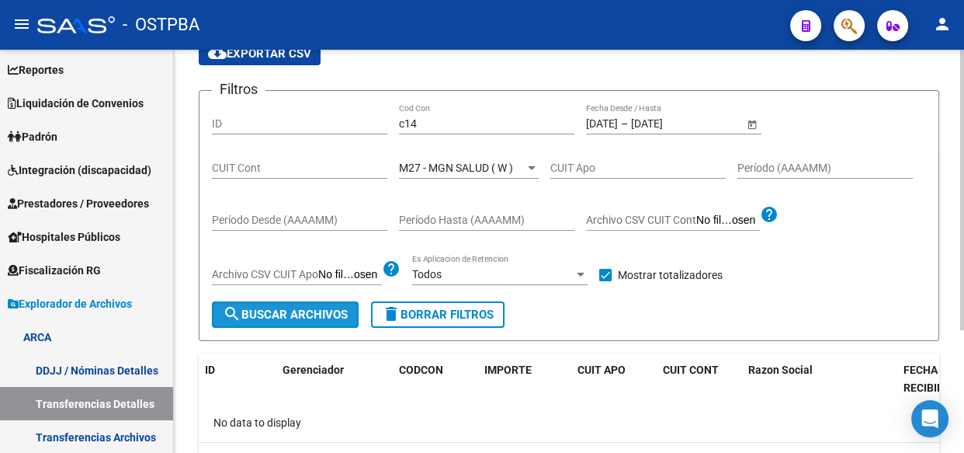
click at [287, 318] on span "search Buscar Archivos" at bounding box center [285, 314] width 125 height 14
click at [467, 161] on span "M27 - MGN SALUD ( W )" at bounding box center [456, 167] width 114 height 12
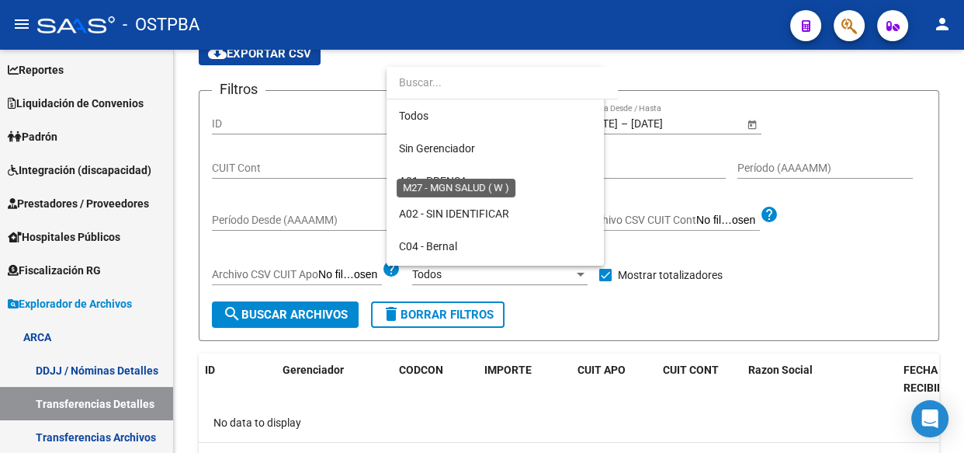
scroll to position [405, 0]
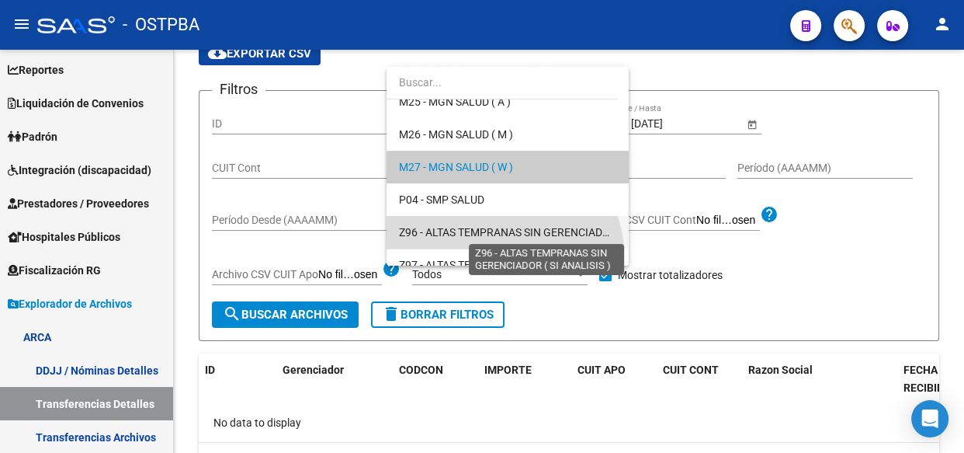
click at [443, 226] on span "Z96 - ALTAS TEMPRANAS SIN GERENCIADOR ( SI ANALISIS )" at bounding box center [544, 232] width 291 height 12
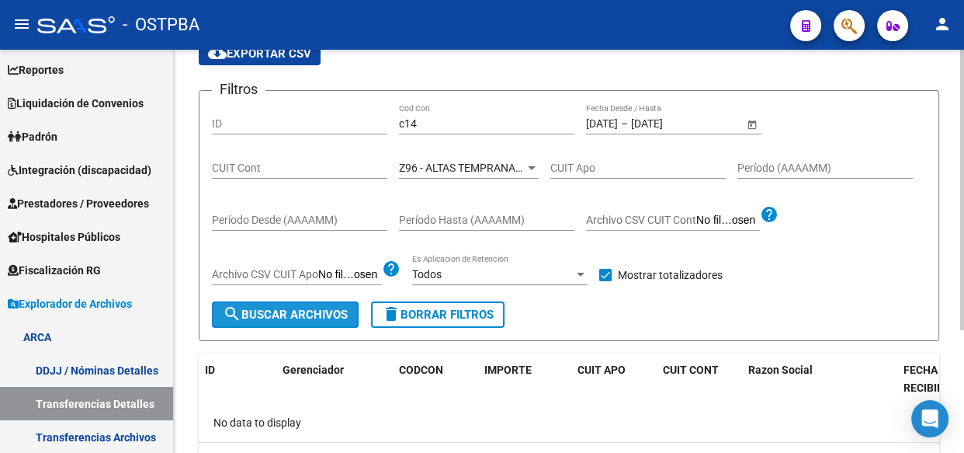
click at [316, 303] on button "search Buscar Archivos" at bounding box center [285, 314] width 147 height 26
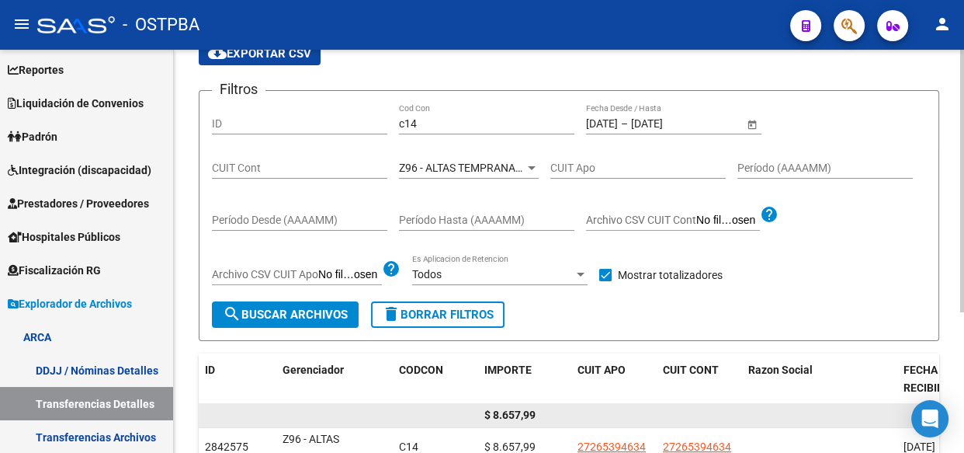
click at [502, 406] on div "$ 8.657,99" at bounding box center [524, 415] width 81 height 18
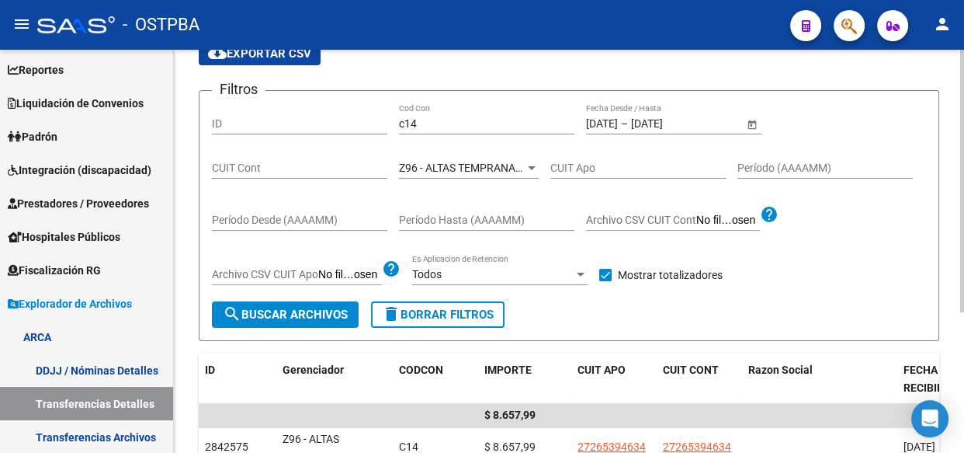
click at [450, 170] on span "Z96 - ALTAS TEMPRANAS SIN GERENCIADOR ( SI ANALISIS )" at bounding box center [544, 167] width 291 height 12
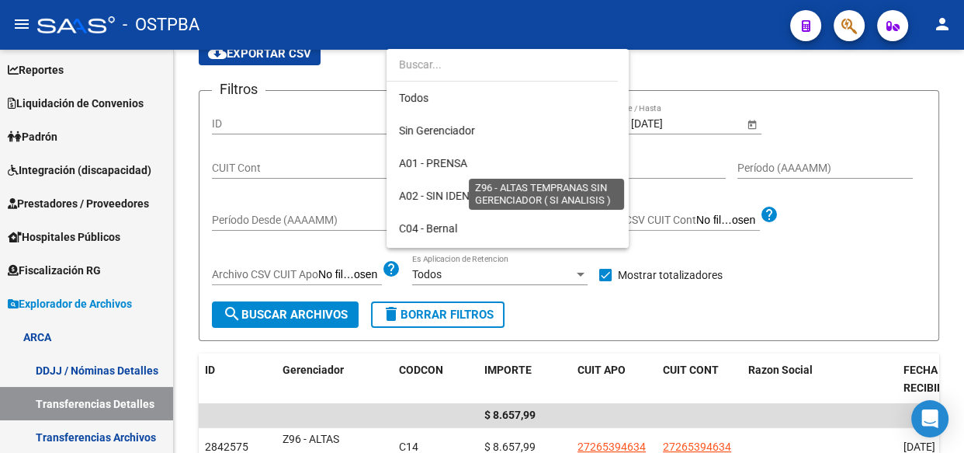
scroll to position [453, 0]
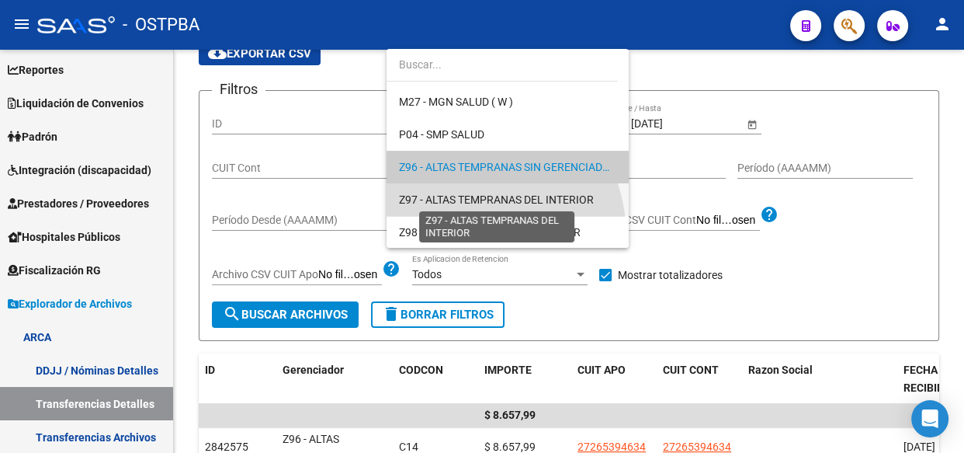
click at [449, 195] on span "Z97 - ALTAS TEMPRANAS DEL INTERIOR" at bounding box center [496, 199] width 195 height 12
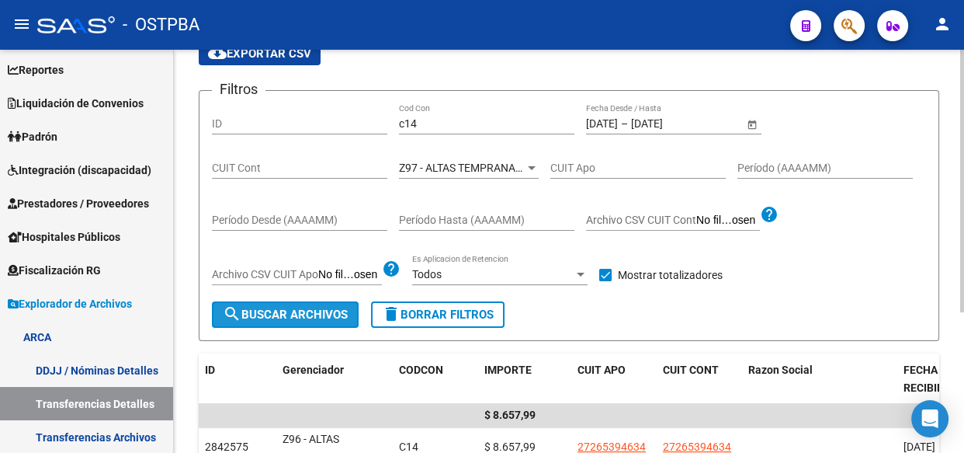
click at [289, 314] on span "search Buscar Archivos" at bounding box center [285, 314] width 125 height 14
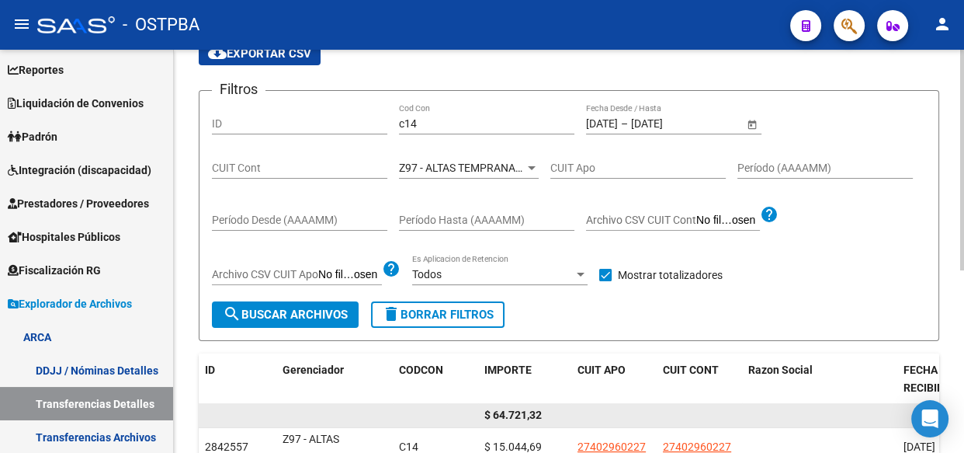
click at [520, 414] on span "$ 64.721,32" at bounding box center [512, 414] width 57 height 12
